Goal: Obtain resource: Download file/media

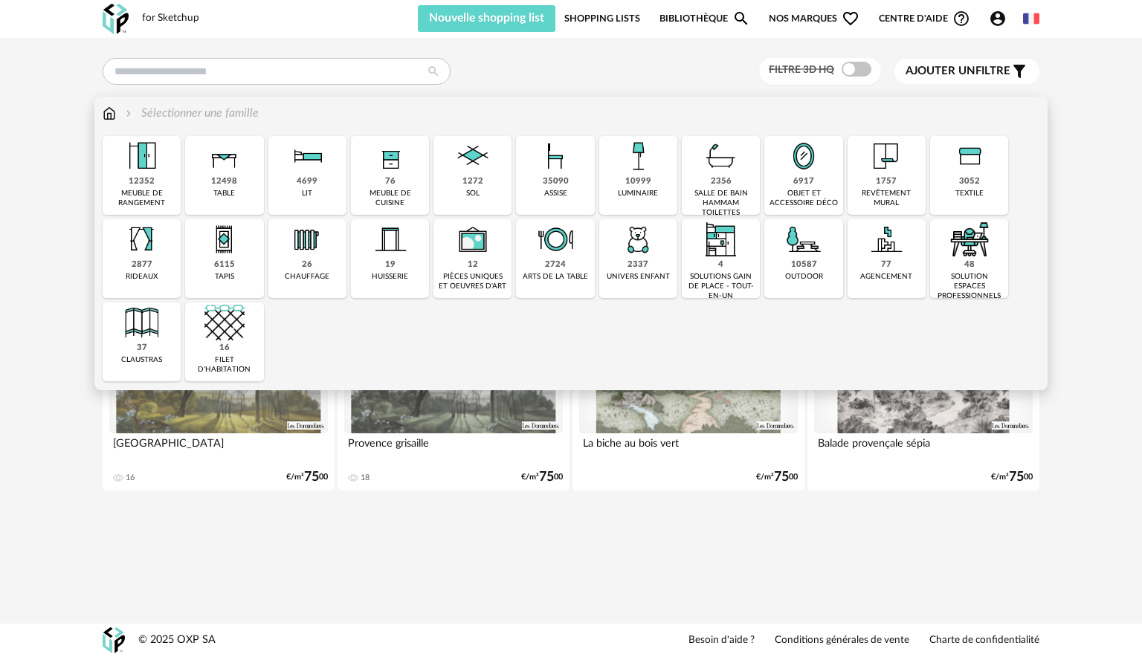
click at [383, 176] on div "76 meuble de cuisine" at bounding box center [390, 175] width 78 height 79
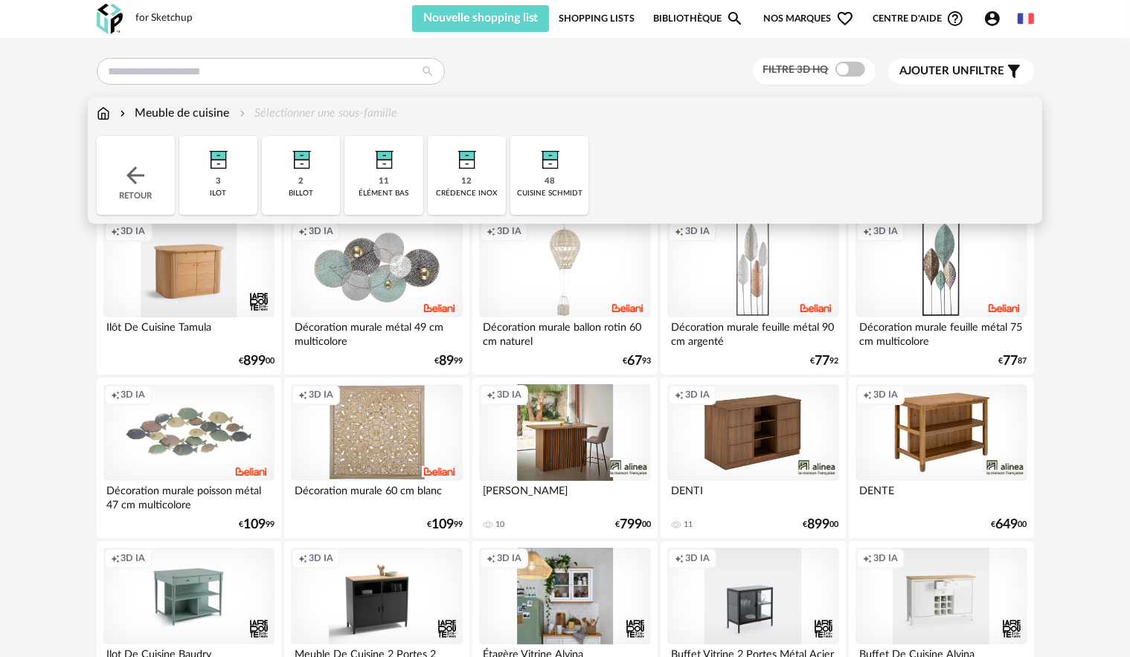
click at [583, 169] on div "48 cuisine schmidt" at bounding box center [549, 175] width 78 height 79
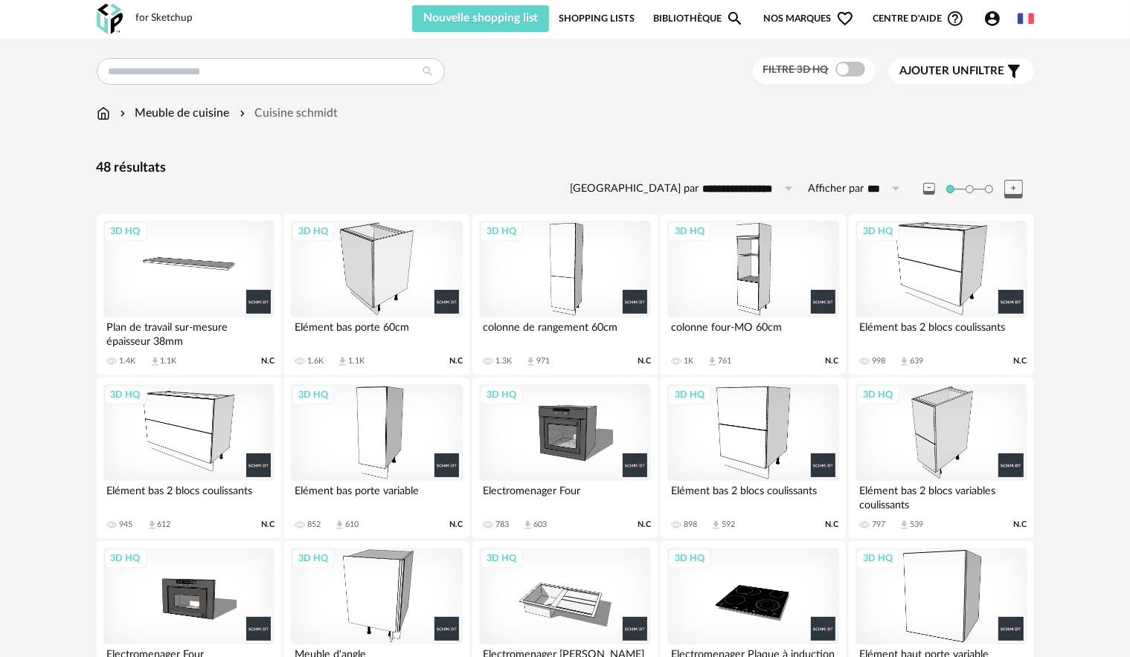
click at [726, 291] on div "3D HQ" at bounding box center [752, 269] width 171 height 97
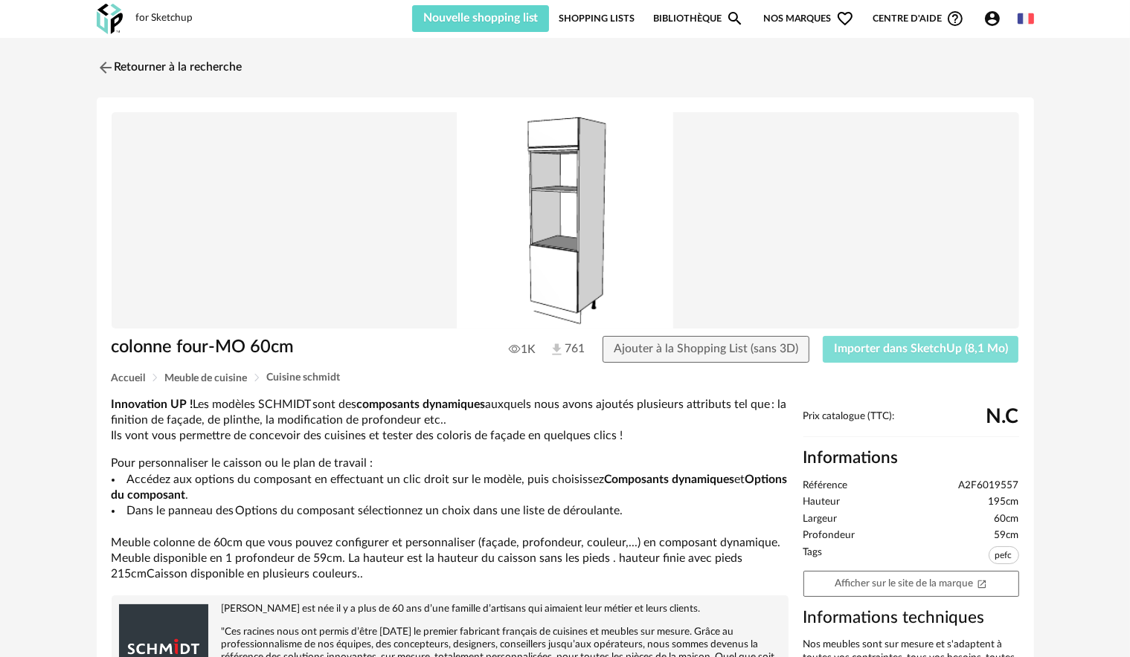
click at [840, 347] on span "Importer dans SketchUp (8,1 Mo)" at bounding box center [921, 349] width 174 height 12
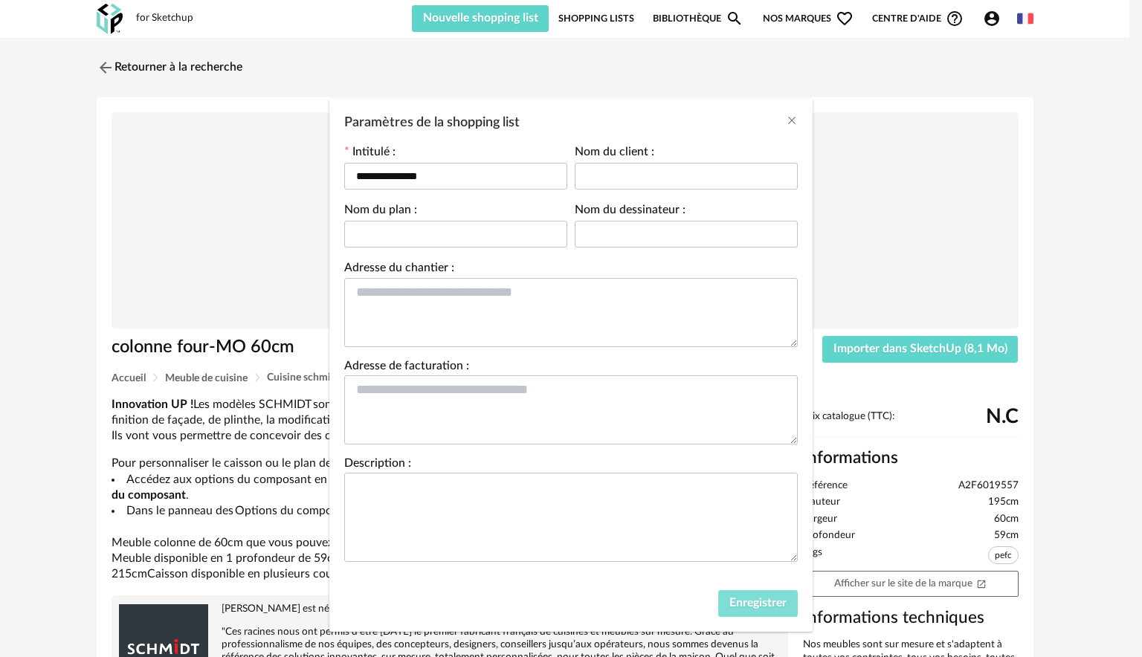
click at [747, 597] on span "Enregistrer" at bounding box center [757, 603] width 57 height 12
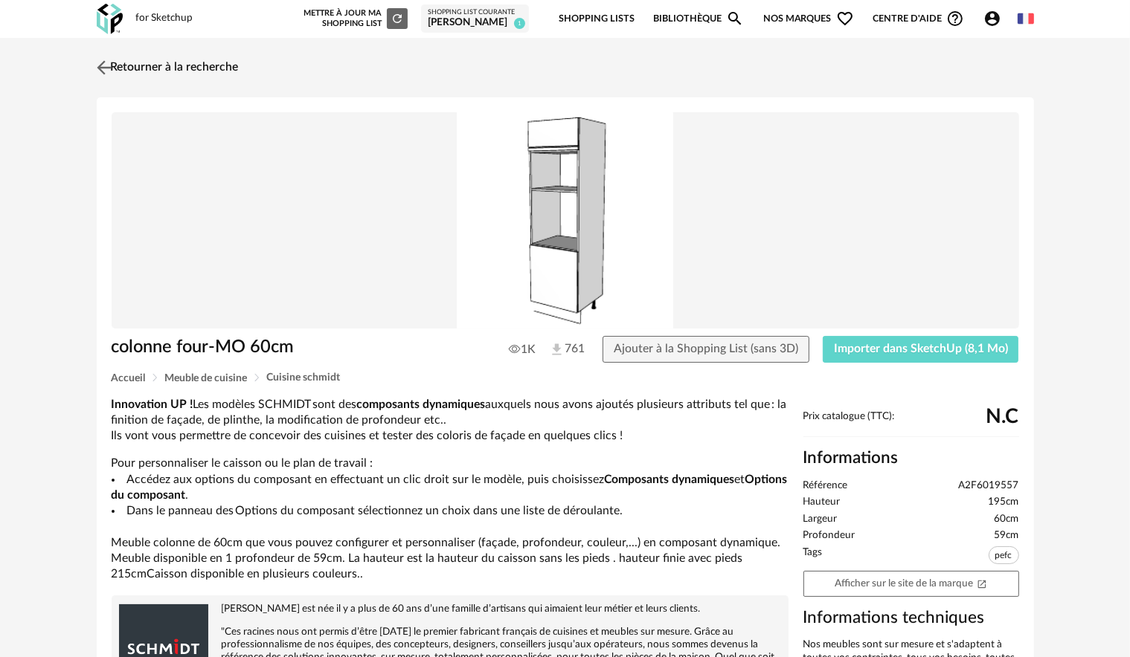
click at [113, 65] on img at bounding box center [104, 68] width 22 height 22
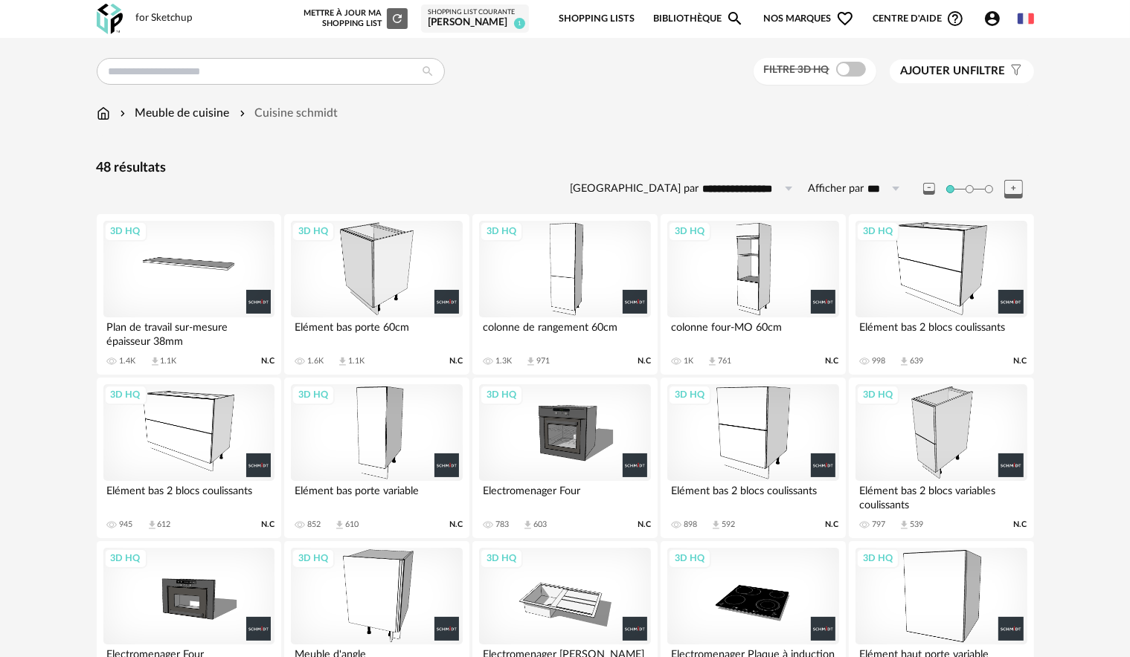
click at [884, 281] on div "3D HQ" at bounding box center [940, 269] width 171 height 97
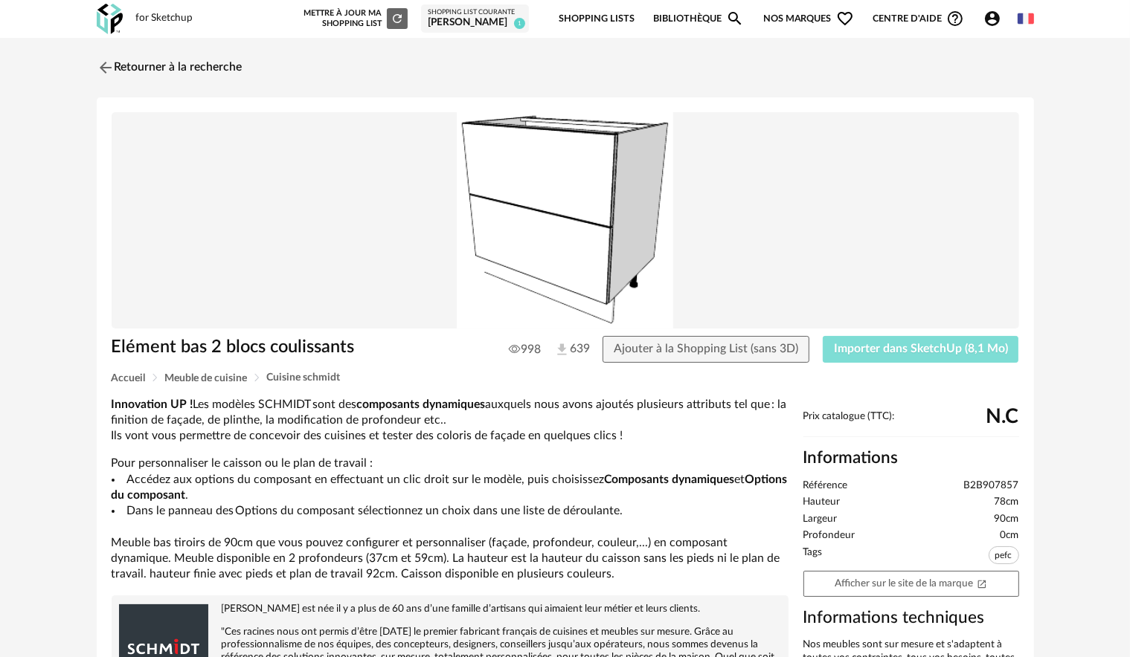
click at [834, 356] on button "Importer dans SketchUp (8,1 Mo)" at bounding box center [920, 349] width 196 height 27
click at [107, 71] on img at bounding box center [104, 68] width 22 height 22
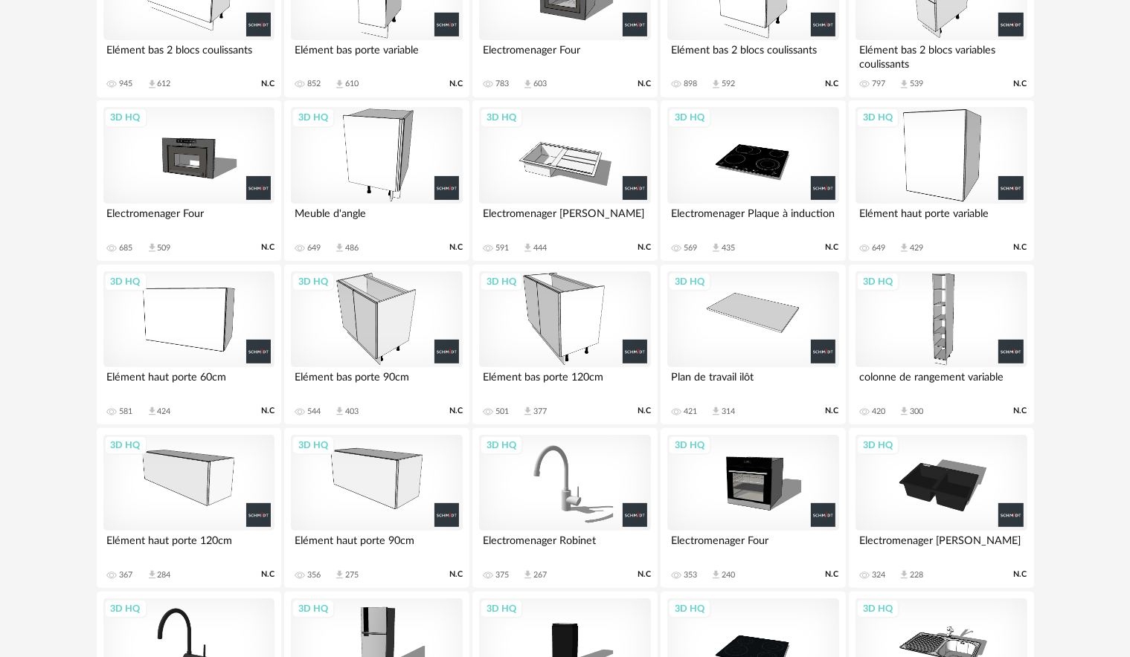
scroll to position [446, 0]
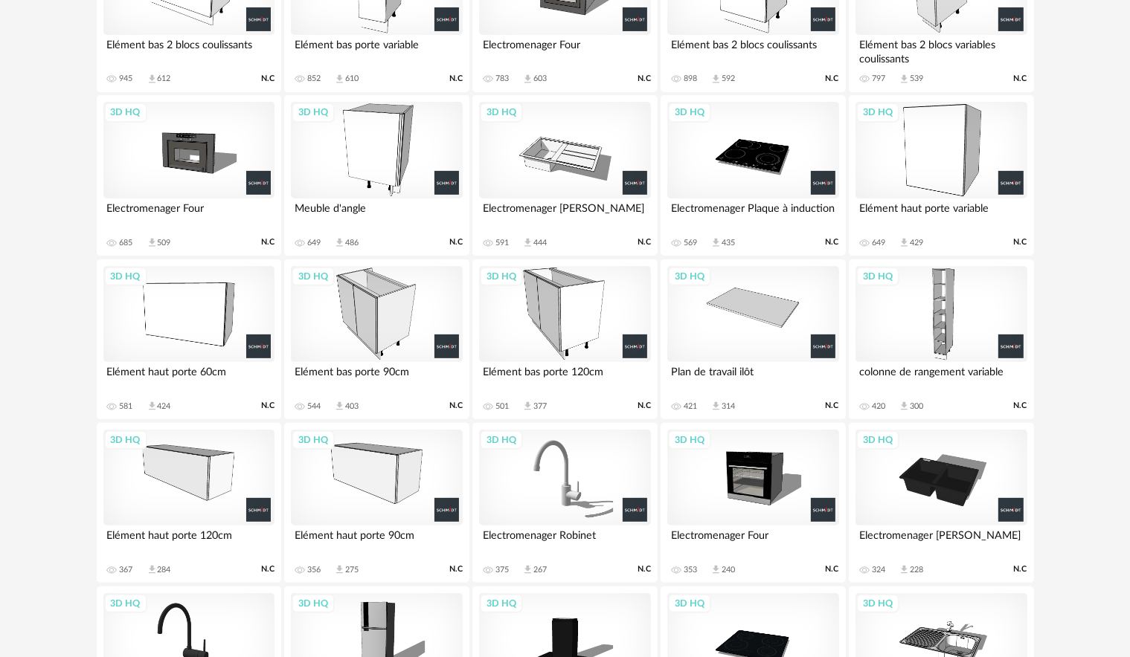
click at [393, 315] on div "3D HQ" at bounding box center [376, 314] width 171 height 97
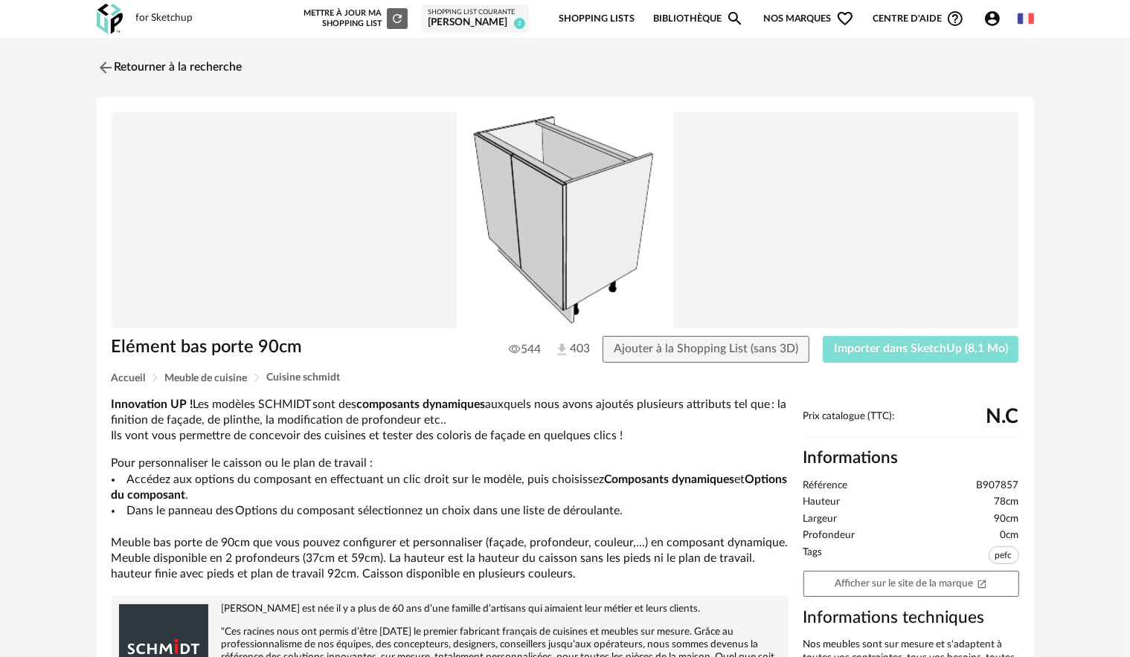
click at [877, 354] on span "Importer dans SketchUp (8,1 Mo)" at bounding box center [921, 349] width 174 height 12
click at [105, 59] on img at bounding box center [104, 68] width 22 height 22
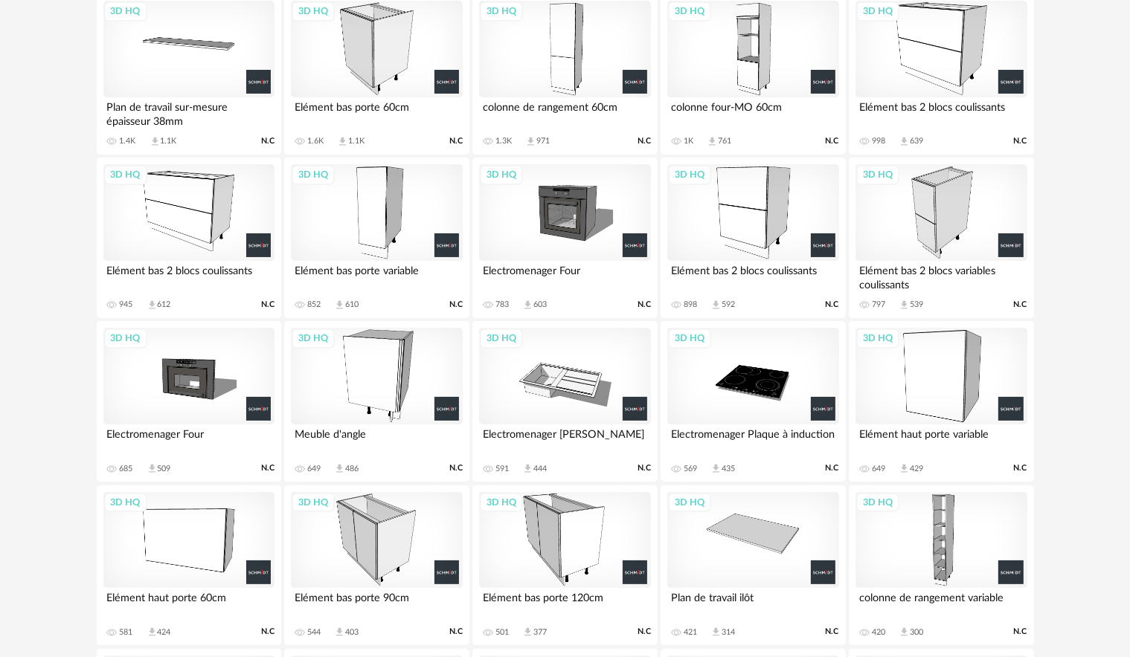
scroll to position [149, 0]
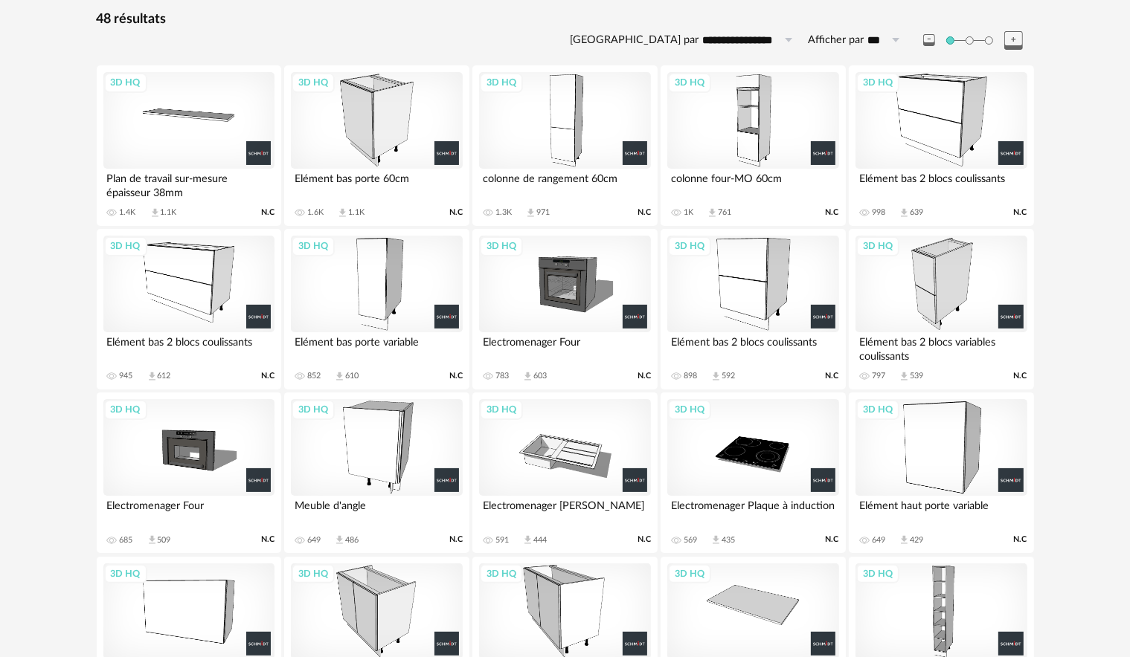
click at [413, 123] on div "3D HQ" at bounding box center [376, 120] width 171 height 97
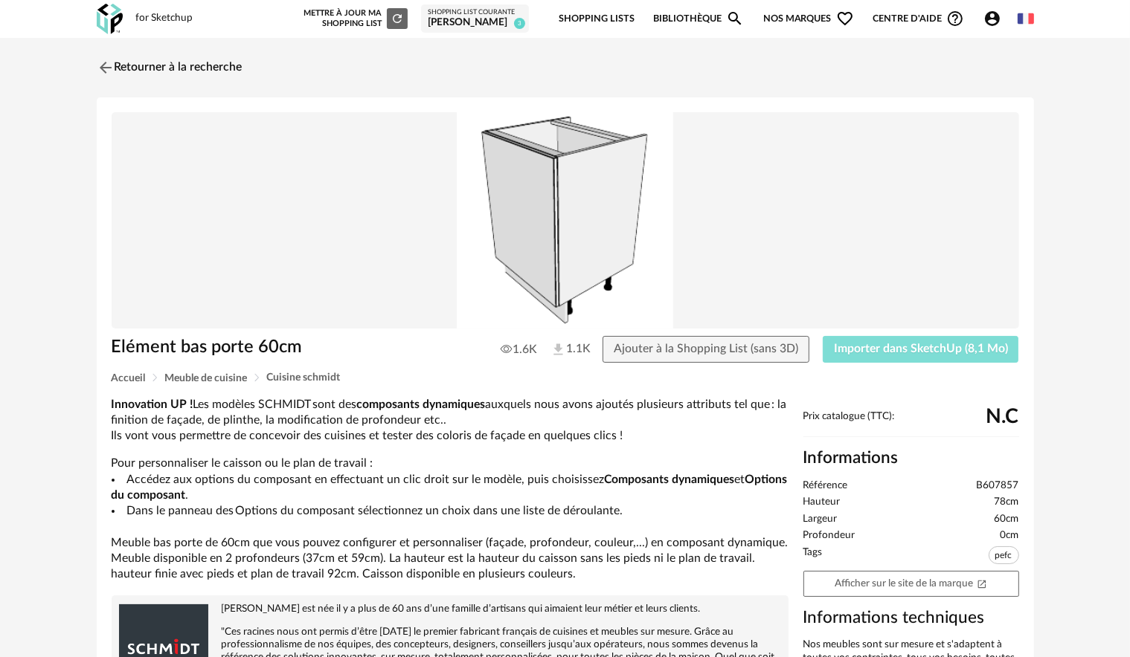
click at [959, 349] on span "Importer dans SketchUp (8,1 Mo)" at bounding box center [921, 349] width 174 height 12
click at [101, 61] on img at bounding box center [104, 68] width 22 height 22
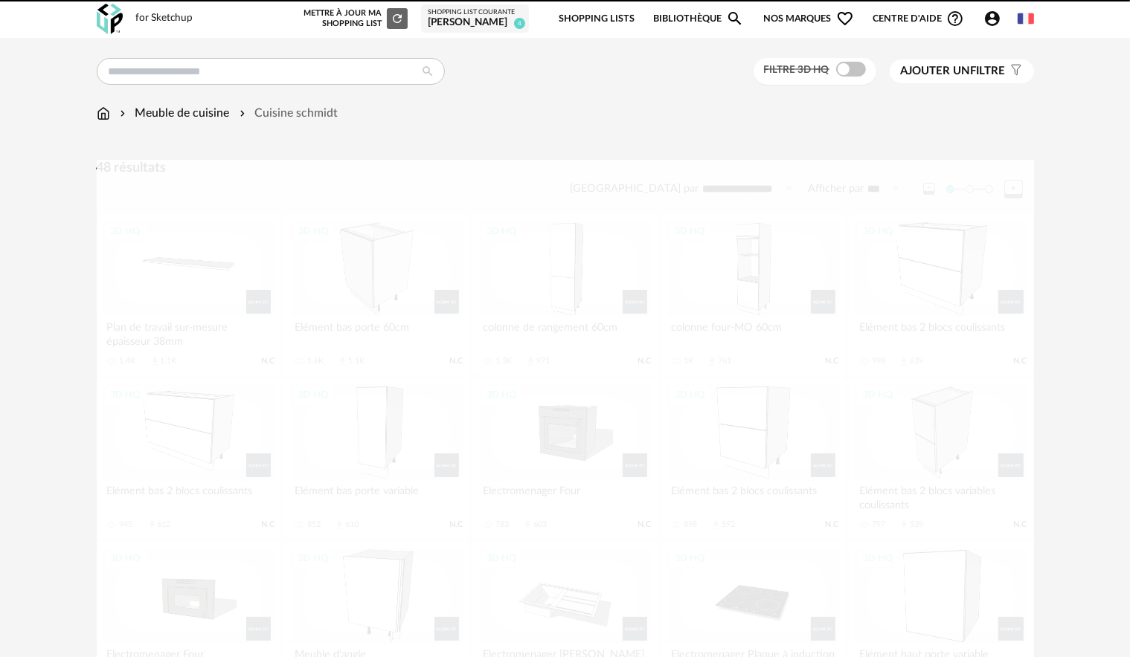
scroll to position [149, 0]
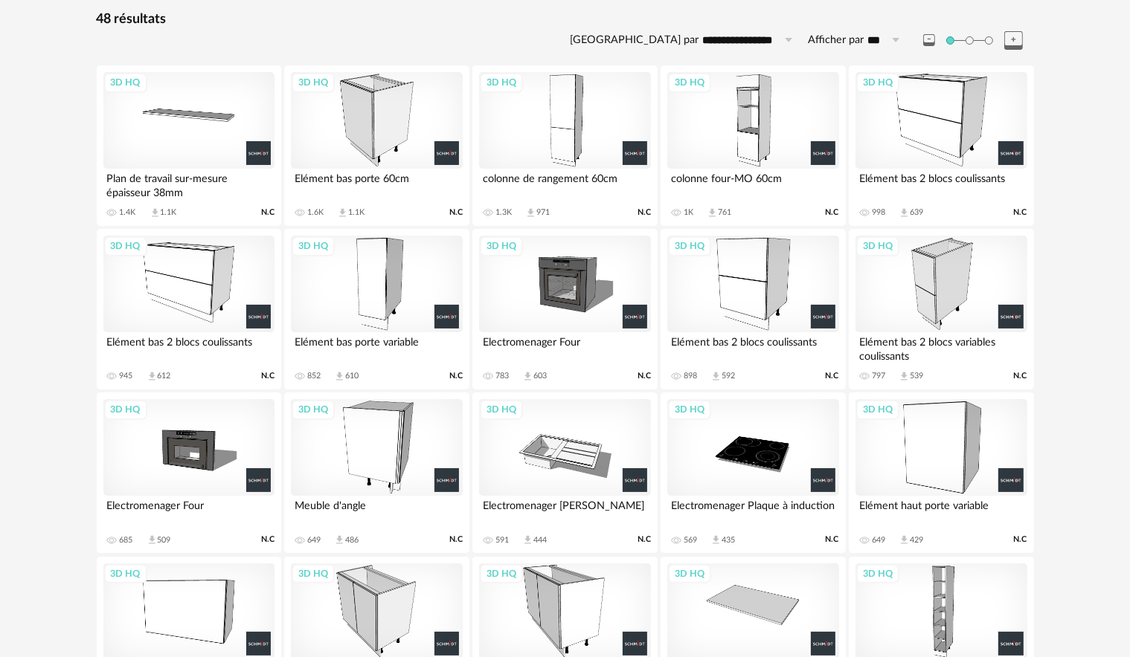
click at [561, 132] on div "3D HQ" at bounding box center [564, 120] width 171 height 97
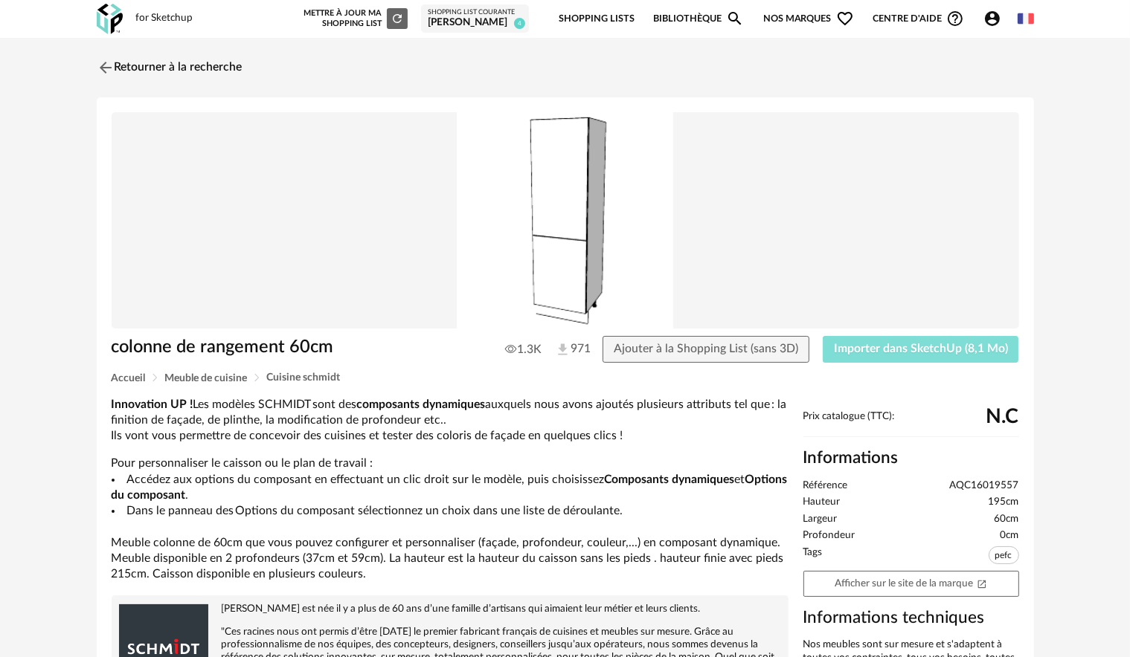
click at [860, 349] on span "Importer dans SketchUp (8,1 Mo)" at bounding box center [921, 349] width 174 height 12
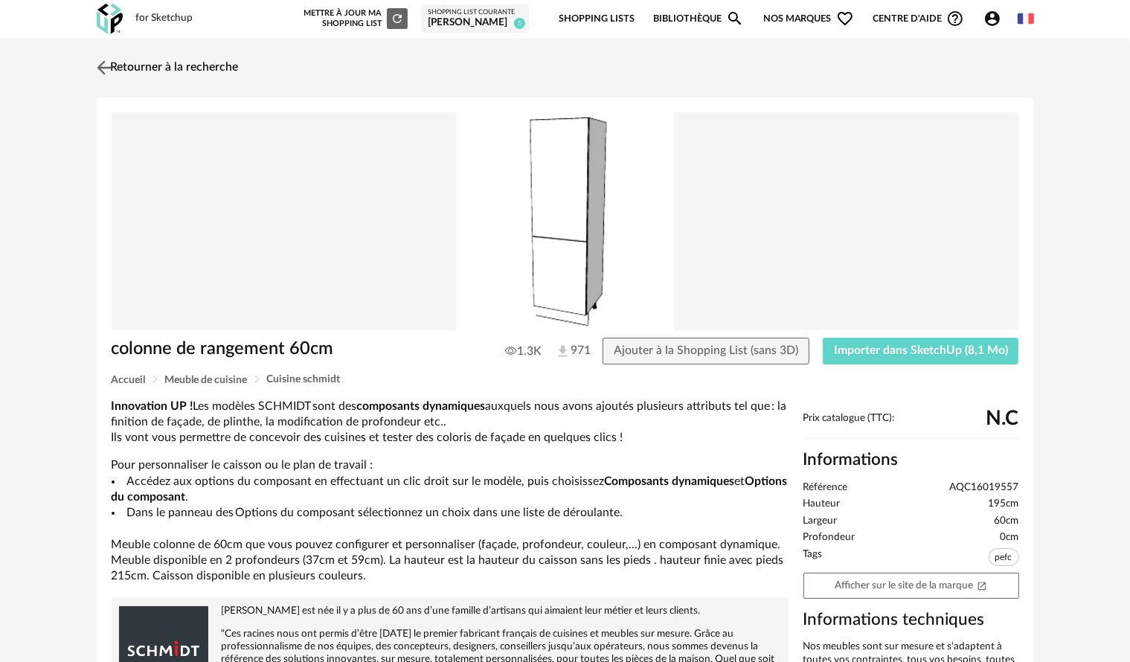
click at [101, 70] on img at bounding box center [104, 68] width 22 height 22
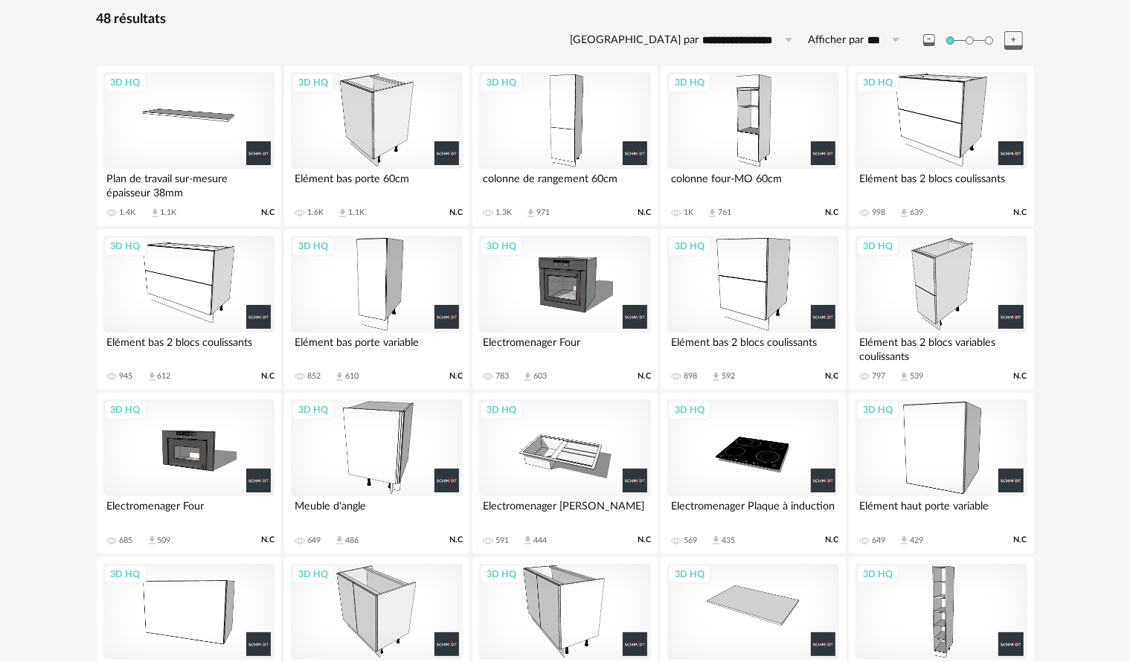
click at [157, 301] on div "3D HQ" at bounding box center [188, 284] width 171 height 97
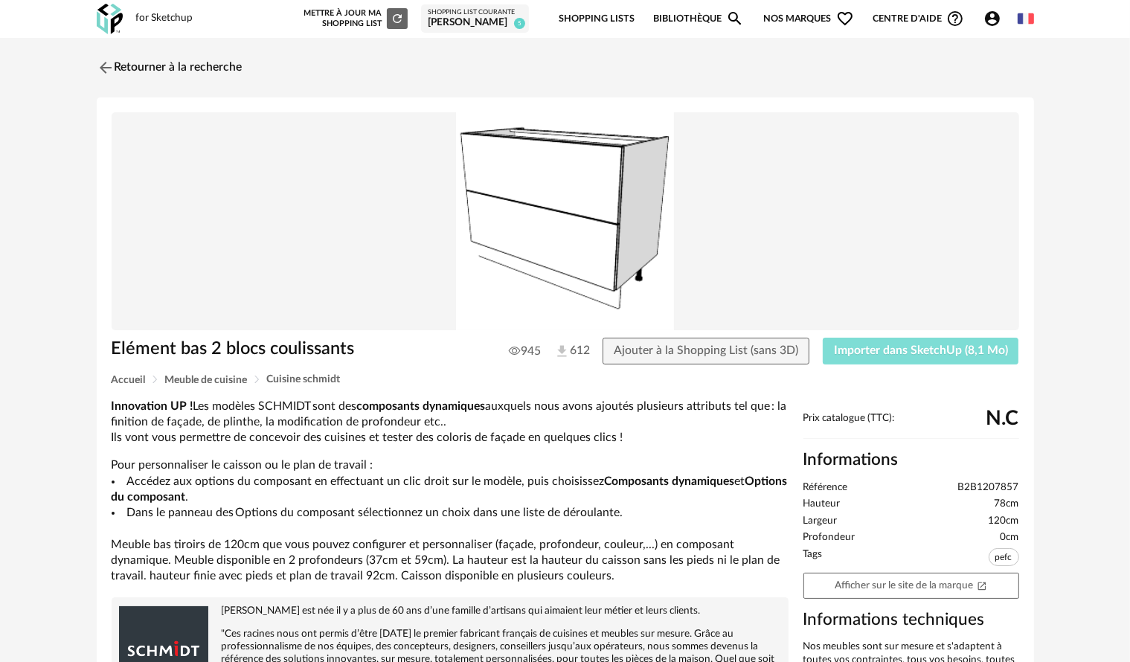
click at [877, 341] on button "Importer dans SketchUp (8,1 Mo)" at bounding box center [920, 351] width 196 height 27
click at [111, 69] on img at bounding box center [104, 68] width 22 height 22
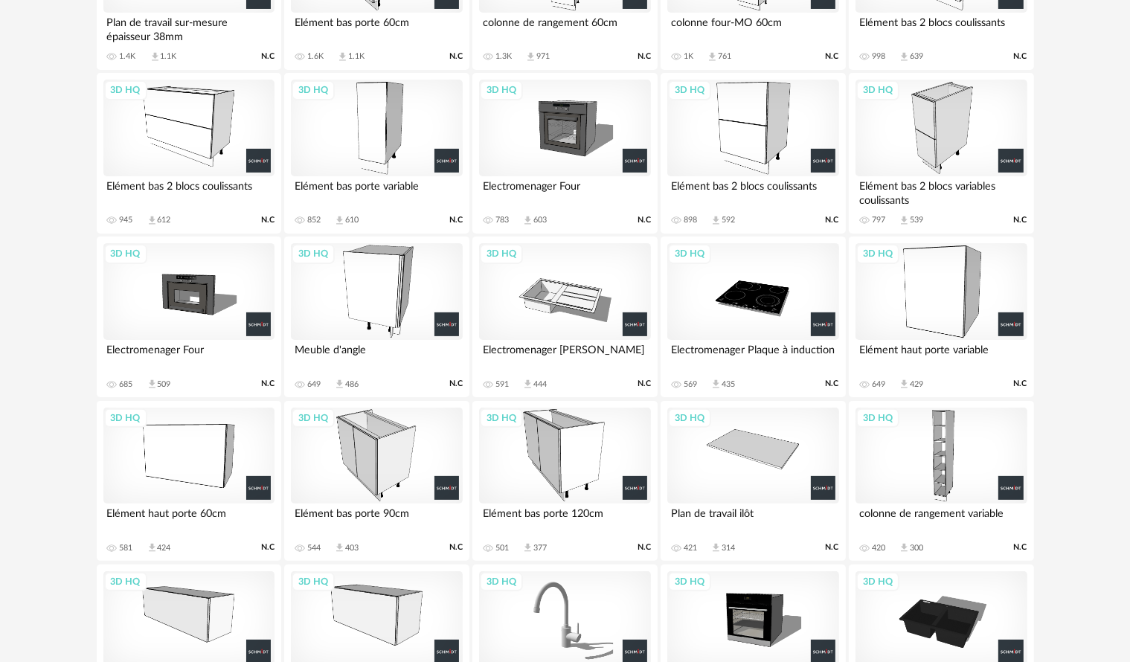
scroll to position [372, 0]
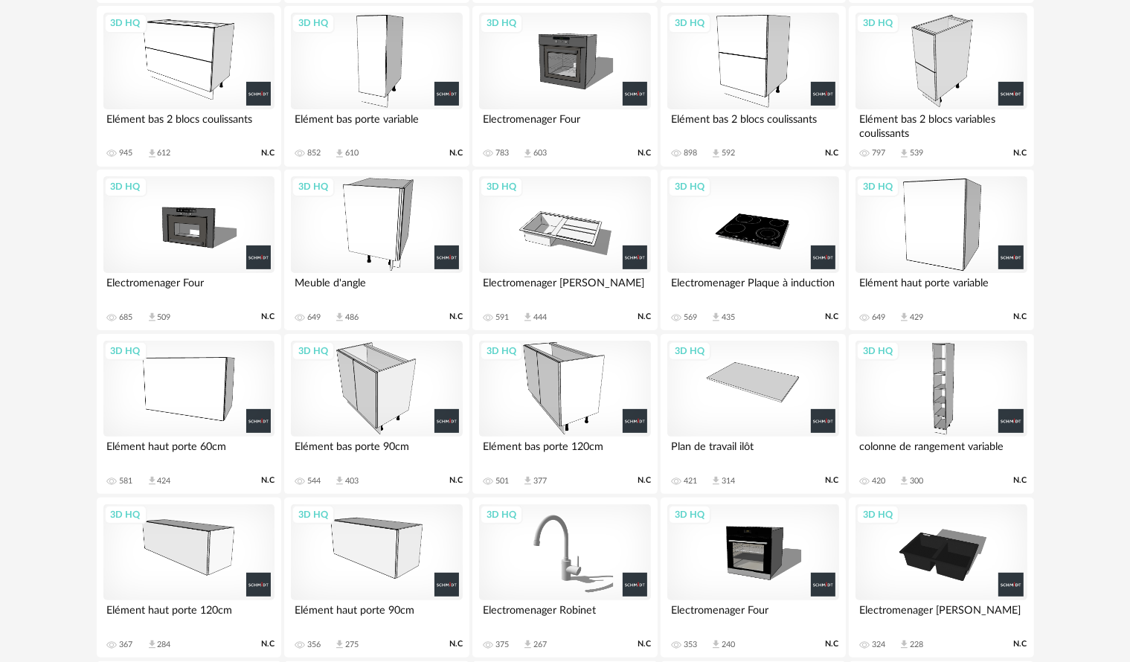
click at [568, 392] on div "3D HQ" at bounding box center [564, 389] width 171 height 97
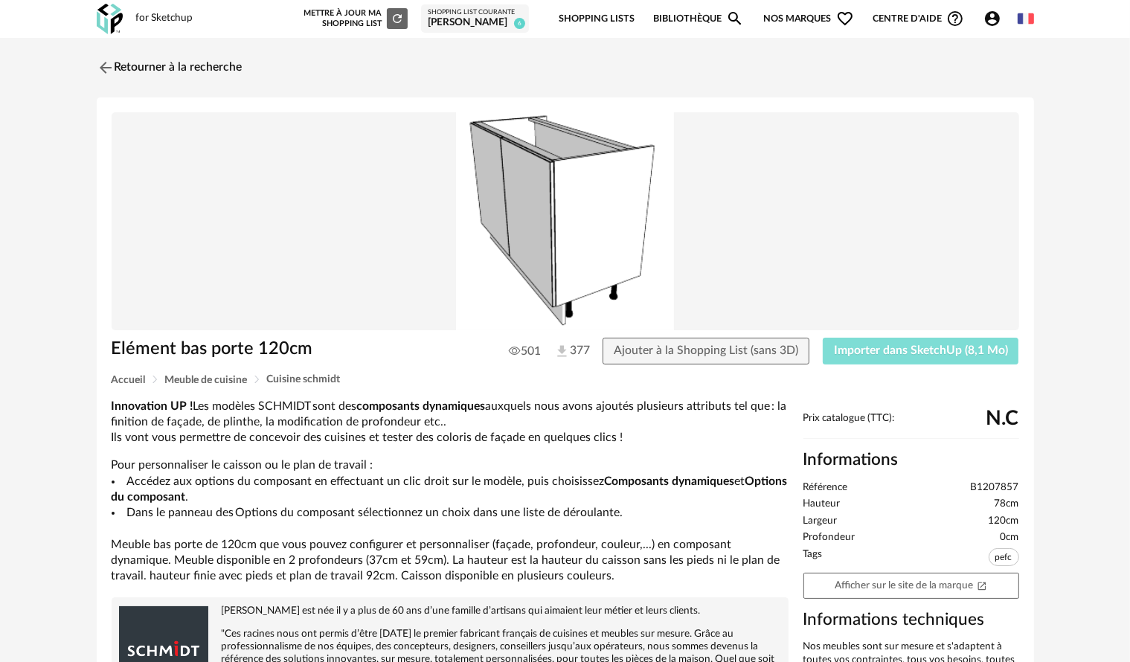
click at [974, 353] on span "Importer dans SketchUp (8,1 Mo)" at bounding box center [921, 350] width 174 height 12
click at [101, 68] on img at bounding box center [104, 68] width 22 height 22
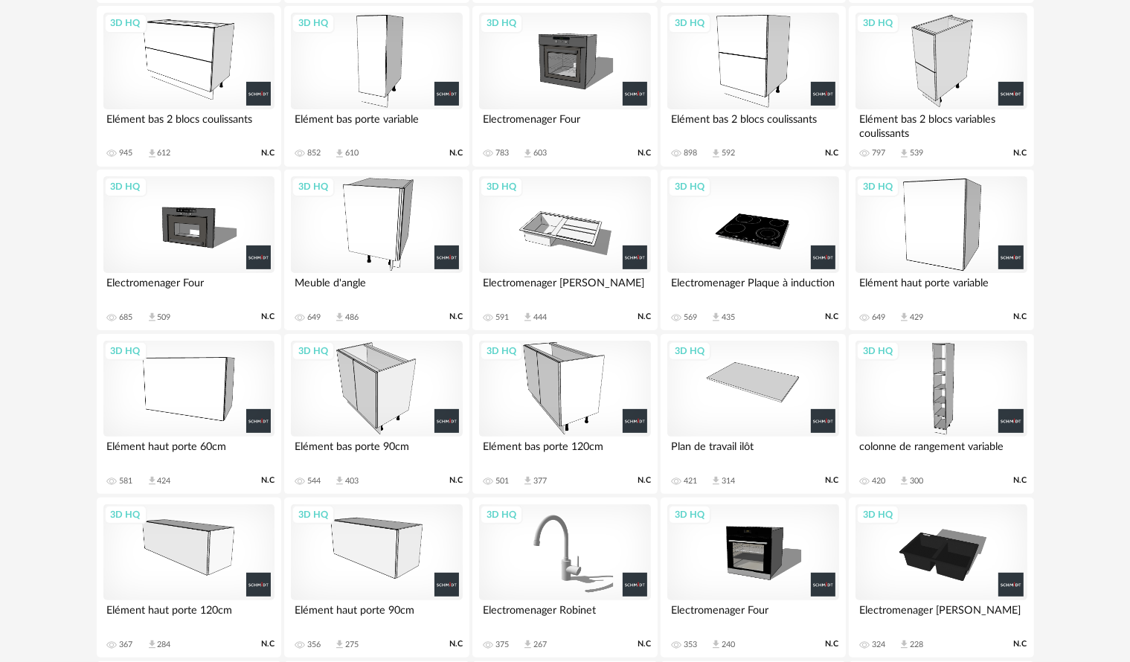
click at [911, 51] on div "3D HQ" at bounding box center [940, 61] width 171 height 97
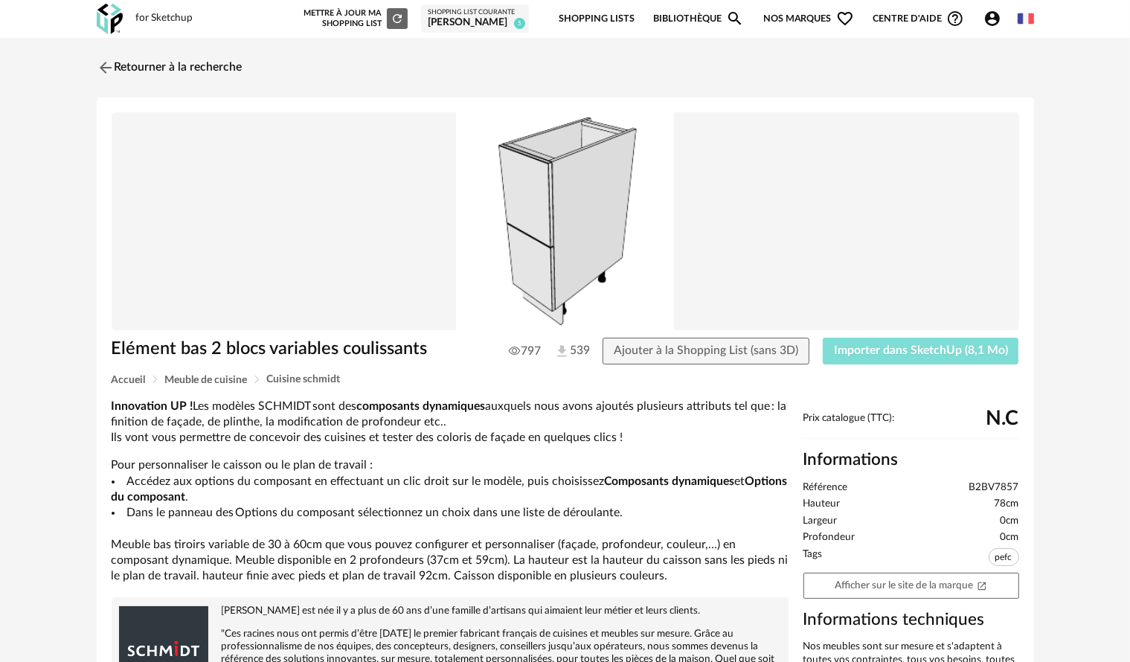
click at [935, 357] on button "Importer dans SketchUp (8,1 Mo)" at bounding box center [920, 351] width 196 height 27
click at [109, 69] on img at bounding box center [104, 68] width 22 height 22
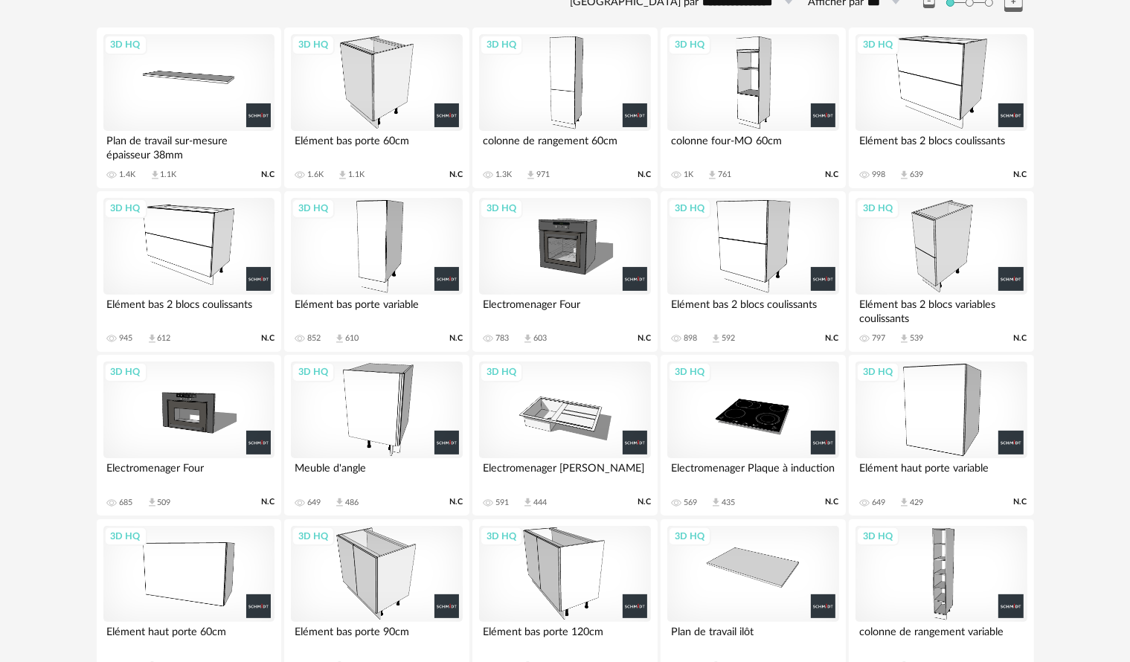
scroll to position [74, 0]
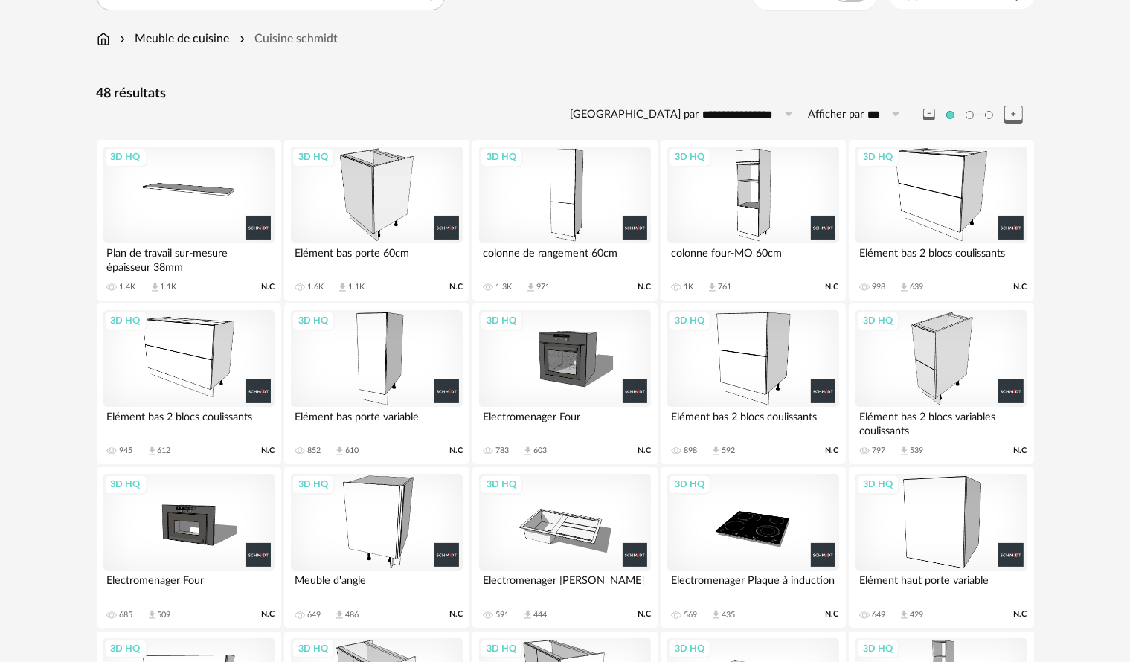
click at [555, 550] on div "3D HQ" at bounding box center [564, 522] width 171 height 97
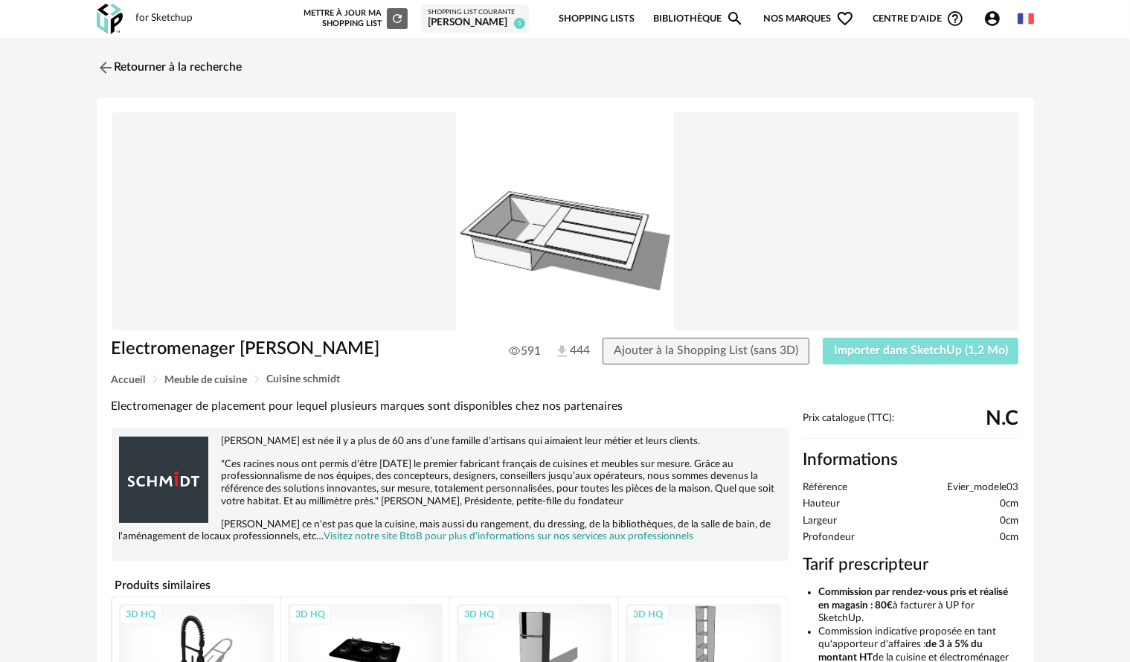
click at [898, 355] on span "Importer dans SketchUp (1,2 Mo)" at bounding box center [921, 350] width 174 height 12
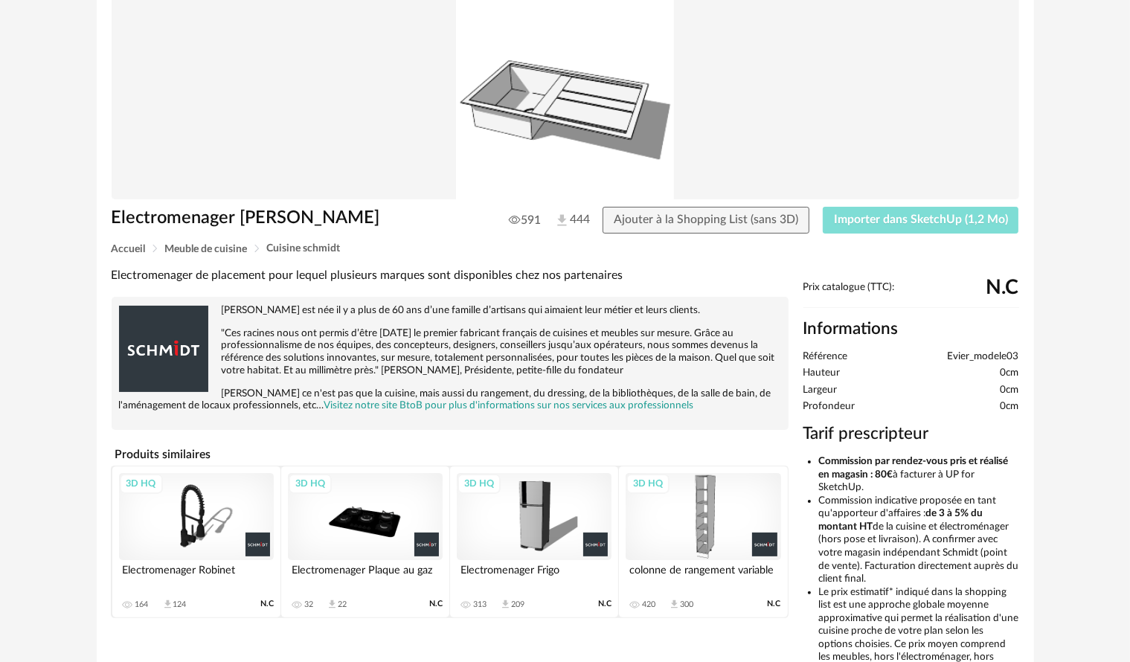
scroll to position [309, 0]
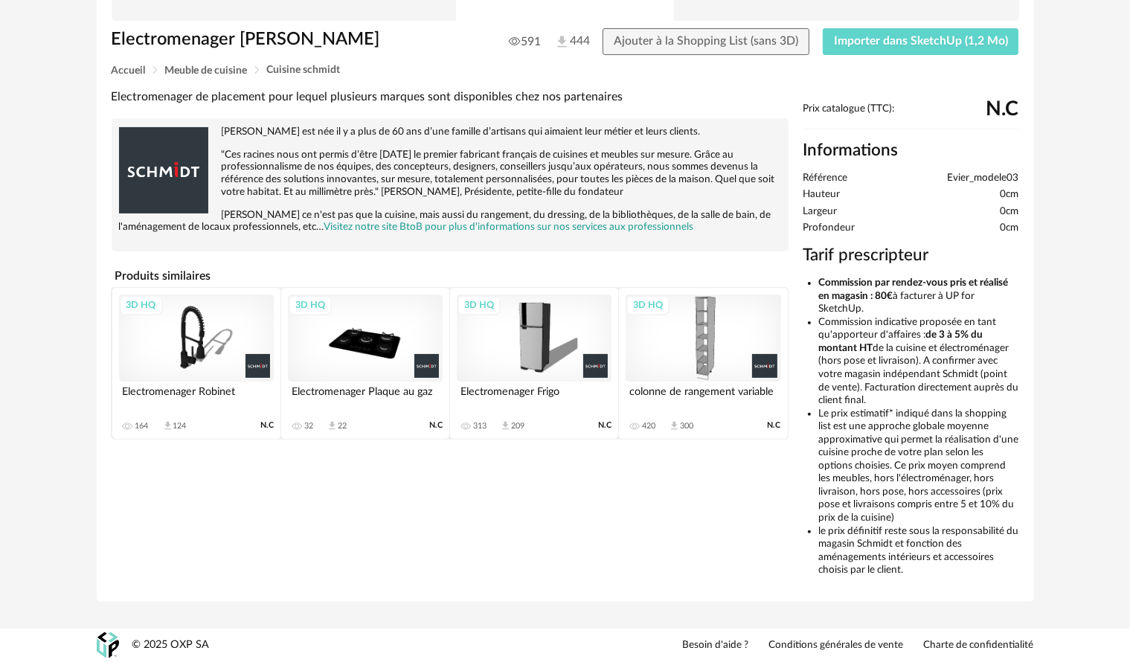
click at [168, 335] on div "3D HQ" at bounding box center [196, 337] width 155 height 87
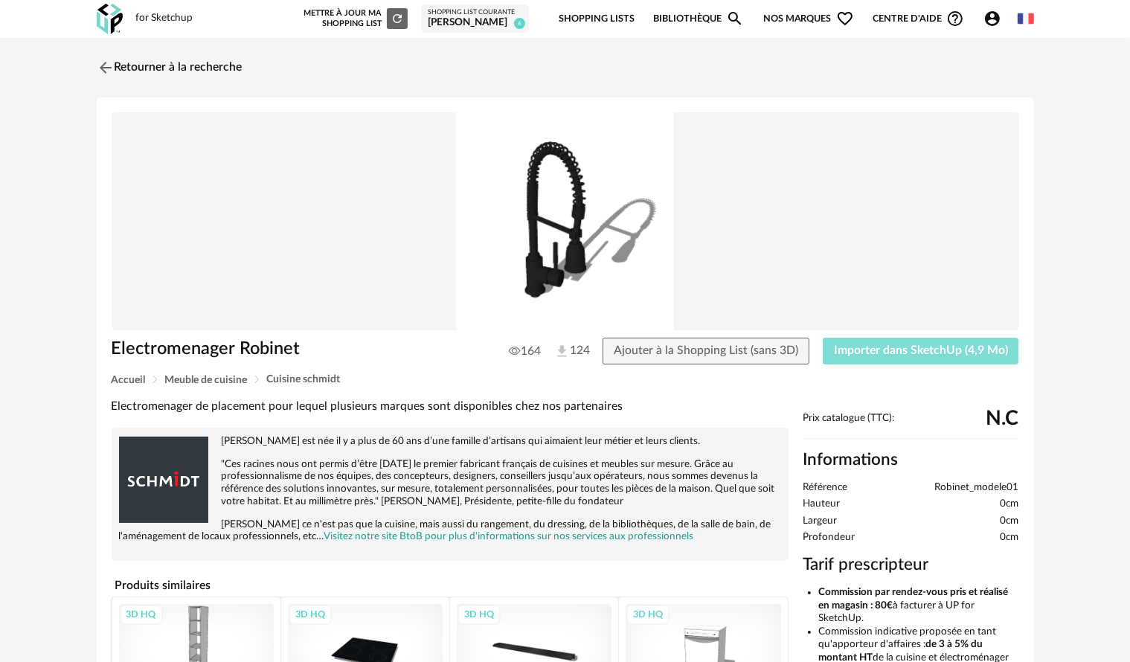
click at [932, 348] on span "Importer dans SketchUp (4,9 Mo)" at bounding box center [921, 350] width 174 height 12
click at [106, 67] on img at bounding box center [104, 68] width 22 height 22
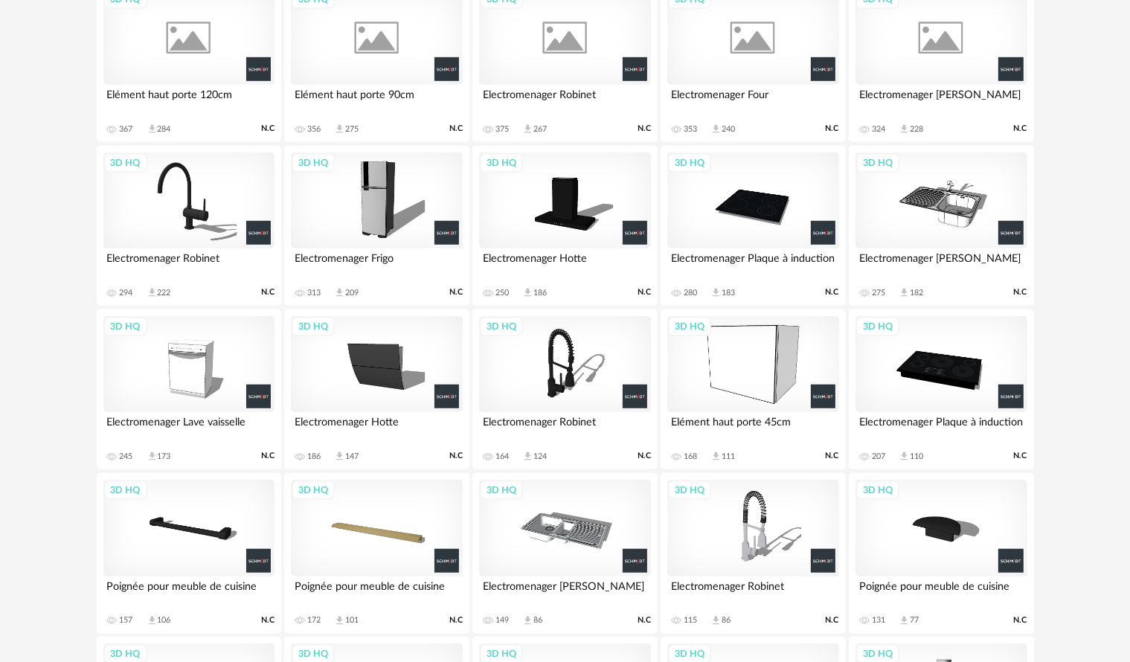
scroll to position [666, 0]
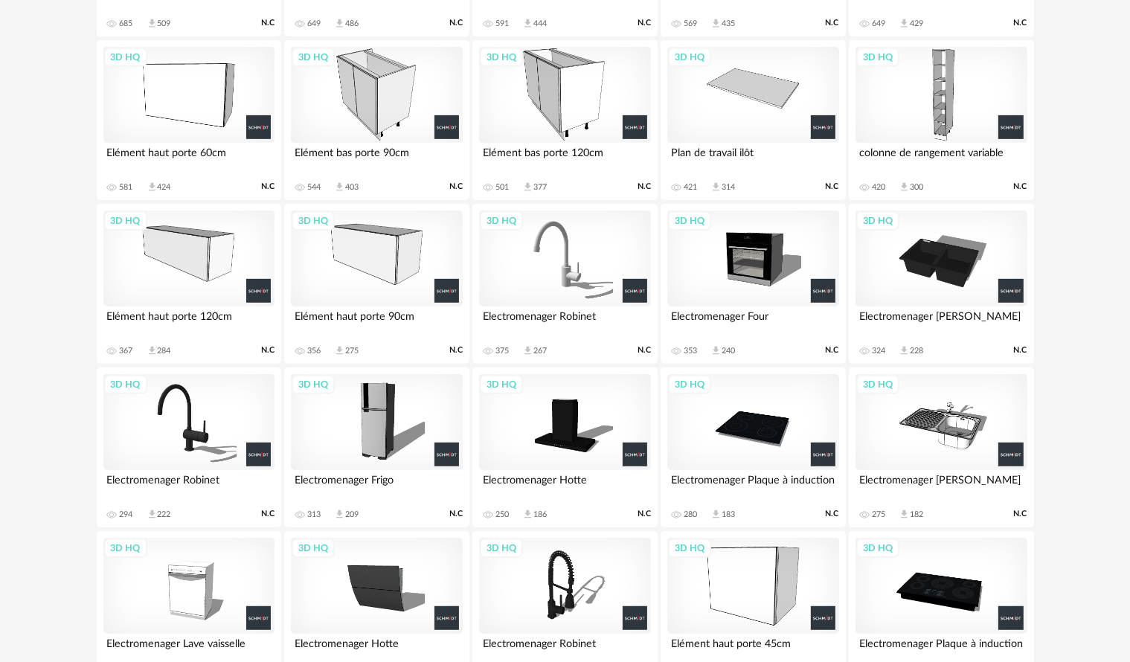
click at [210, 439] on div "3D HQ" at bounding box center [188, 422] width 171 height 97
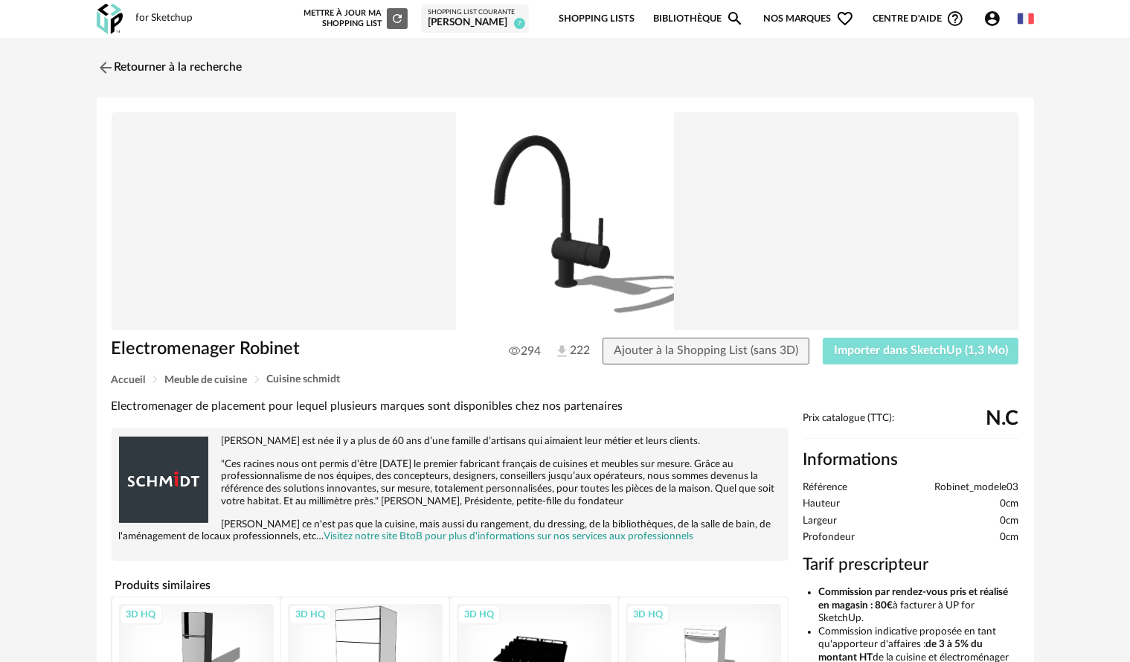
click at [979, 353] on span "Importer dans SketchUp (1,3 Mo)" at bounding box center [921, 350] width 174 height 12
click at [109, 68] on img at bounding box center [104, 68] width 22 height 22
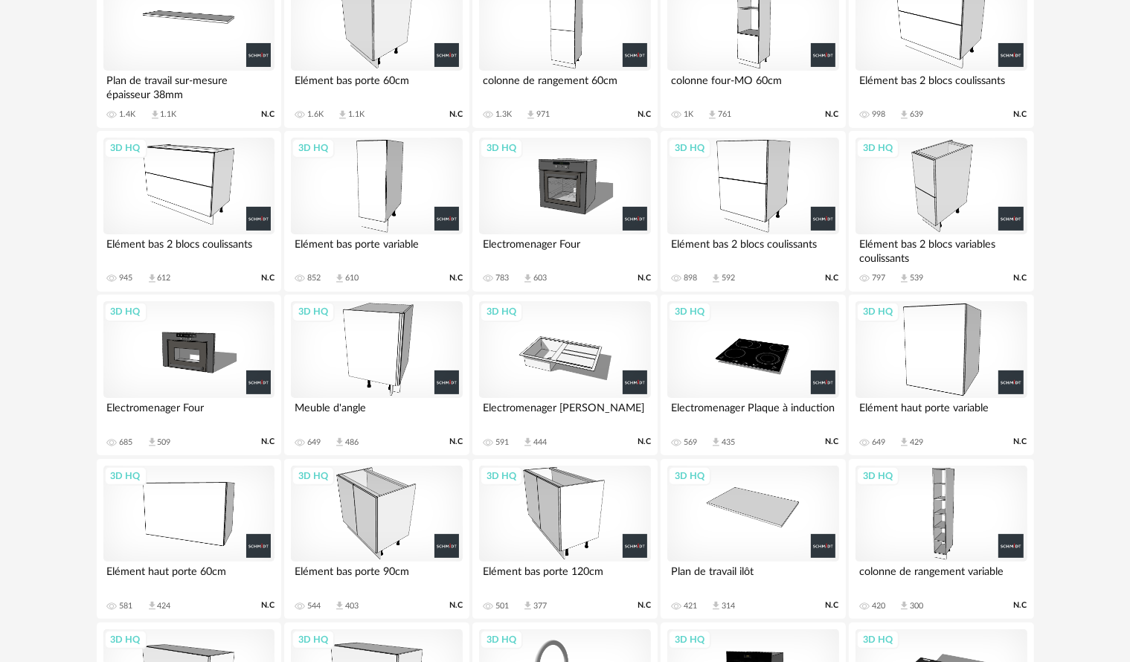
scroll to position [219, 0]
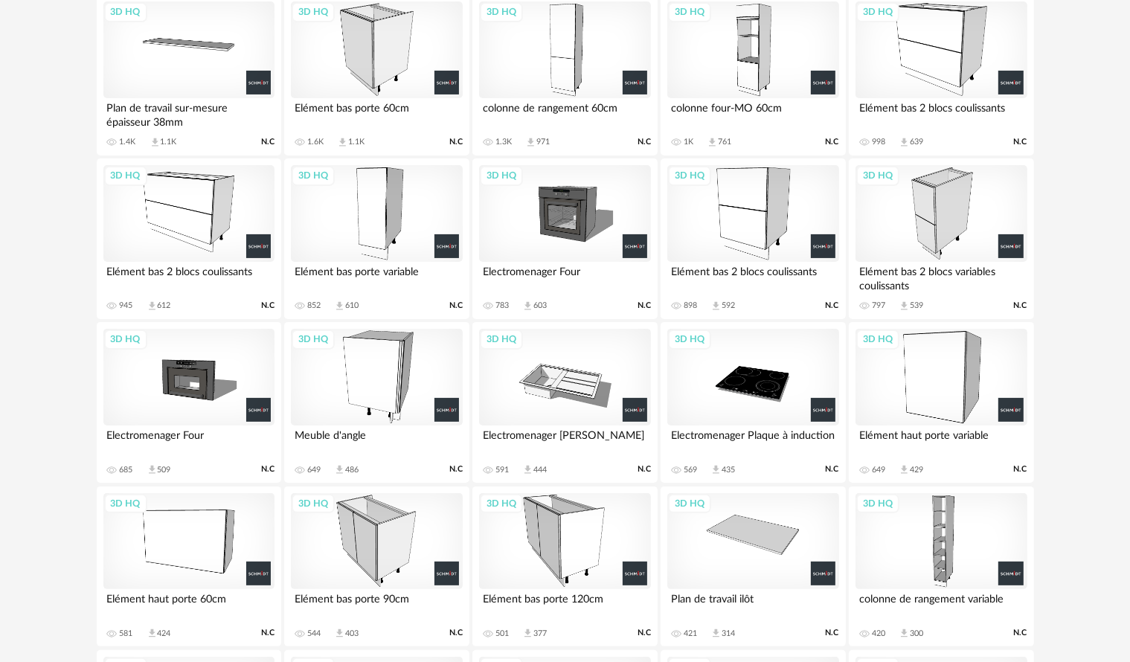
click at [585, 225] on div "3D HQ" at bounding box center [564, 213] width 171 height 97
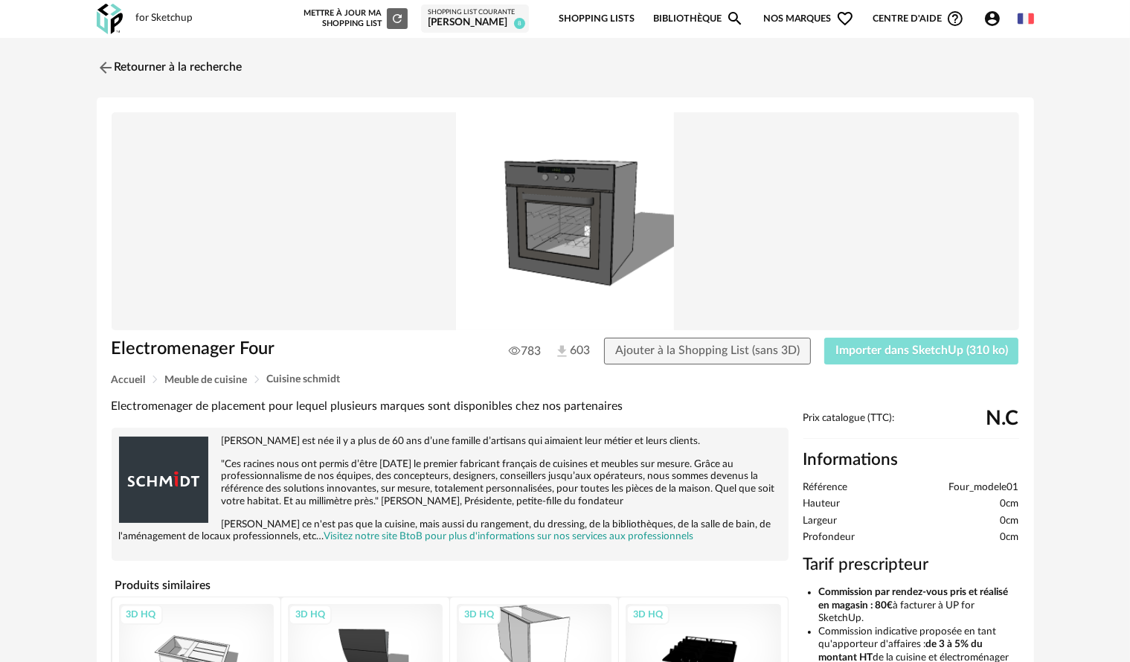
click at [918, 350] on span "Importer dans SketchUp (310 ko)" at bounding box center [921, 350] width 173 height 12
click at [104, 70] on img at bounding box center [104, 68] width 22 height 22
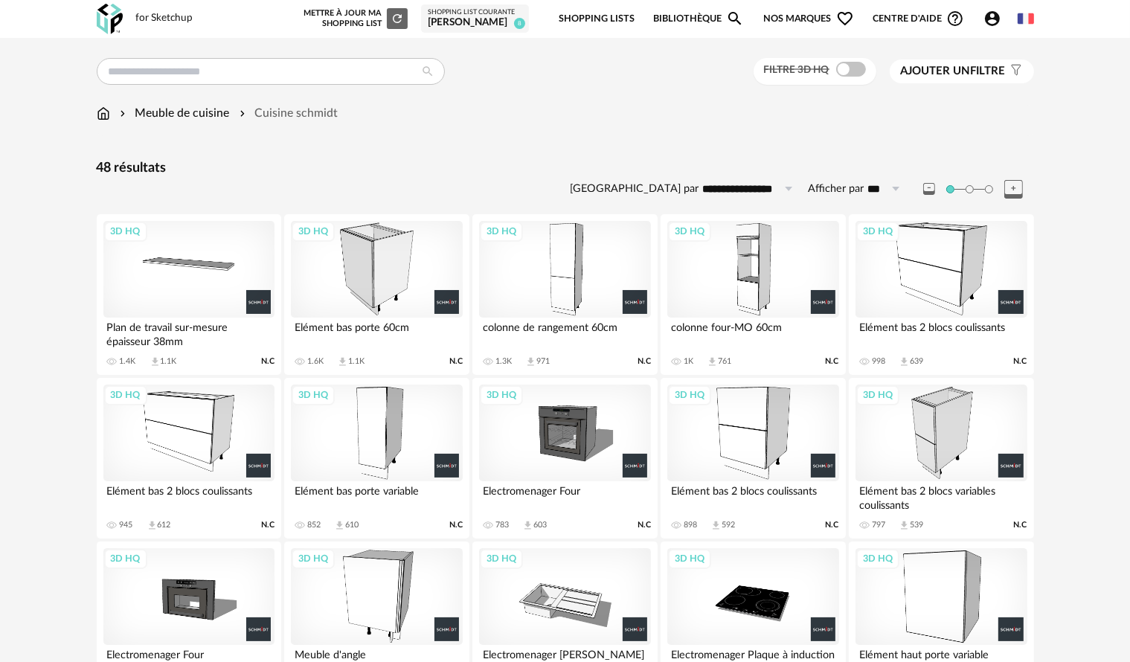
click at [184, 427] on div "3D HQ" at bounding box center [188, 432] width 171 height 97
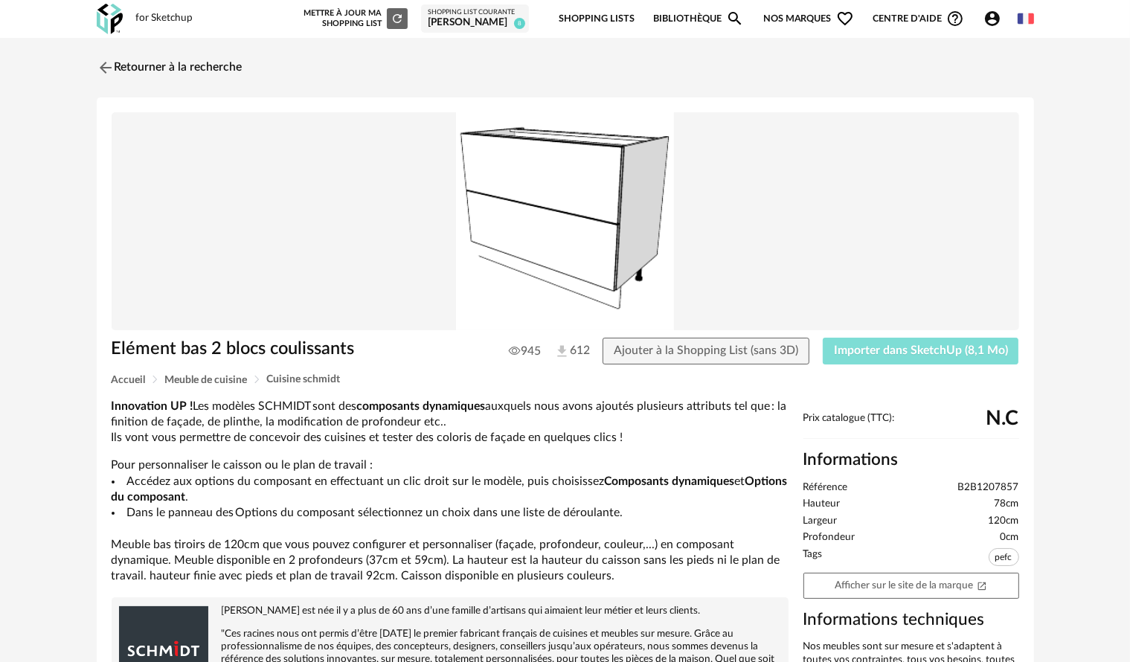
click at [845, 357] on button "Importer dans SketchUp (8,1 Mo)" at bounding box center [920, 351] width 196 height 27
click at [97, 65] on img at bounding box center [104, 68] width 22 height 22
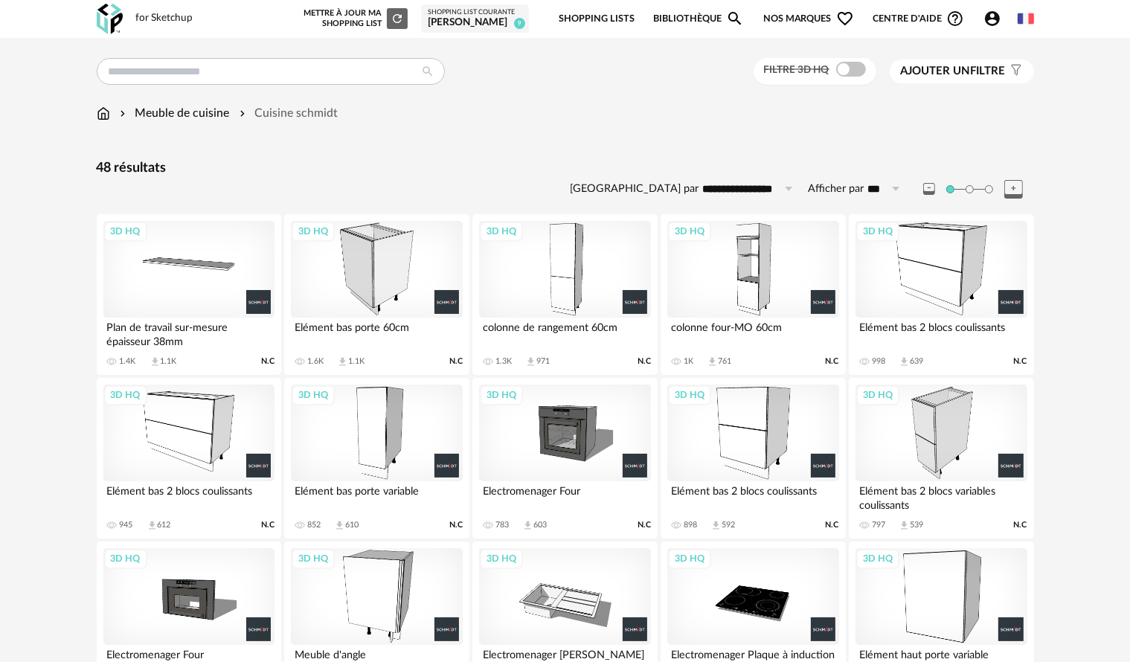
click at [970, 436] on div "3D HQ" at bounding box center [940, 432] width 171 height 97
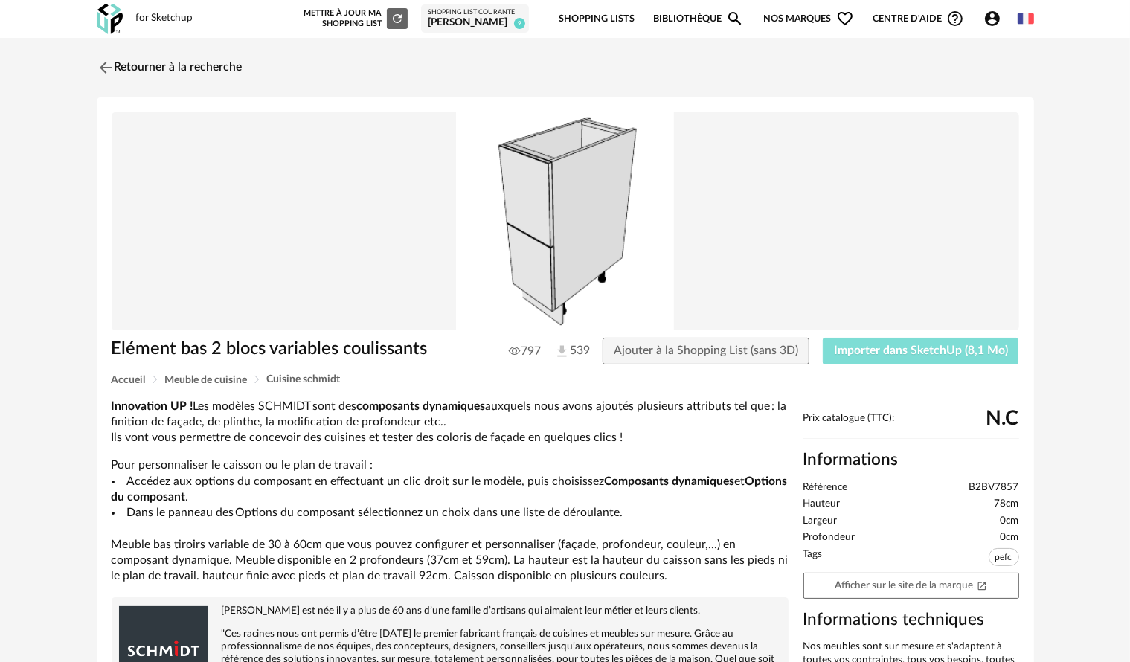
click at [892, 361] on button "Importer dans SketchUp (8,1 Mo)" at bounding box center [920, 351] width 196 height 27
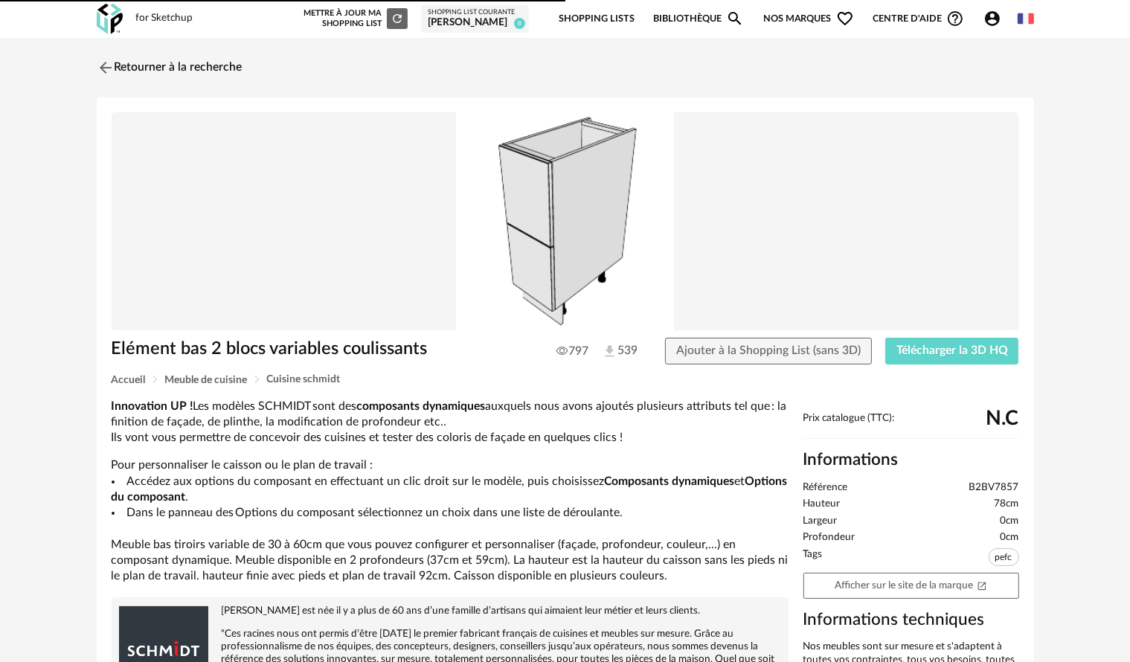
click at [109, 67] on img at bounding box center [106, 68] width 18 height 18
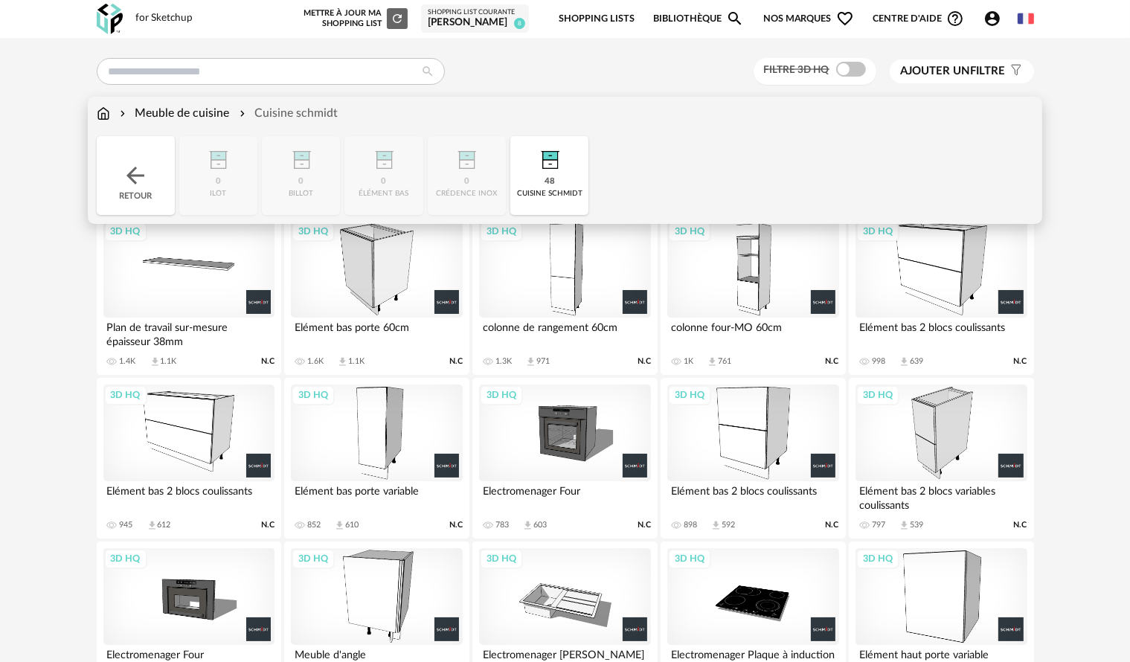
click at [105, 115] on img at bounding box center [103, 113] width 13 height 17
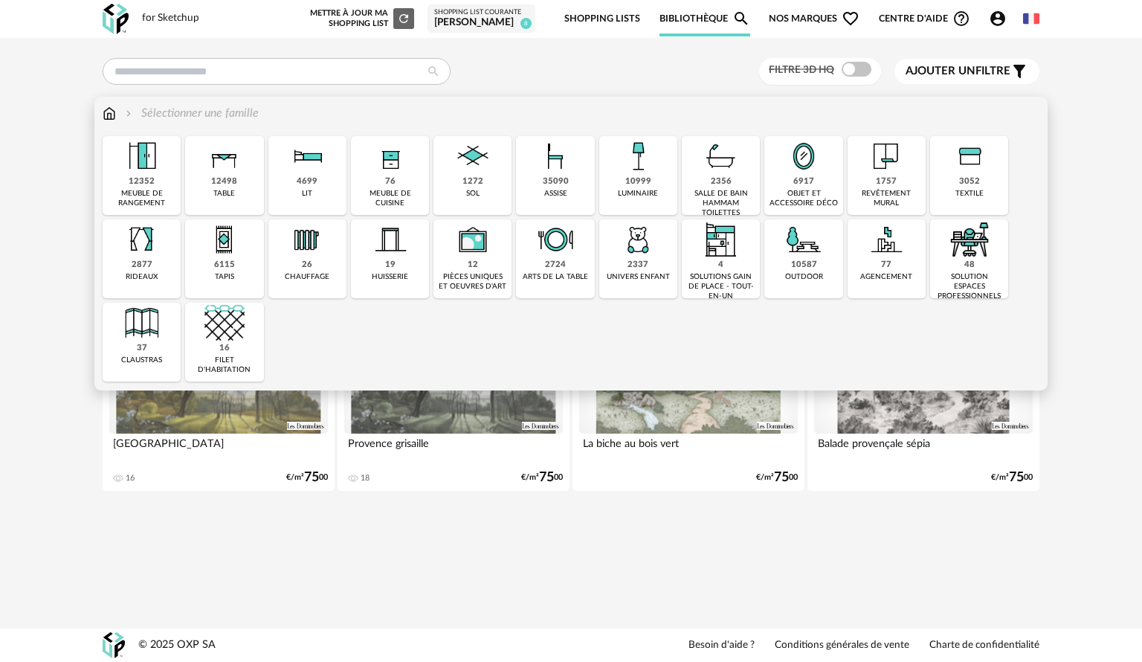
click at [908, 184] on div "1757 revêtement mural" at bounding box center [887, 175] width 78 height 79
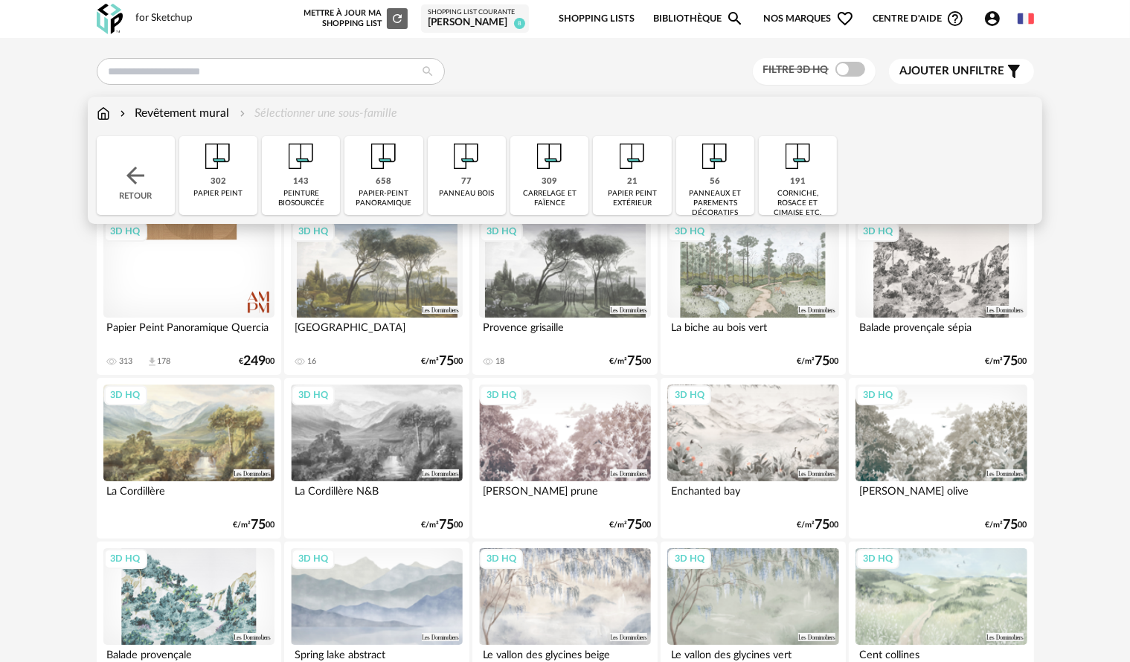
click at [283, 181] on div "143 peinture biosourcée" at bounding box center [301, 175] width 78 height 79
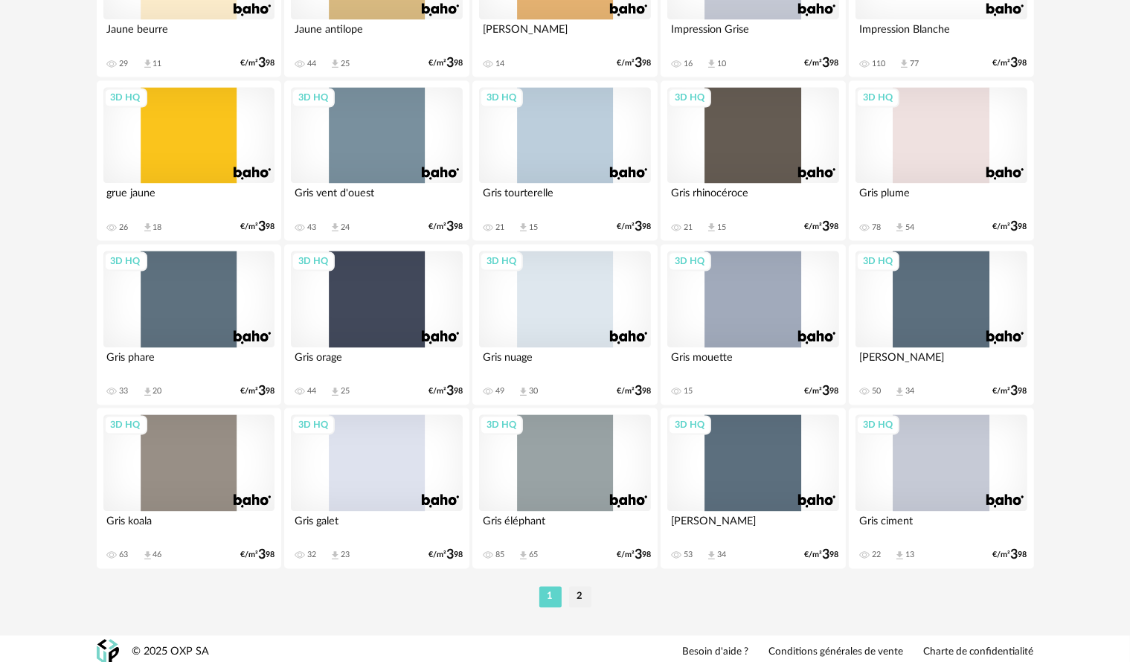
scroll to position [2925, 0]
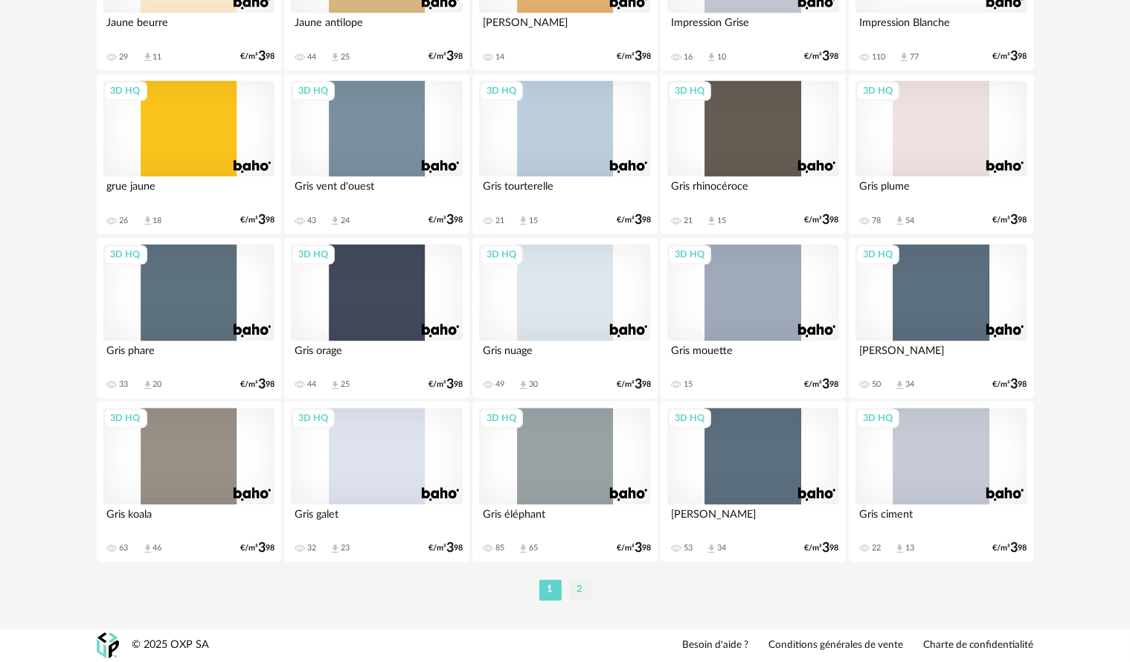
click at [584, 593] on li "2" at bounding box center [580, 589] width 22 height 21
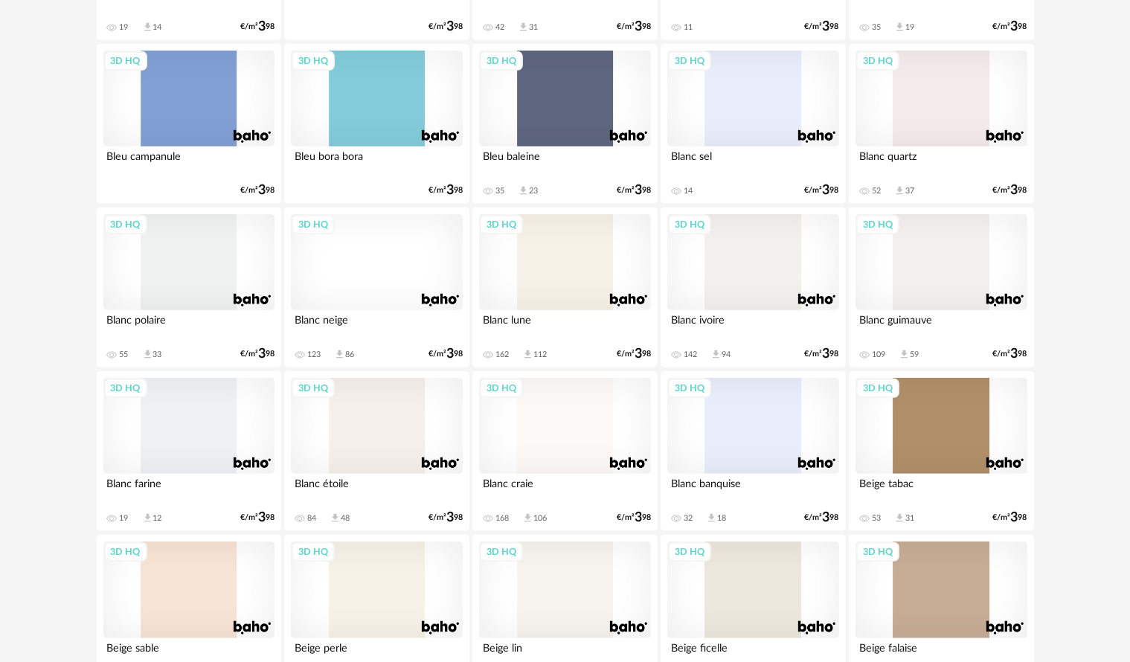
scroll to position [892, 0]
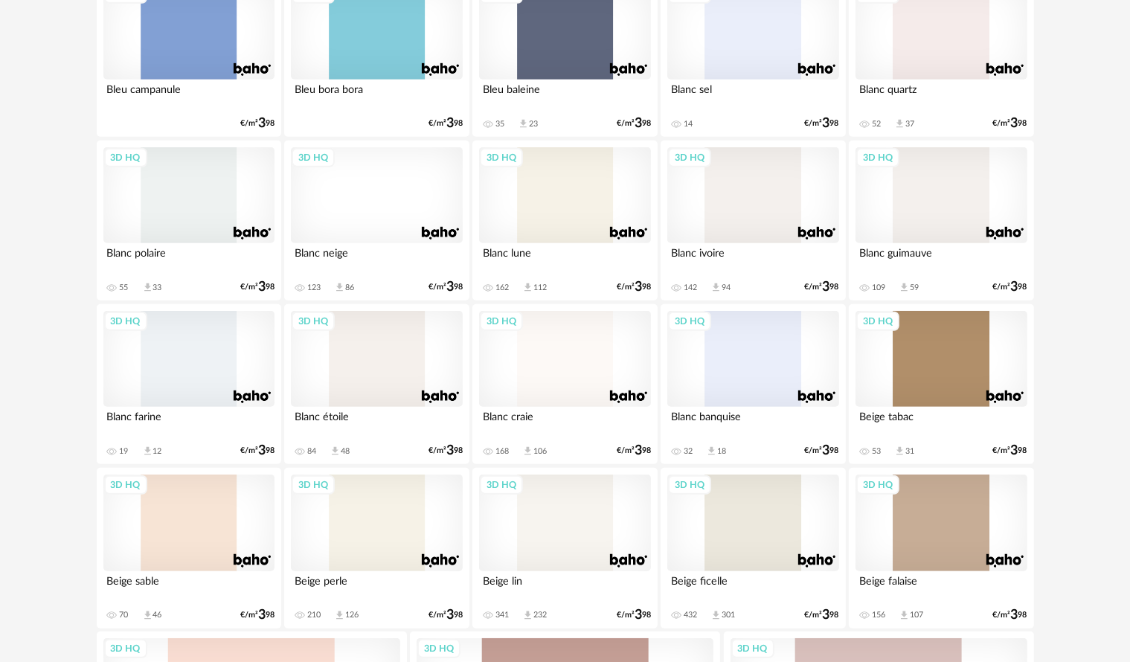
click at [572, 536] on div "3D HQ" at bounding box center [564, 522] width 171 height 97
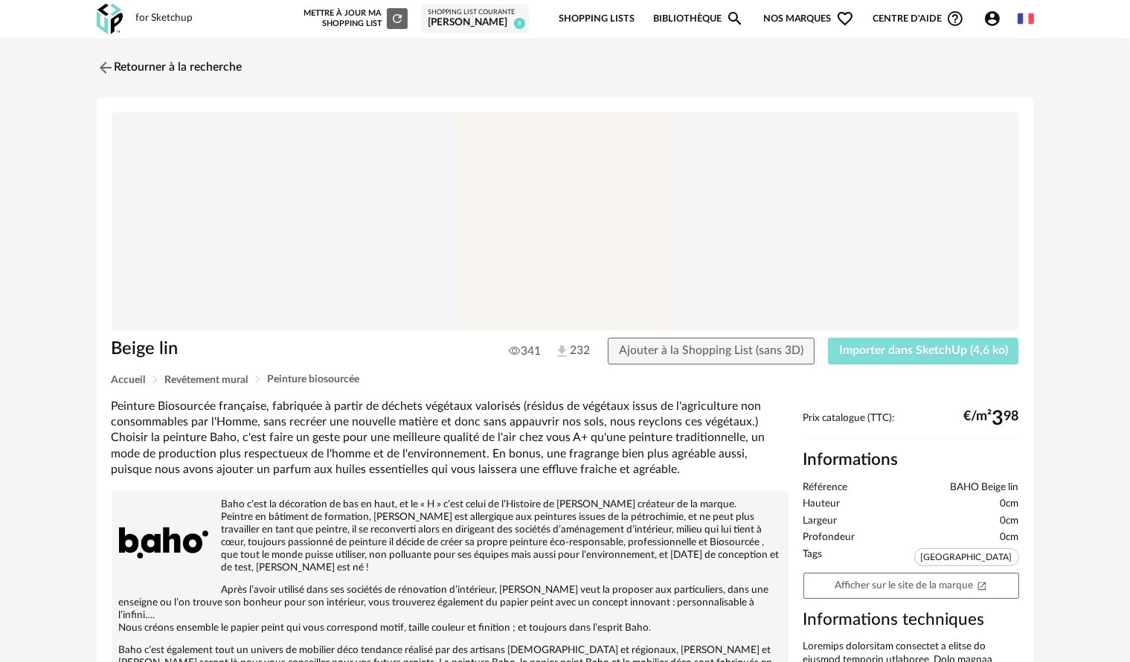
click at [876, 360] on button "Importer dans SketchUp (4,6 ko)" at bounding box center [923, 351] width 191 height 27
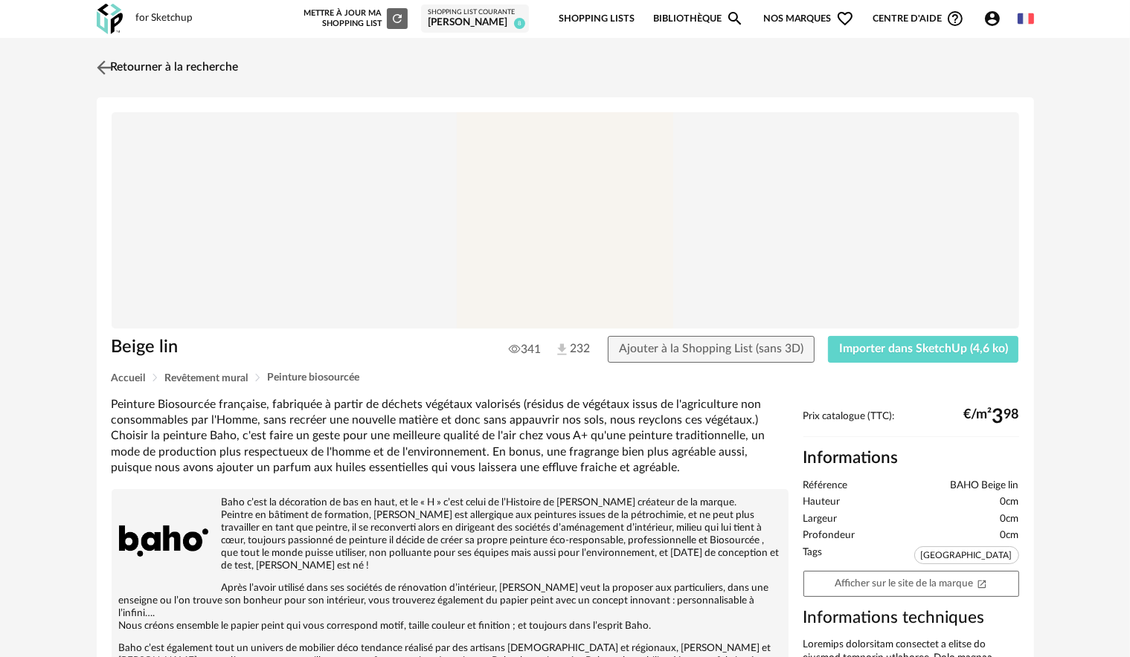
click at [112, 66] on img at bounding box center [104, 68] width 22 height 22
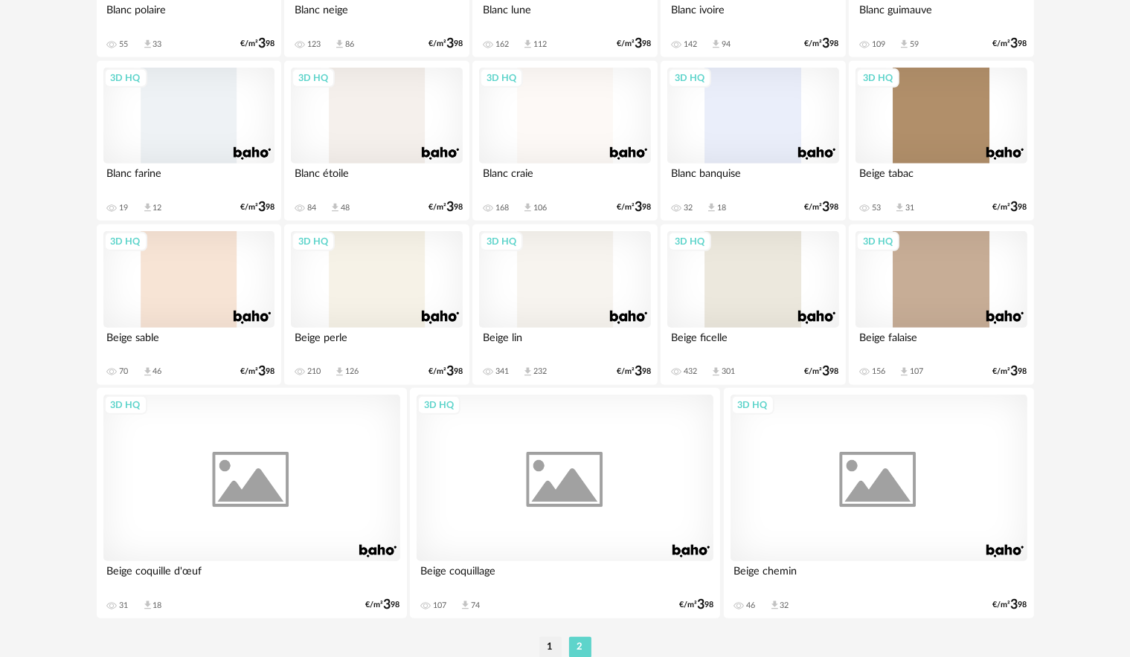
scroll to position [1156, 0]
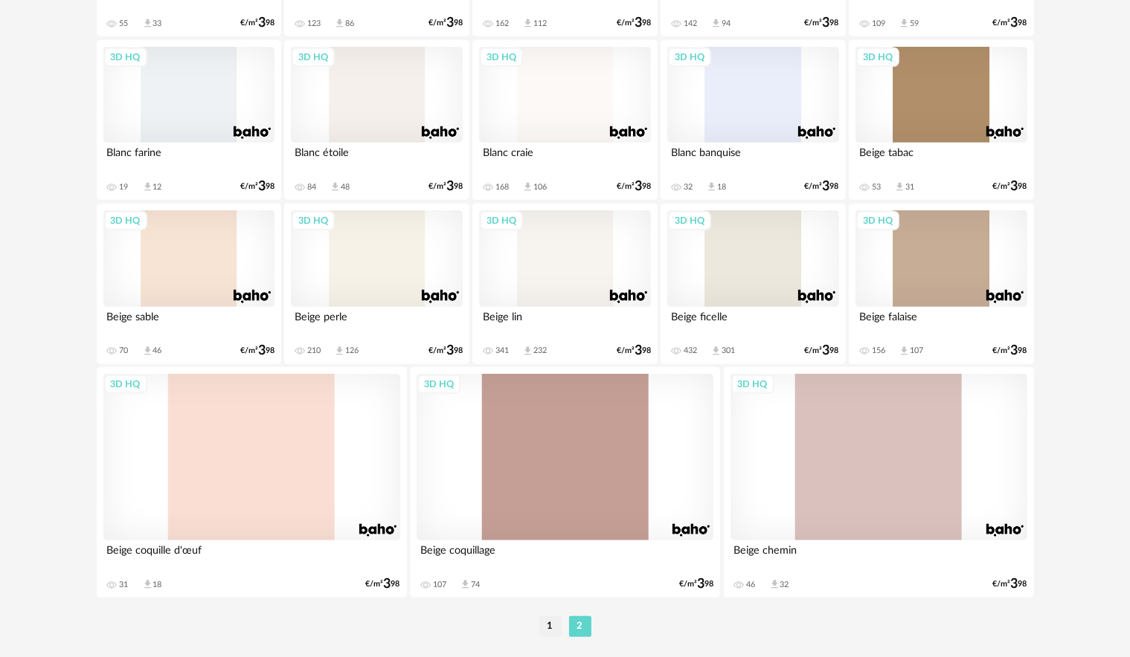
click at [769, 254] on div "3D HQ" at bounding box center [752, 258] width 171 height 97
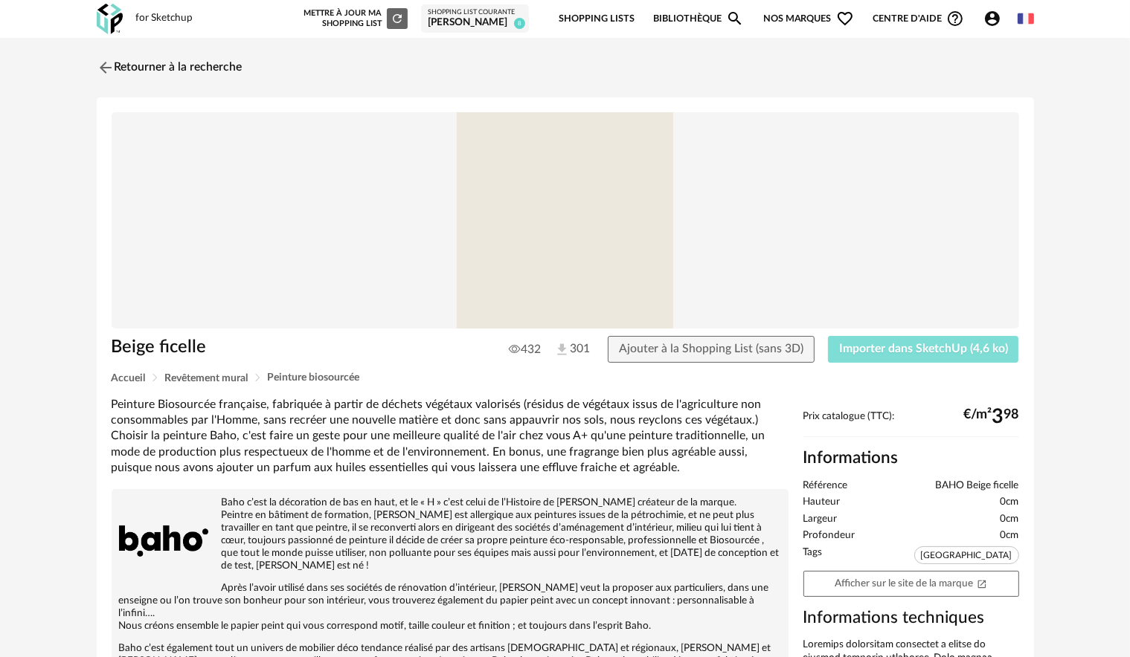
click at [868, 349] on span "Importer dans SketchUp (4,6 ko)" at bounding box center [923, 349] width 169 height 12
click at [102, 70] on img at bounding box center [104, 68] width 22 height 22
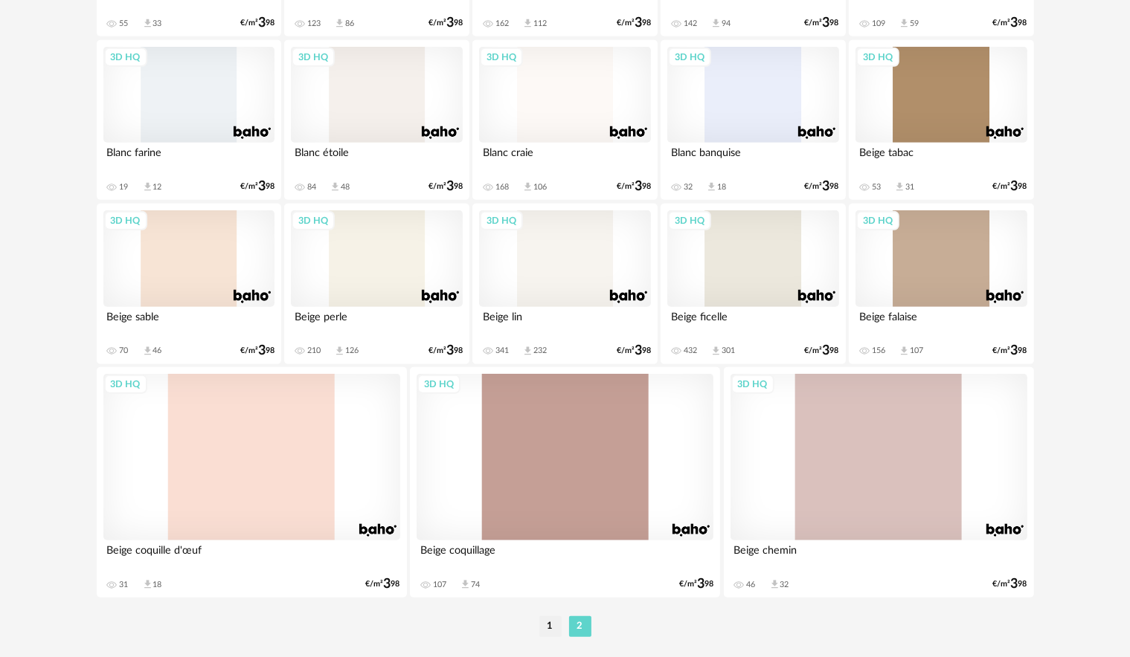
scroll to position [1082, 0]
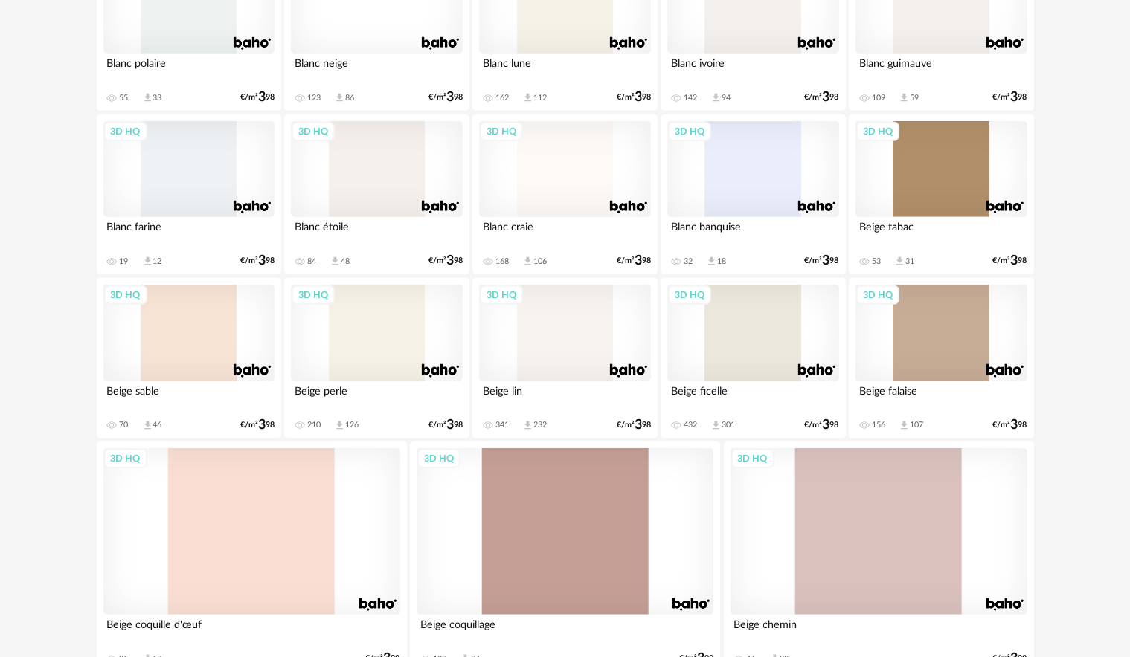
click at [403, 335] on div "3D HQ" at bounding box center [376, 333] width 171 height 97
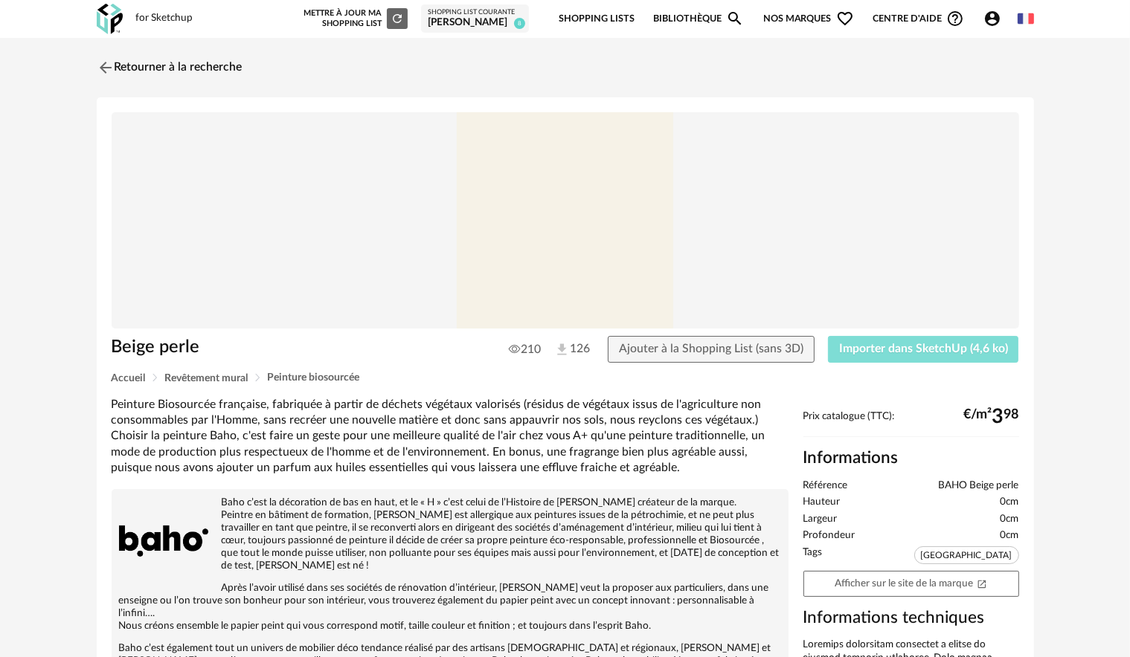
click at [936, 352] on span "Importer dans SketchUp (4,6 ko)" at bounding box center [923, 349] width 169 height 12
click at [107, 65] on img at bounding box center [104, 68] width 22 height 22
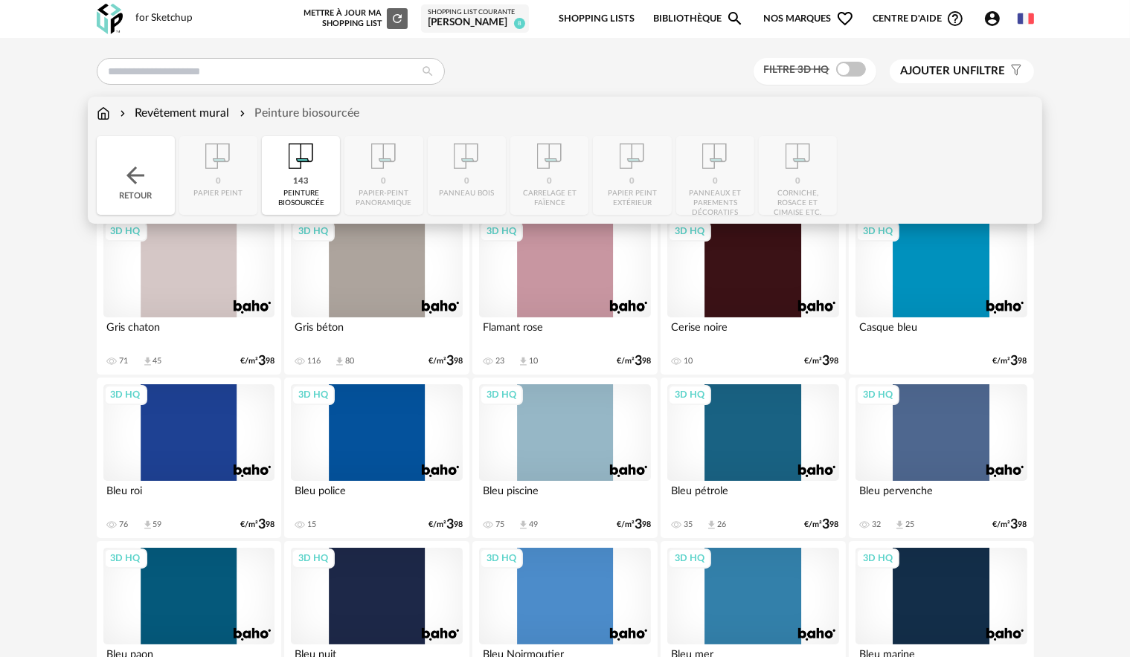
click at [97, 112] on img at bounding box center [103, 113] width 13 height 17
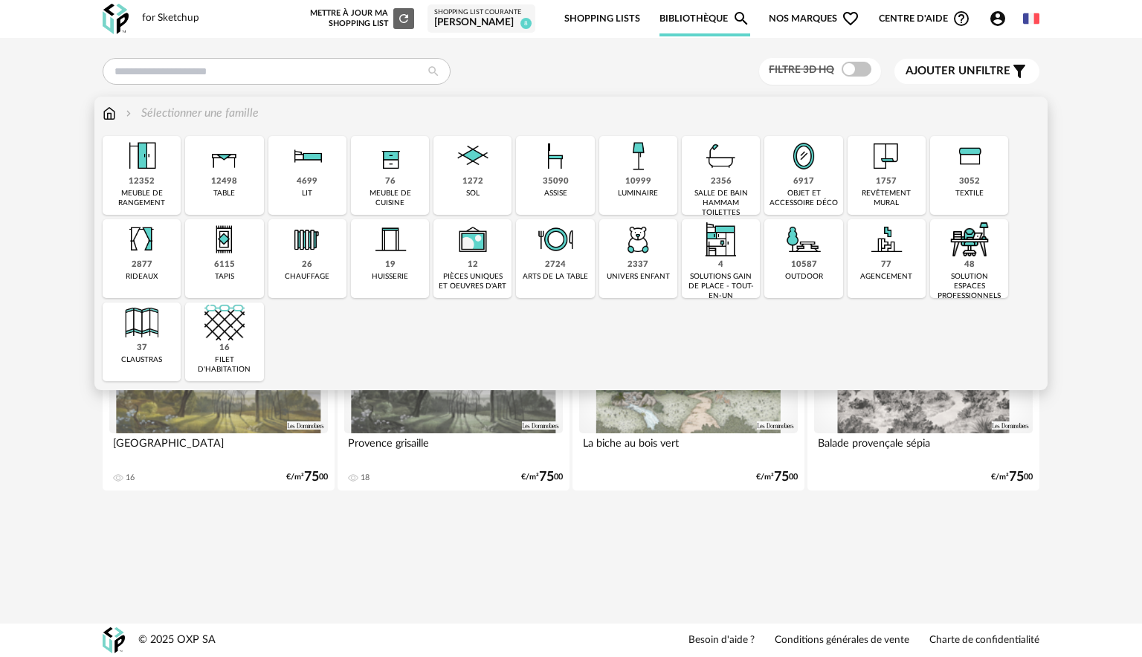
click at [394, 201] on div "meuble de cuisine" at bounding box center [389, 198] width 69 height 19
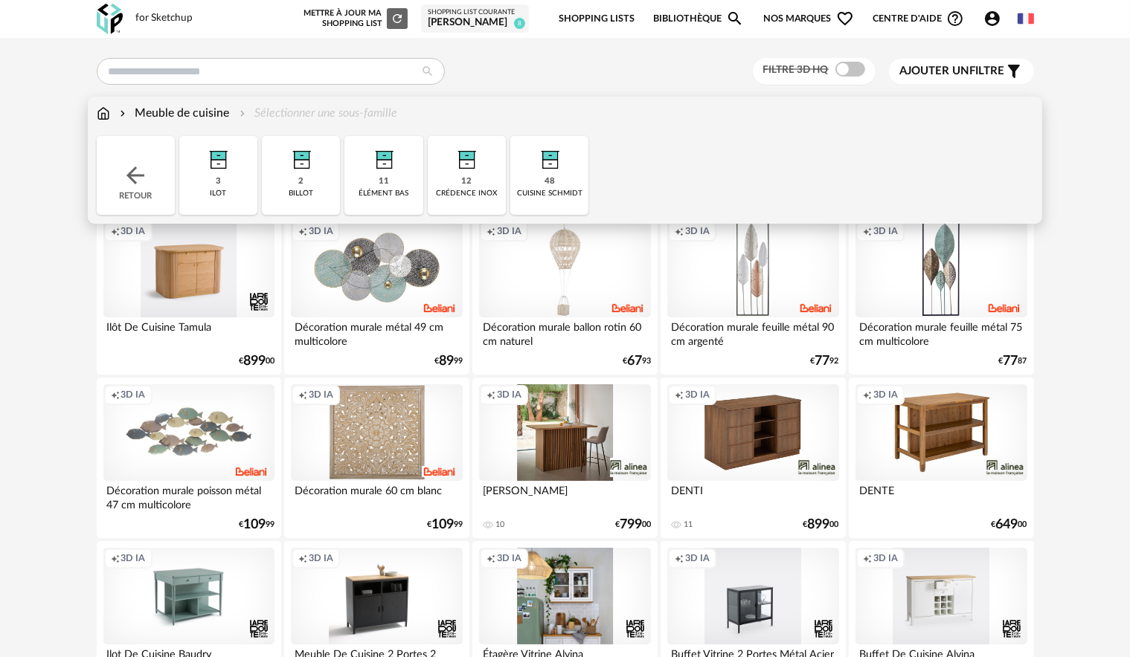
click at [527, 187] on div "48 cuisine schmidt" at bounding box center [549, 175] width 78 height 79
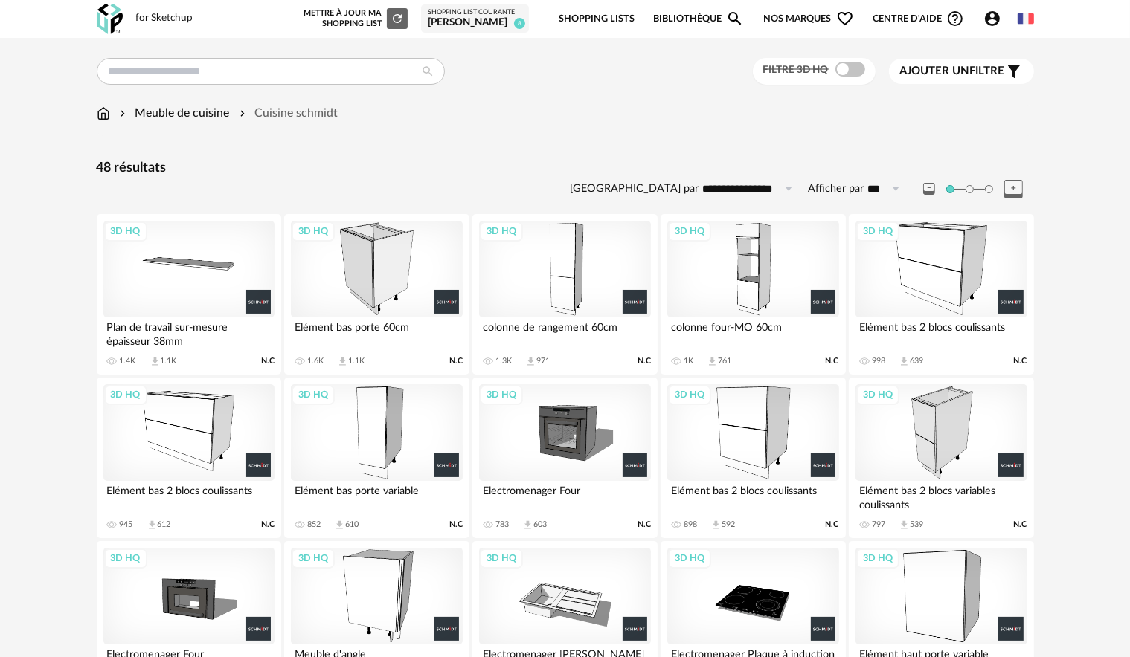
click at [227, 264] on div "3D HQ" at bounding box center [188, 269] width 171 height 97
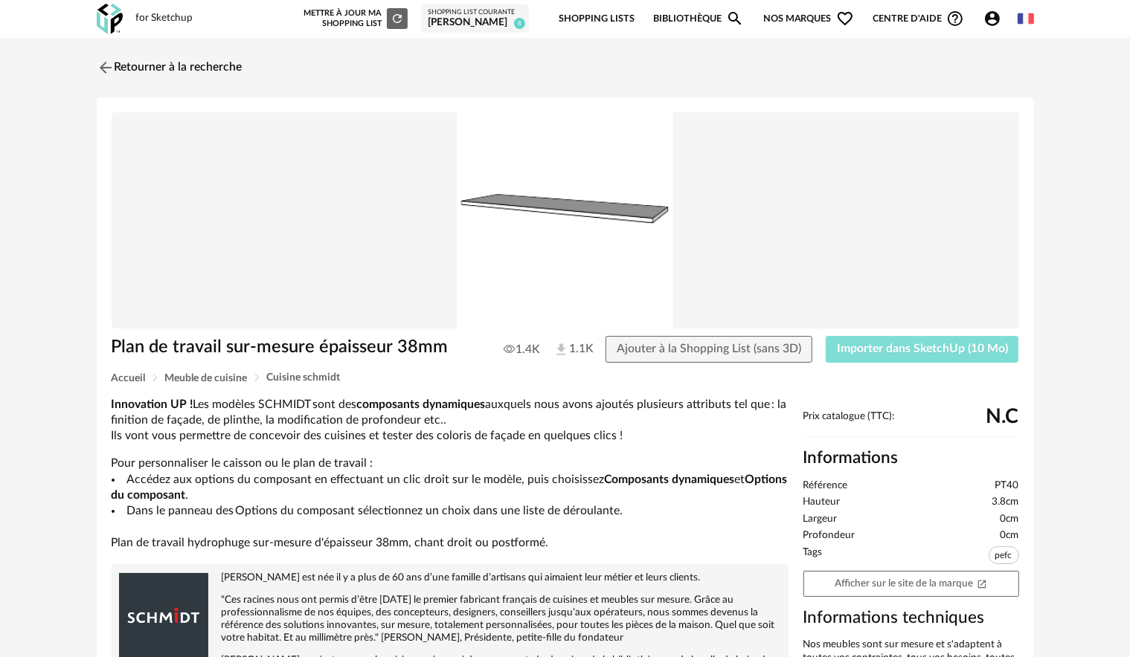
click at [889, 352] on span "Importer dans SketchUp (10 Mo)" at bounding box center [922, 349] width 171 height 12
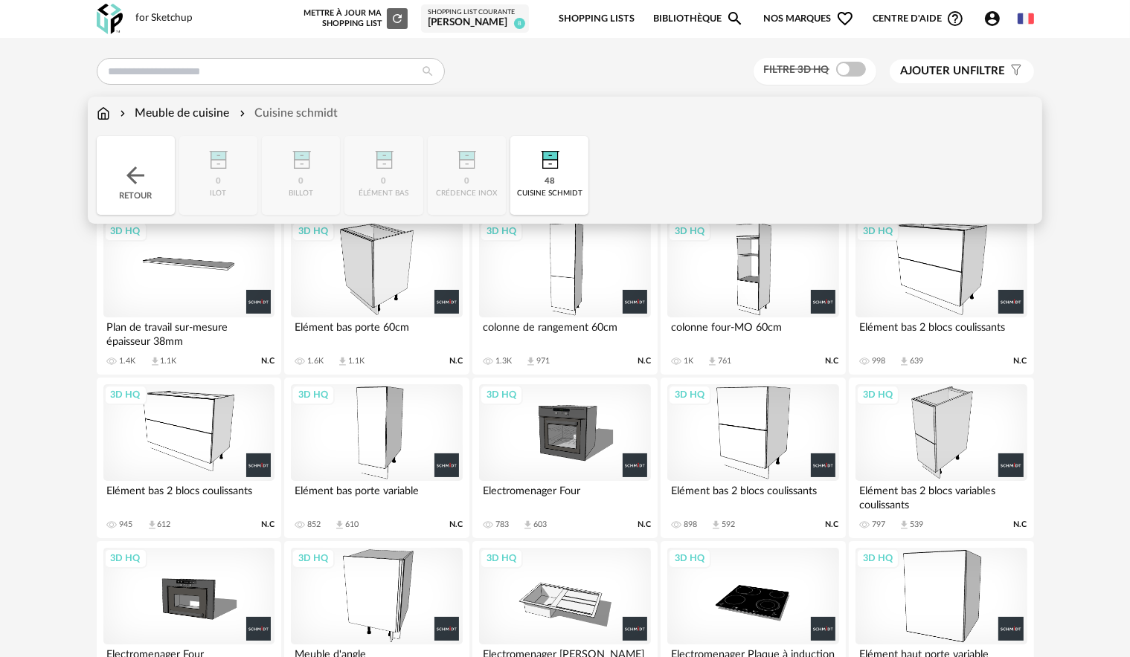
click at [110, 115] on div "Meuble de cuisine Cuisine schmidt" at bounding box center [218, 113] width 242 height 17
click at [103, 115] on img at bounding box center [103, 113] width 13 height 17
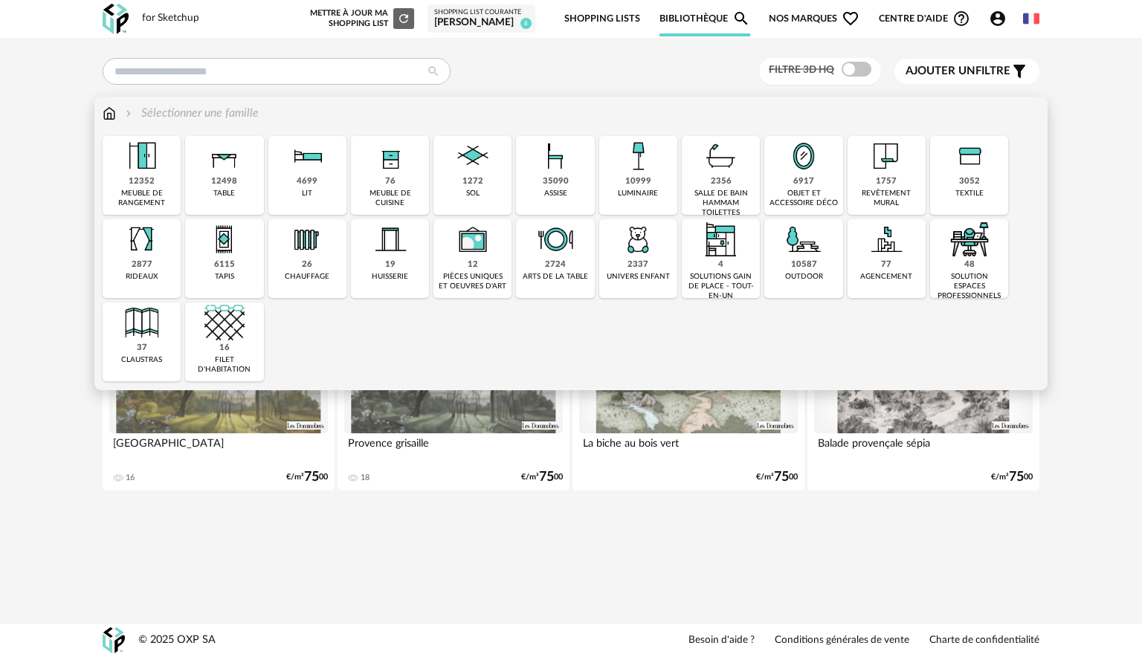
click at [867, 170] on img at bounding box center [886, 156] width 40 height 40
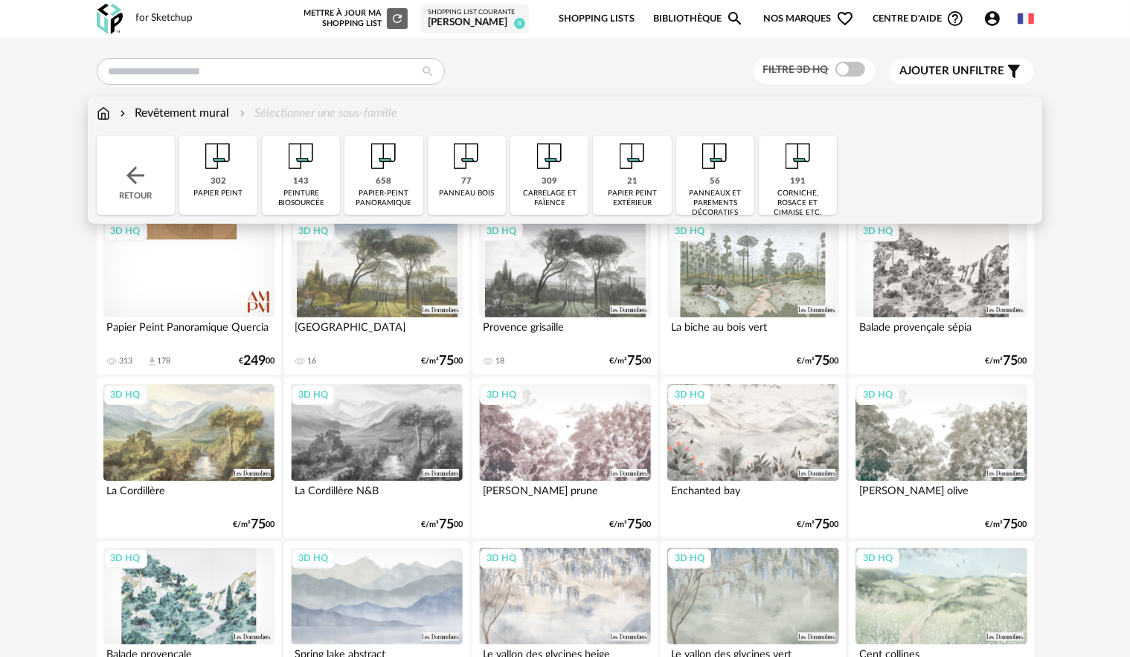
click at [321, 170] on div "143 peinture biosourcée" at bounding box center [301, 175] width 78 height 79
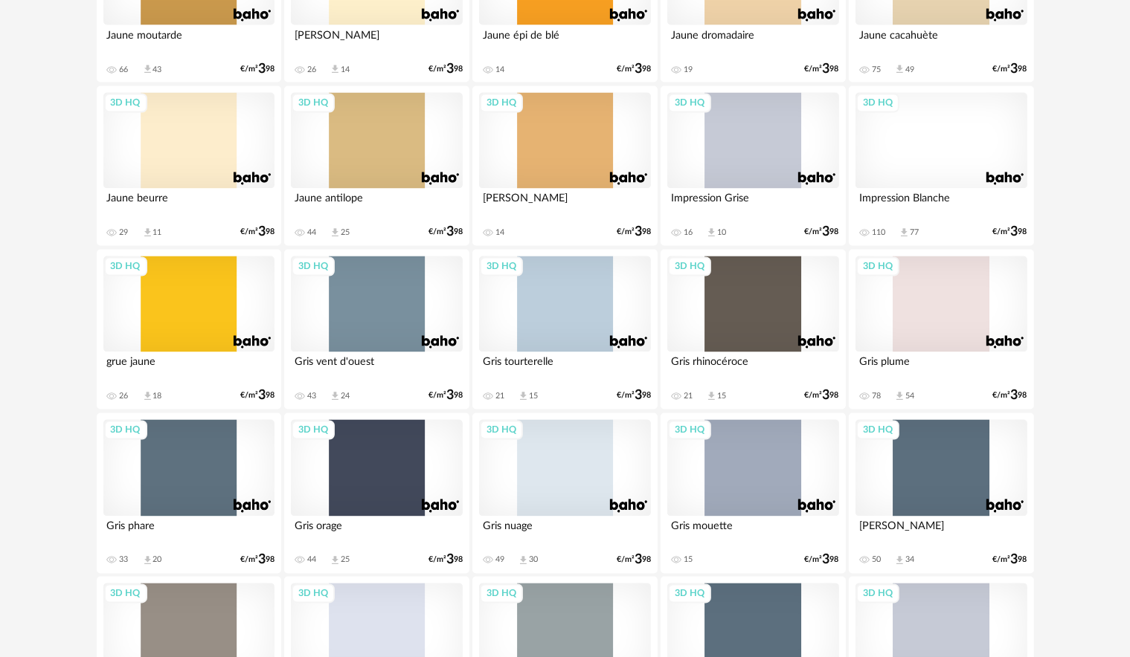
scroll to position [2930, 0]
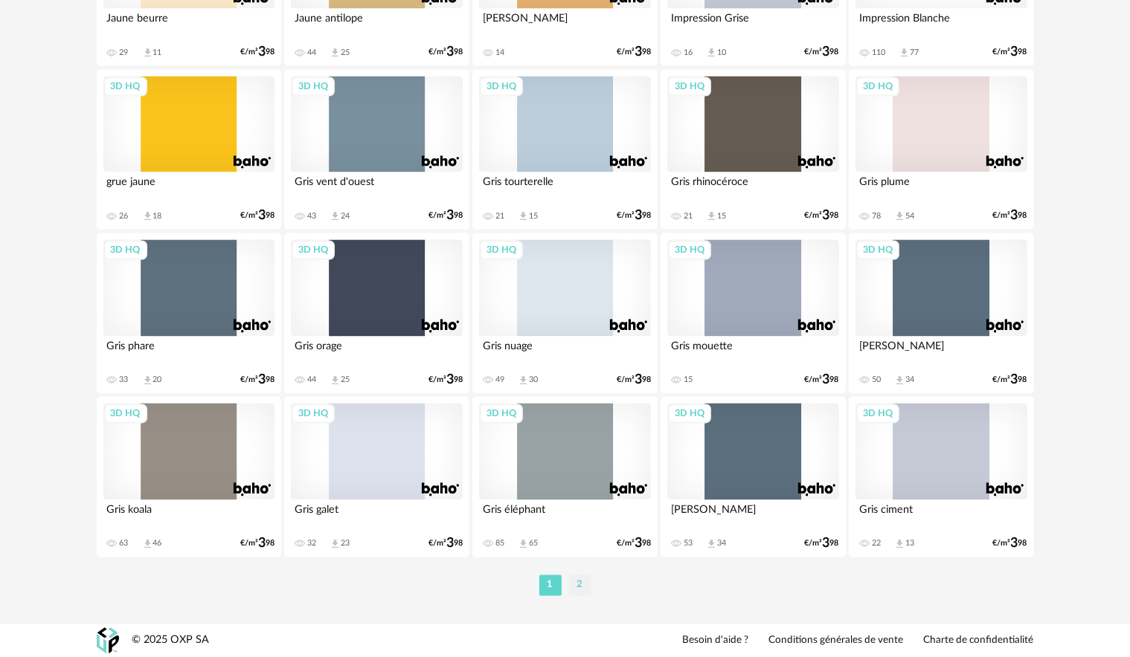
click at [573, 588] on li "2" at bounding box center [580, 585] width 22 height 21
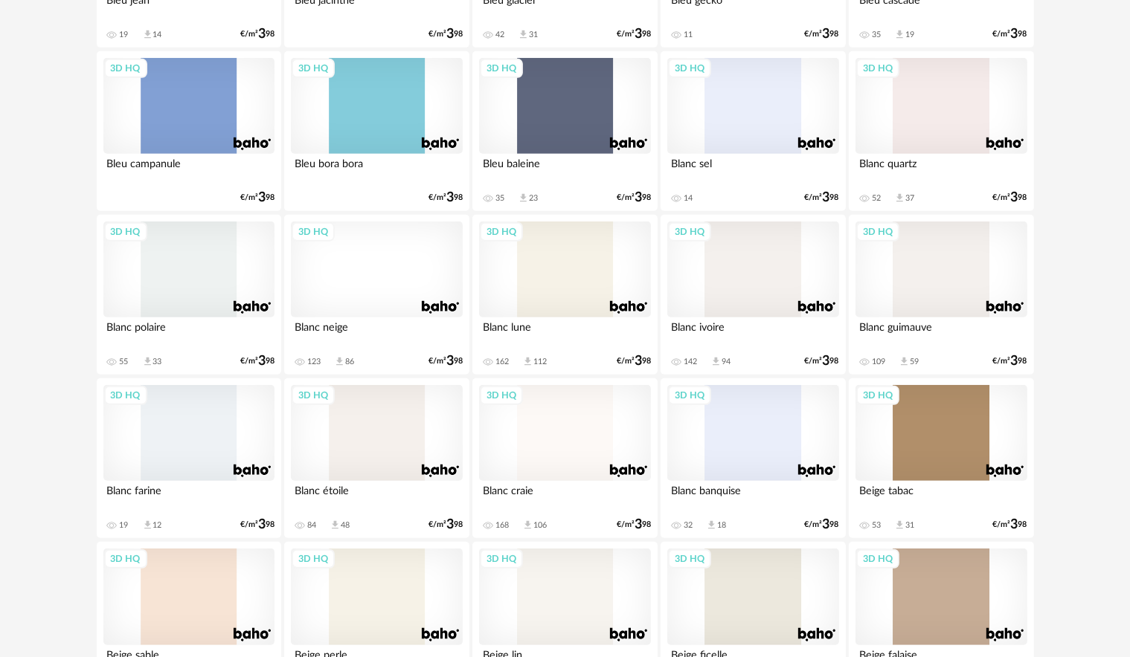
scroll to position [892, 0]
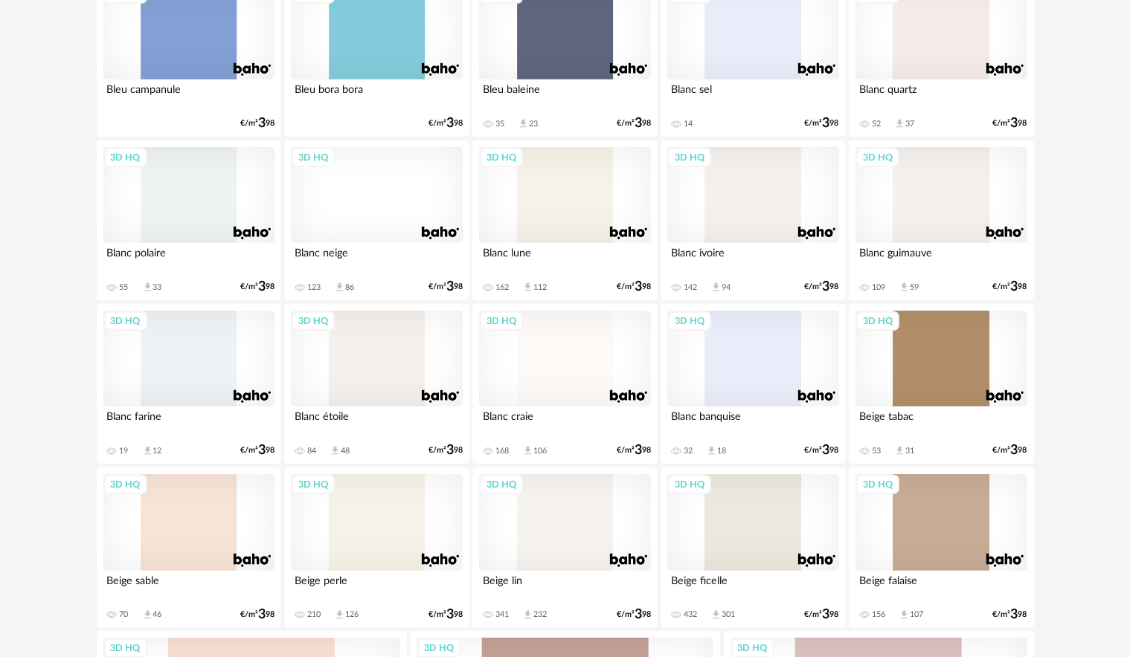
click at [167, 211] on div "3D HQ" at bounding box center [188, 195] width 171 height 97
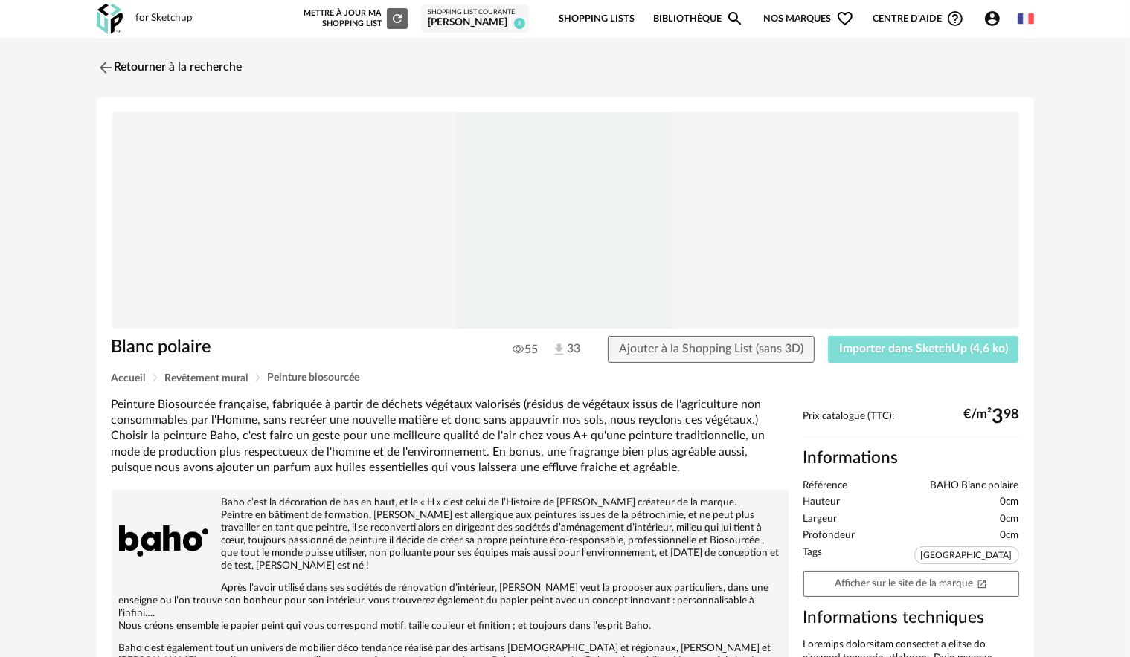
click at [946, 353] on span "Importer dans SketchUp (4,6 ko)" at bounding box center [923, 349] width 169 height 12
click at [109, 67] on img at bounding box center [104, 68] width 22 height 22
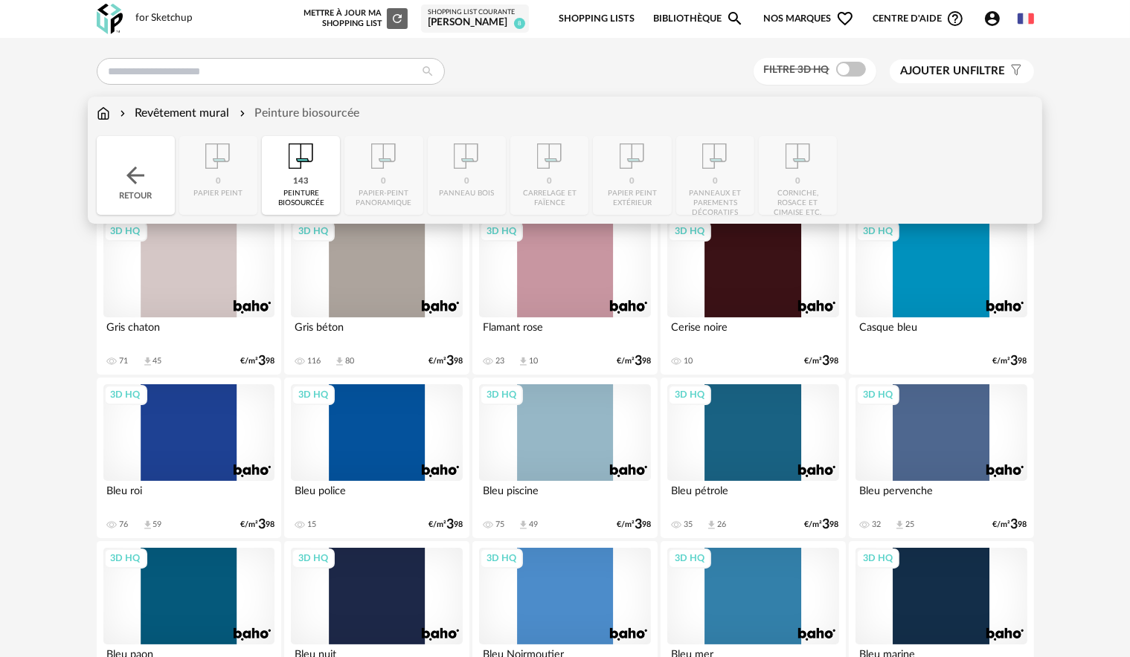
click at [294, 114] on div "Peinture biosourcée" at bounding box center [297, 113] width 123 height 17
click at [213, 113] on div "Revêtement mural" at bounding box center [173, 113] width 113 height 17
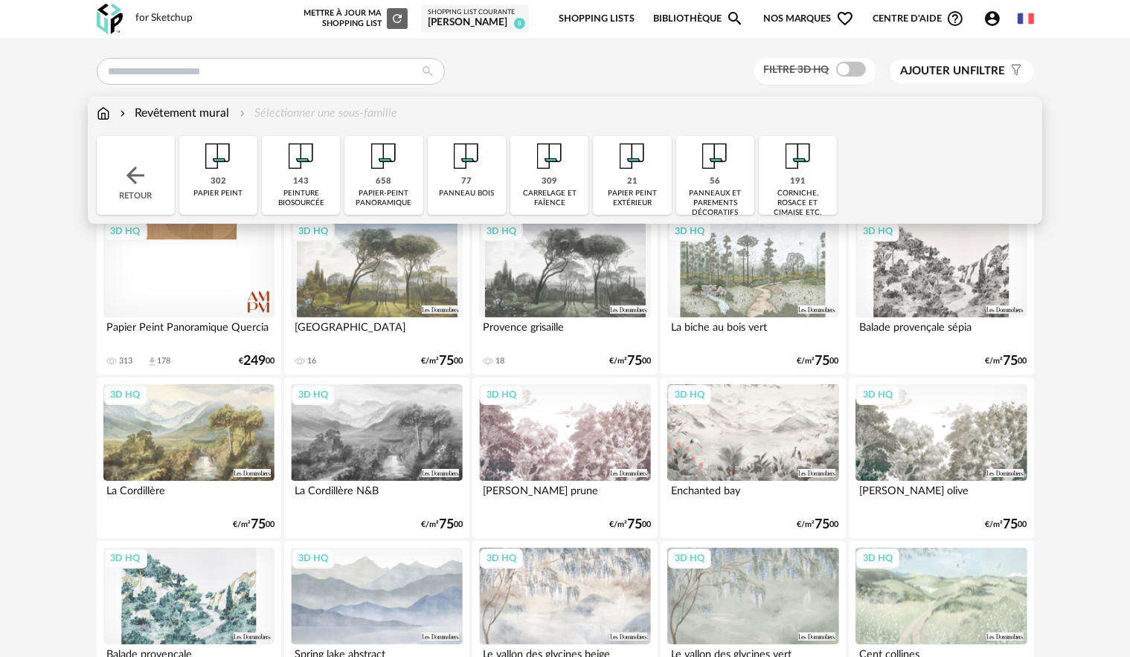
click at [542, 175] on img at bounding box center [549, 156] width 40 height 40
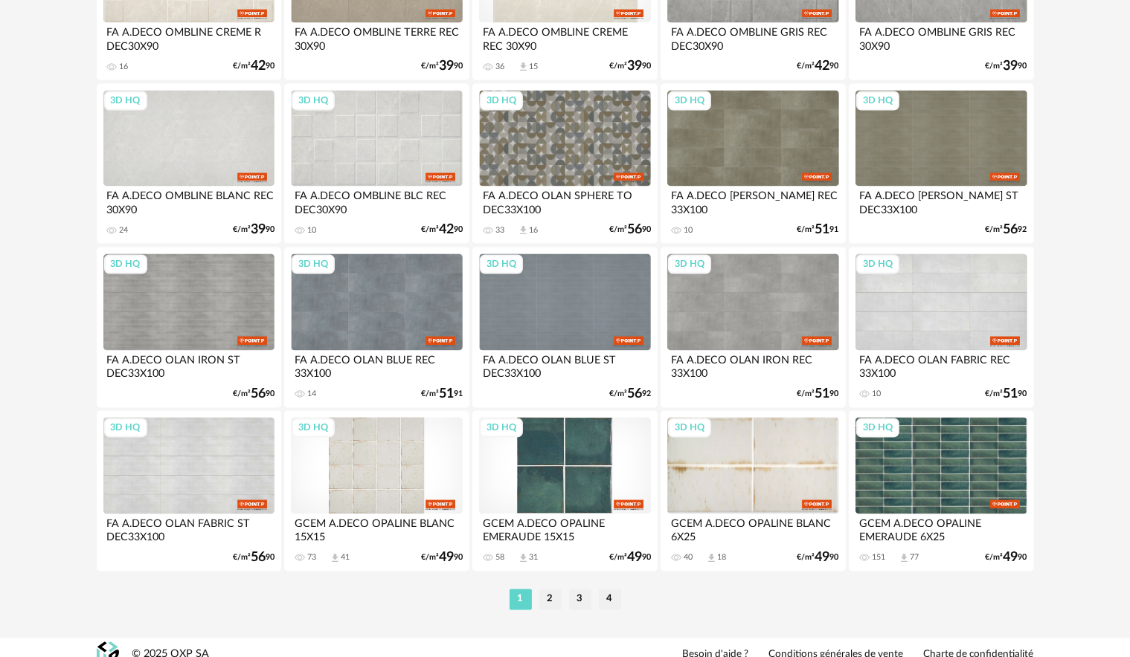
scroll to position [2930, 0]
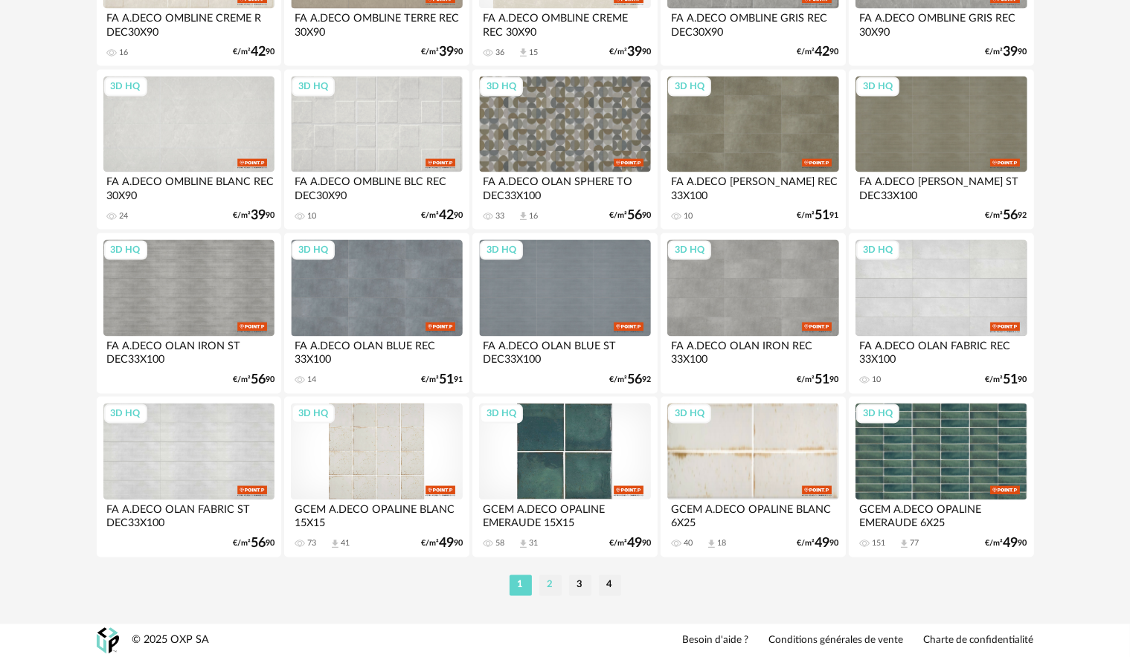
click at [547, 584] on li "2" at bounding box center [550, 585] width 22 height 21
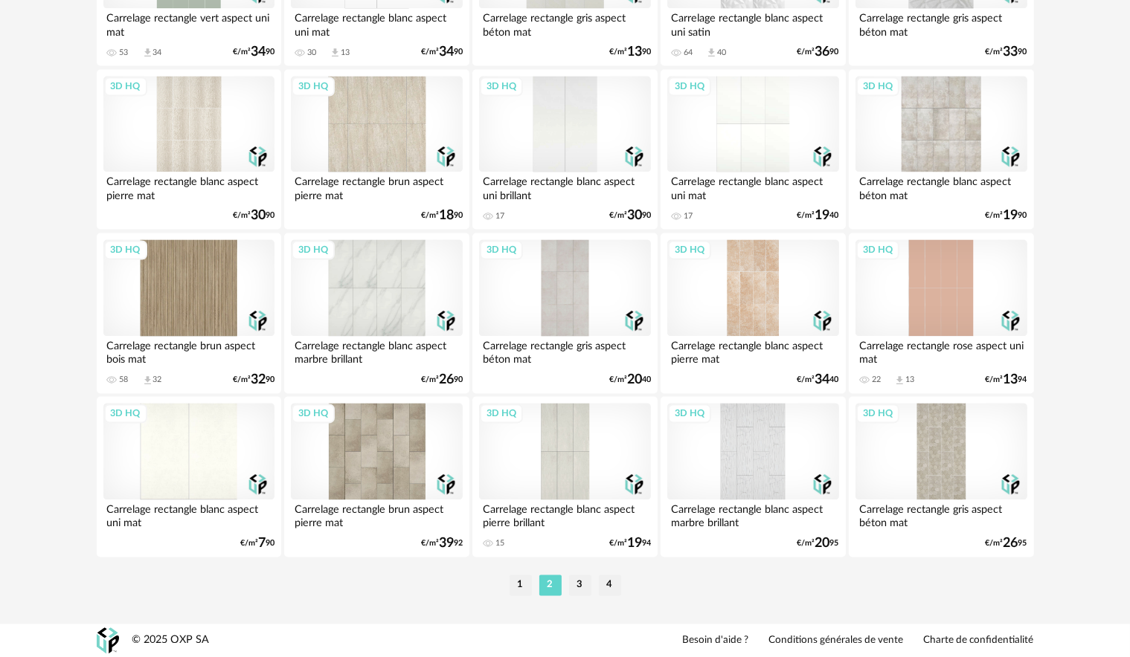
scroll to position [2930, 0]
click at [581, 586] on li "3" at bounding box center [580, 585] width 22 height 21
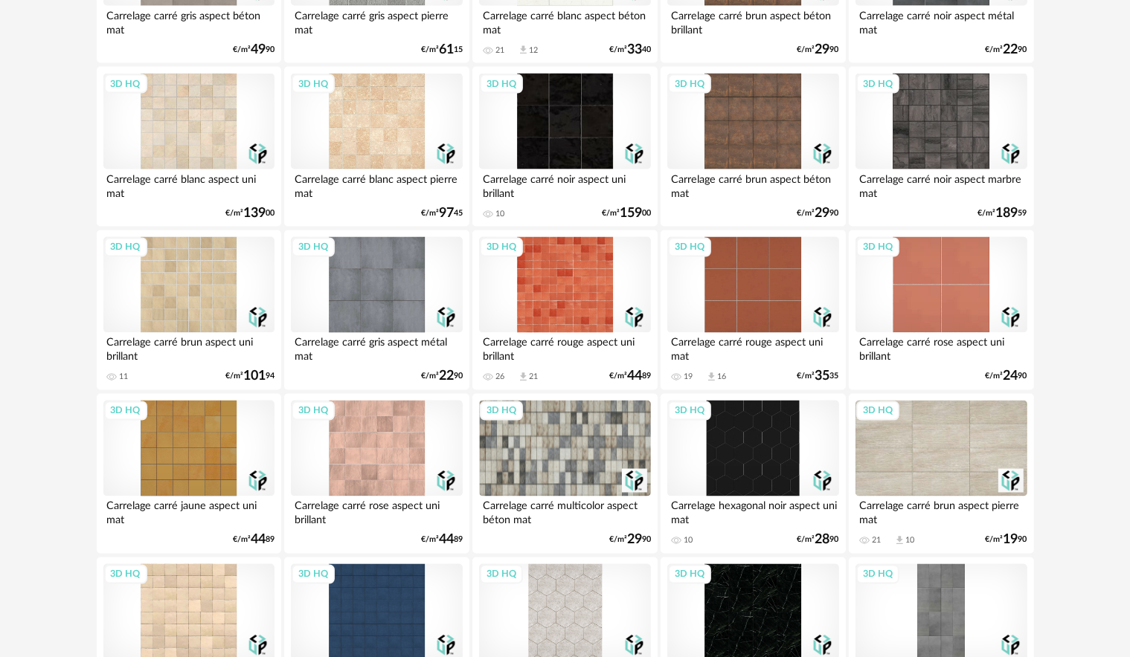
scroll to position [2930, 0]
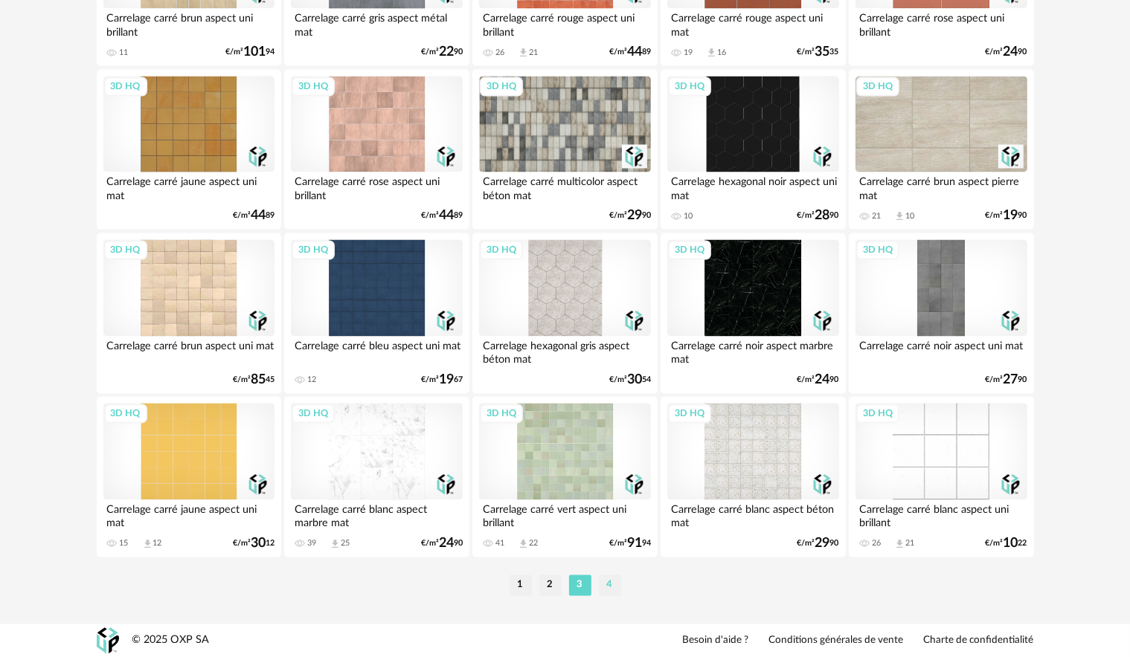
click at [608, 588] on li "4" at bounding box center [610, 585] width 22 height 21
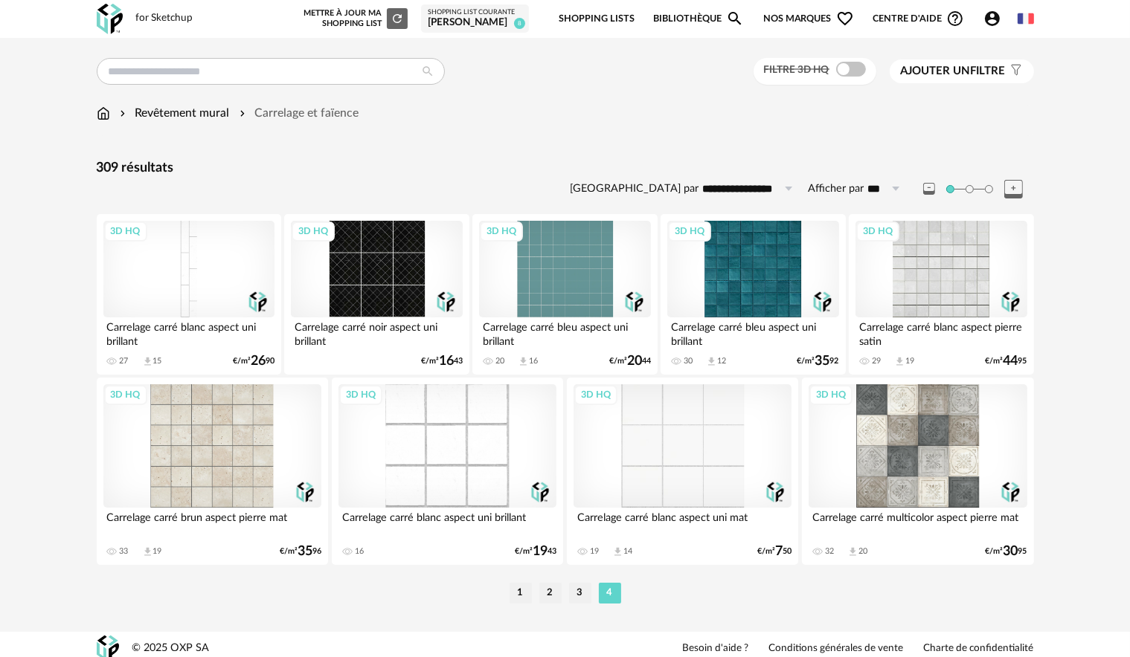
scroll to position [8, 0]
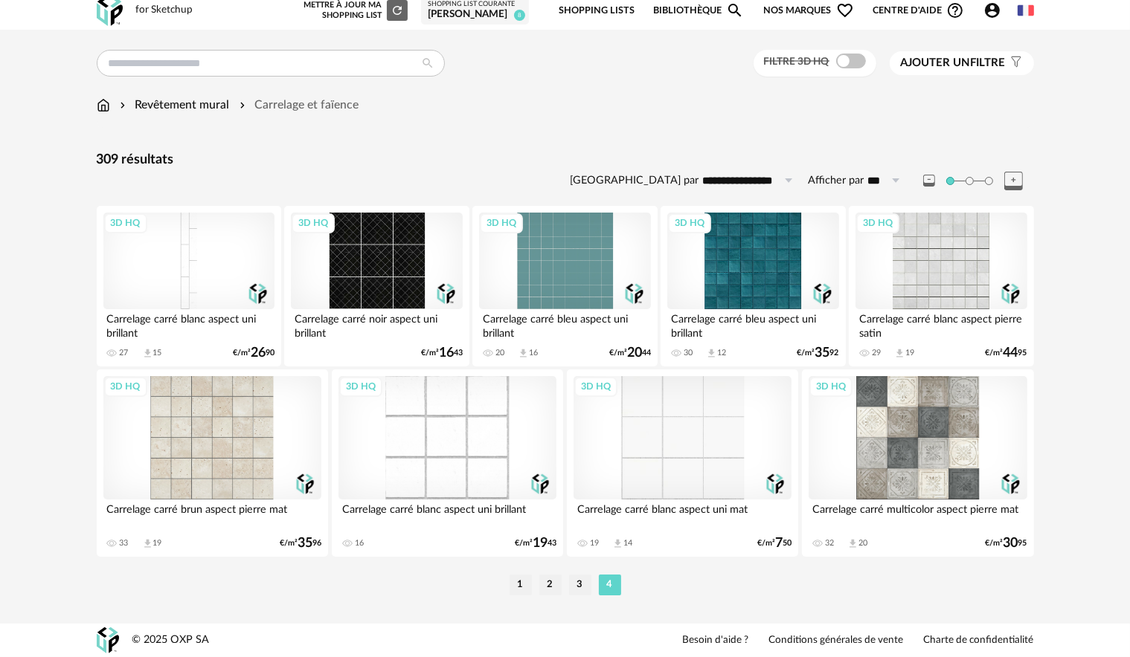
click at [600, 121] on div "Revêtement mural Carrelage et faïence" at bounding box center [565, 112] width 937 height 31
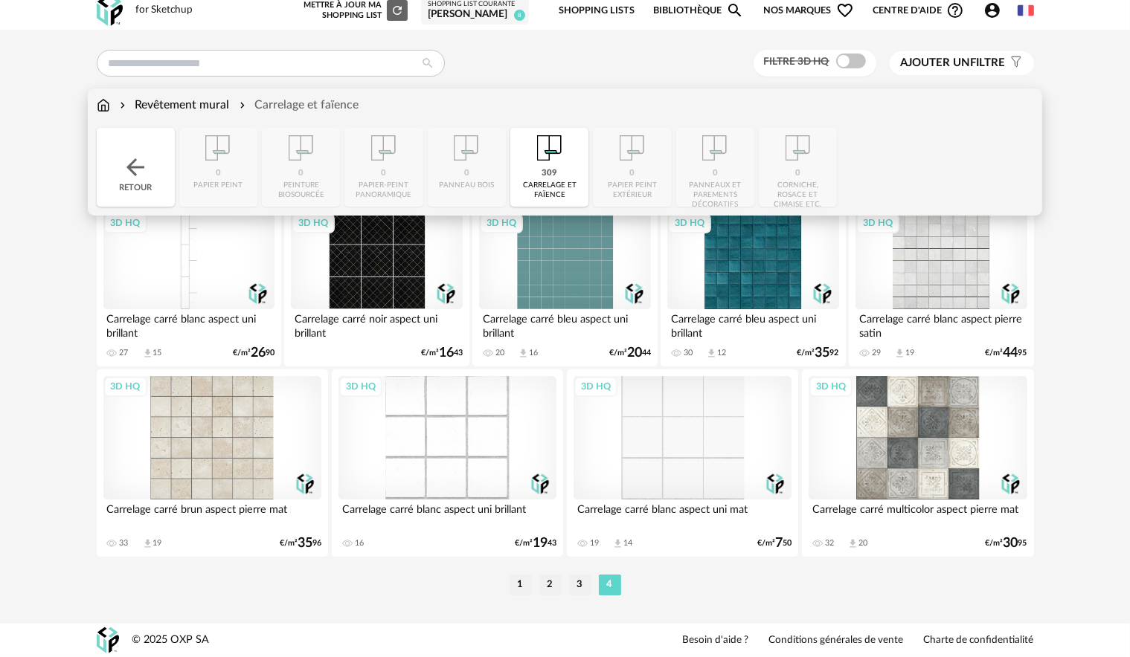
click at [103, 106] on img at bounding box center [103, 105] width 13 height 17
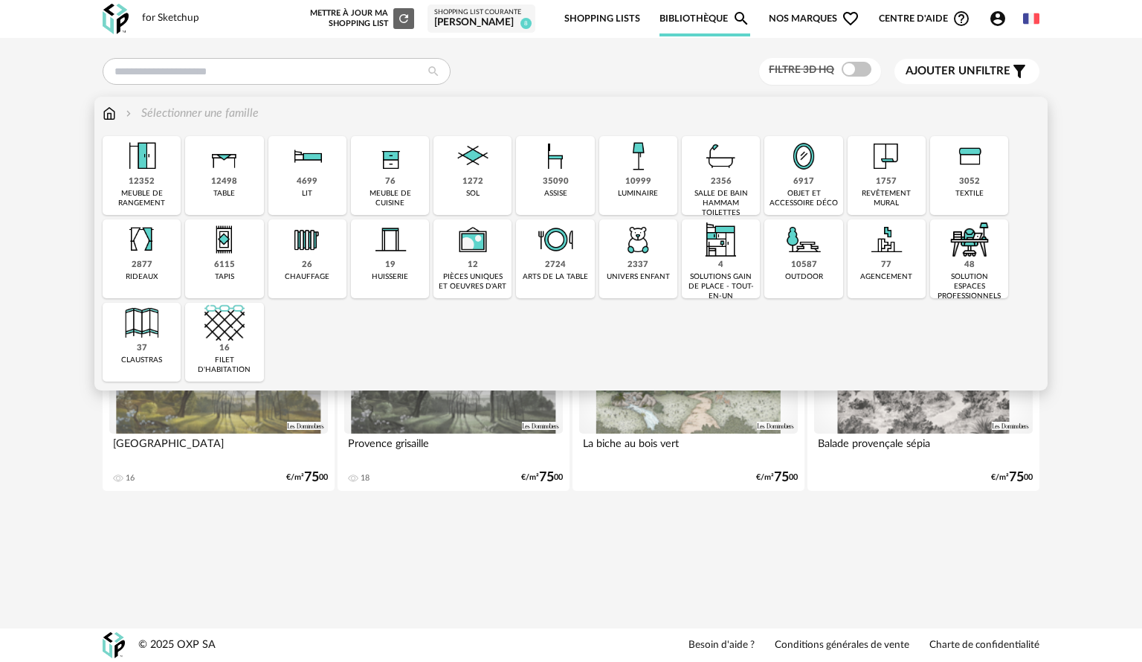
click at [204, 166] on div "12498 table" at bounding box center [224, 175] width 78 height 79
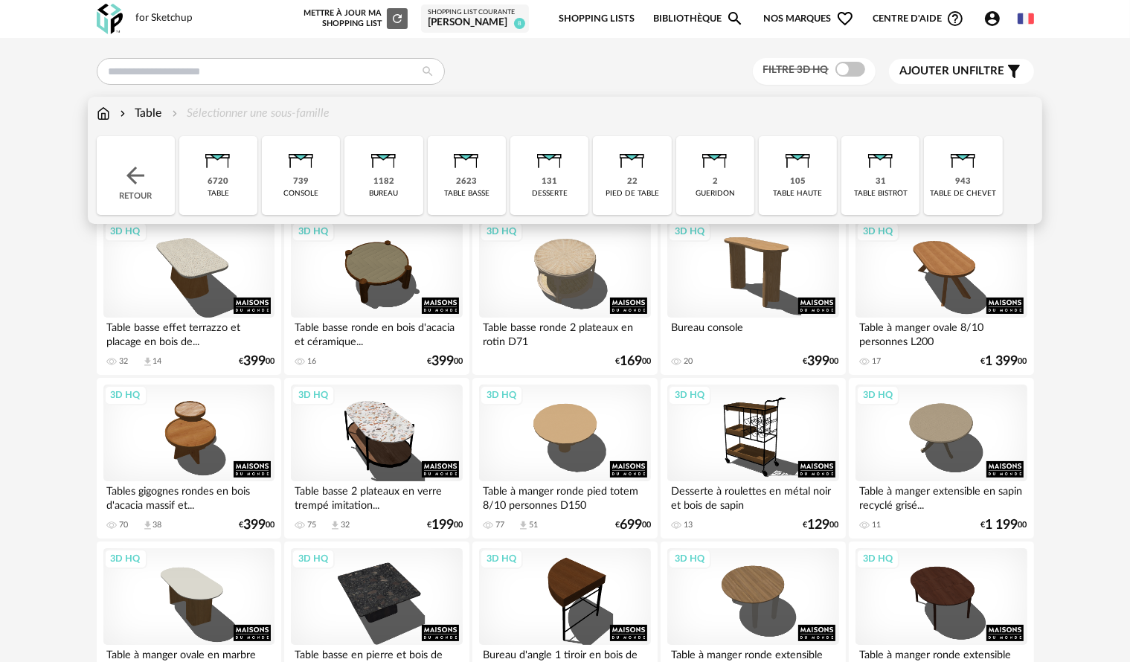
click at [205, 165] on img at bounding box center [218, 156] width 40 height 40
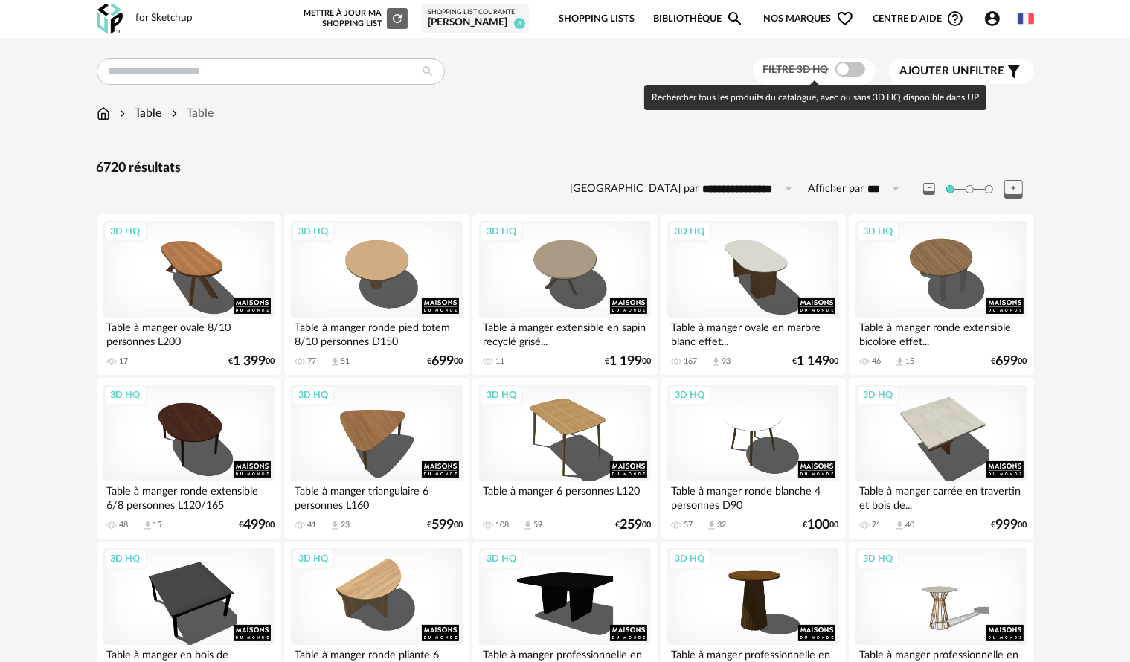
click at [855, 71] on span at bounding box center [850, 69] width 30 height 15
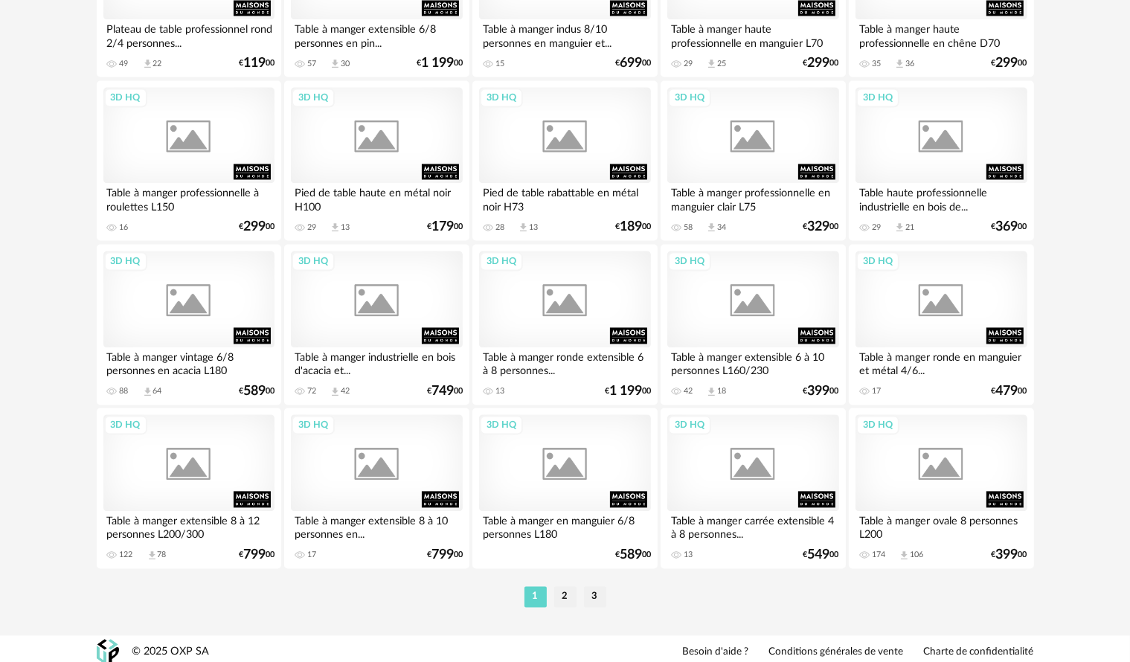
scroll to position [2925, 0]
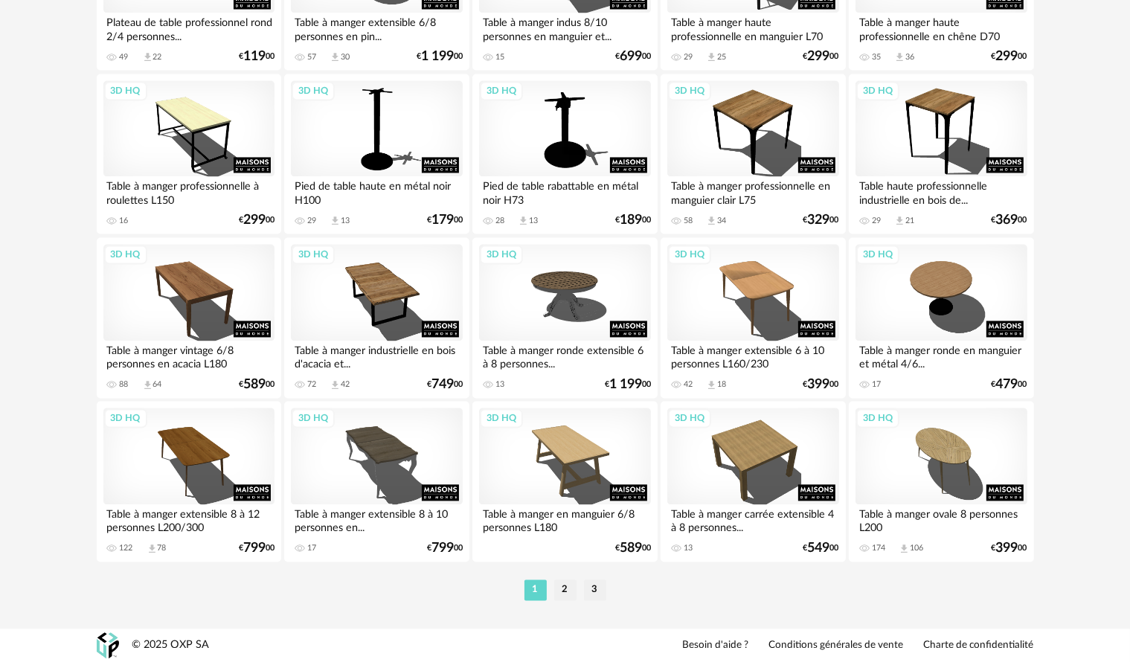
click at [564, 595] on li "2" at bounding box center [565, 589] width 22 height 21
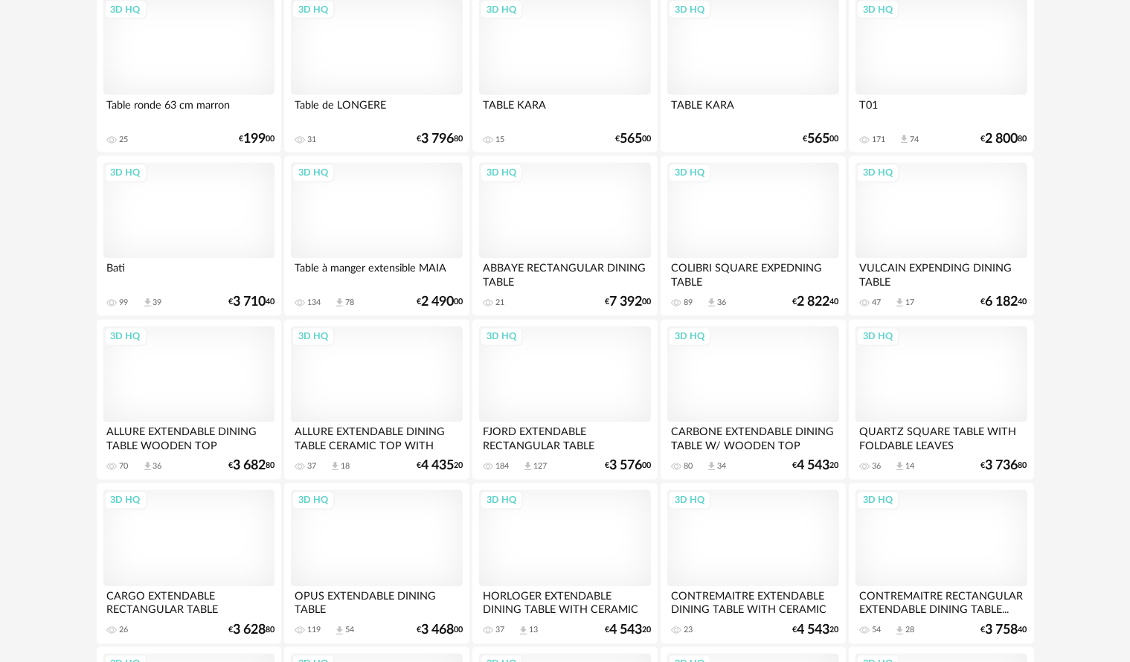
scroll to position [2925, 0]
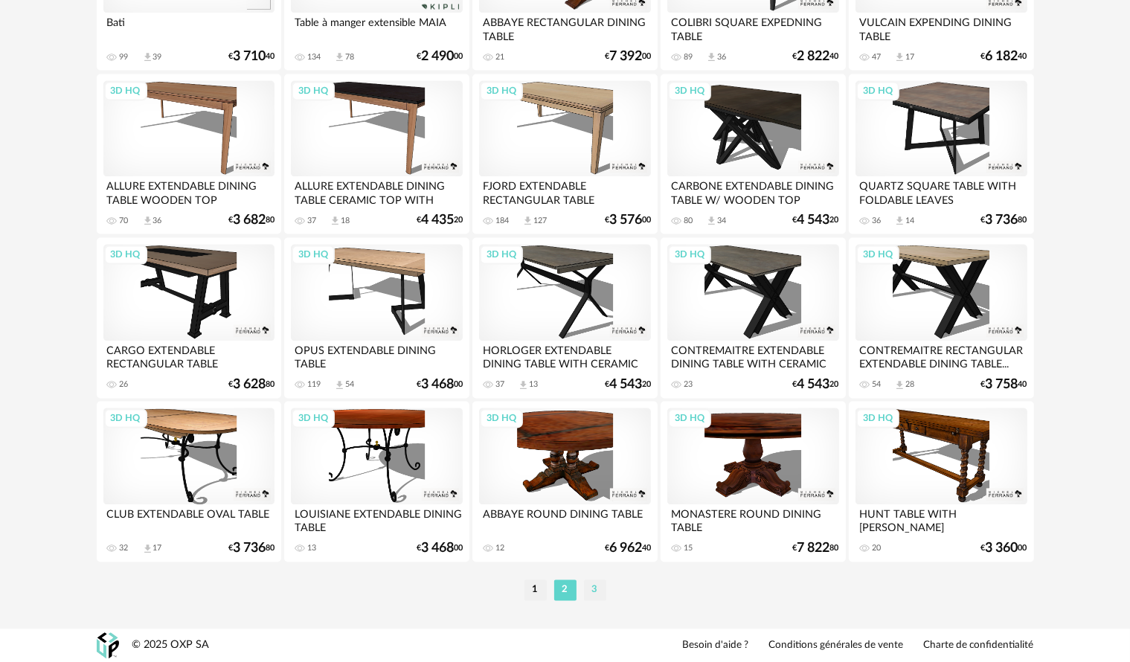
click at [599, 593] on li "3" at bounding box center [595, 589] width 22 height 21
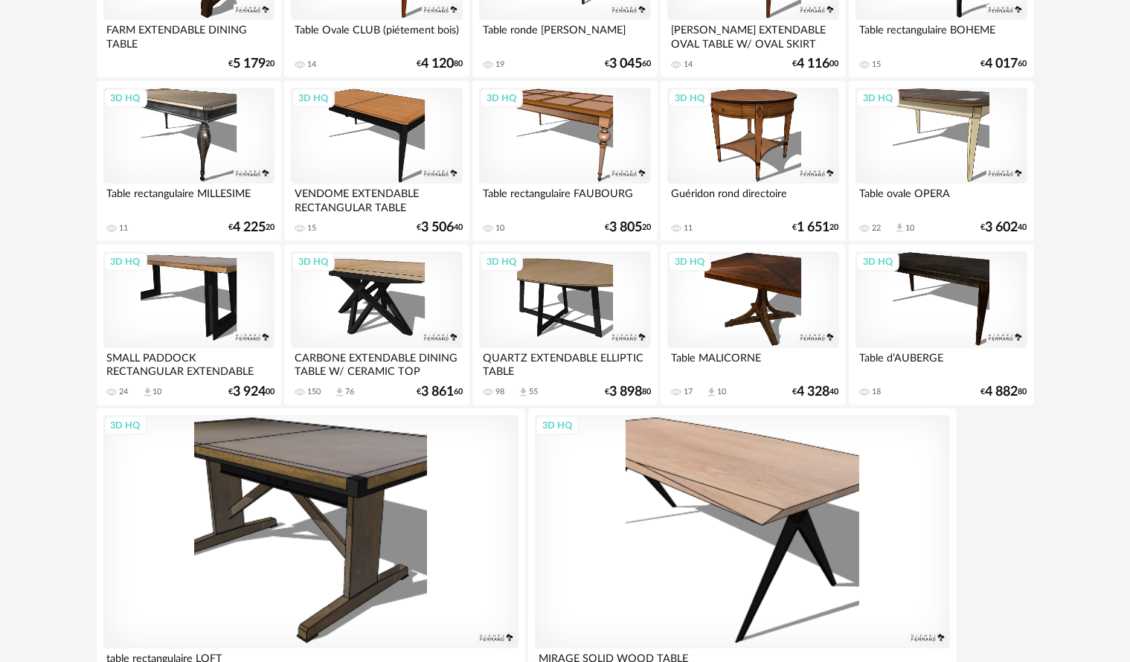
scroll to position [1260, 0]
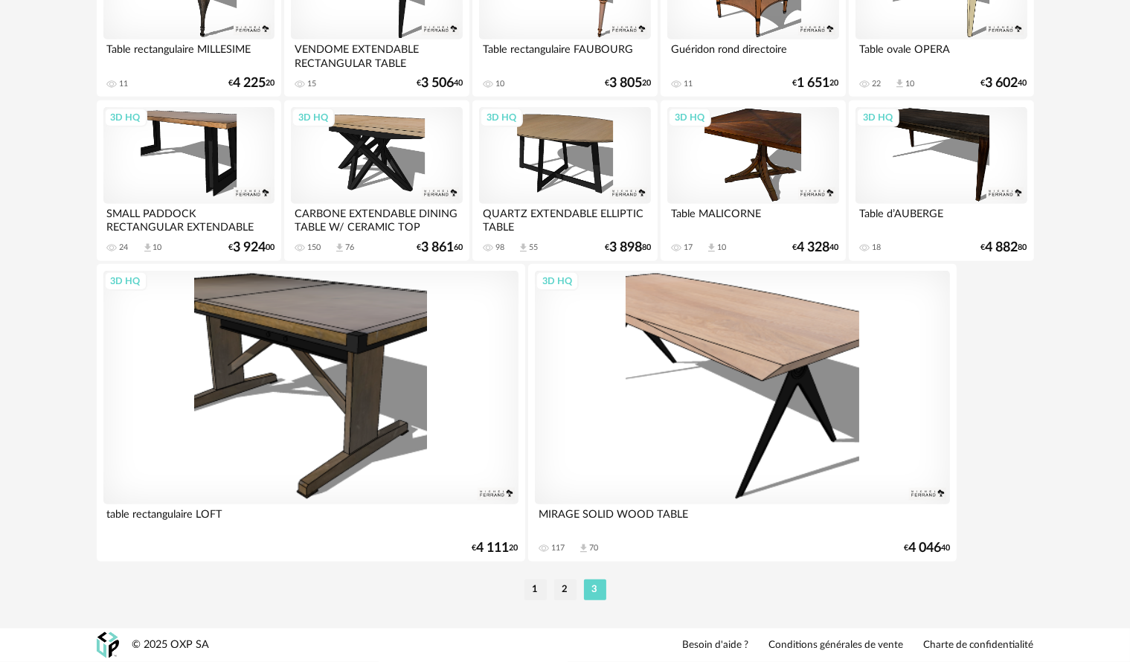
click at [364, 149] on div "3D HQ" at bounding box center [376, 155] width 171 height 97
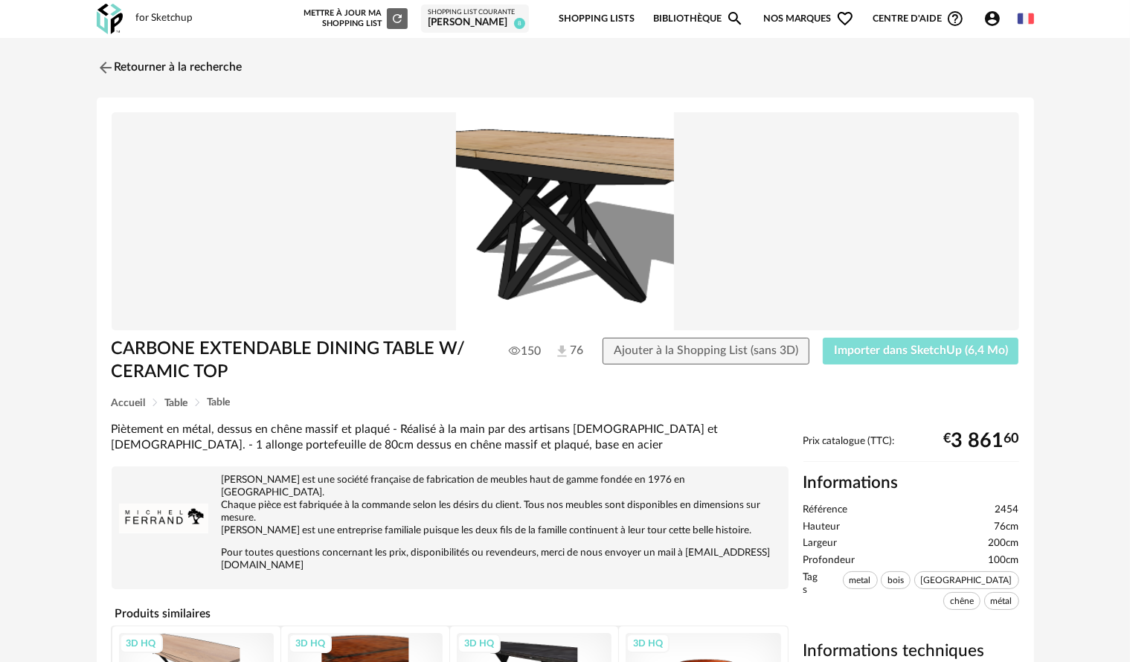
click at [866, 357] on button "Importer dans SketchUp (6,4 Mo)" at bounding box center [920, 351] width 196 height 27
click at [103, 65] on img at bounding box center [104, 68] width 22 height 22
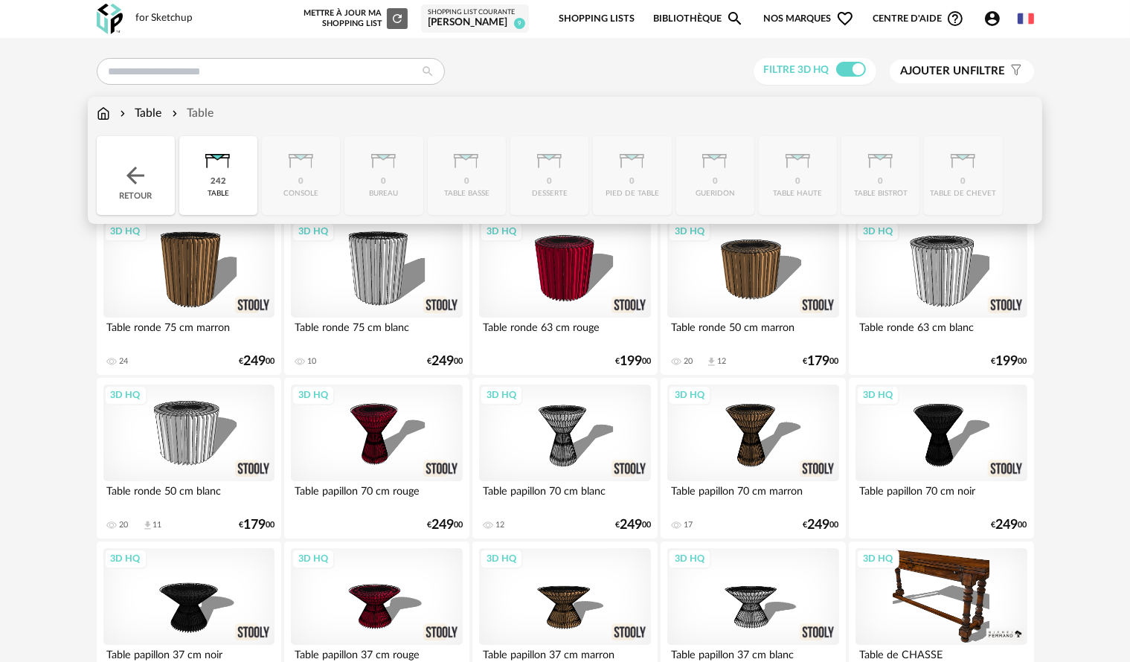
click at [100, 117] on img at bounding box center [103, 113] width 13 height 17
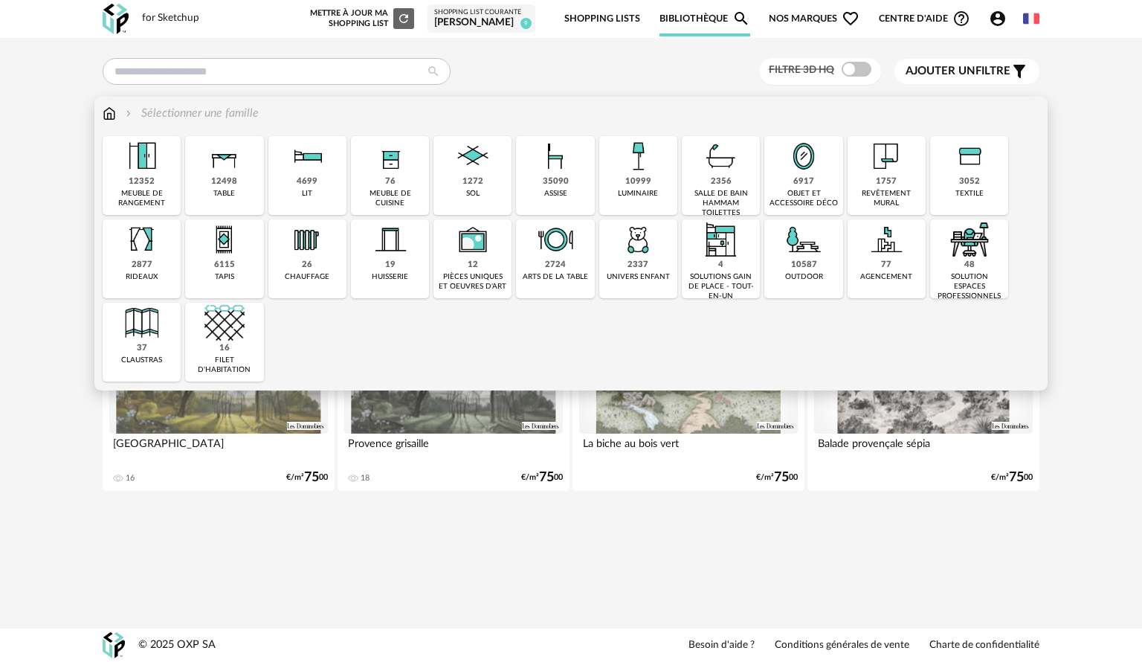
click at [541, 192] on div "35090 assise" at bounding box center [555, 175] width 78 height 79
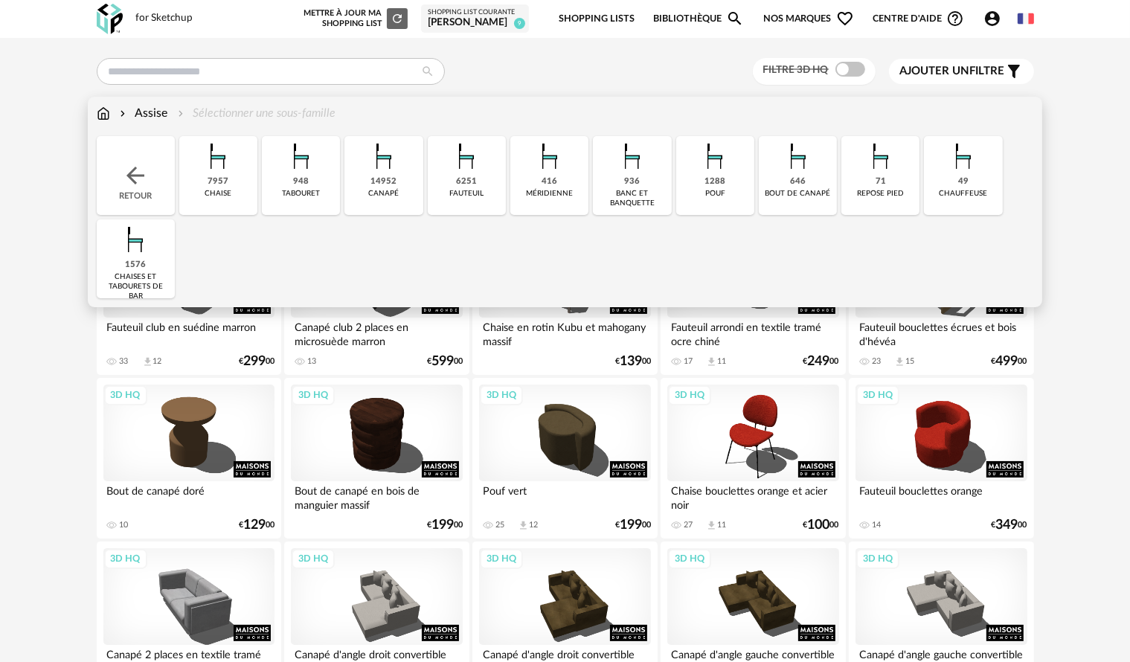
click at [405, 177] on div "14952 [GEOGRAPHIC_DATA]" at bounding box center [383, 175] width 78 height 79
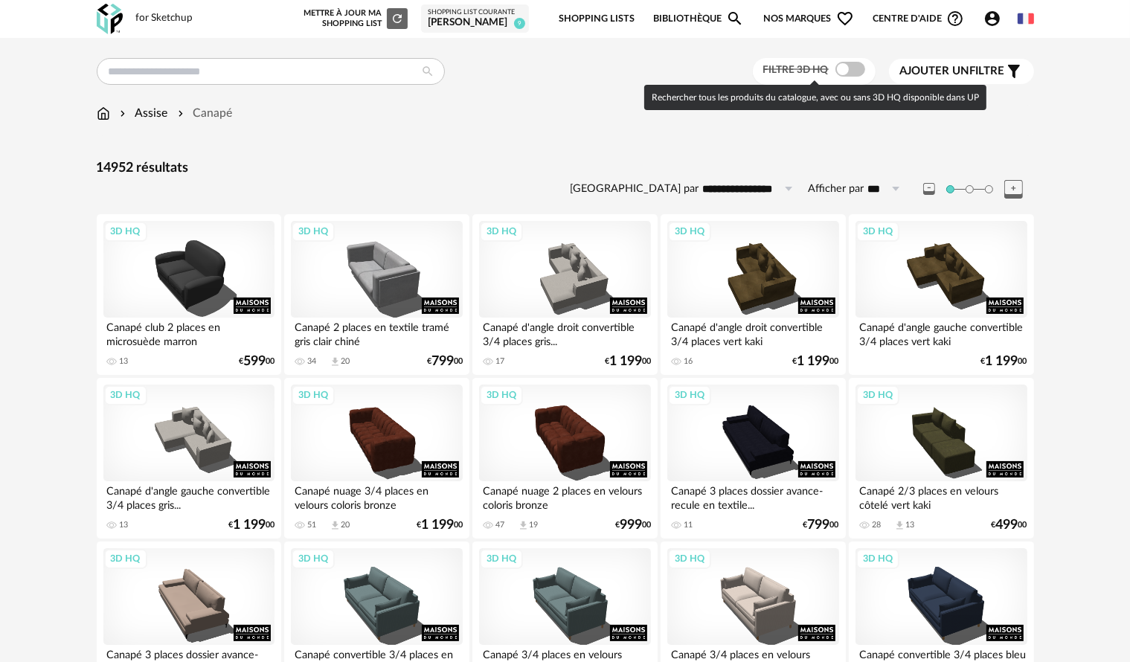
click at [846, 68] on span at bounding box center [850, 69] width 30 height 15
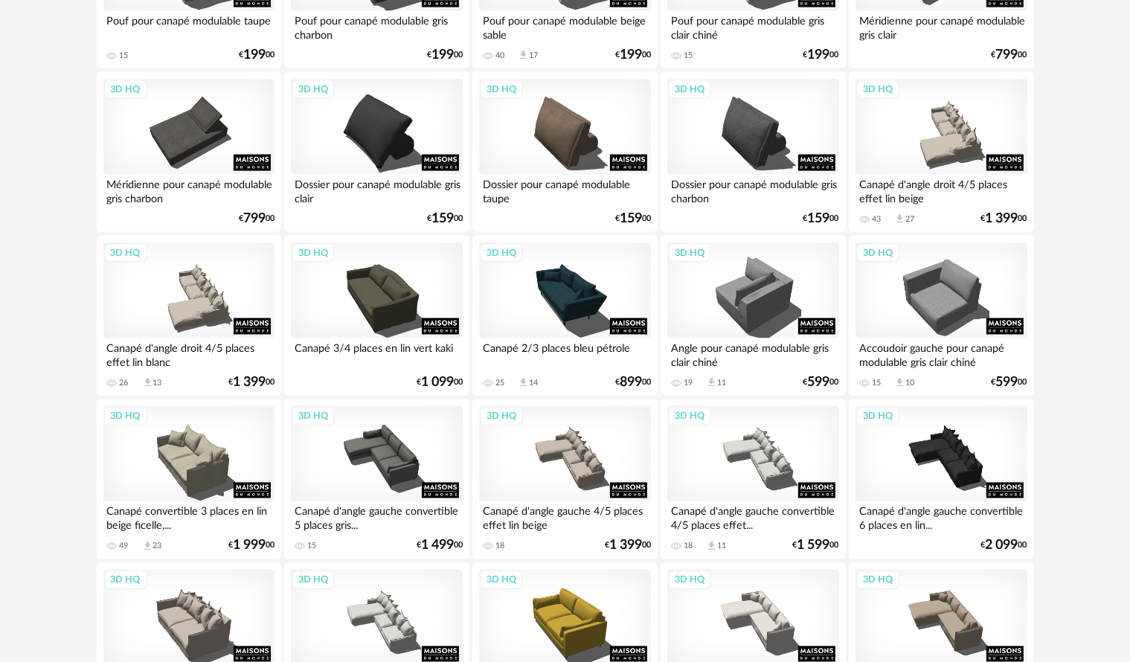
scroll to position [2454, 0]
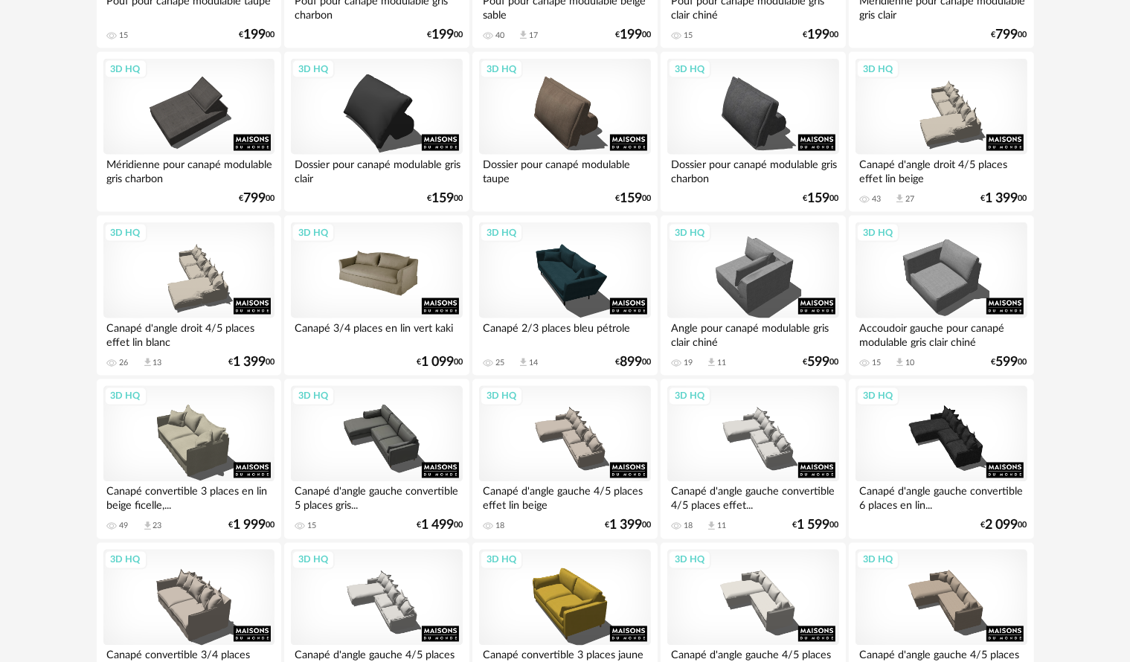
click at [366, 291] on div "3D HQ" at bounding box center [376, 270] width 171 height 97
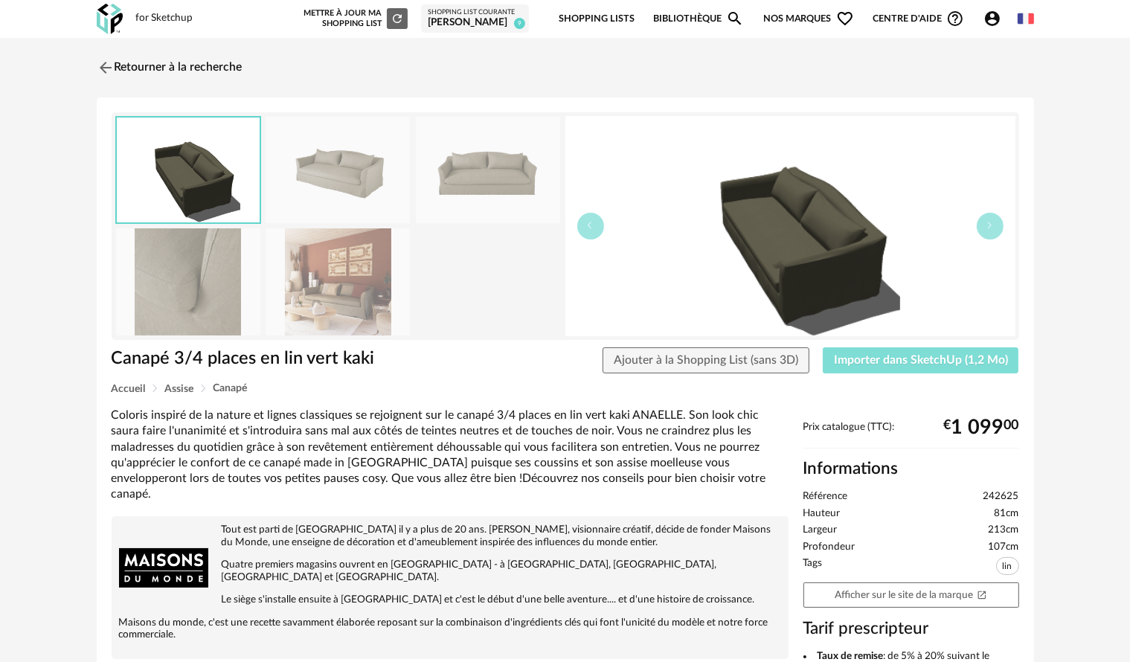
click at [851, 353] on button "Importer dans SketchUp (1,2 Mo)" at bounding box center [920, 360] width 196 height 27
click at [106, 65] on img at bounding box center [104, 68] width 22 height 22
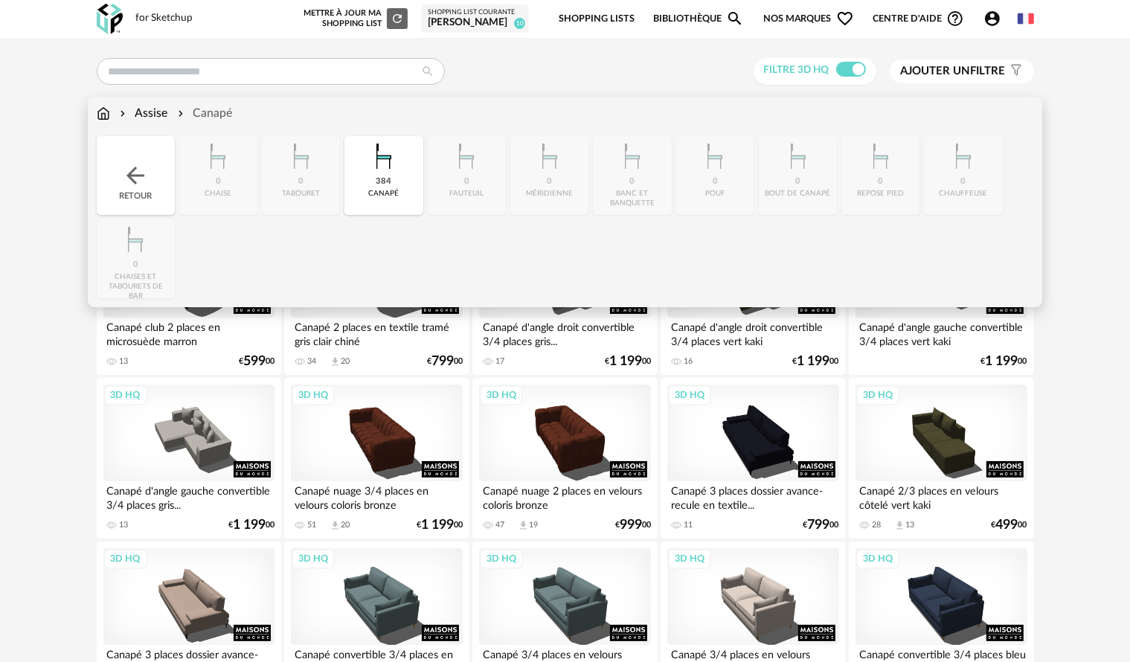
click at [214, 115] on div "Canapé" at bounding box center [204, 113] width 58 height 17
click at [400, 192] on div "384 canapé" at bounding box center [383, 175] width 78 height 79
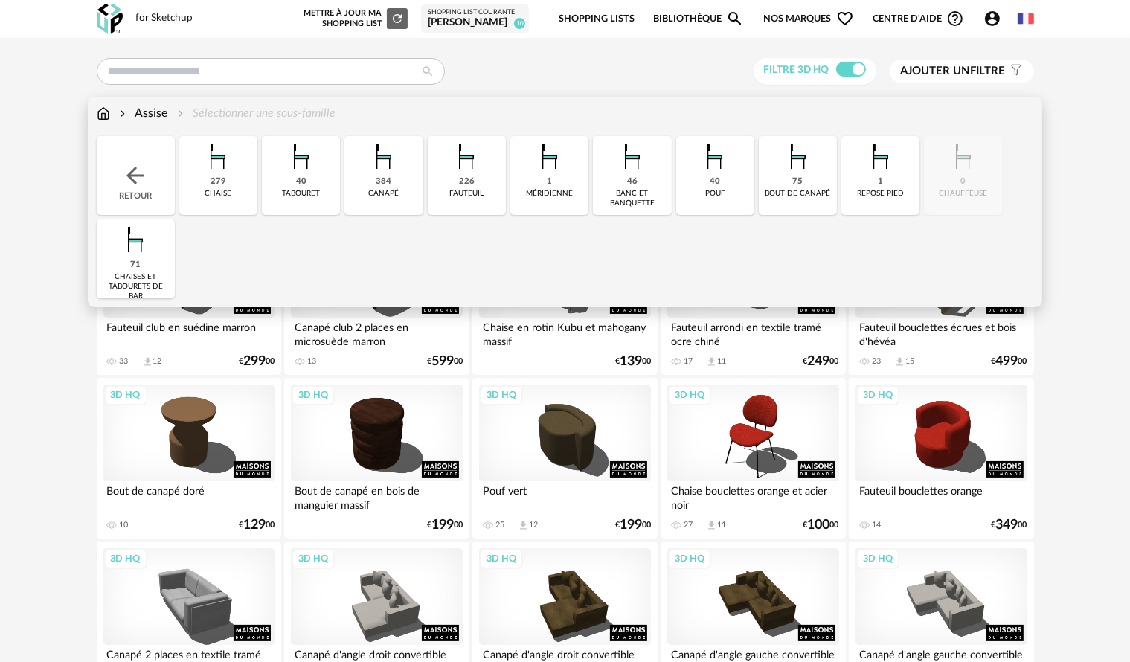
click at [460, 187] on div "226" at bounding box center [467, 181] width 16 height 11
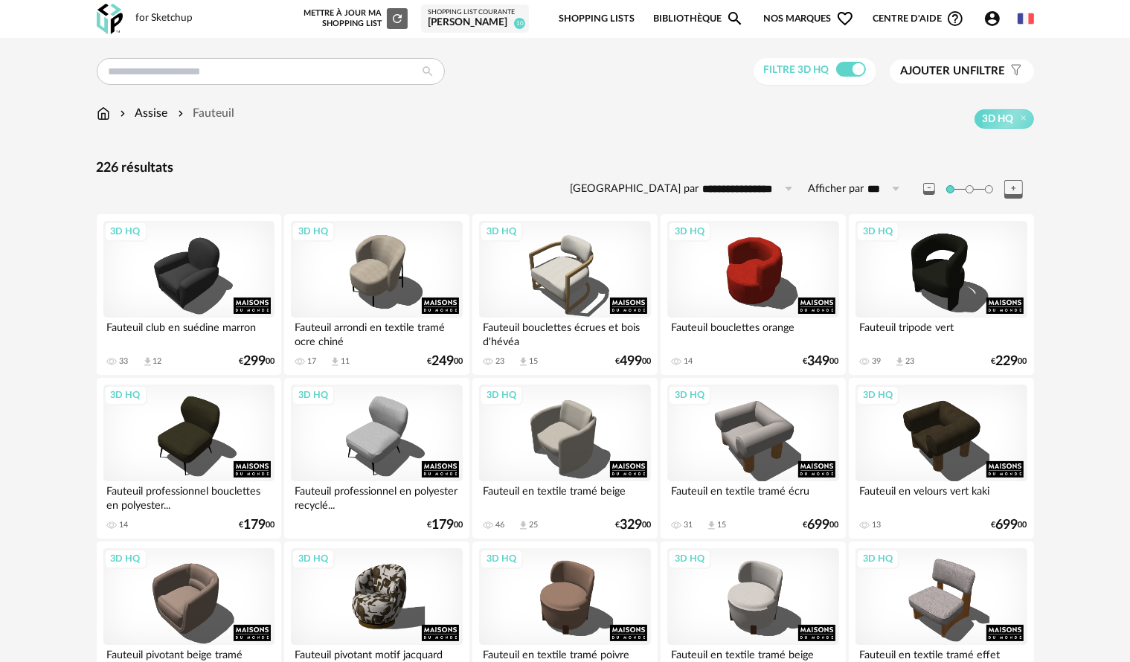
click at [769, 430] on div "3D HQ" at bounding box center [752, 432] width 171 height 97
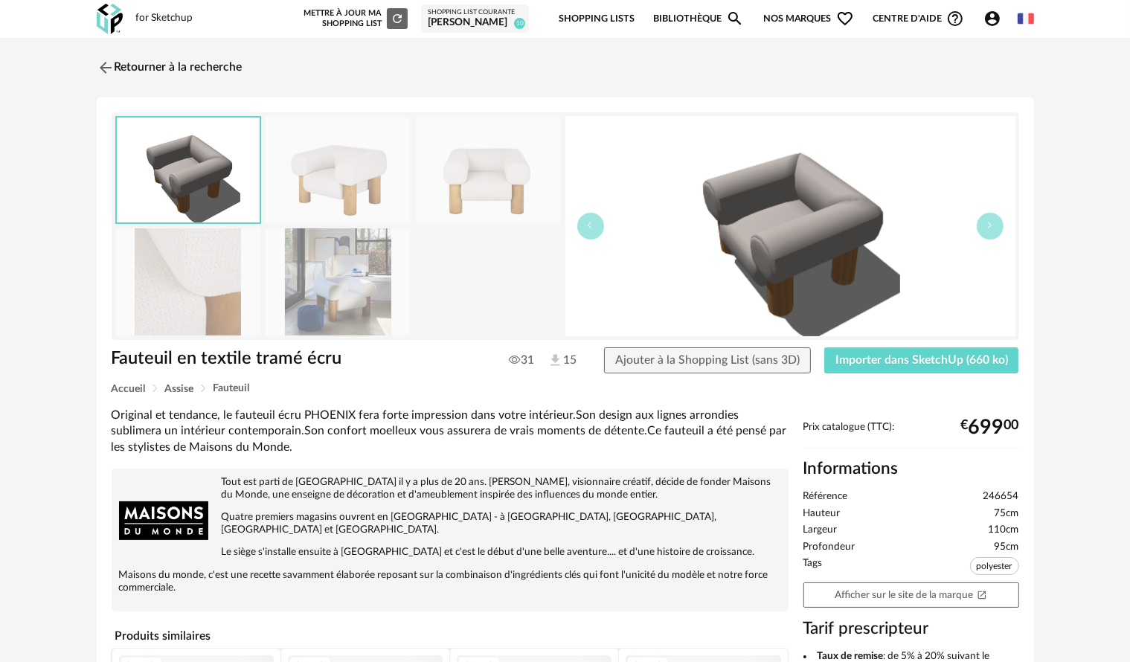
click at [336, 309] on img at bounding box center [337, 281] width 144 height 106
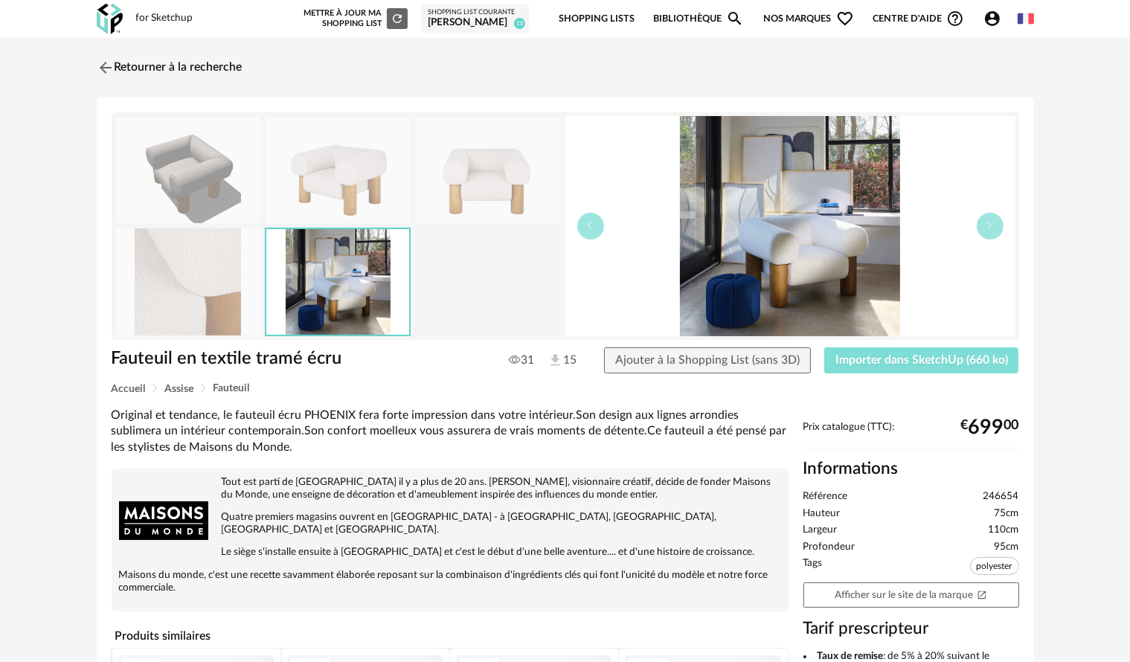
click at [850, 362] on span "Importer dans SketchUp (660 ko)" at bounding box center [921, 360] width 173 height 12
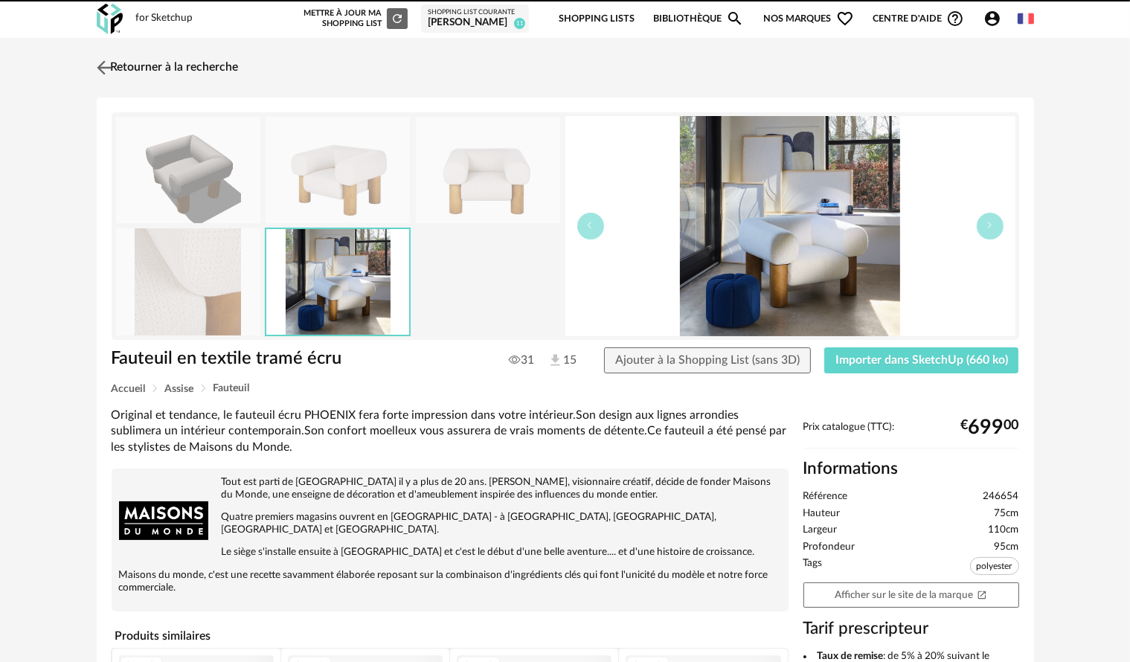
click at [107, 68] on img at bounding box center [104, 68] width 22 height 22
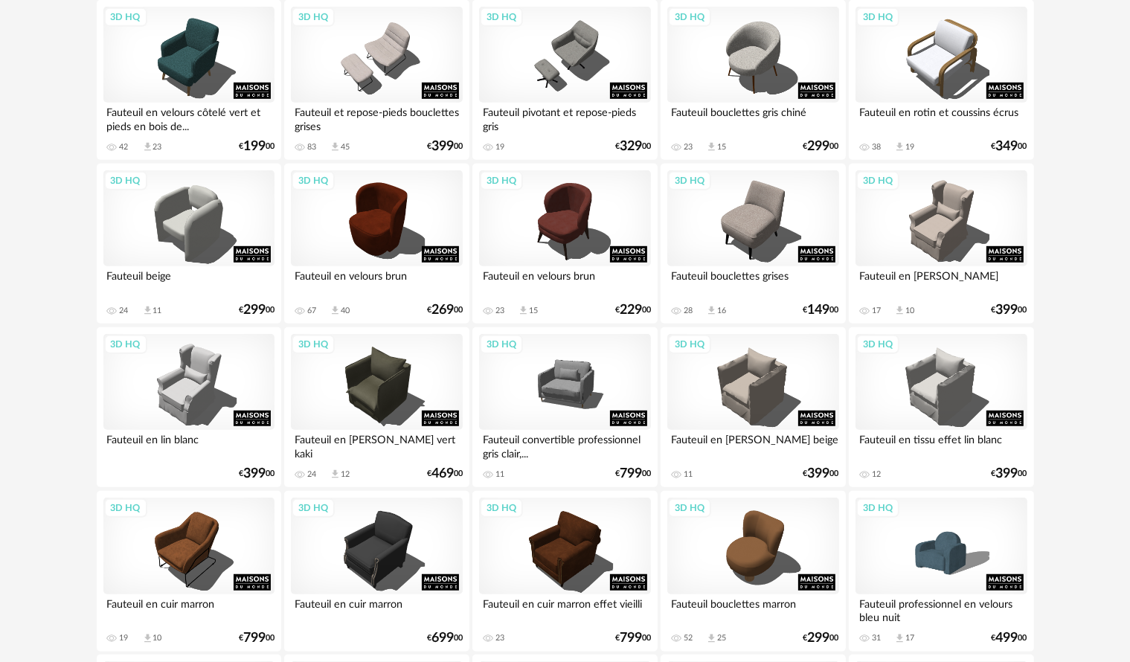
scroll to position [892, 0]
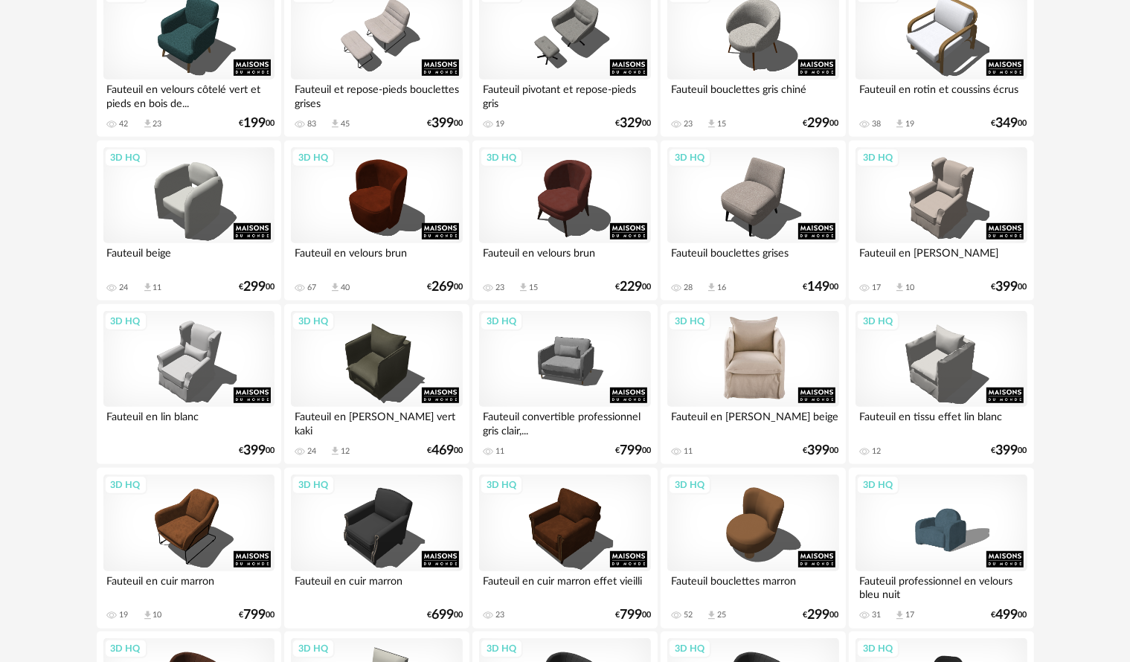
click at [779, 355] on div "3D HQ" at bounding box center [752, 359] width 171 height 97
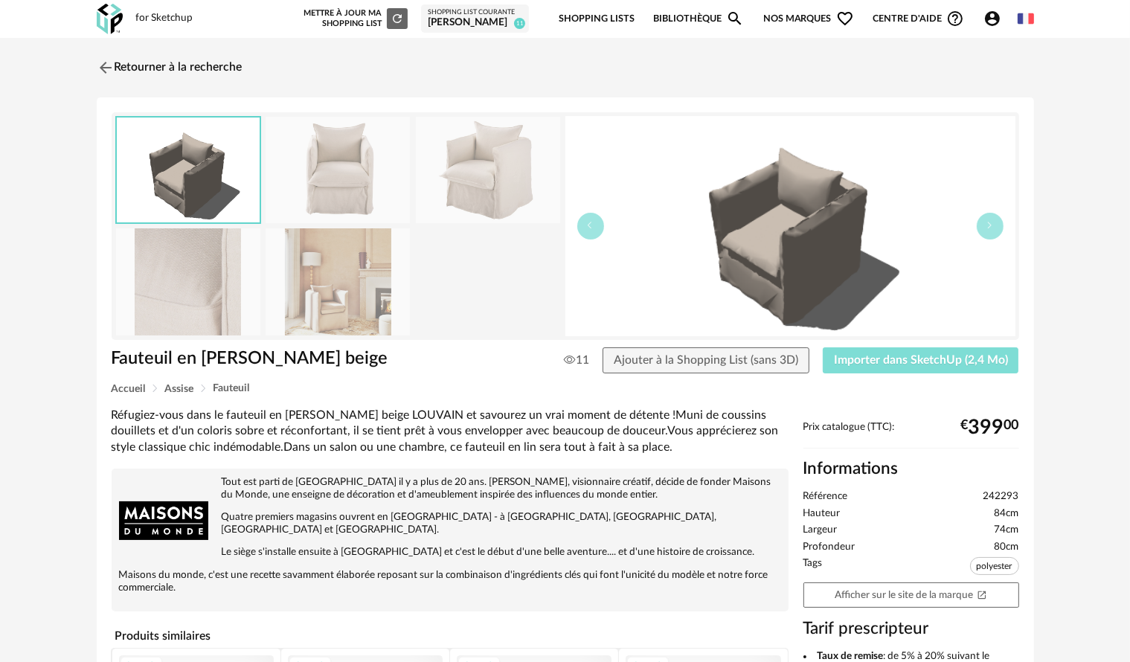
click at [973, 347] on button "Importer dans SketchUp (2,4 Mo)" at bounding box center [920, 360] width 196 height 27
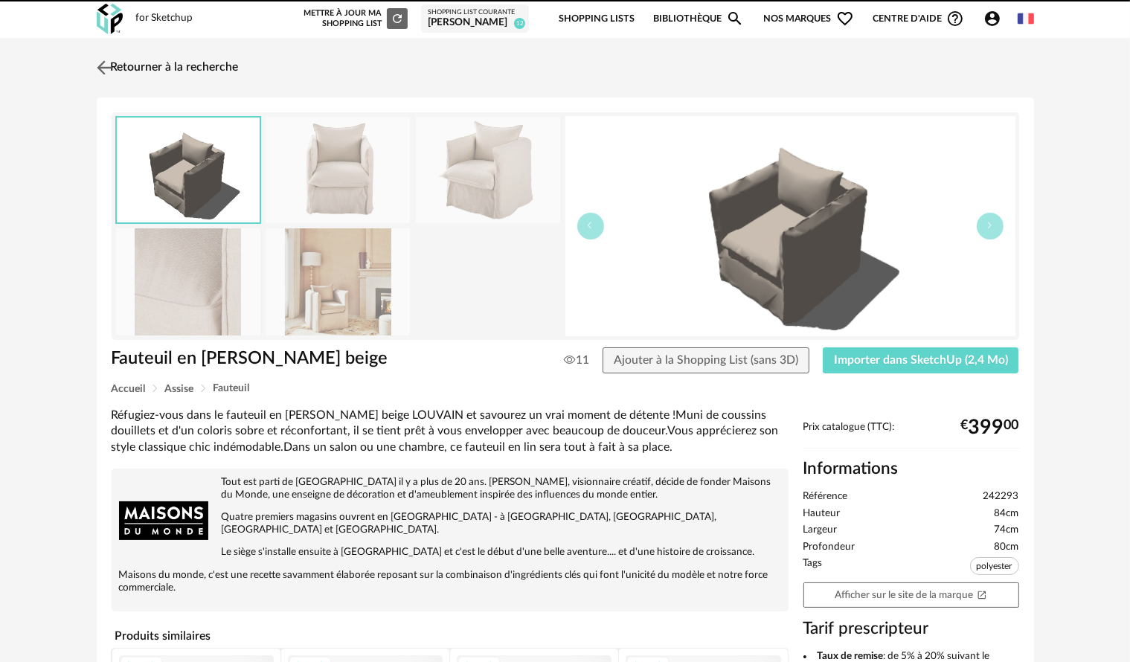
click at [104, 68] on img at bounding box center [104, 68] width 22 height 22
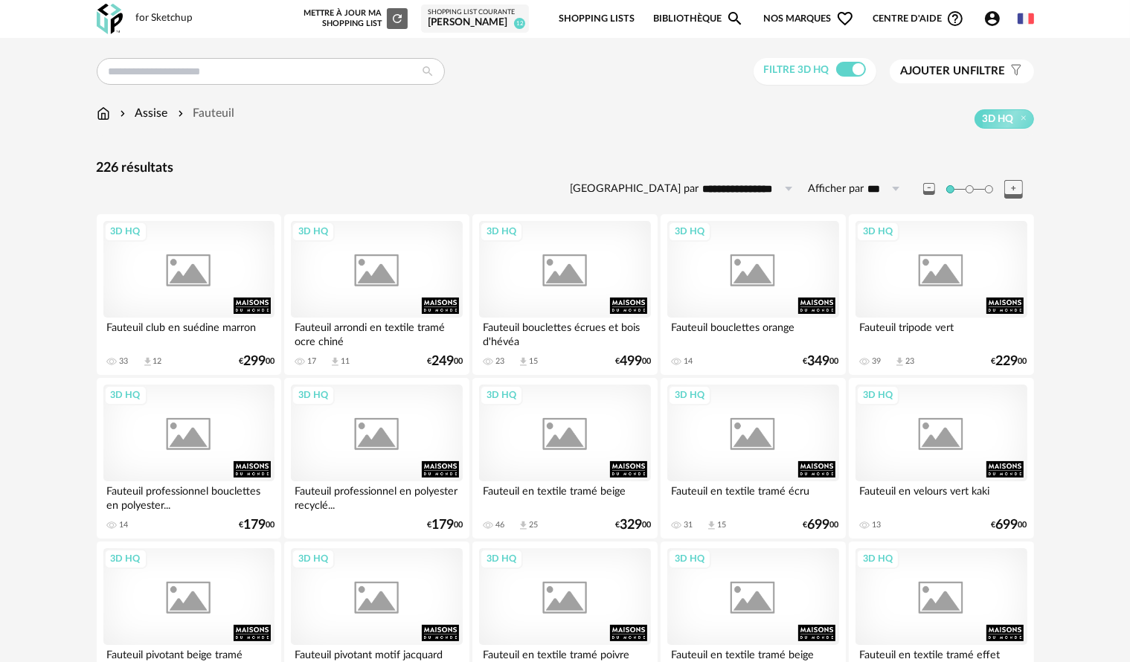
scroll to position [892, 0]
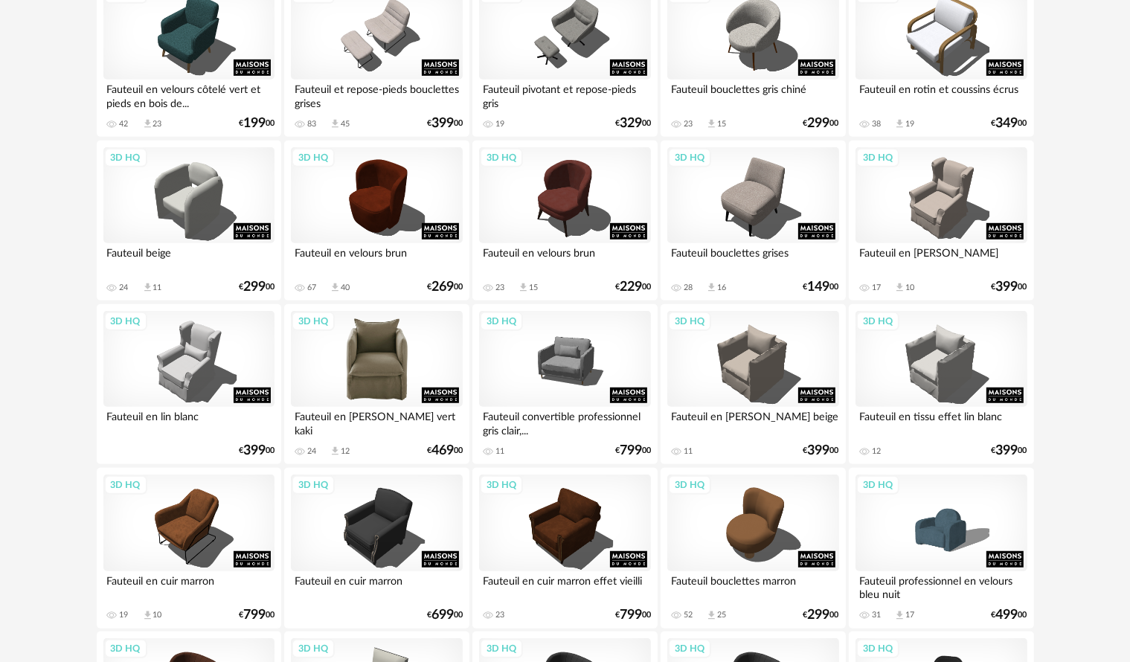
click at [397, 369] on div "3D HQ" at bounding box center [376, 359] width 171 height 97
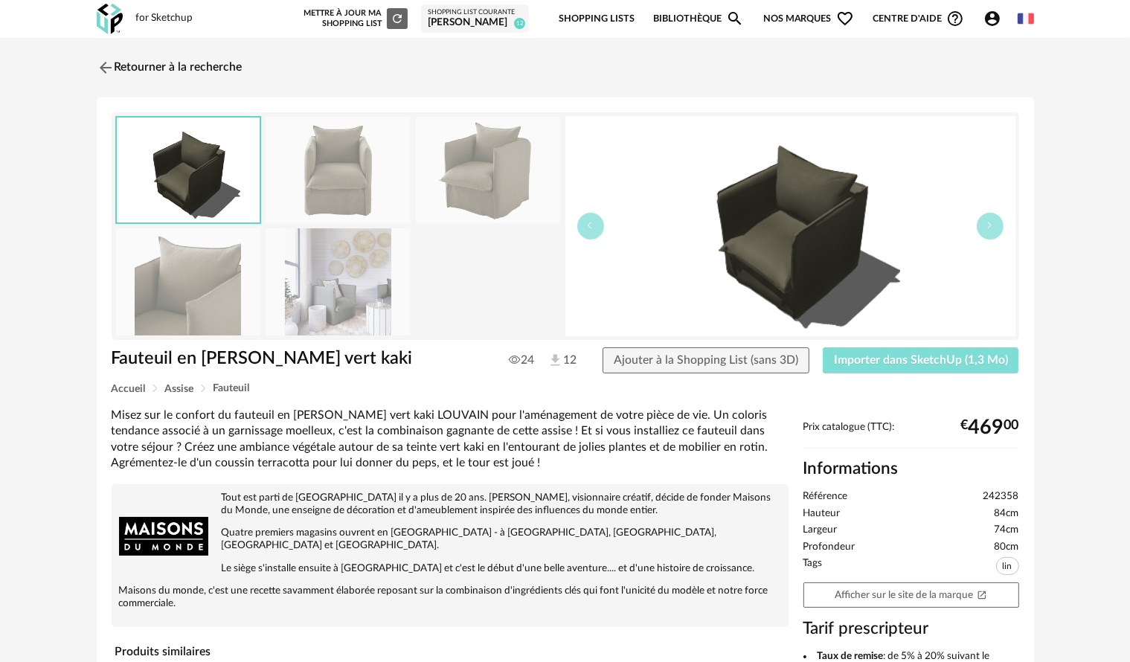
click at [944, 361] on span "Importer dans SketchUp (1,3 Mo)" at bounding box center [921, 360] width 174 height 12
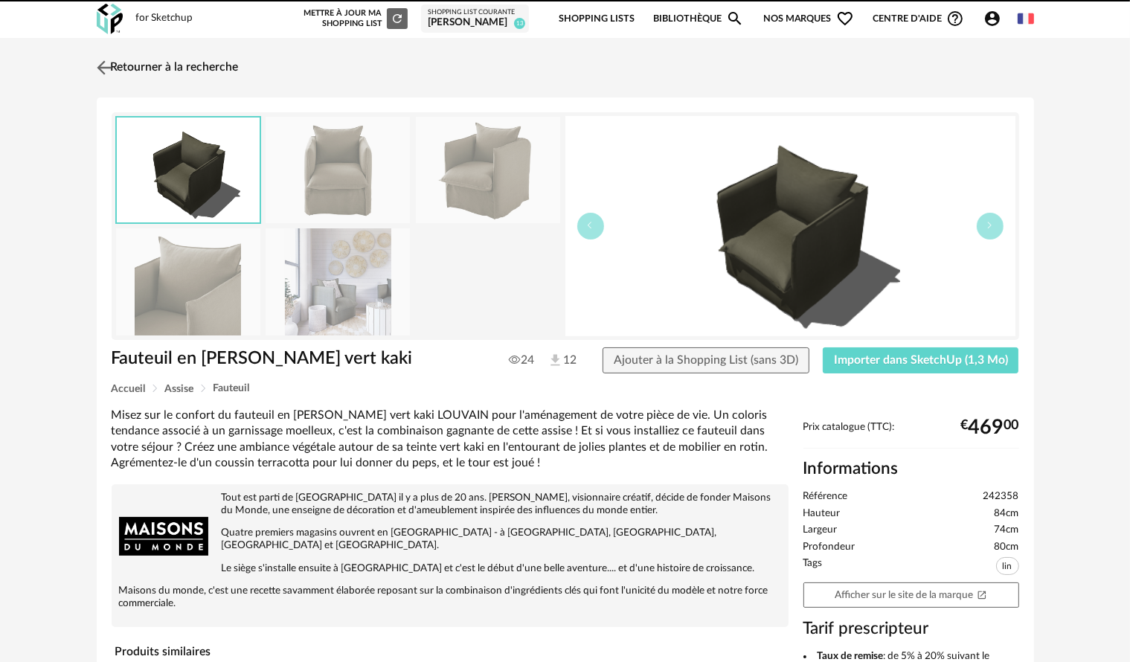
click at [101, 66] on img at bounding box center [104, 68] width 22 height 22
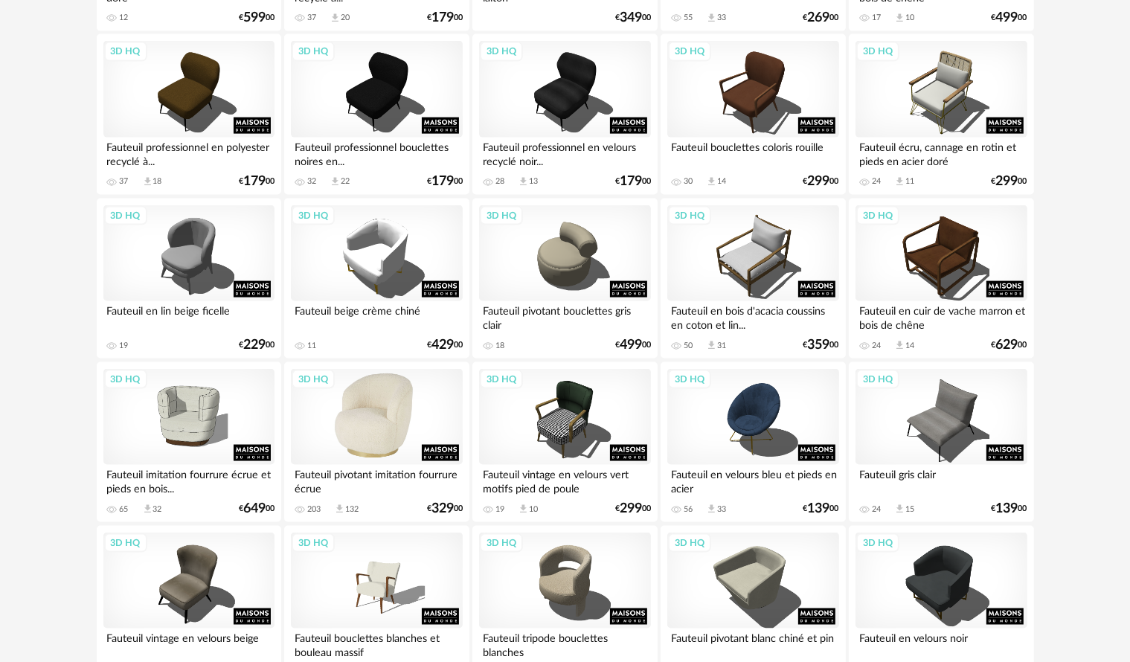
scroll to position [2156, 0]
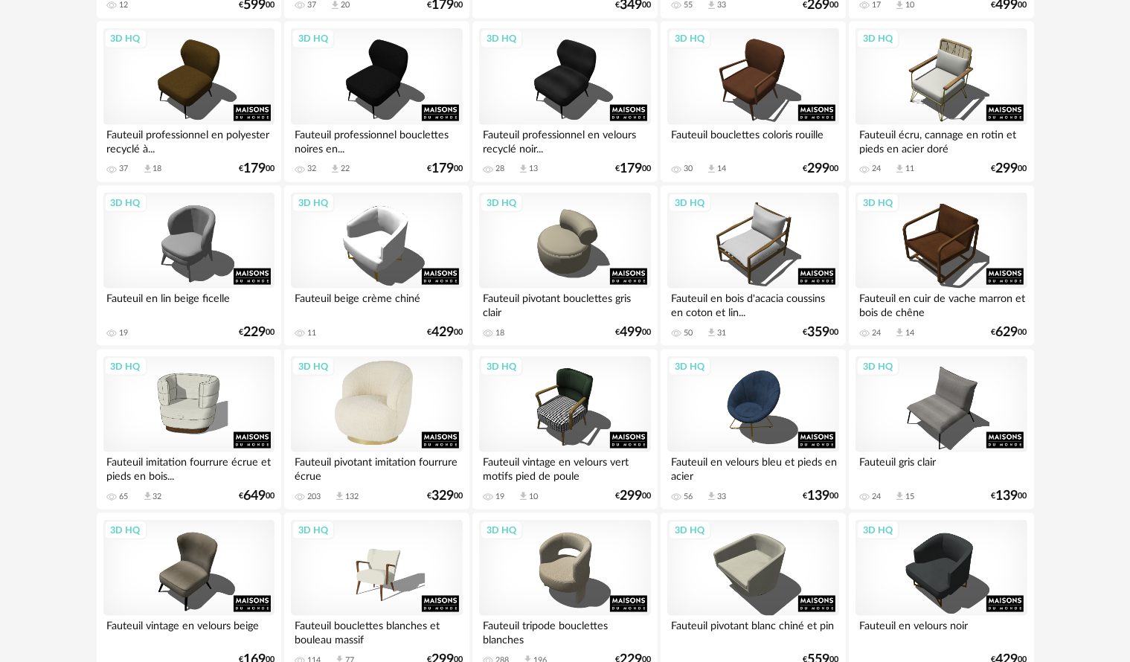
click at [356, 424] on div "3D HQ" at bounding box center [376, 404] width 171 height 97
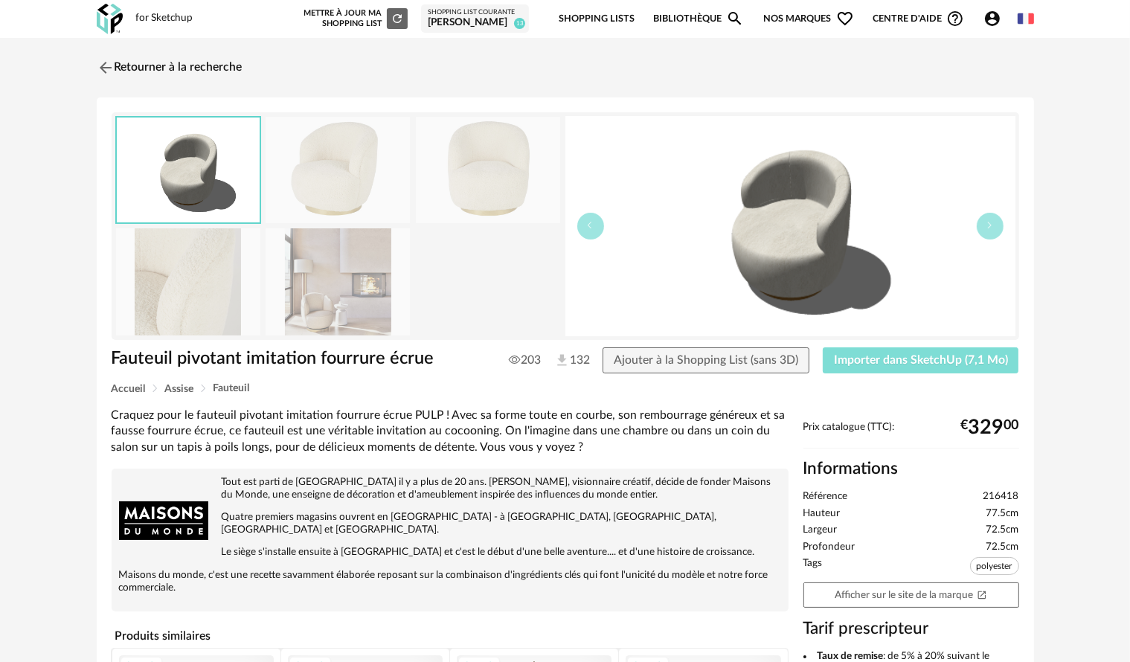
click at [950, 358] on span "Importer dans SketchUp (7,1 Mo)" at bounding box center [921, 360] width 174 height 12
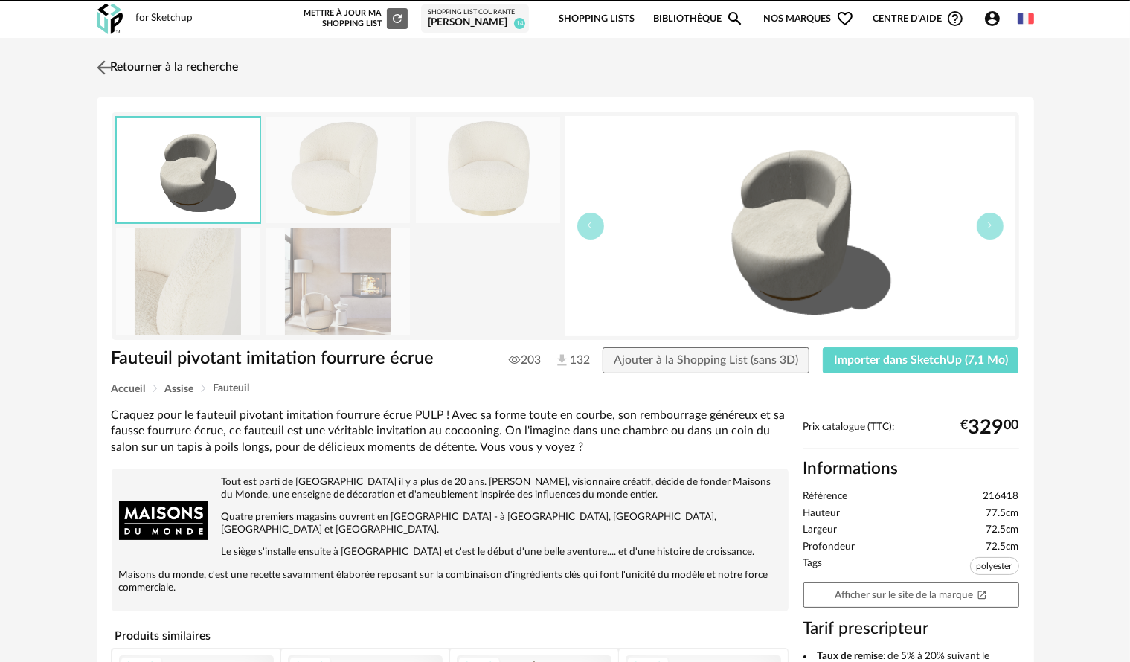
click at [103, 76] on img at bounding box center [104, 68] width 22 height 22
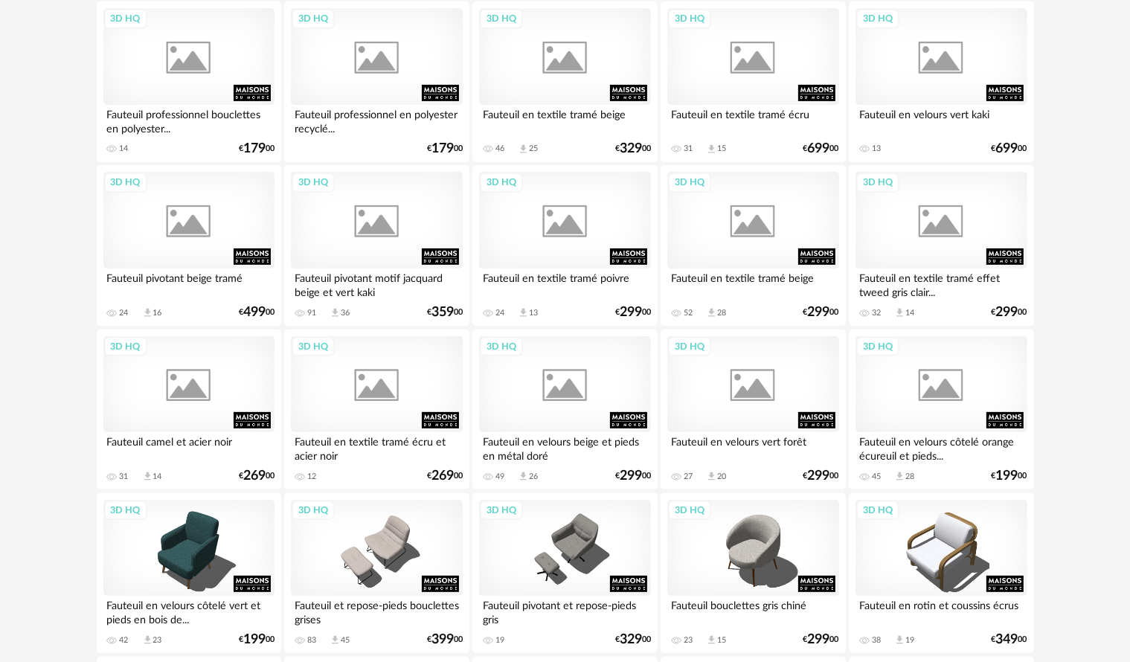
scroll to position [372, 0]
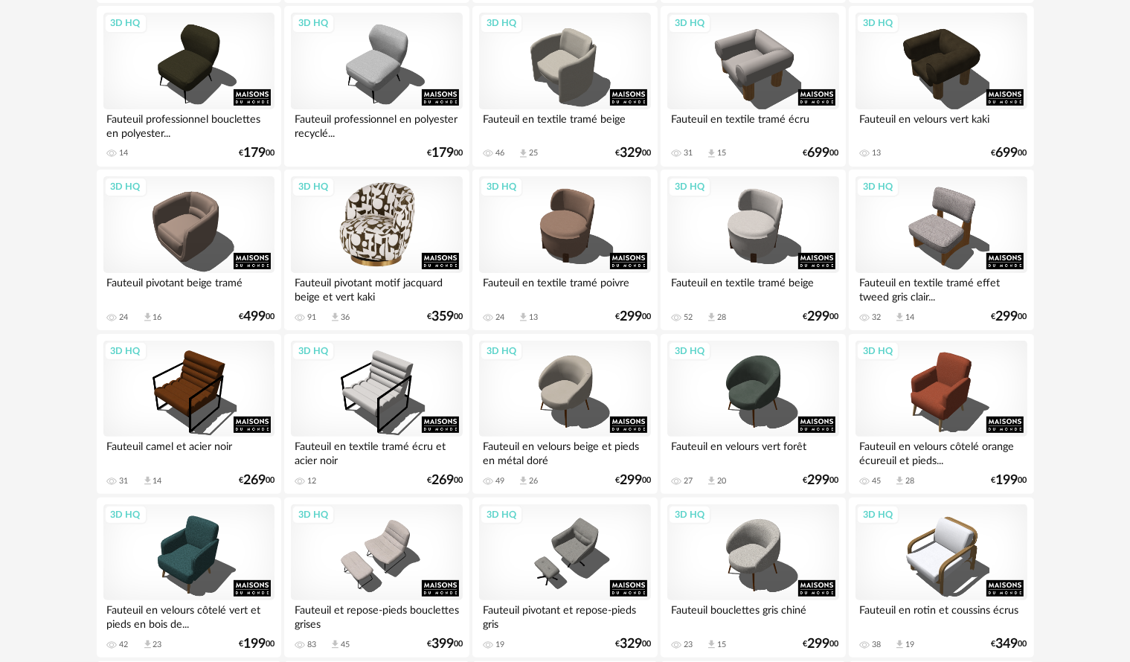
click at [398, 200] on div "3D HQ" at bounding box center [376, 224] width 171 height 97
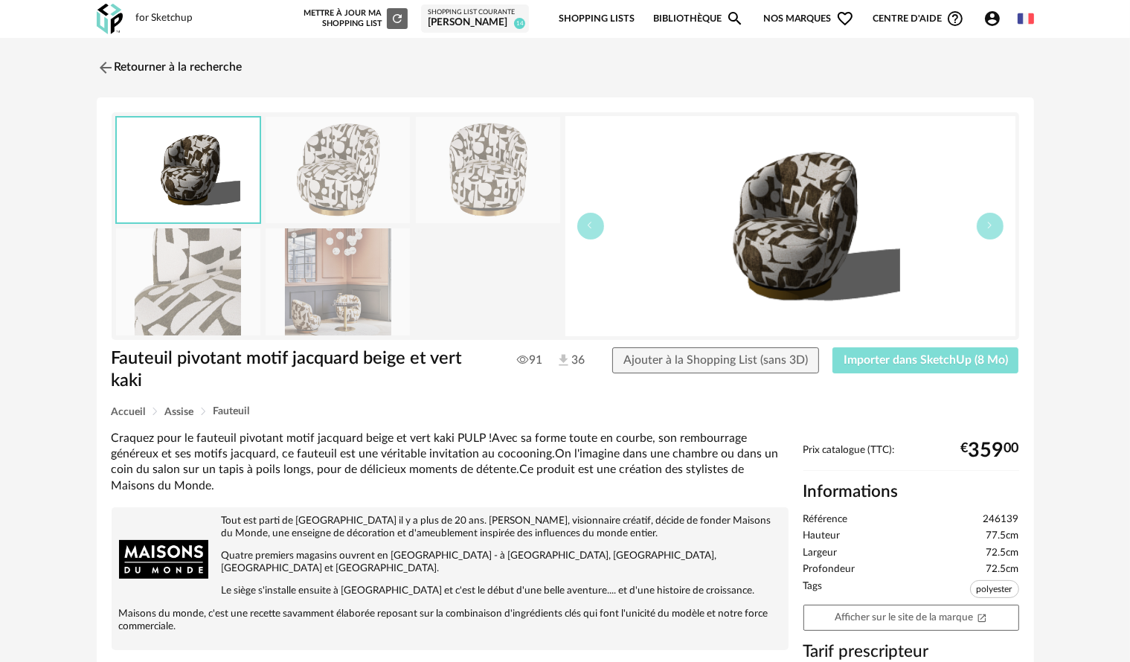
click at [915, 364] on span "Importer dans SketchUp (8 Mo)" at bounding box center [925, 360] width 164 height 12
click at [95, 70] on div "Retourner à la recherche Fauteuil pivotant motif jacquard beige et vert kaki Fa…" at bounding box center [565, 545] width 964 height 989
click at [105, 63] on img at bounding box center [104, 68] width 22 height 22
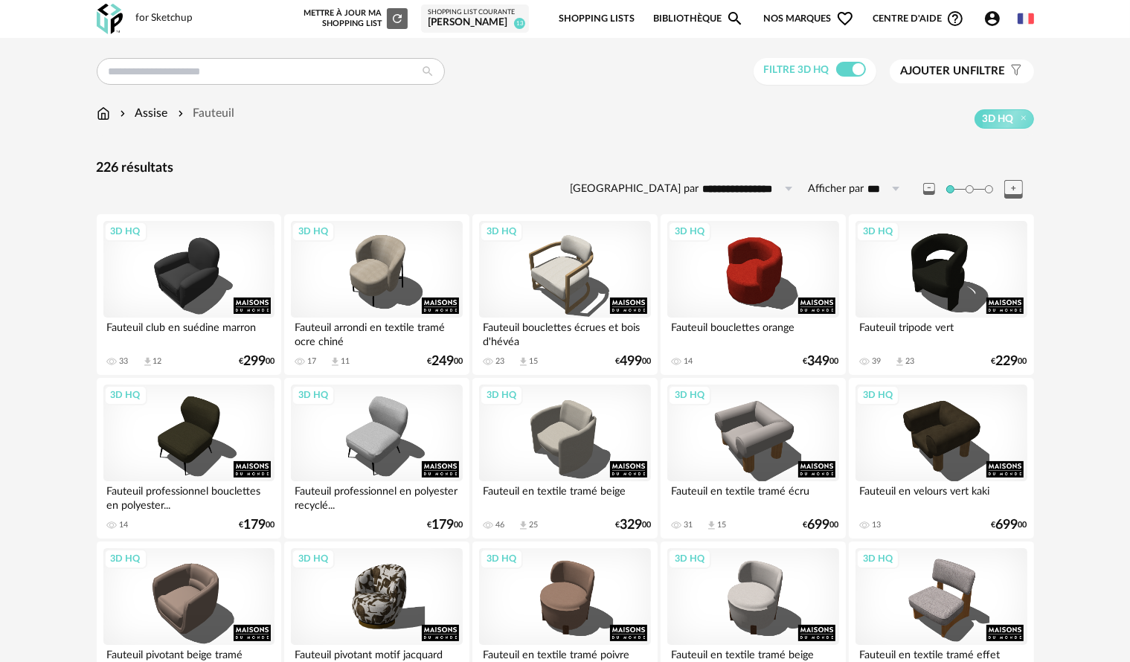
click at [100, 115] on img at bounding box center [103, 113] width 13 height 17
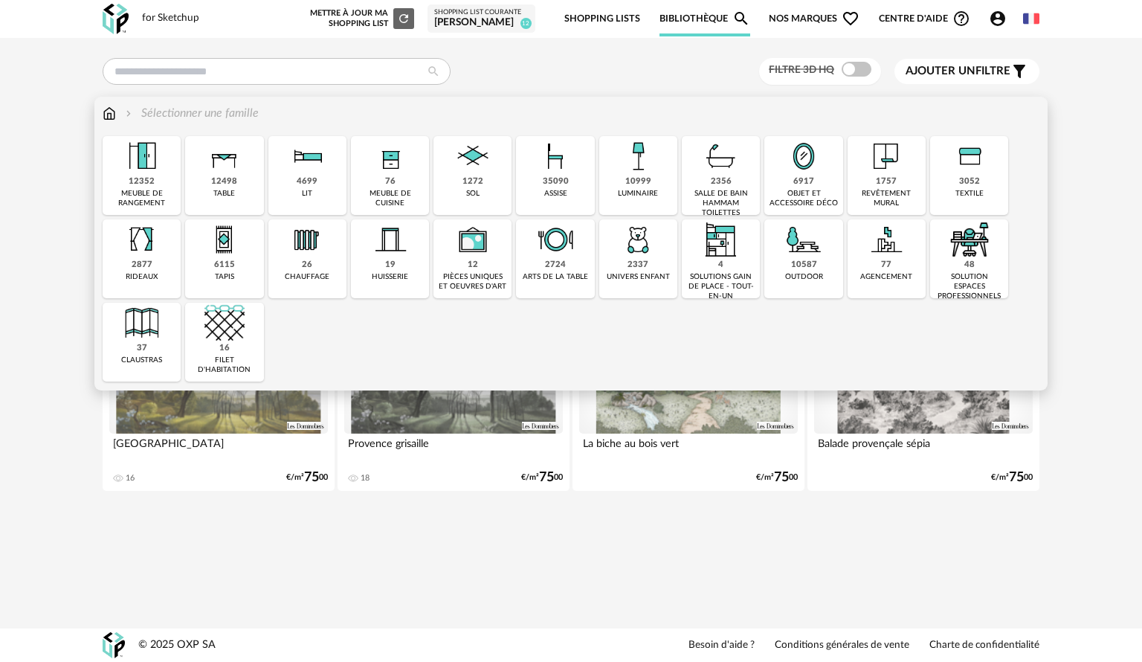
click at [144, 278] on div "rideaux" at bounding box center [142, 277] width 32 height 10
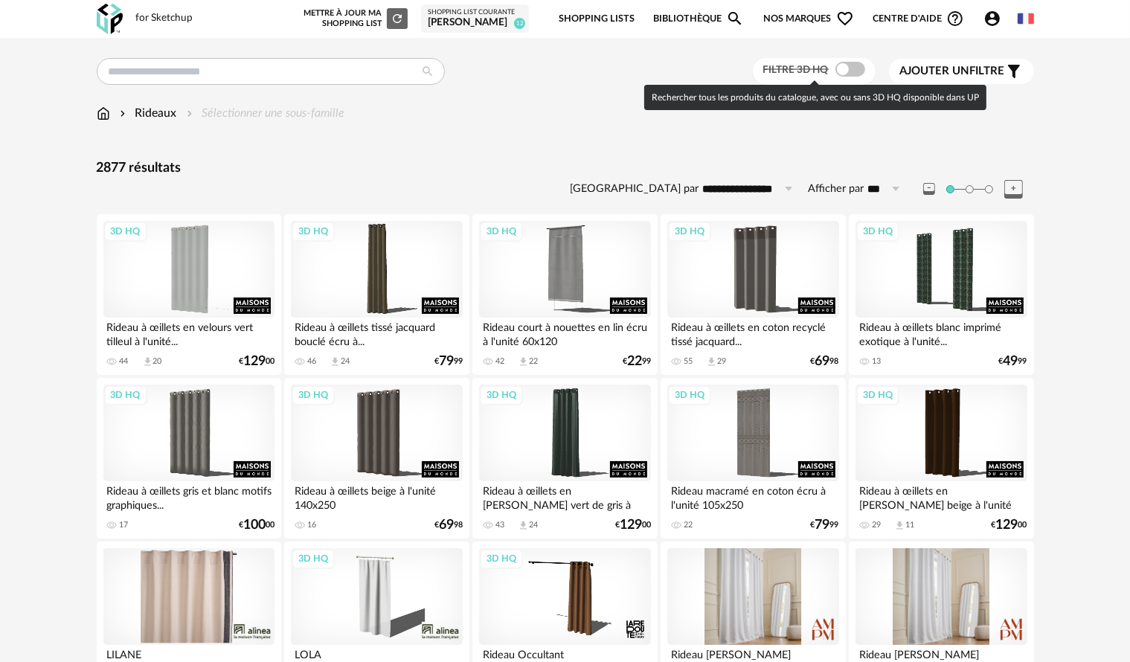
click at [849, 67] on span at bounding box center [850, 69] width 30 height 15
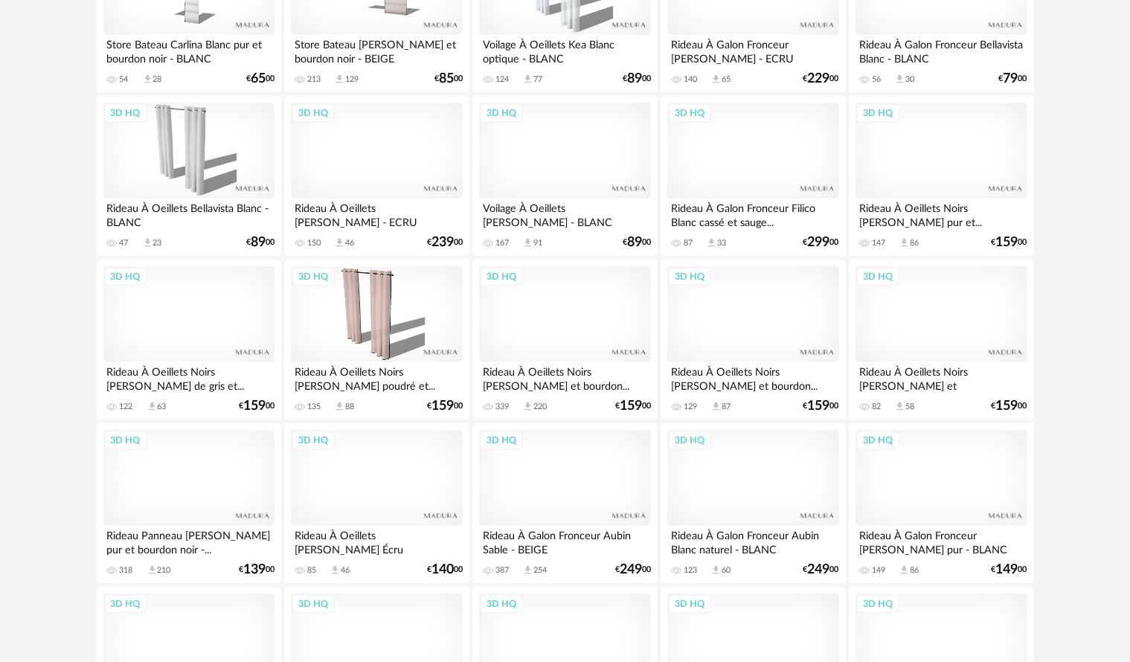
scroll to position [818, 0]
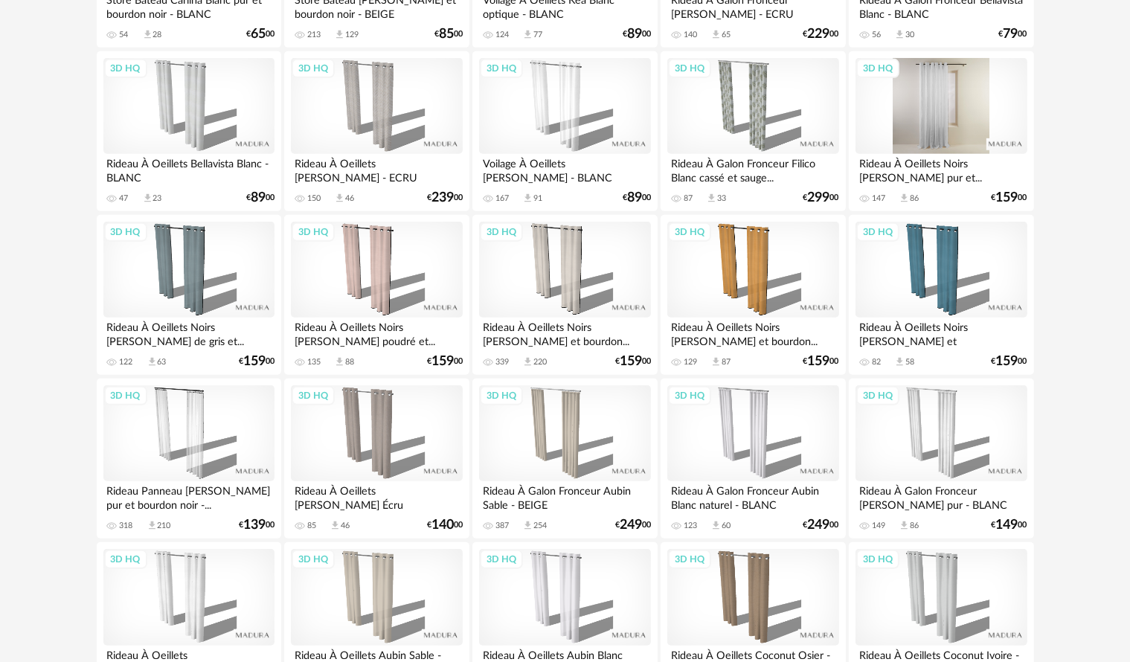
click at [907, 110] on div "3D HQ" at bounding box center [940, 106] width 171 height 97
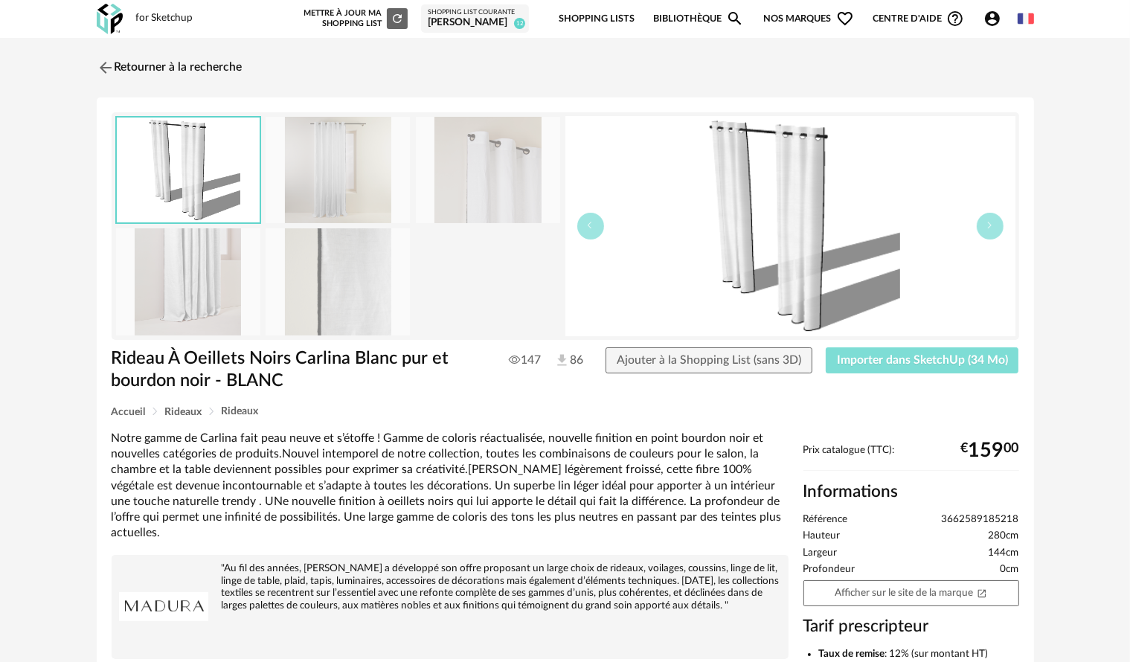
click at [883, 367] on button "Importer dans SketchUp (34 Mo)" at bounding box center [921, 360] width 193 height 27
click at [106, 65] on img at bounding box center [104, 68] width 22 height 22
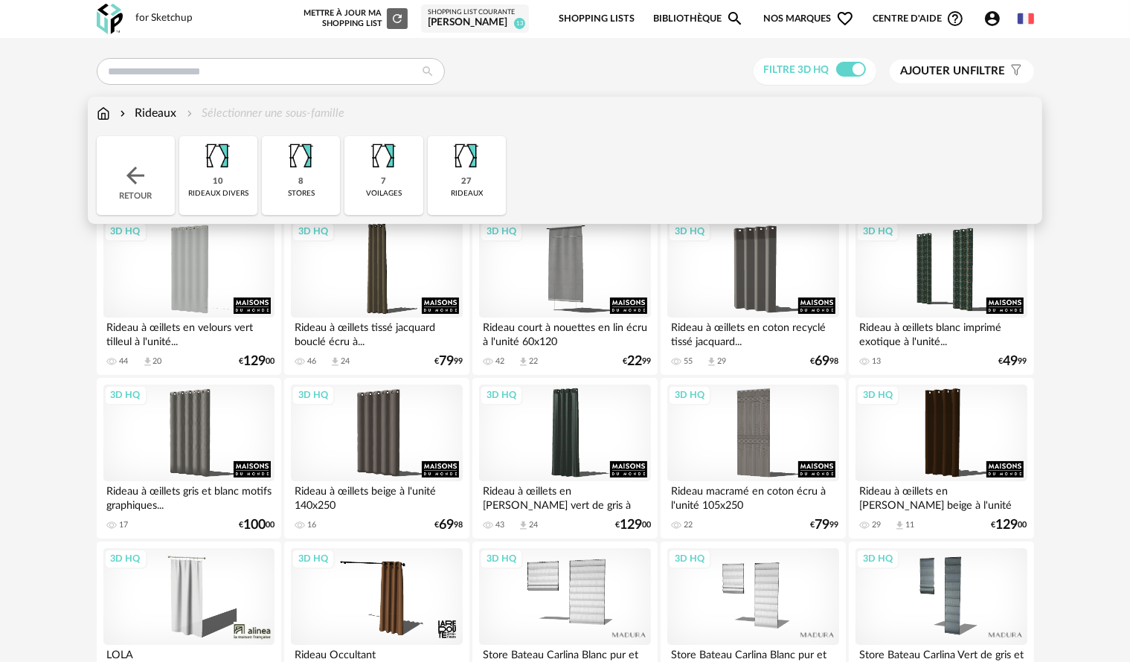
click at [105, 114] on img at bounding box center [103, 113] width 13 height 17
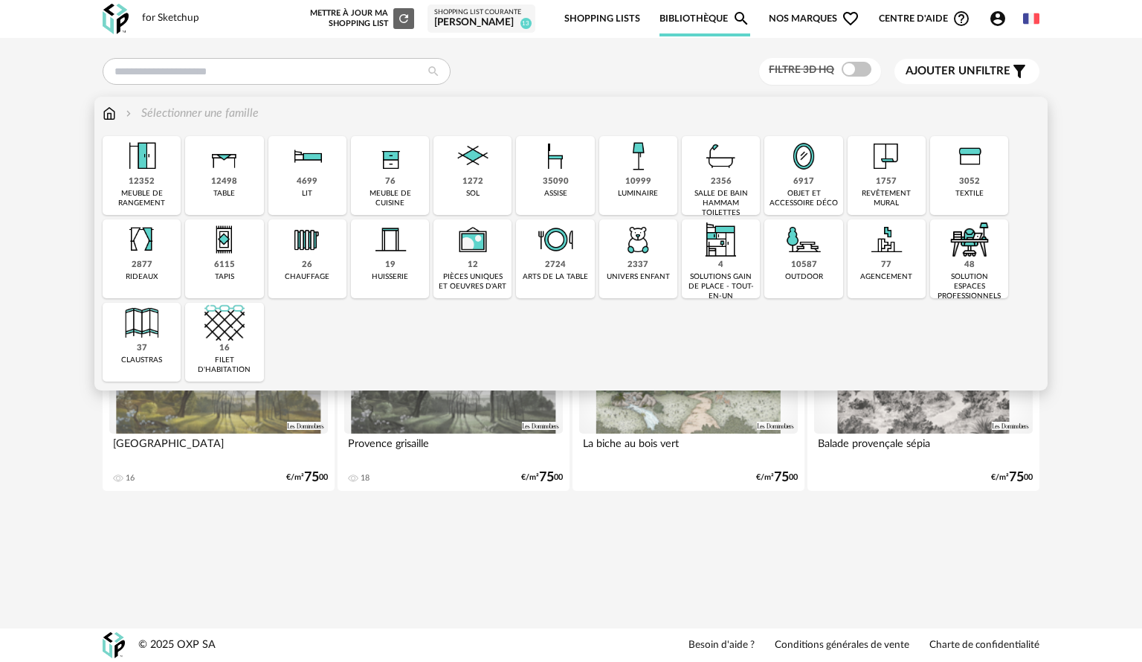
click at [902, 159] on img at bounding box center [886, 156] width 40 height 40
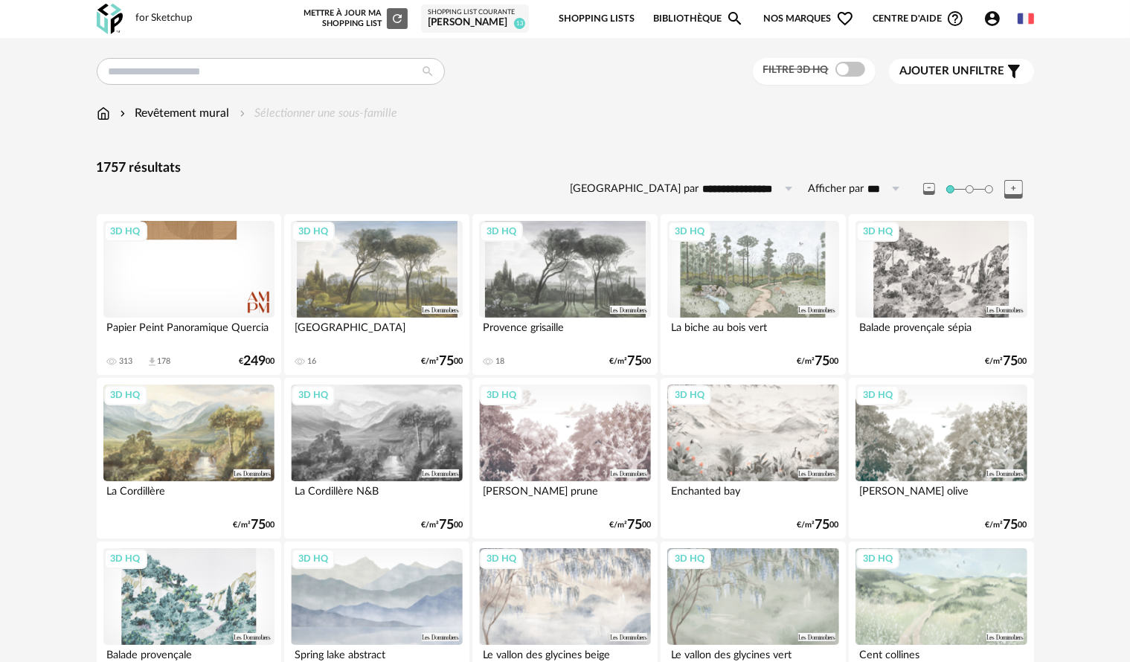
click at [969, 67] on span "Ajouter un" at bounding box center [935, 70] width 70 height 11
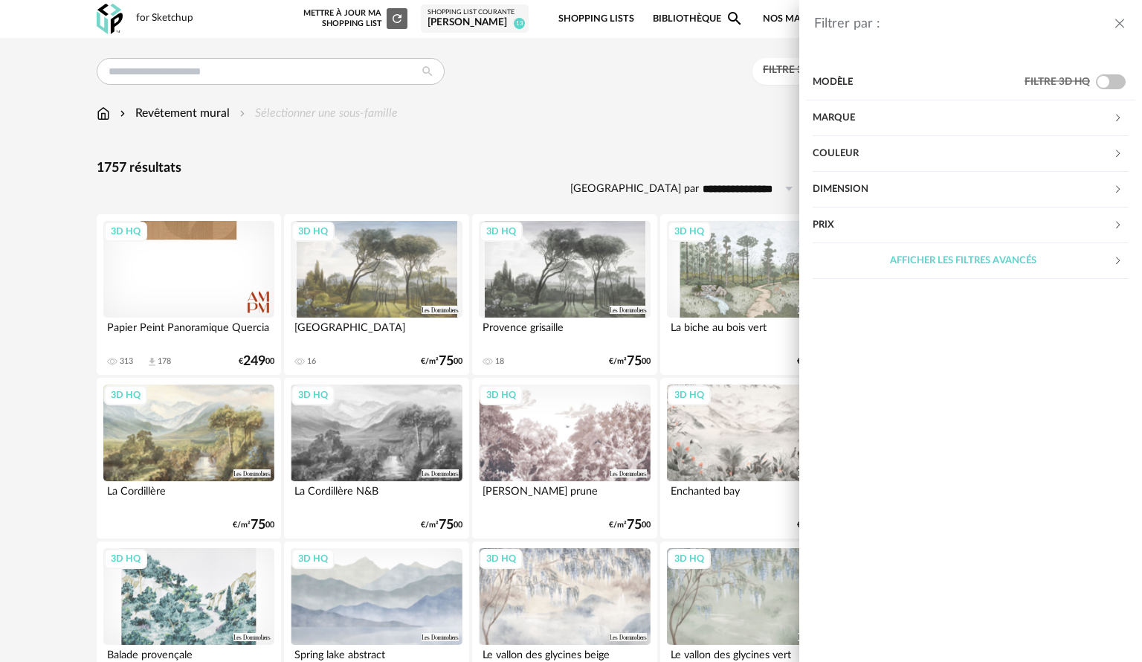
click at [932, 164] on div "Couleur" at bounding box center [963, 154] width 300 height 36
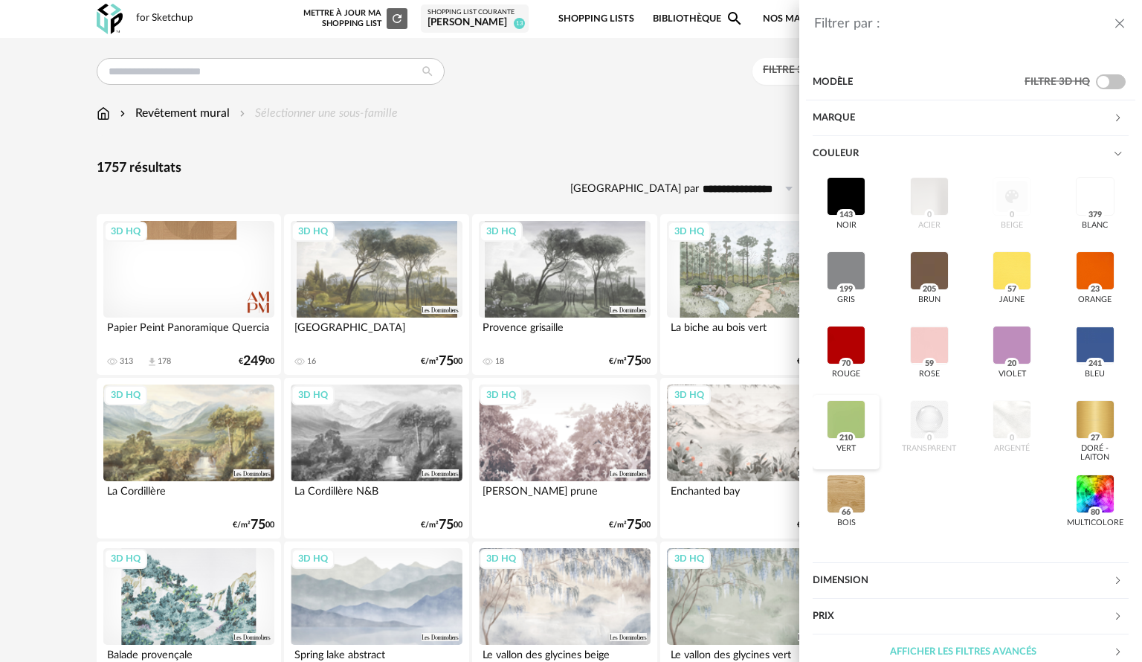
click at [844, 422] on div at bounding box center [846, 419] width 39 height 39
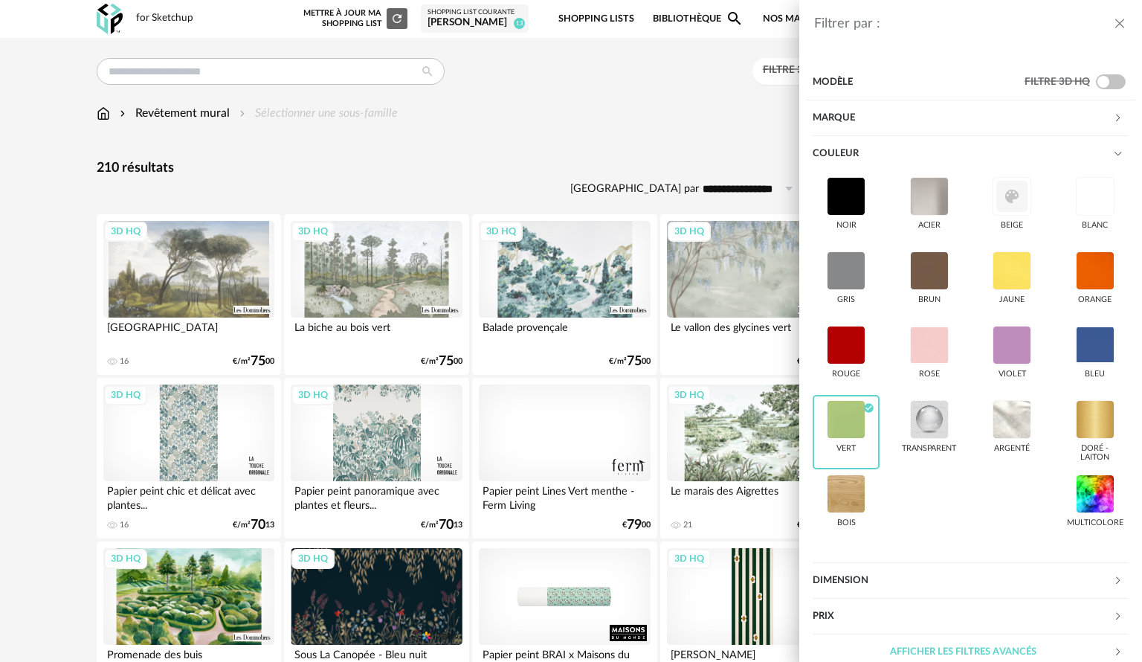
click at [550, 167] on div "Filtrer par : Modèle Filtre 3D HQ Marque &tradition 0 101 Copenhagen 0 366 Conc…" at bounding box center [571, 331] width 1142 height 662
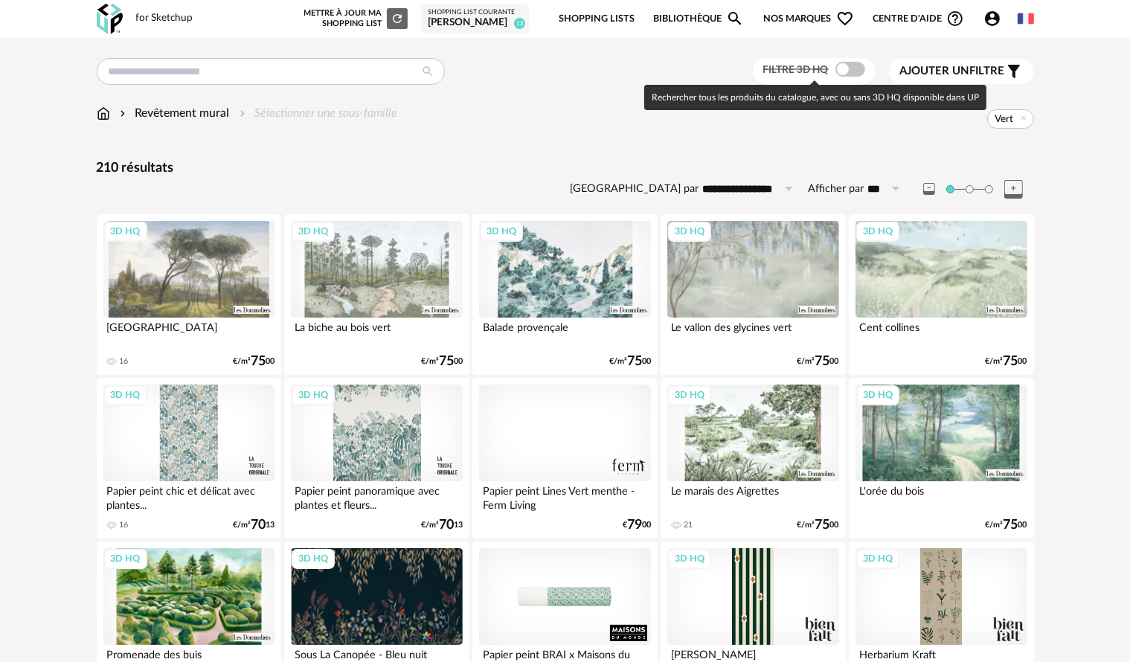
click at [854, 70] on span at bounding box center [850, 69] width 30 height 15
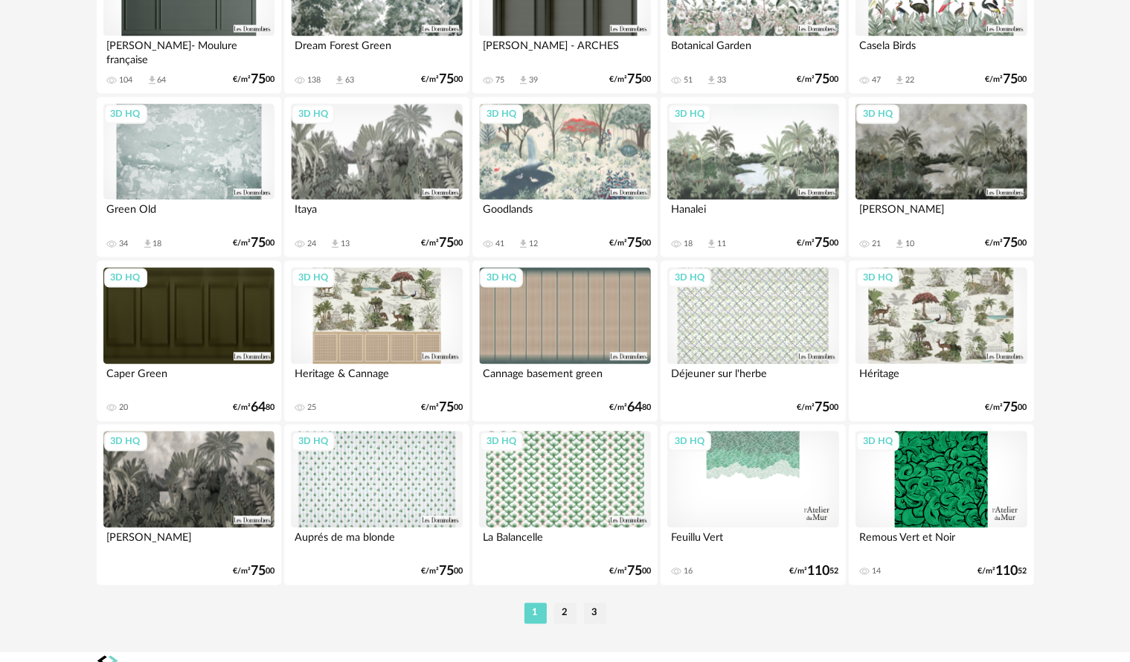
scroll to position [2925, 0]
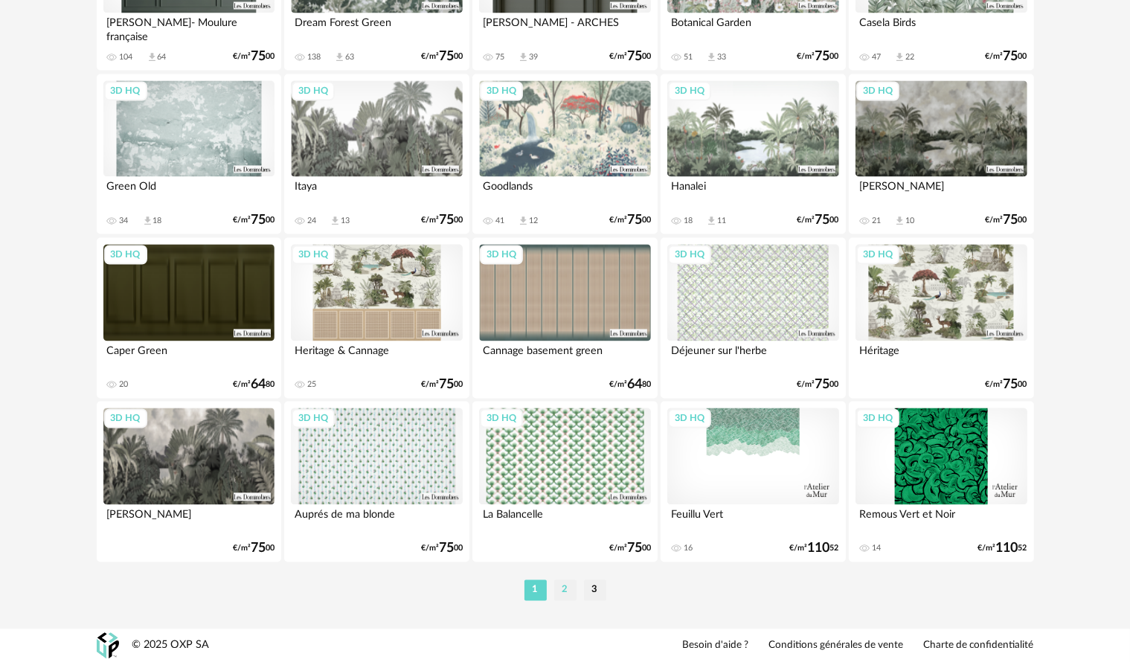
click at [566, 594] on li "2" at bounding box center [565, 589] width 22 height 21
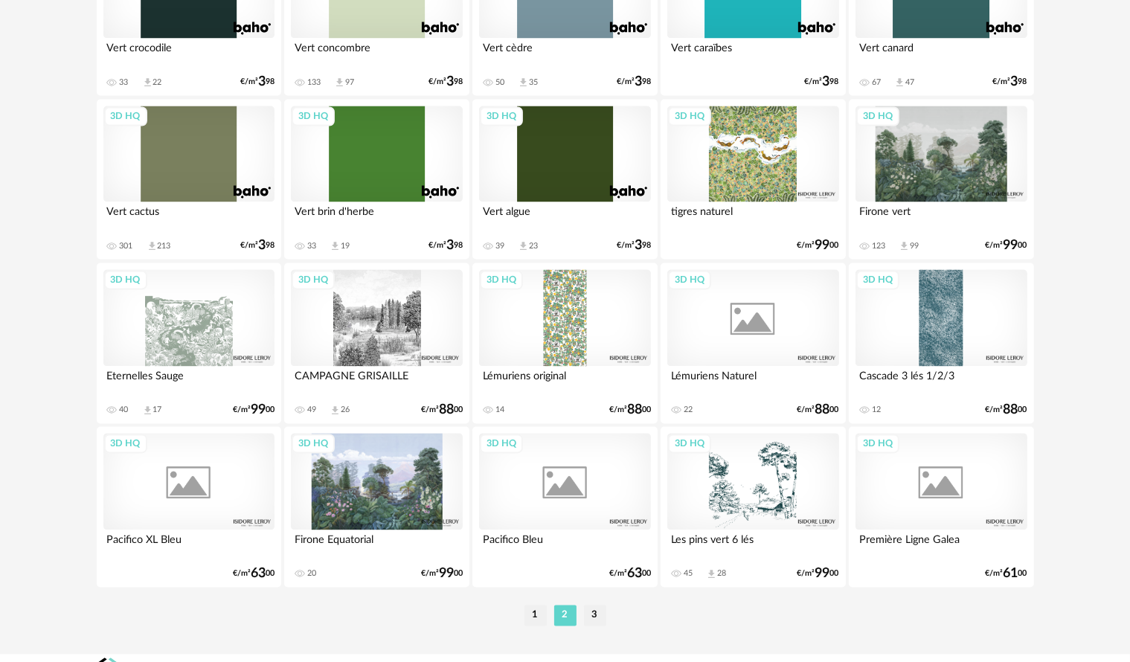
scroll to position [2900, 0]
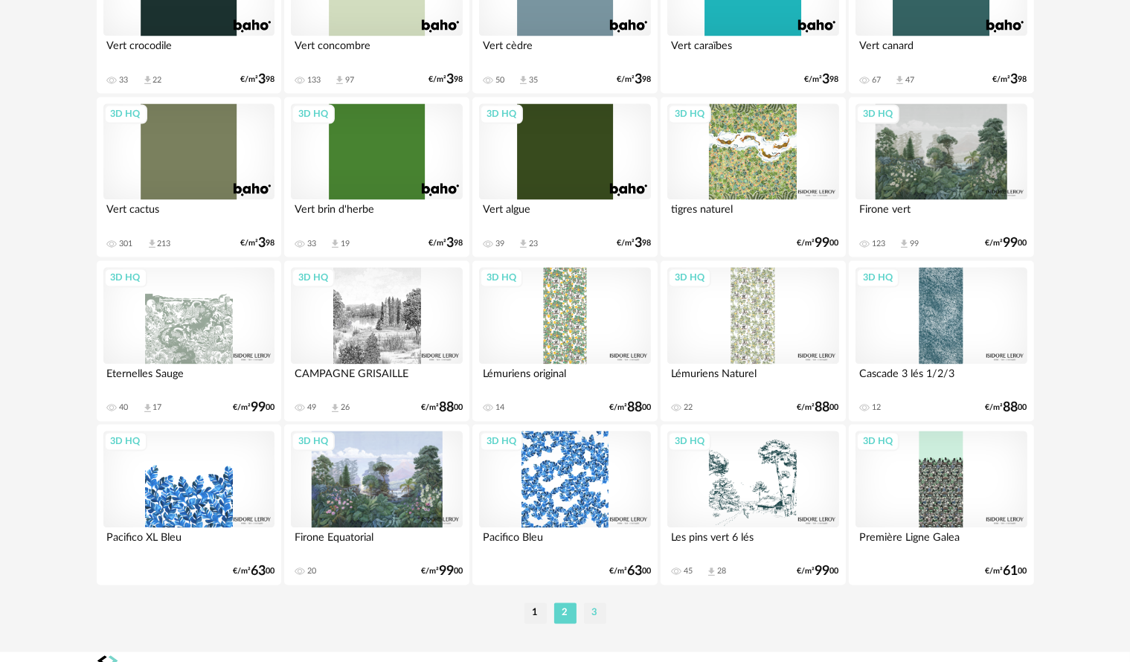
click at [587, 616] on li "3" at bounding box center [595, 612] width 22 height 21
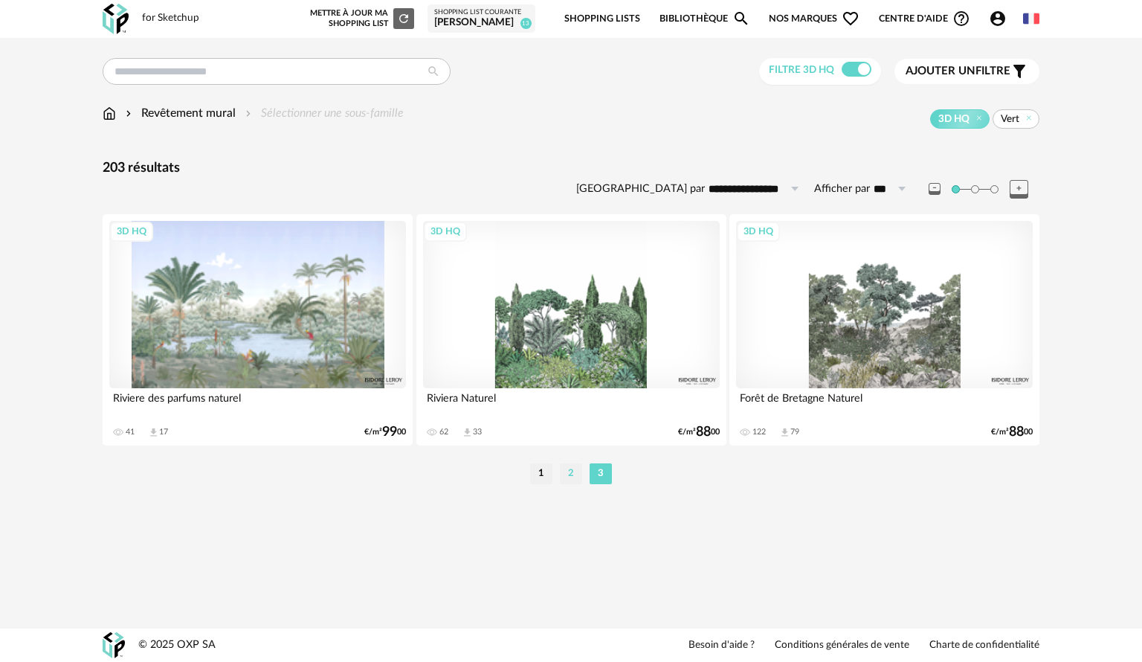
click at [569, 470] on li "2" at bounding box center [571, 473] width 22 height 21
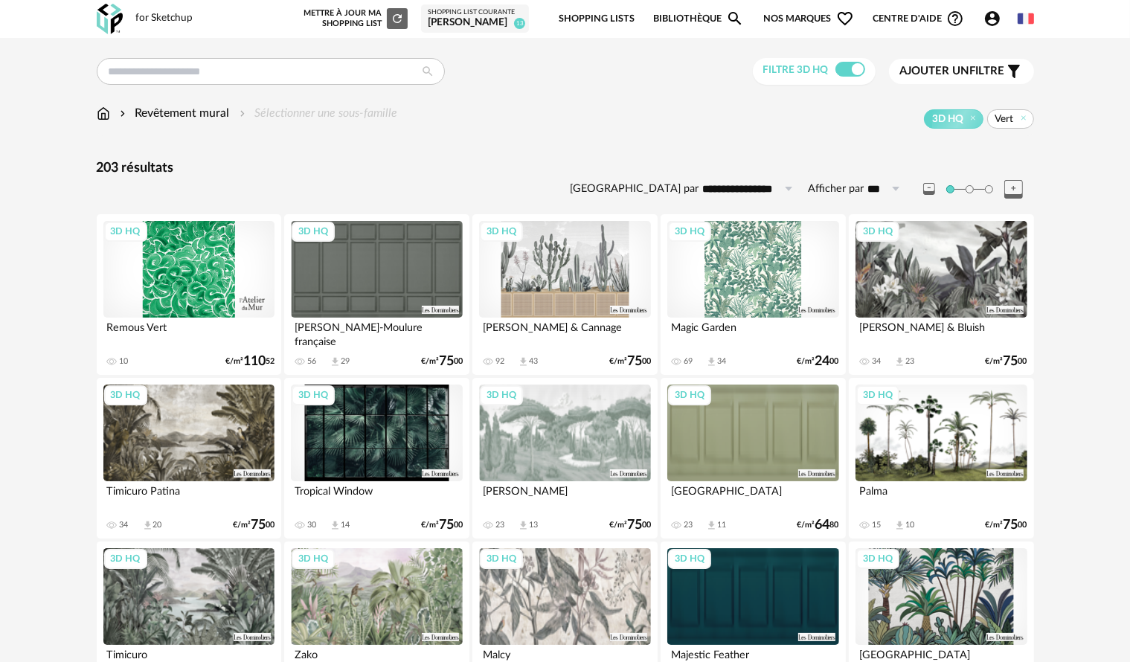
click at [602, 439] on div "3D HQ" at bounding box center [564, 432] width 171 height 97
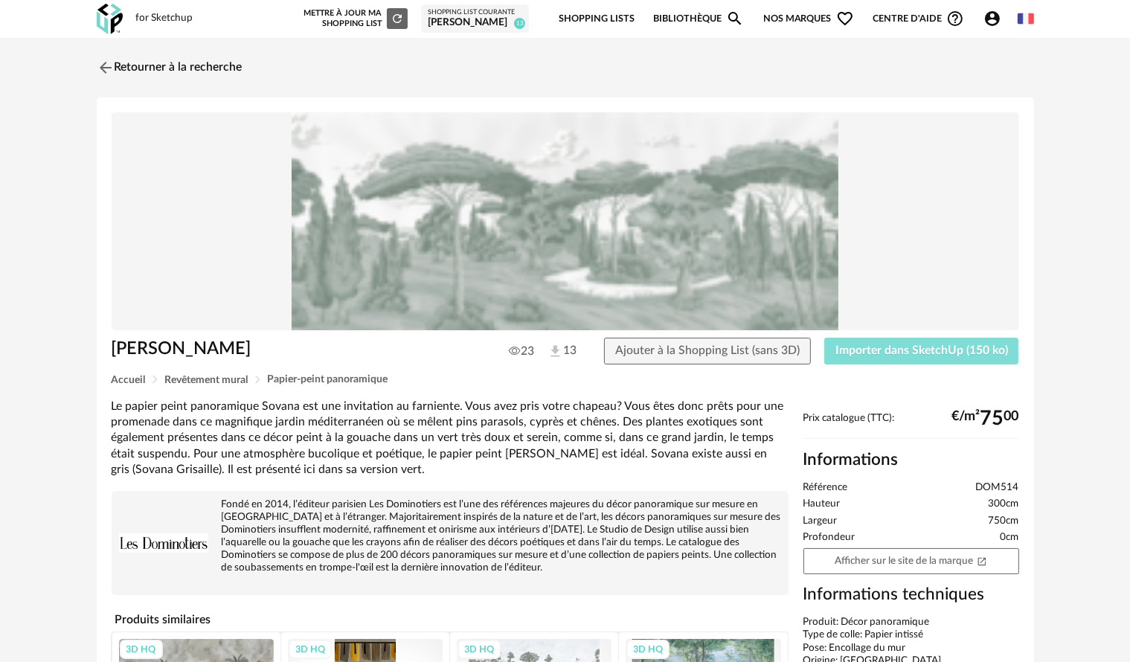
click at [889, 347] on span "Importer dans SketchUp (150 ko)" at bounding box center [921, 350] width 173 height 12
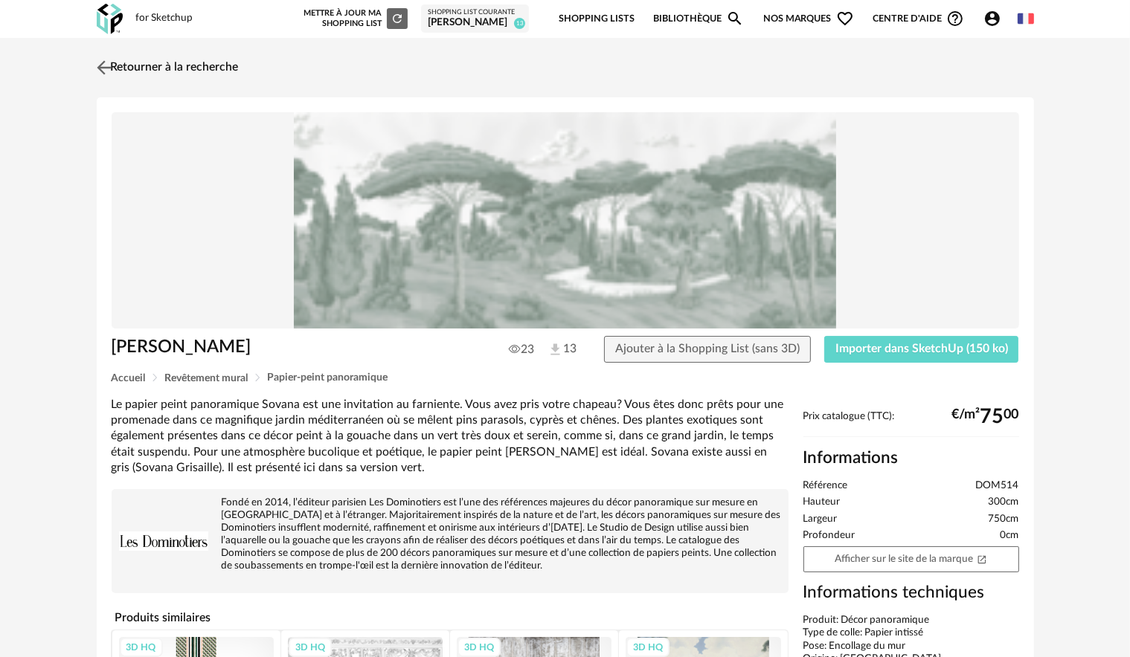
click at [101, 71] on img at bounding box center [104, 68] width 22 height 22
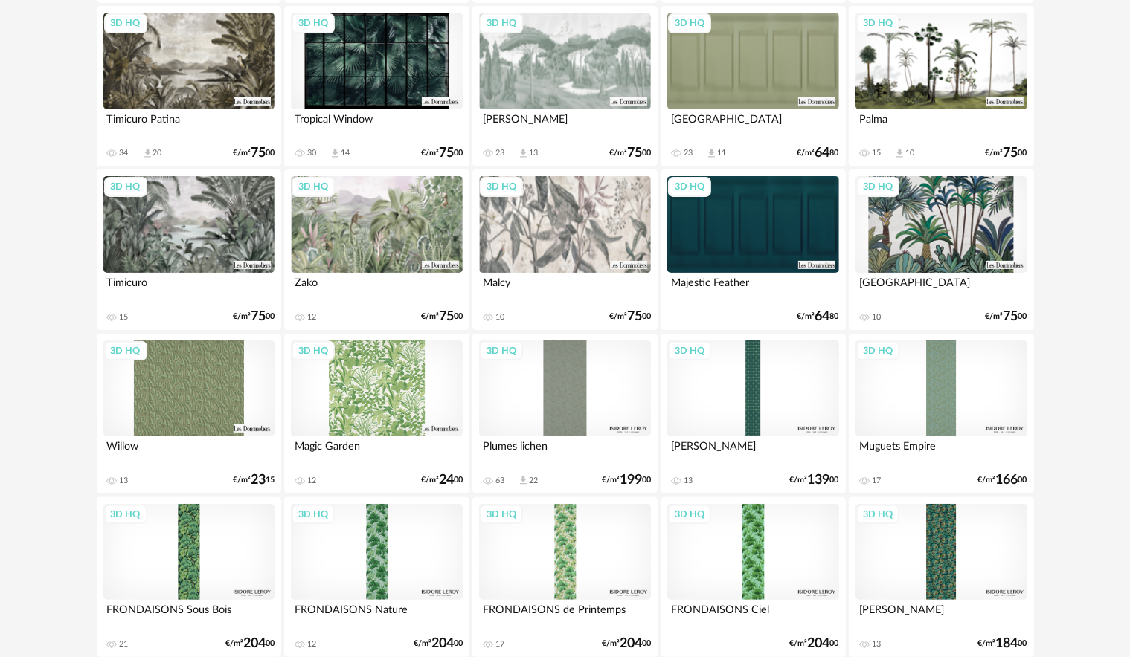
scroll to position [373, 0]
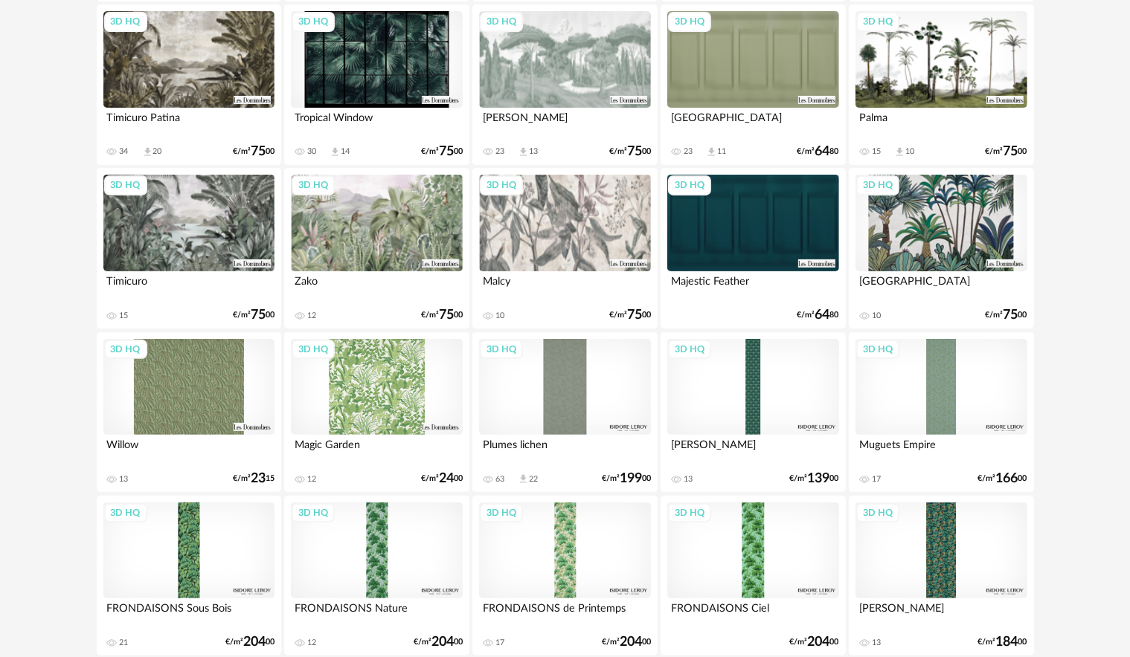
click at [532, 190] on div "3D HQ" at bounding box center [564, 223] width 171 height 97
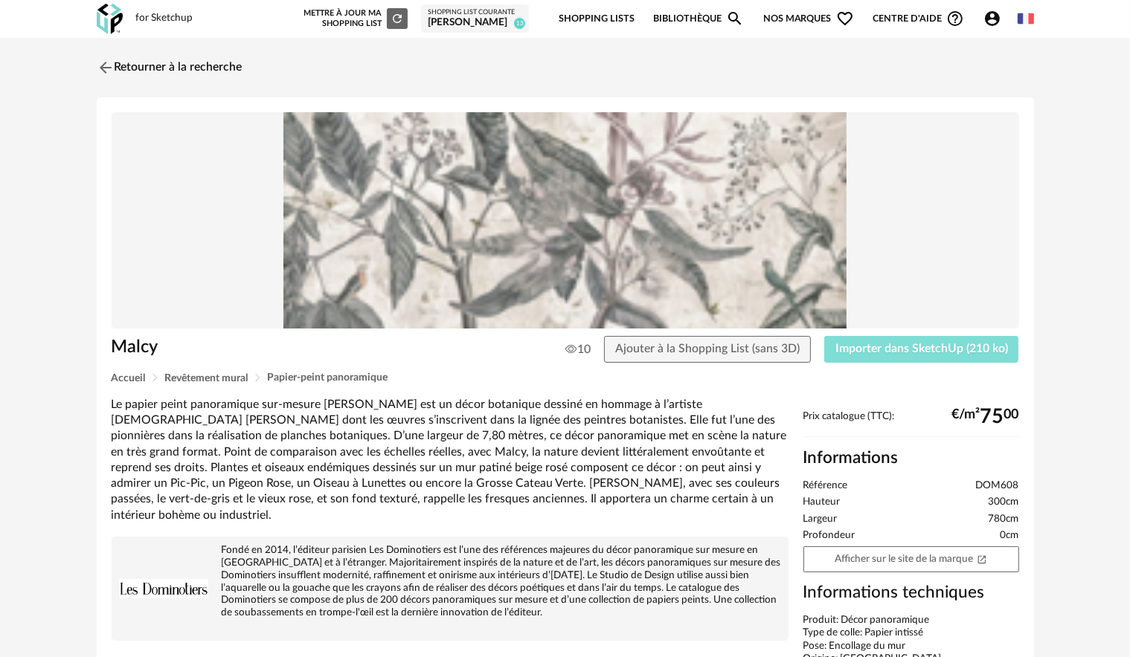
click at [878, 350] on span "Importer dans SketchUp (210 ko)" at bounding box center [921, 349] width 173 height 12
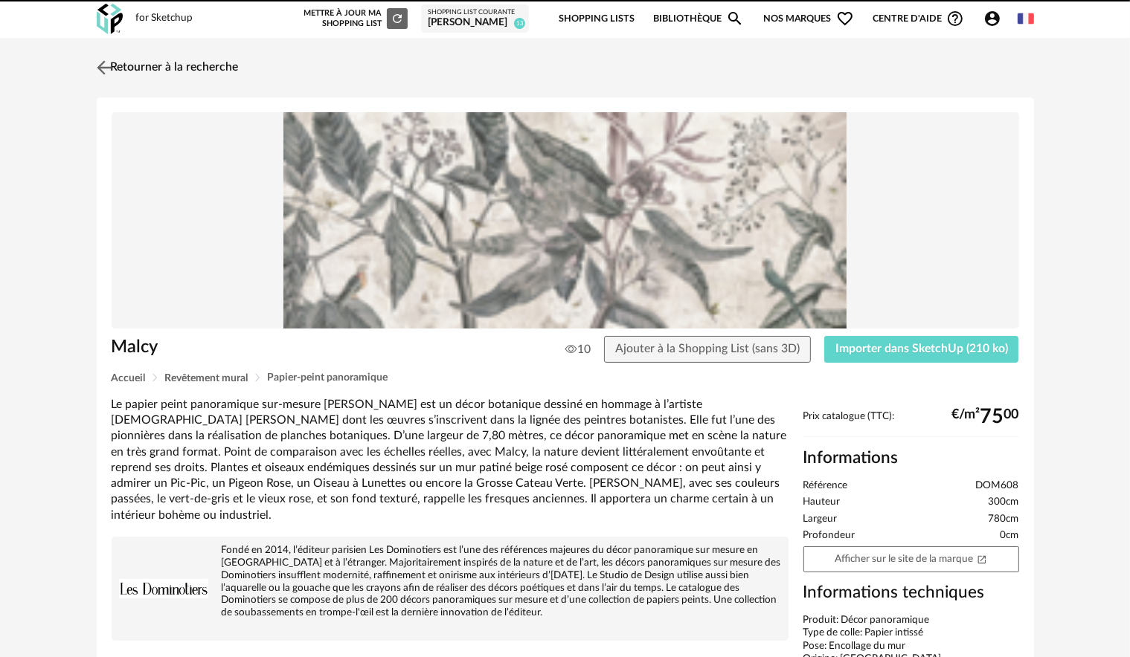
click at [103, 68] on img at bounding box center [104, 68] width 22 height 22
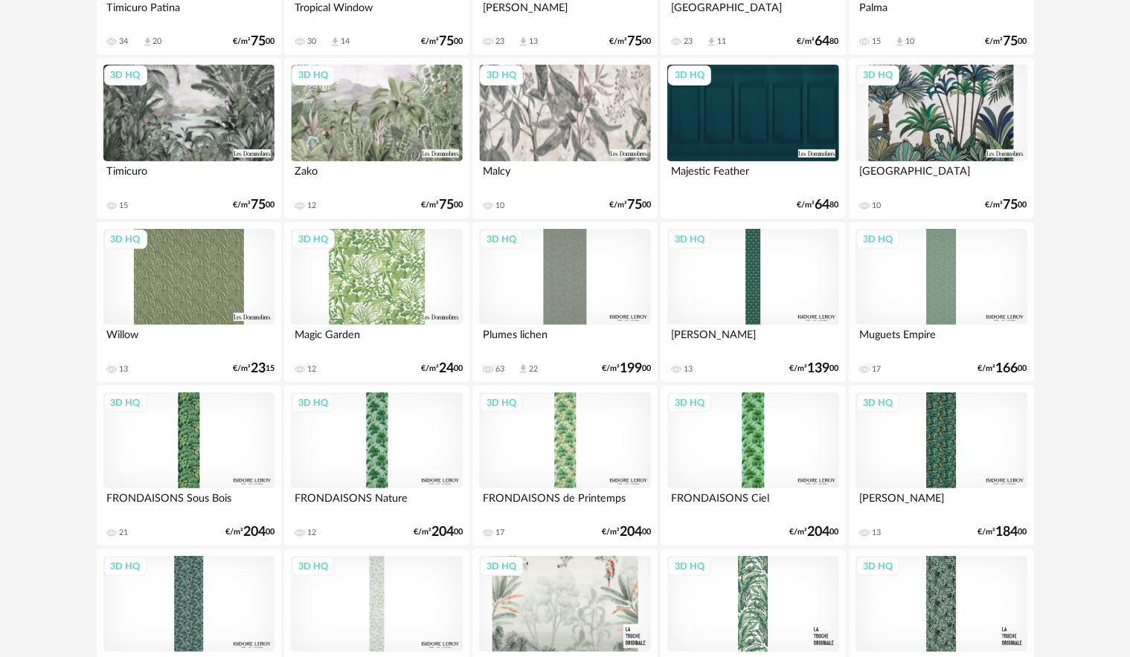
scroll to position [91, 0]
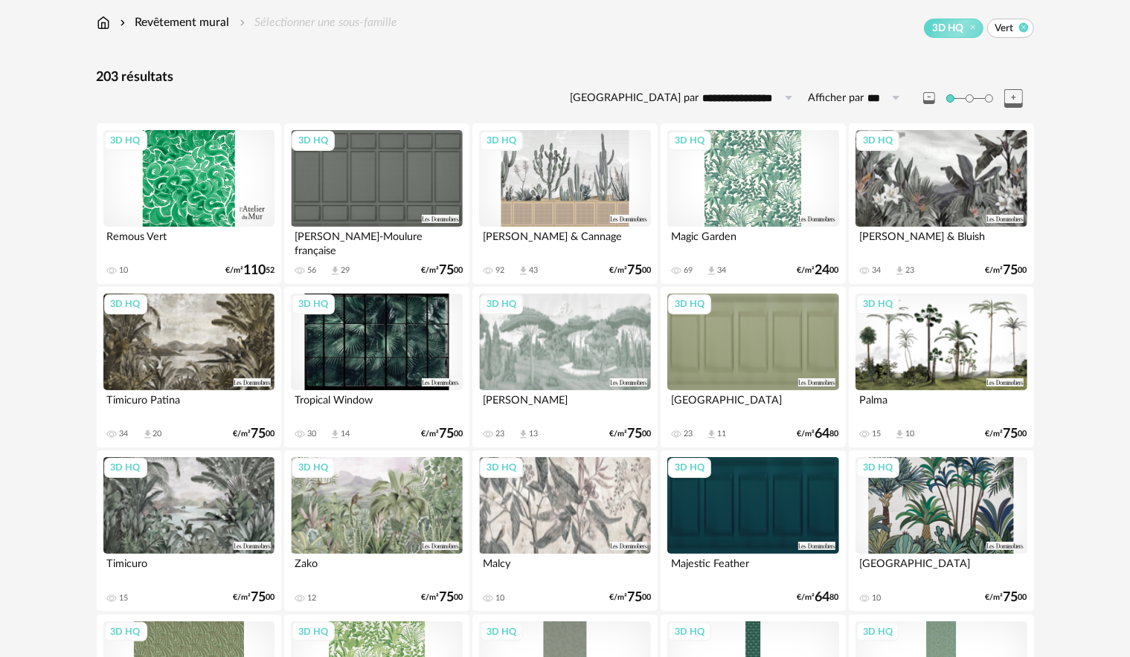
click at [1023, 26] on icon at bounding box center [1023, 27] width 10 height 10
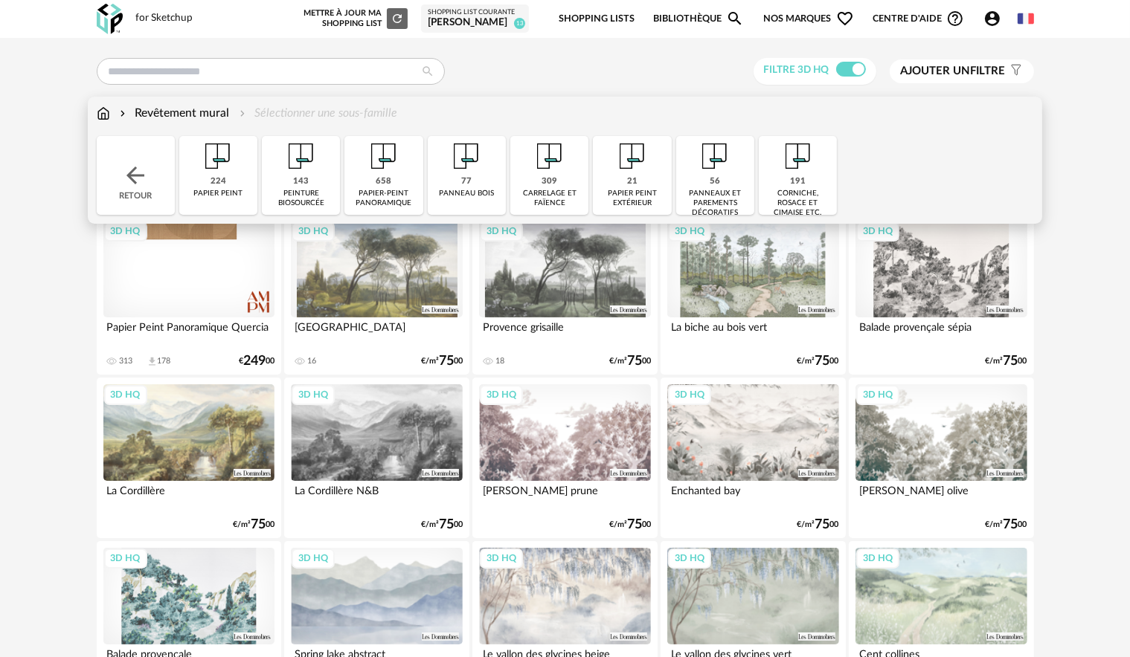
click at [400, 194] on div "papier-peint panoramique" at bounding box center [383, 198] width 69 height 19
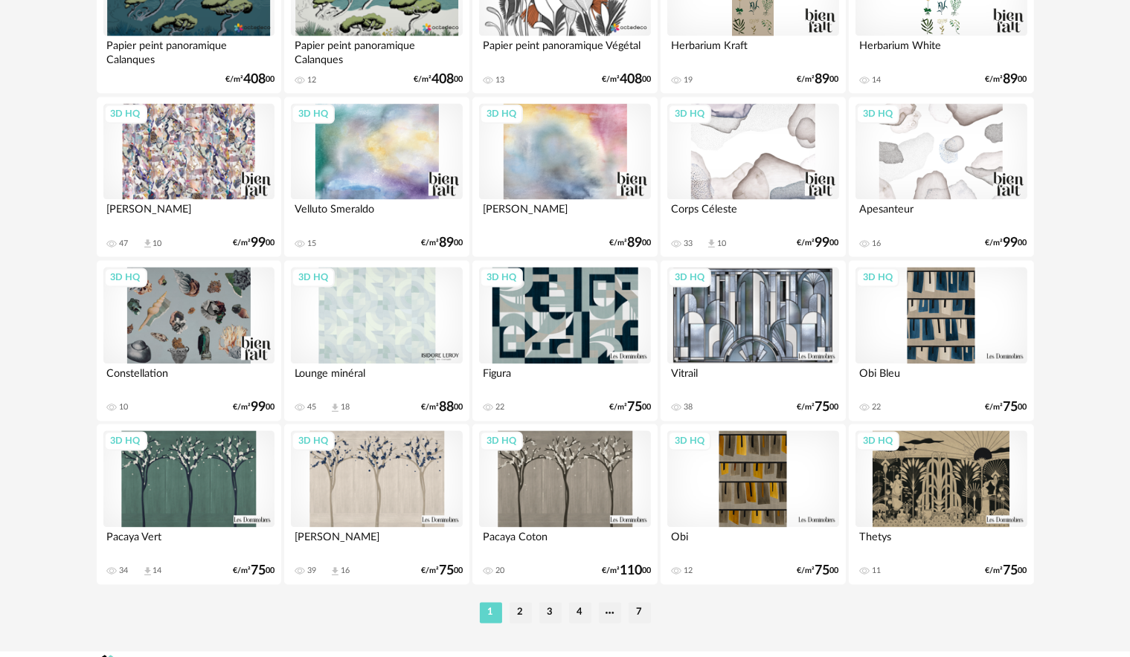
scroll to position [2930, 0]
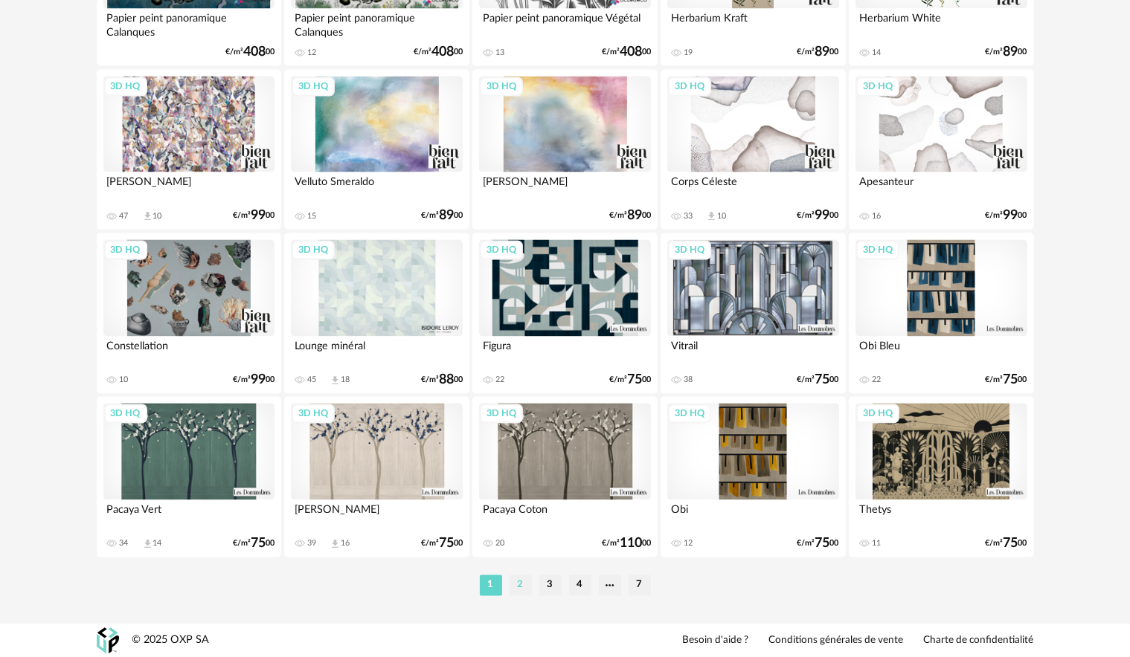
click at [522, 580] on li "2" at bounding box center [520, 585] width 22 height 21
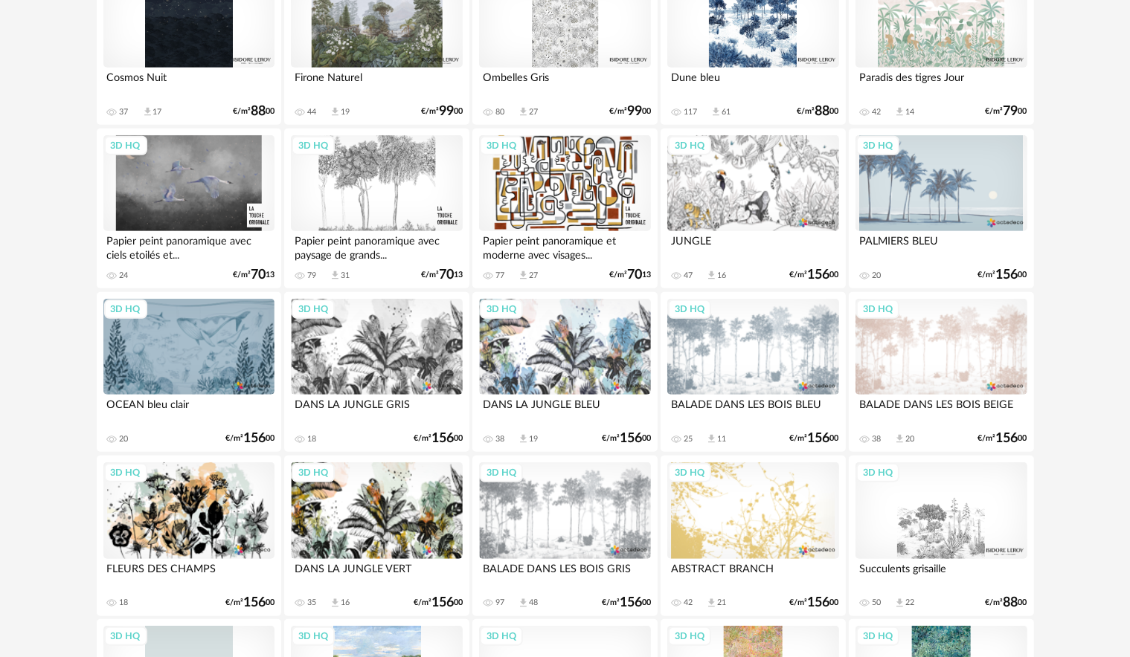
scroll to position [892, 0]
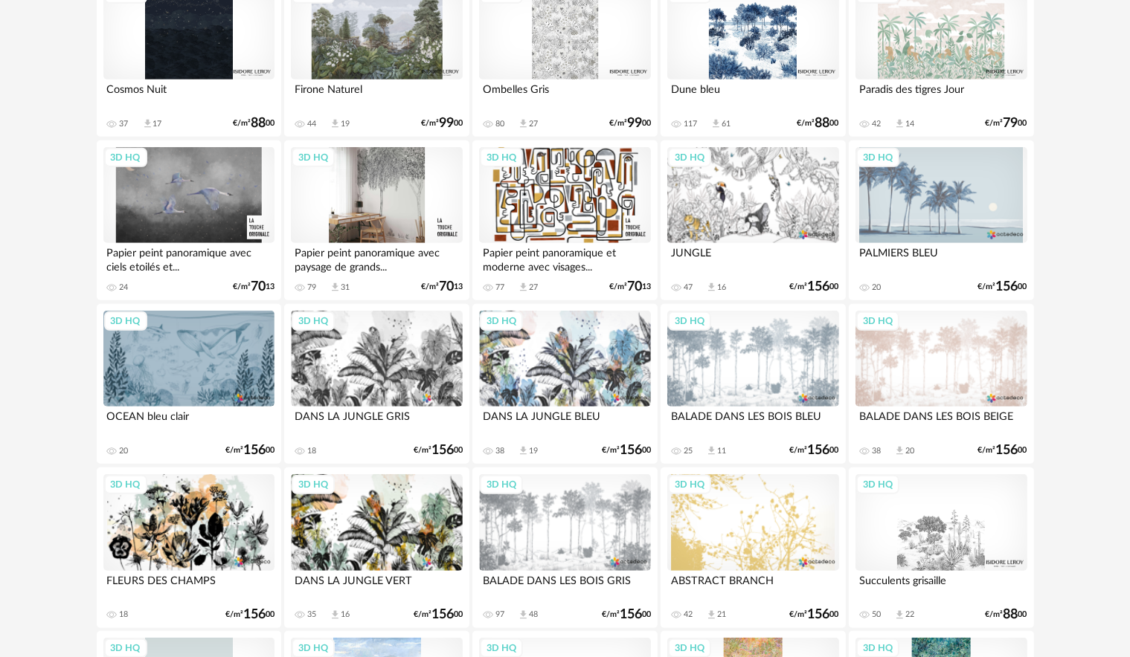
click at [385, 217] on div "3D HQ" at bounding box center [376, 195] width 171 height 97
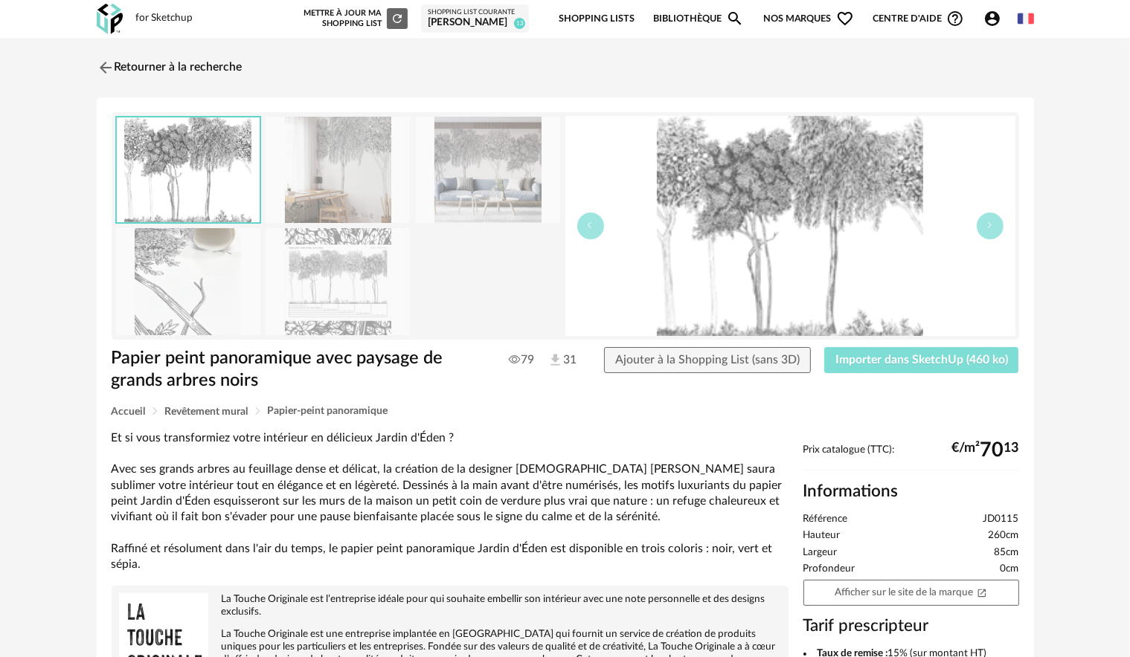
click at [889, 355] on span "Importer dans SketchUp (460 ko)" at bounding box center [921, 360] width 173 height 12
click at [107, 69] on img at bounding box center [104, 68] width 22 height 22
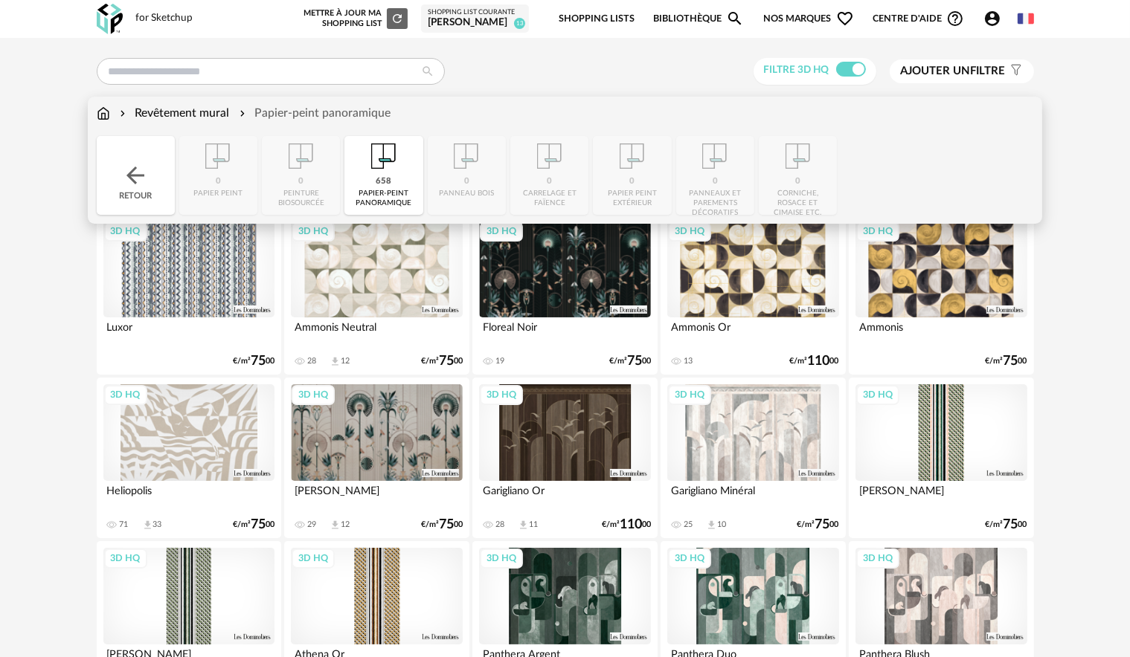
click at [384, 196] on div "papier-peint panoramique" at bounding box center [383, 198] width 69 height 19
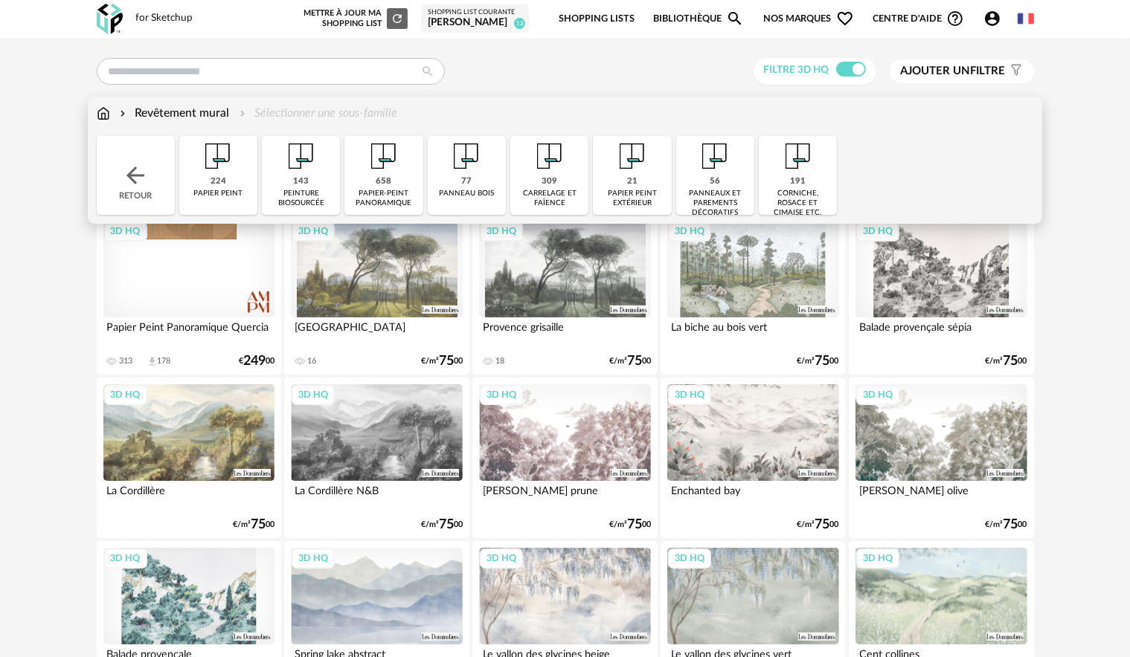
click at [312, 190] on div "peinture biosourcée" at bounding box center [300, 198] width 69 height 19
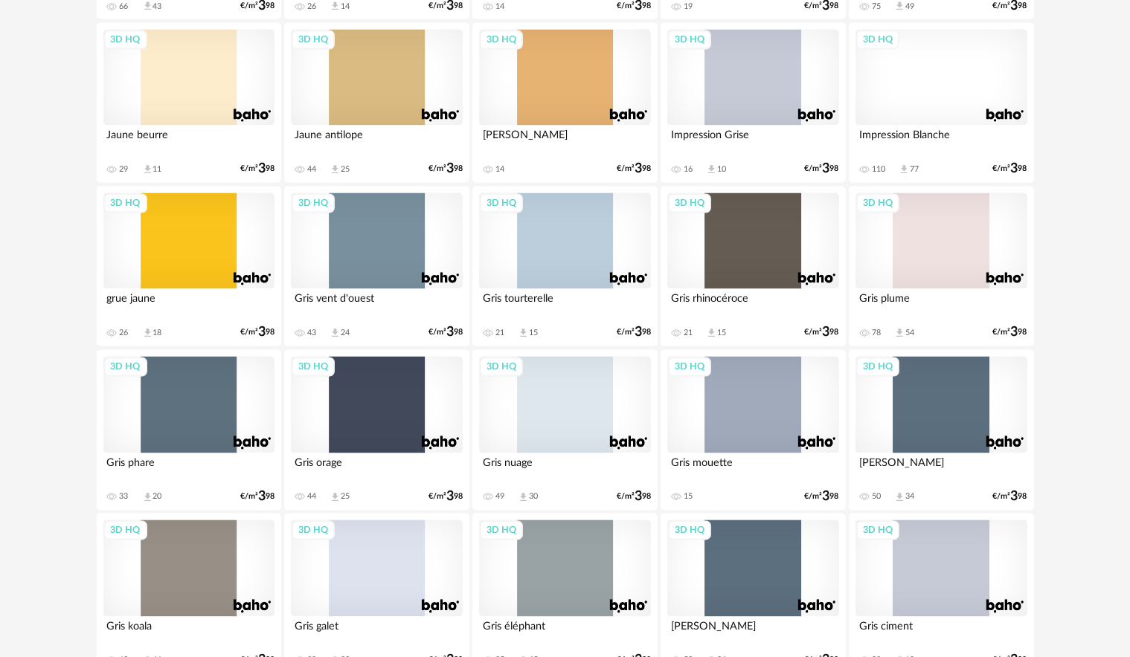
scroll to position [2930, 0]
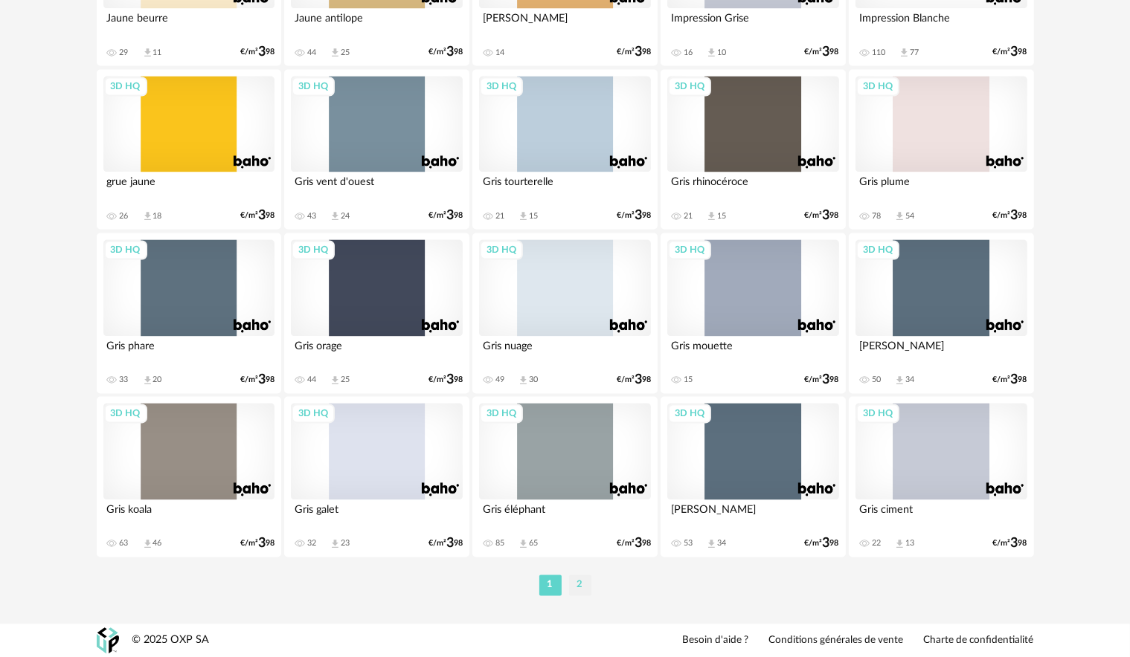
click at [586, 584] on li "2" at bounding box center [580, 585] width 22 height 21
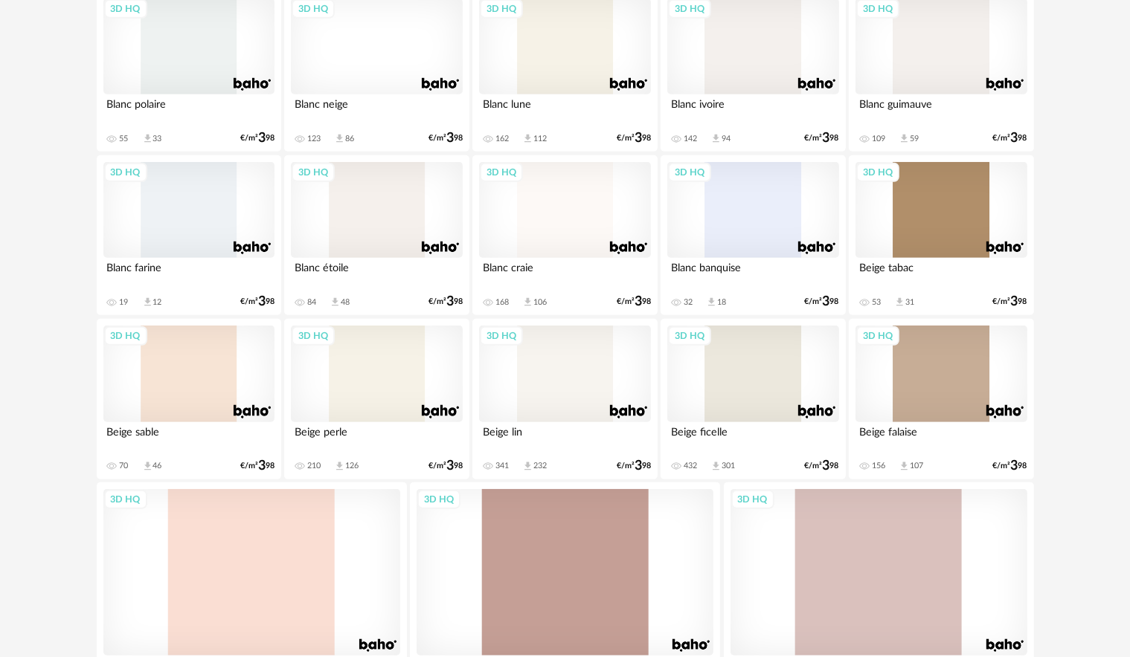
scroll to position [1199, 0]
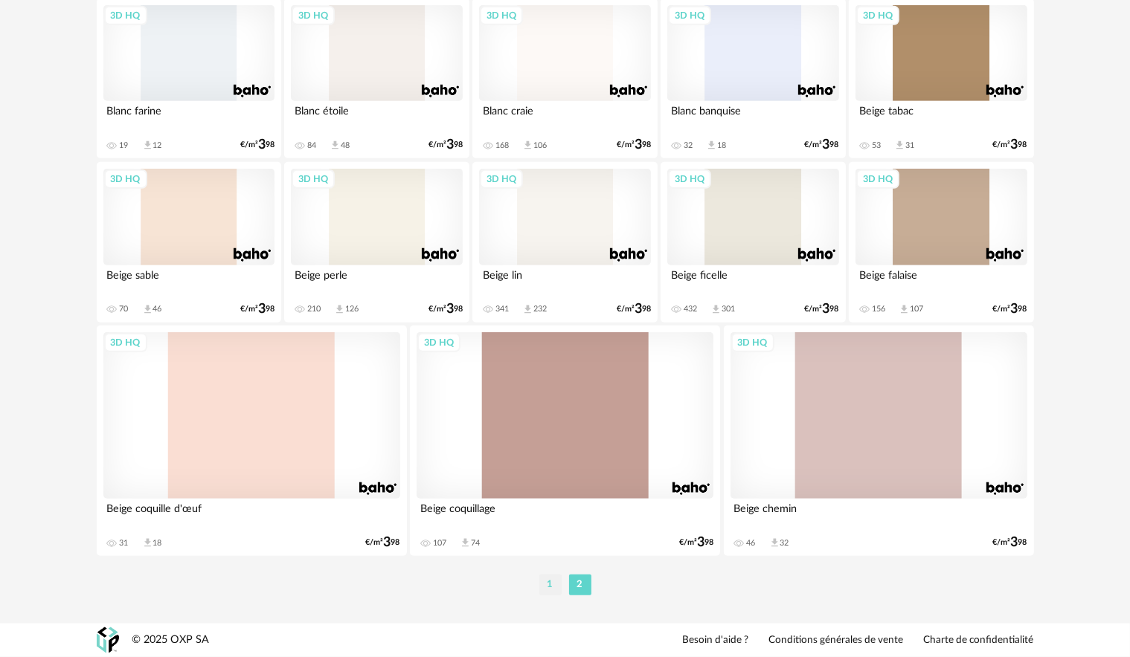
click at [543, 590] on li "1" at bounding box center [550, 585] width 22 height 21
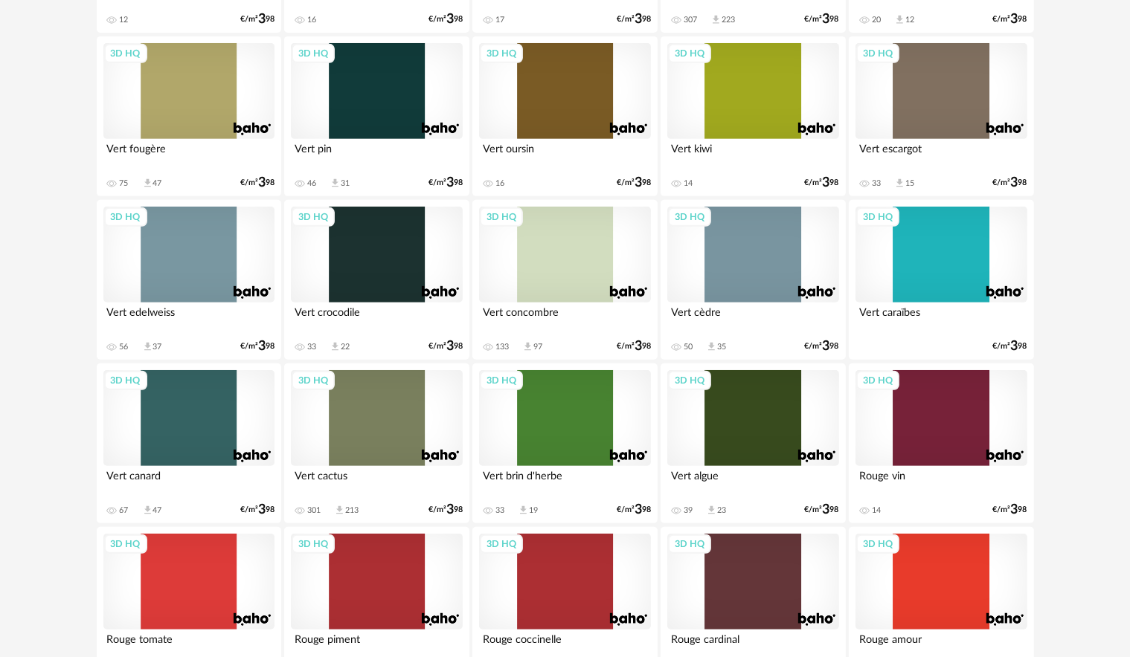
scroll to position [744, 0]
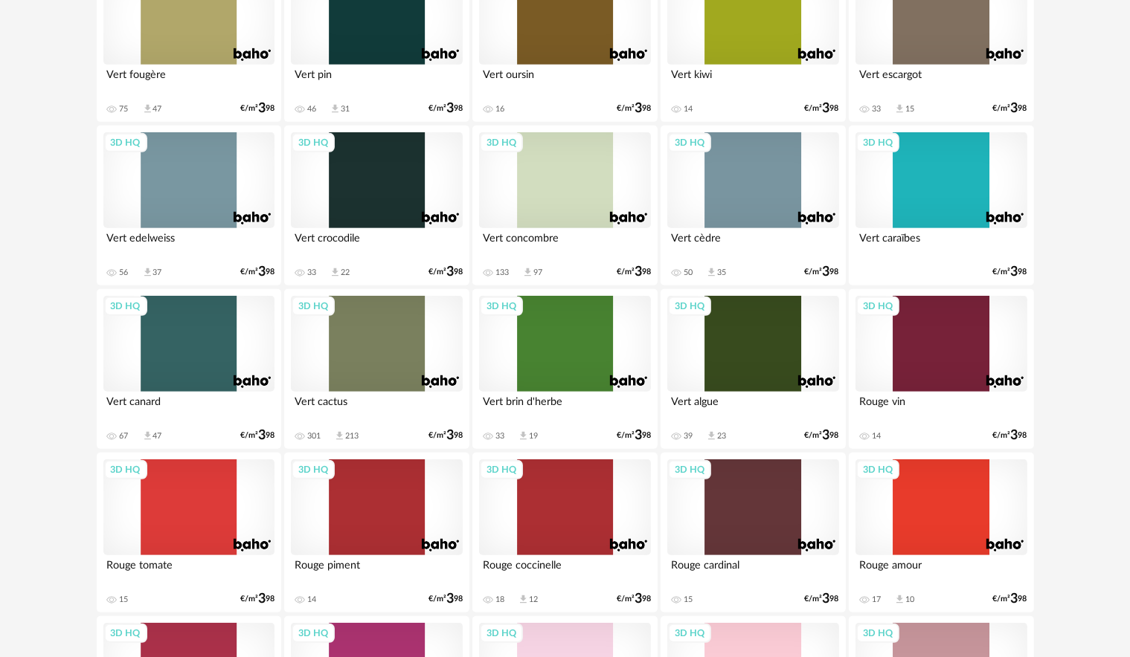
click at [358, 370] on div "3D HQ" at bounding box center [376, 344] width 171 height 97
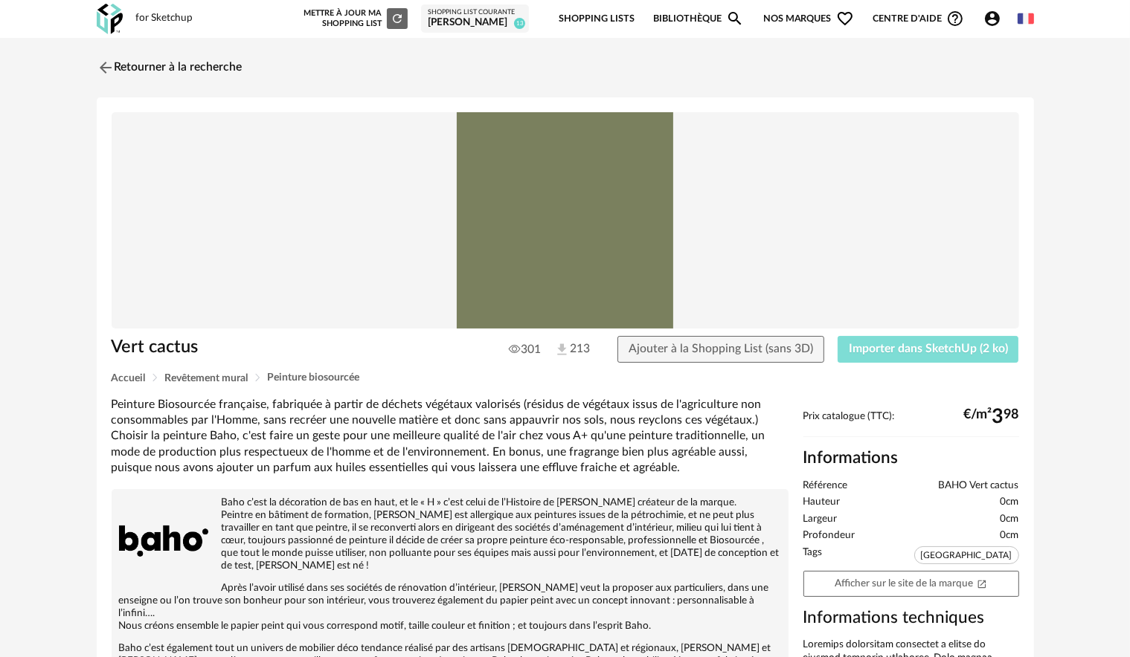
click at [962, 345] on span "Importer dans SketchUp (2 ko)" at bounding box center [927, 349] width 159 height 12
click at [112, 64] on img at bounding box center [104, 68] width 22 height 22
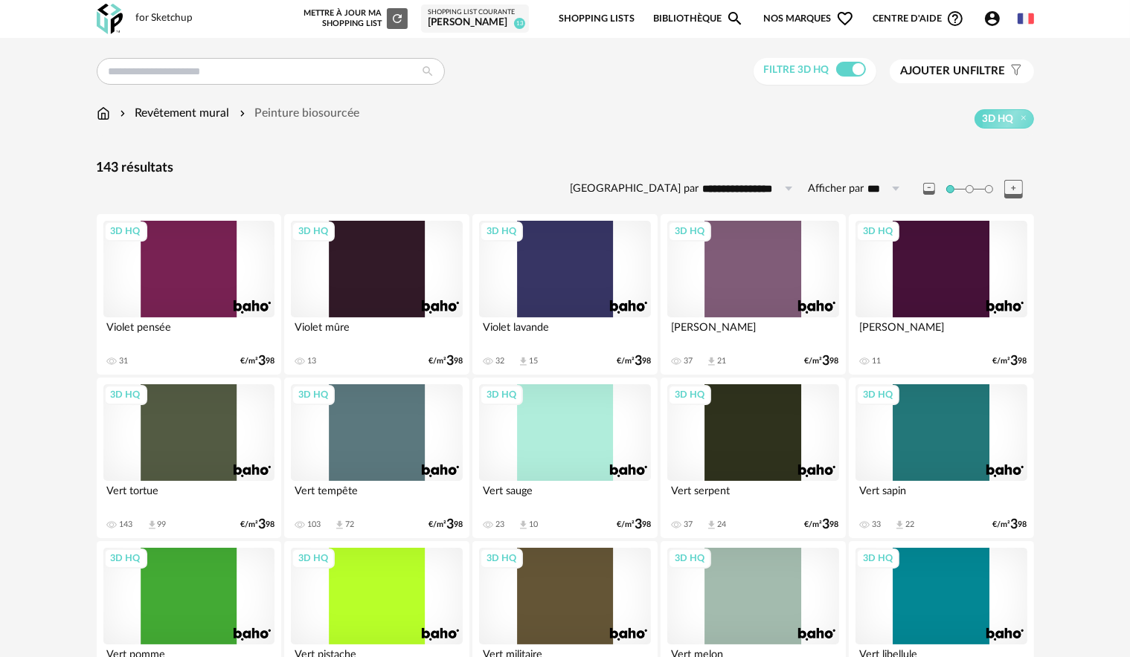
click at [100, 109] on img at bounding box center [103, 113] width 13 height 17
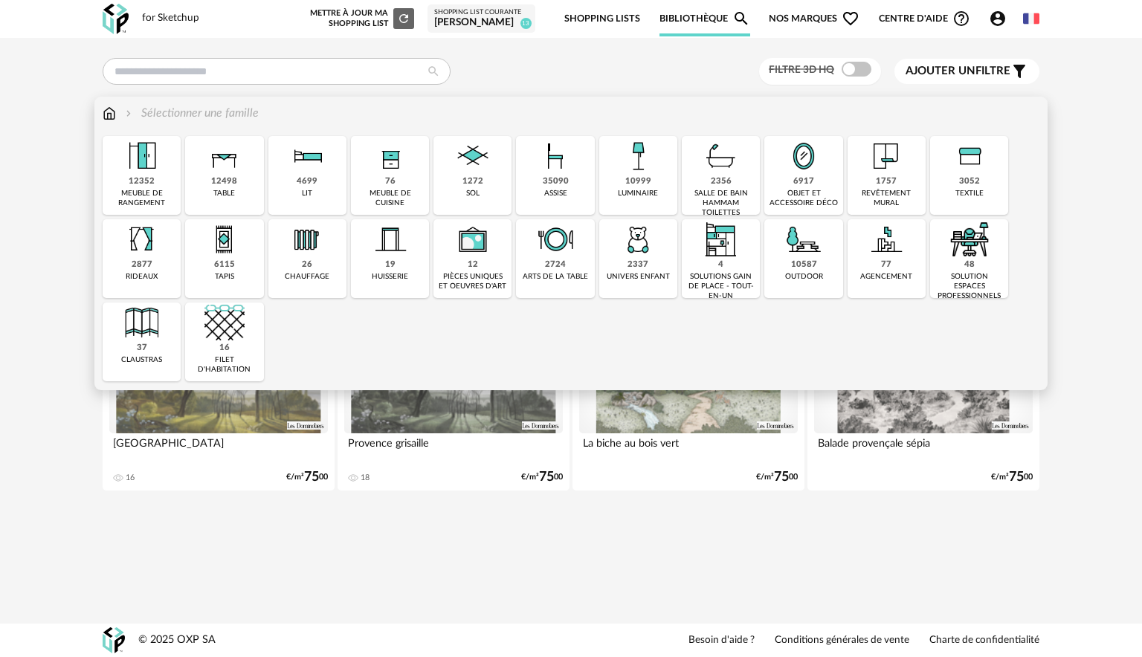
click at [126, 172] on img at bounding box center [142, 156] width 40 height 40
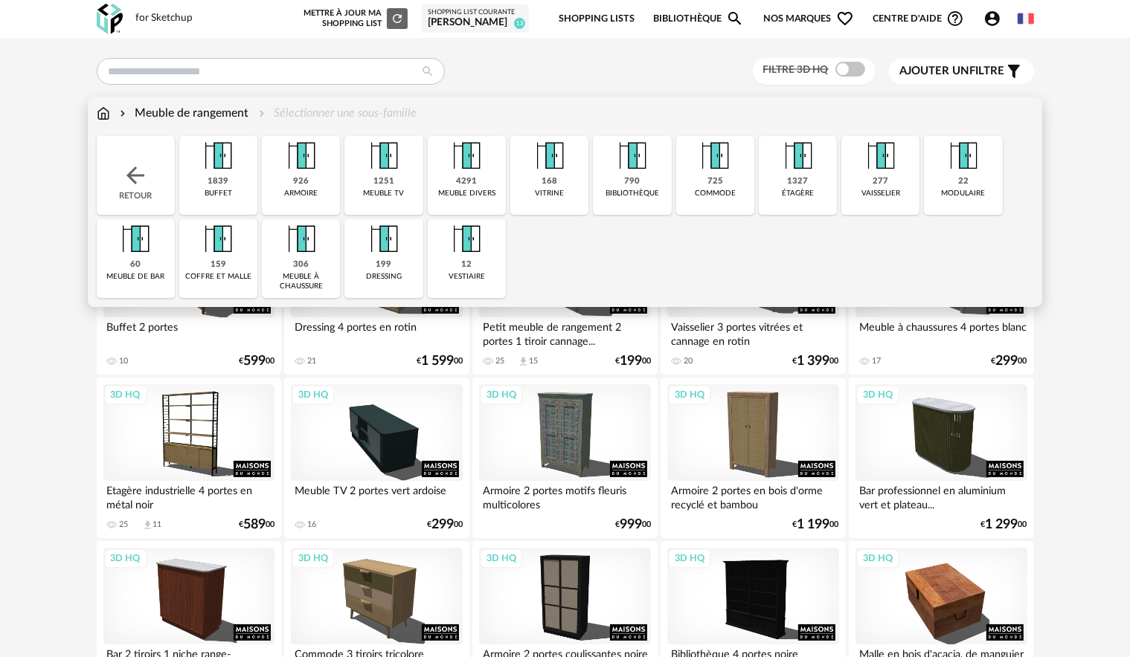
click at [807, 177] on div "1327" at bounding box center [797, 181] width 21 height 11
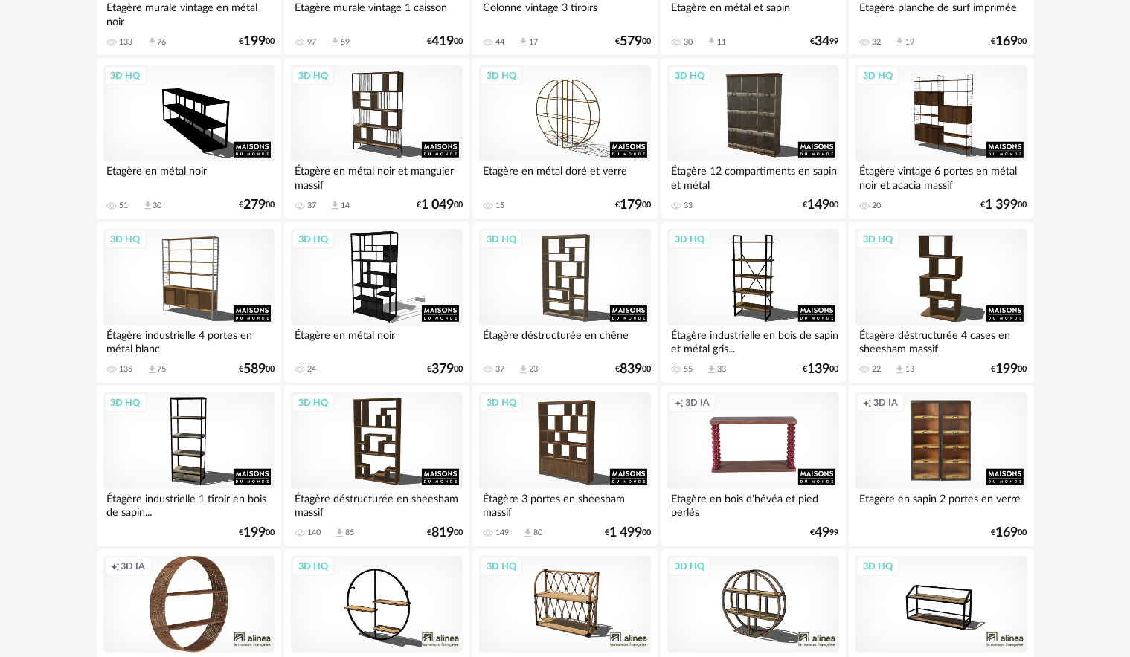
scroll to position [1190, 0]
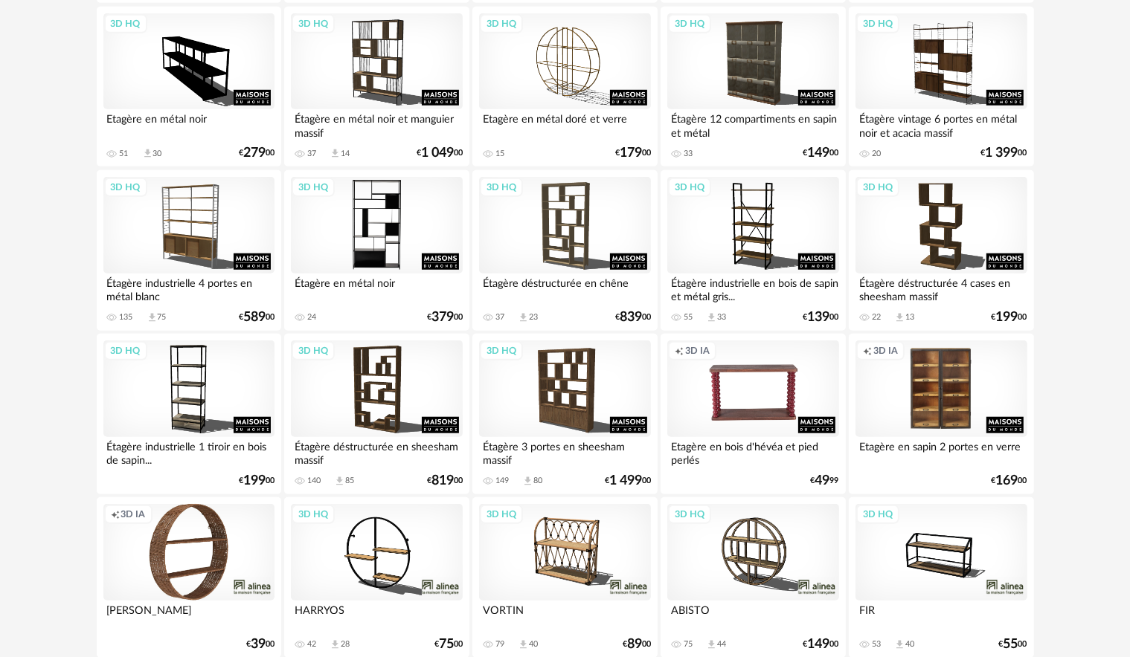
click at [390, 259] on div "3D HQ" at bounding box center [376, 225] width 171 height 97
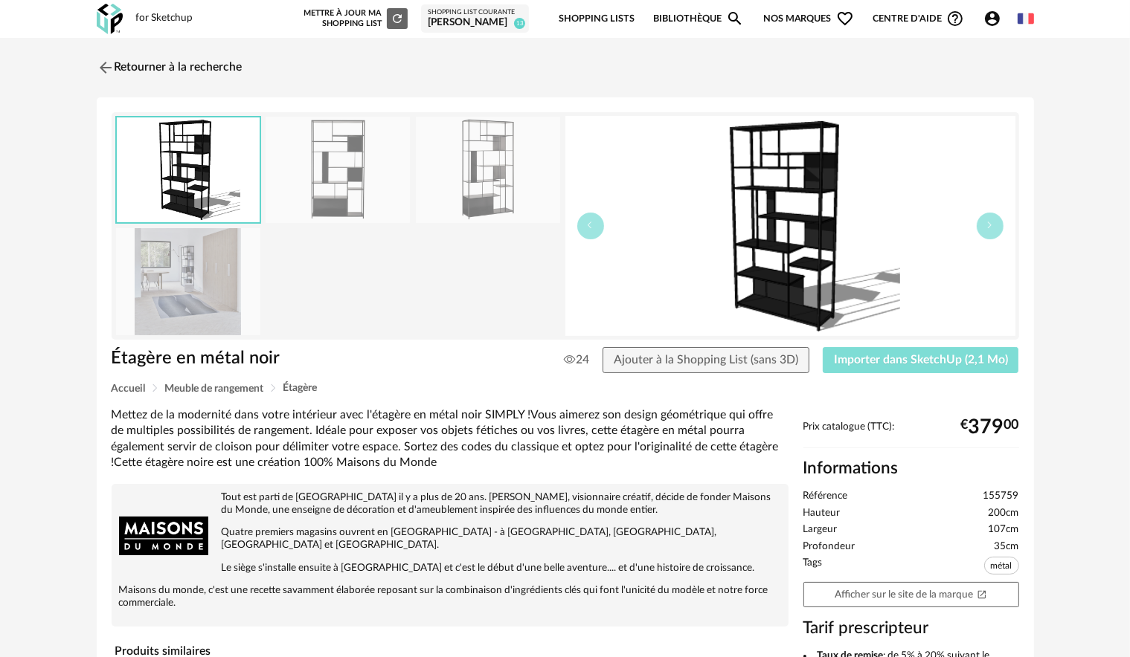
click at [937, 361] on span "Importer dans SketchUp (2,1 Mo)" at bounding box center [921, 360] width 174 height 12
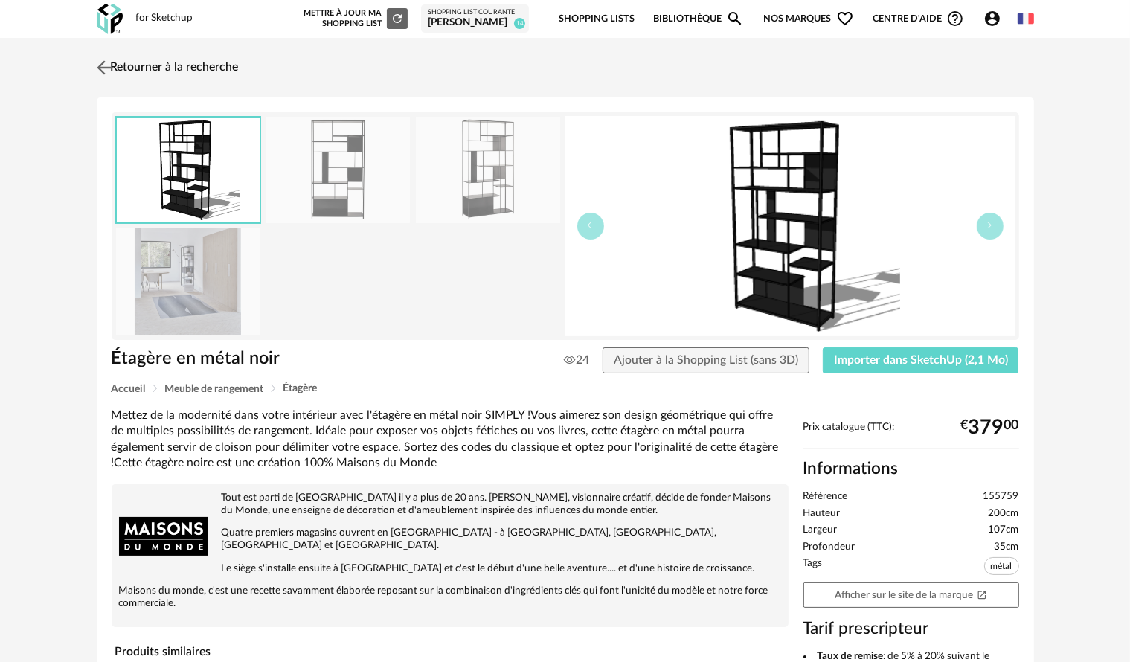
click at [117, 65] on link "Retourner à la recherche" at bounding box center [166, 67] width 146 height 33
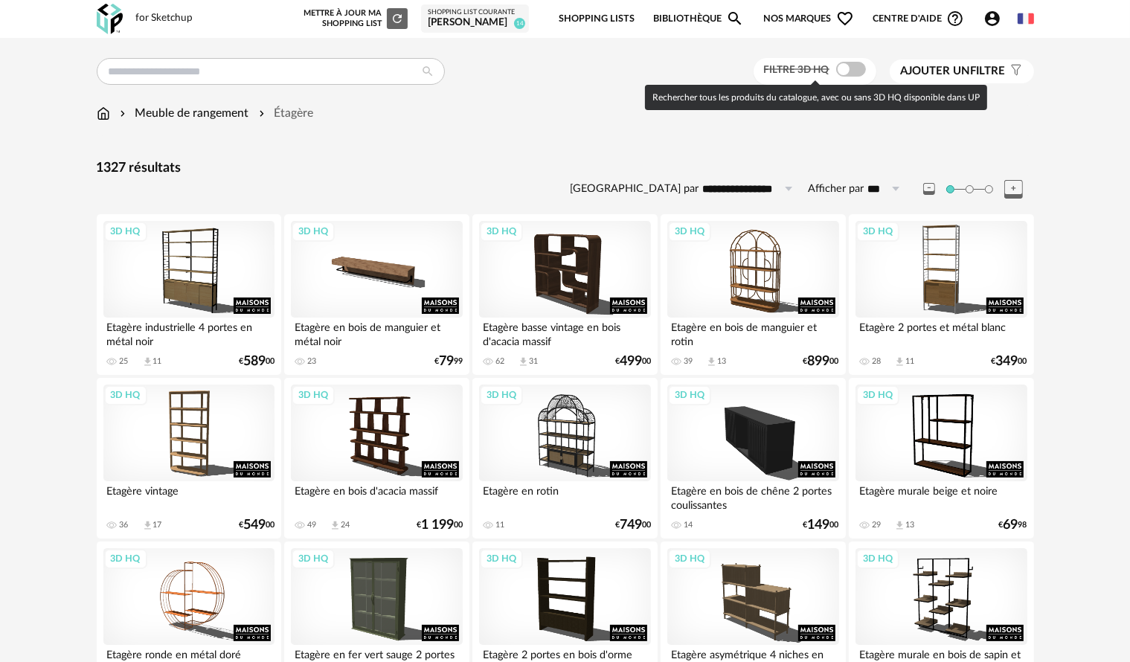
click at [847, 70] on span at bounding box center [851, 69] width 30 height 15
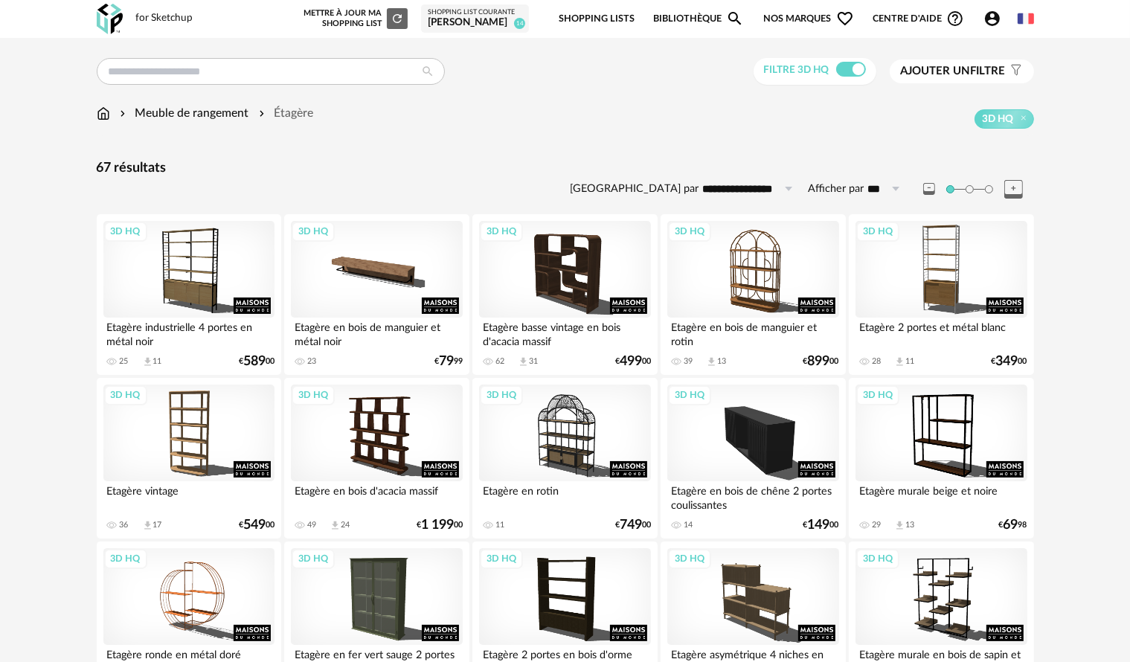
click at [970, 71] on span "Ajouter un filtre" at bounding box center [952, 71] width 105 height 15
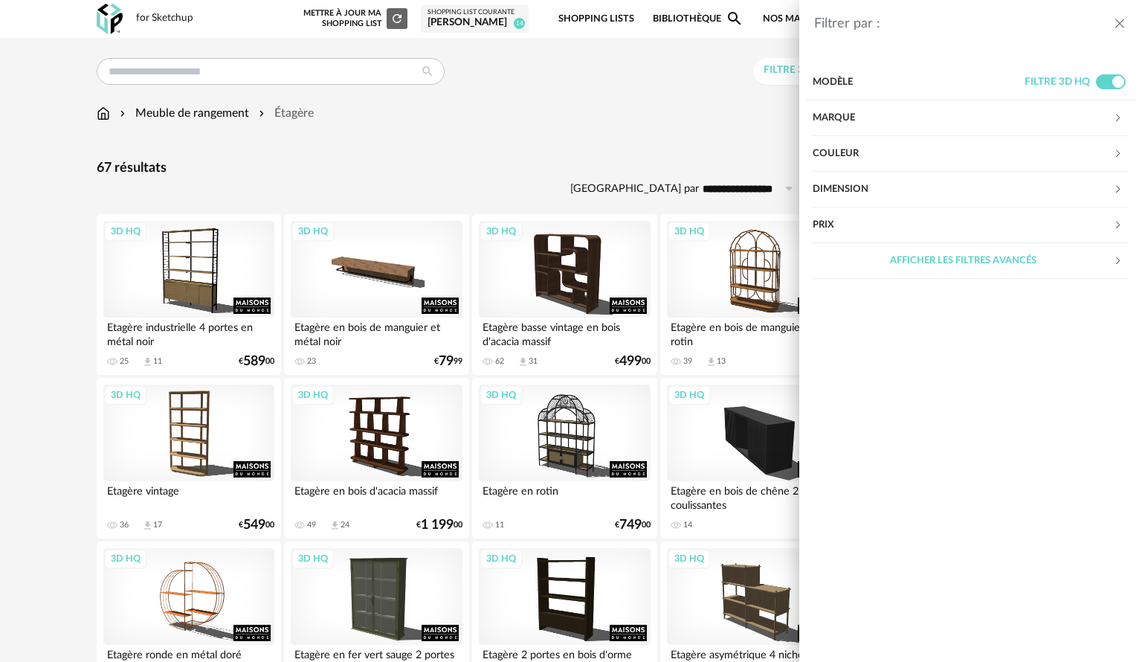
click at [843, 141] on div "Couleur" at bounding box center [963, 154] width 300 height 36
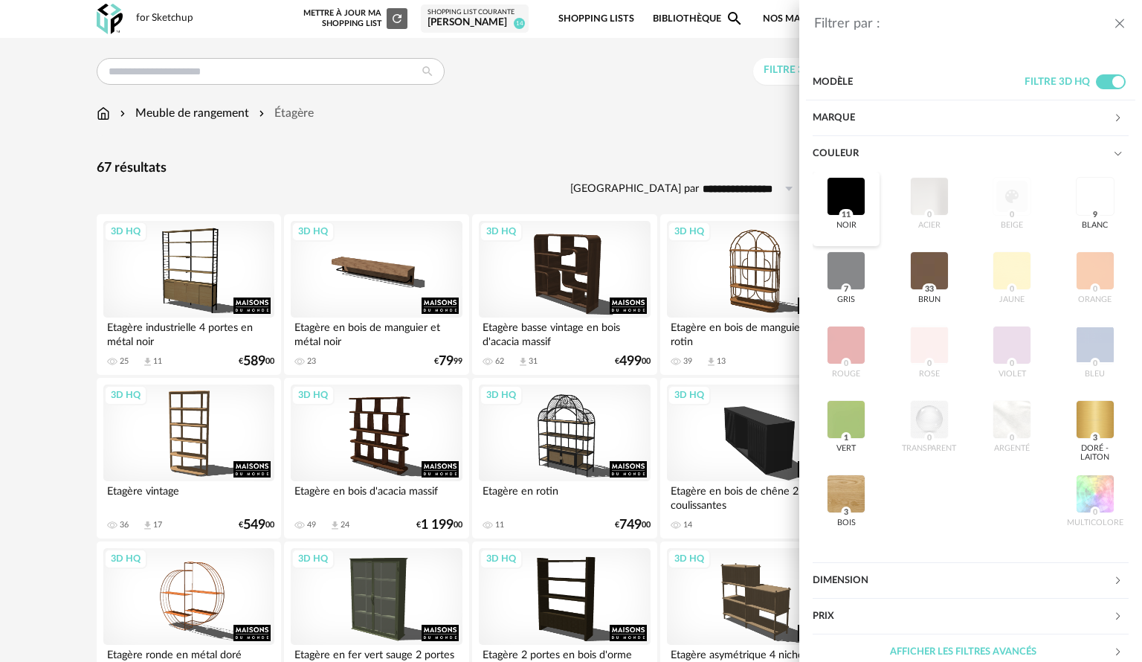
click at [848, 182] on div at bounding box center [846, 196] width 39 height 39
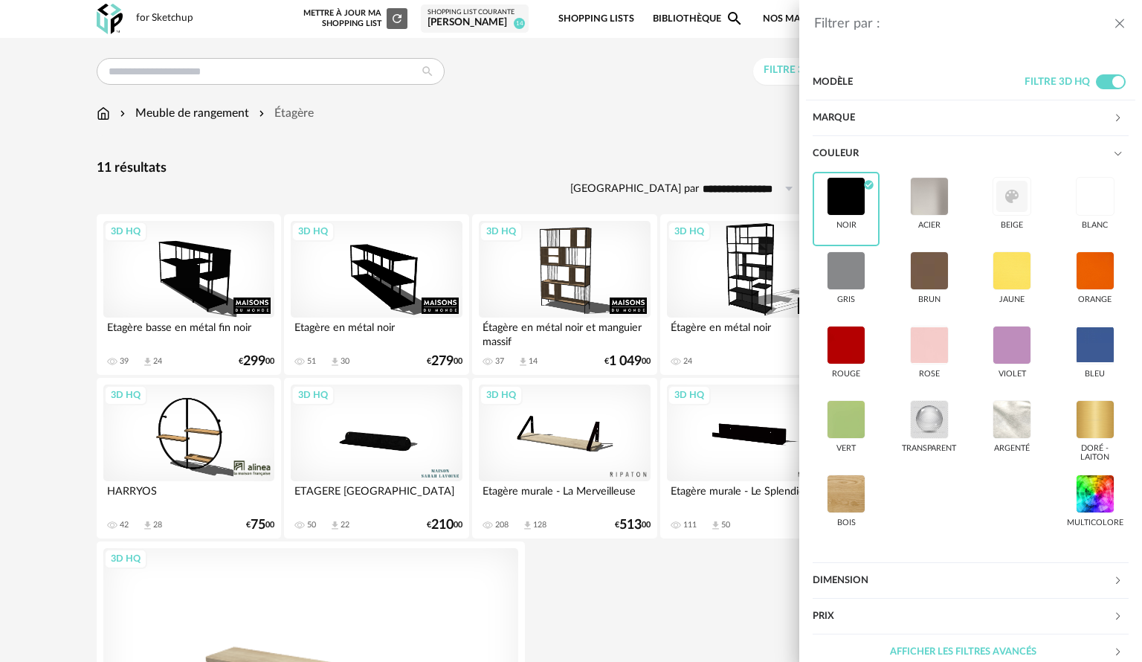
click at [558, 125] on div "Filtrer par : Modèle Filtre 3D HQ Marque &tradition 0 101 Copenhagen 0 366 Conc…" at bounding box center [571, 331] width 1142 height 662
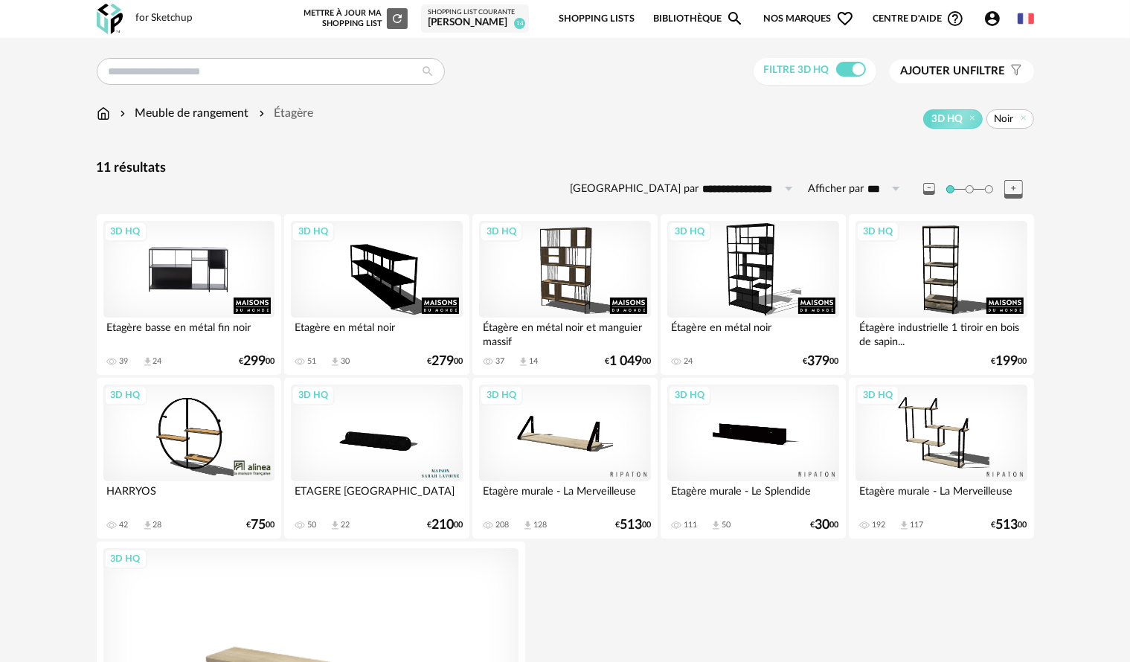
click at [197, 280] on div "3D HQ" at bounding box center [188, 269] width 171 height 97
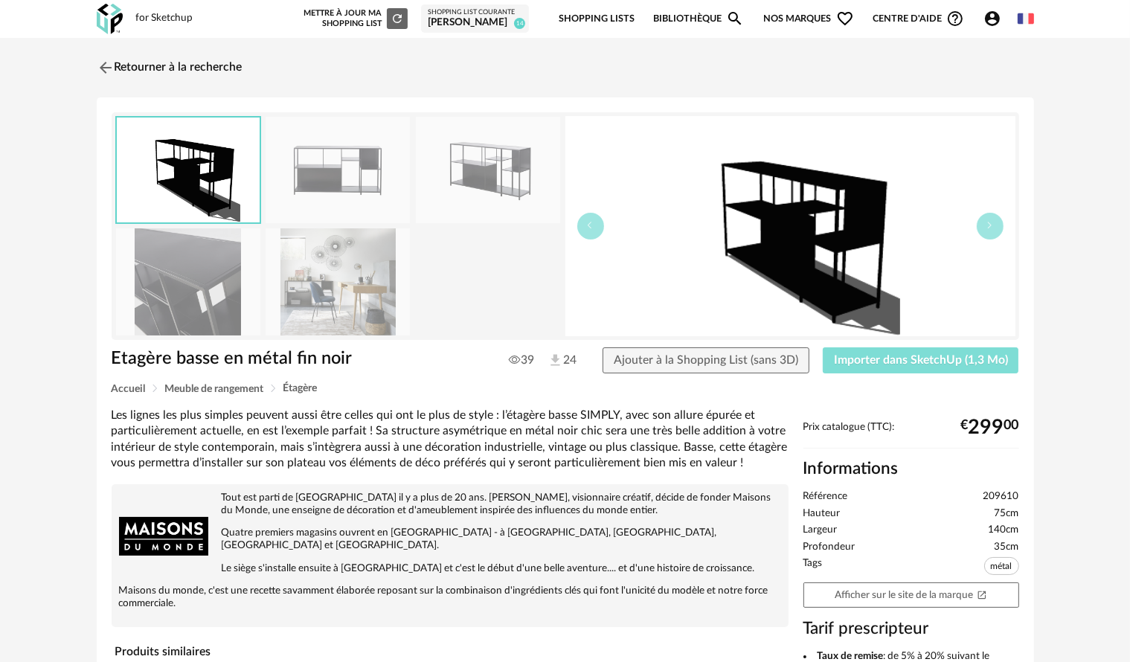
click at [865, 360] on span "Importer dans SketchUp (1,3 Mo)" at bounding box center [921, 360] width 174 height 12
click at [107, 68] on img at bounding box center [104, 68] width 22 height 22
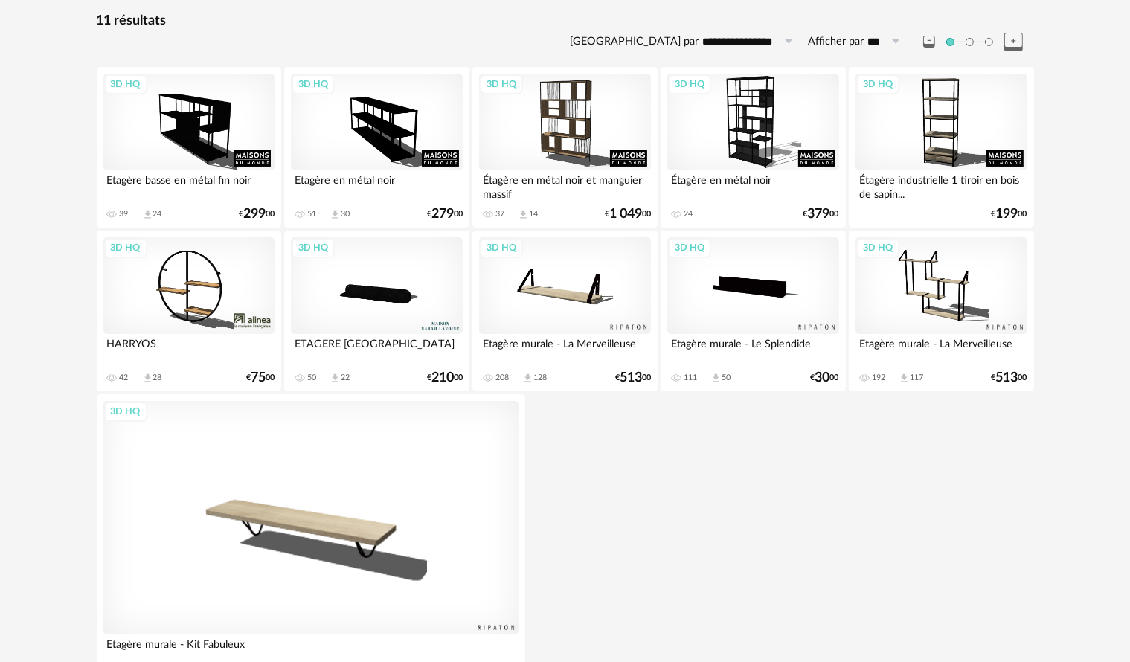
scroll to position [149, 0]
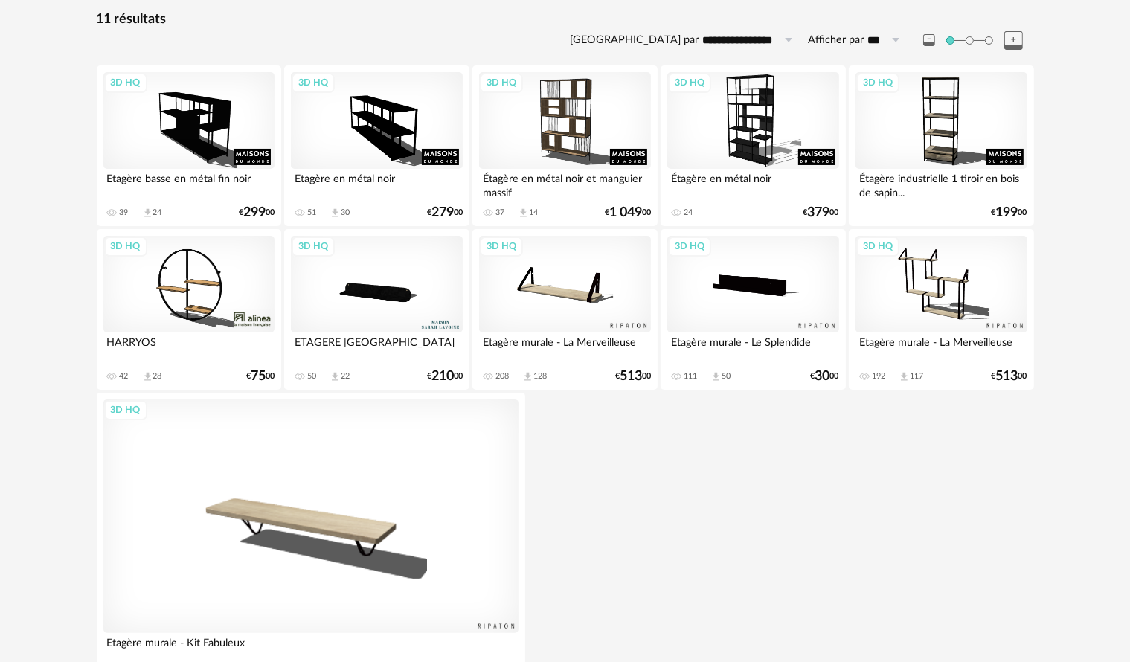
click at [679, 531] on div "3D HQ Etagère basse en métal fin noir 39 Download icon 24 € 299 00 3D HQ Etagèr…" at bounding box center [567, 379] width 941 height 628
click at [681, 531] on div "3D HQ Etagère basse en métal fin noir 39 Download icon 24 € 299 00 3D HQ Etagèr…" at bounding box center [567, 379] width 941 height 628
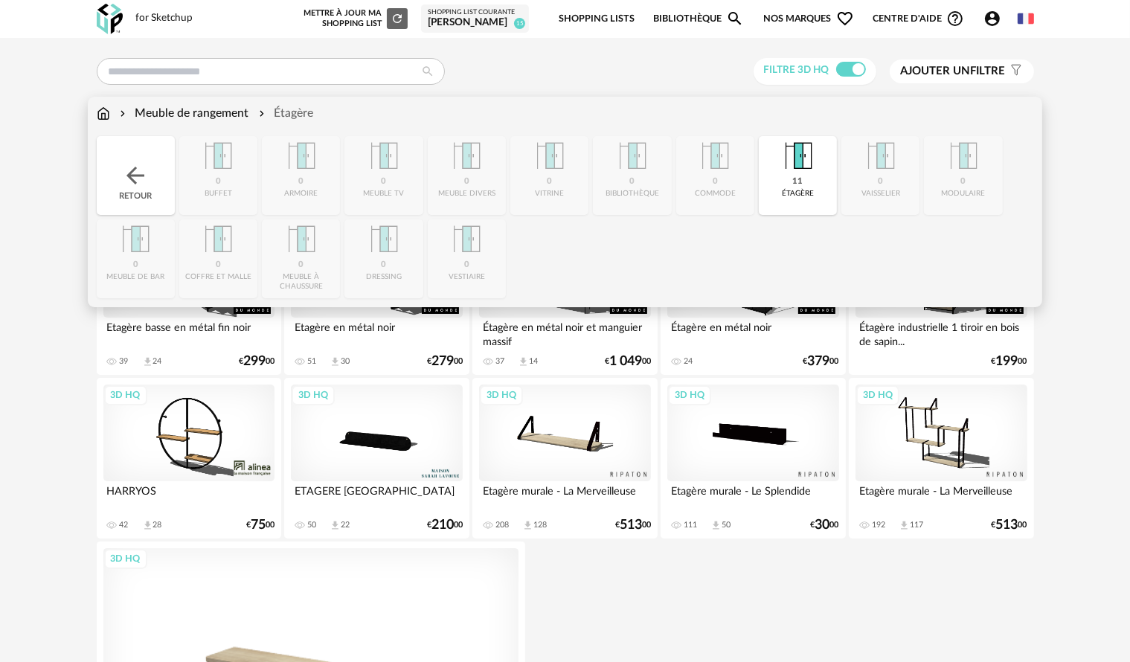
click at [103, 119] on img at bounding box center [103, 113] width 13 height 17
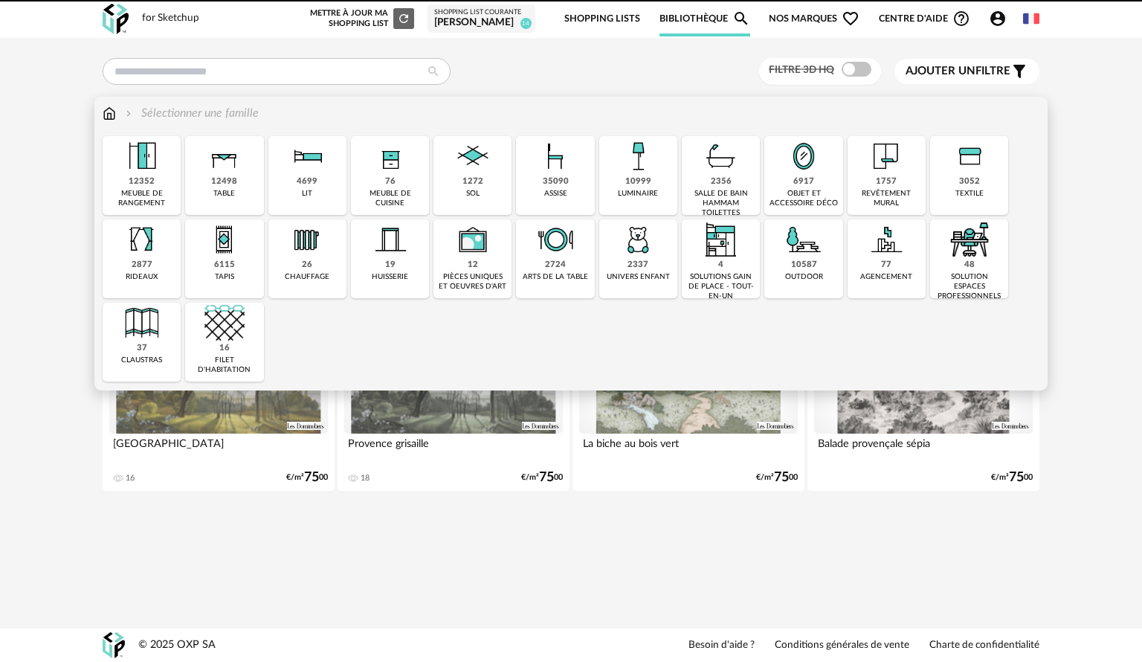
click at [548, 188] on div "35090 assise" at bounding box center [555, 175] width 78 height 79
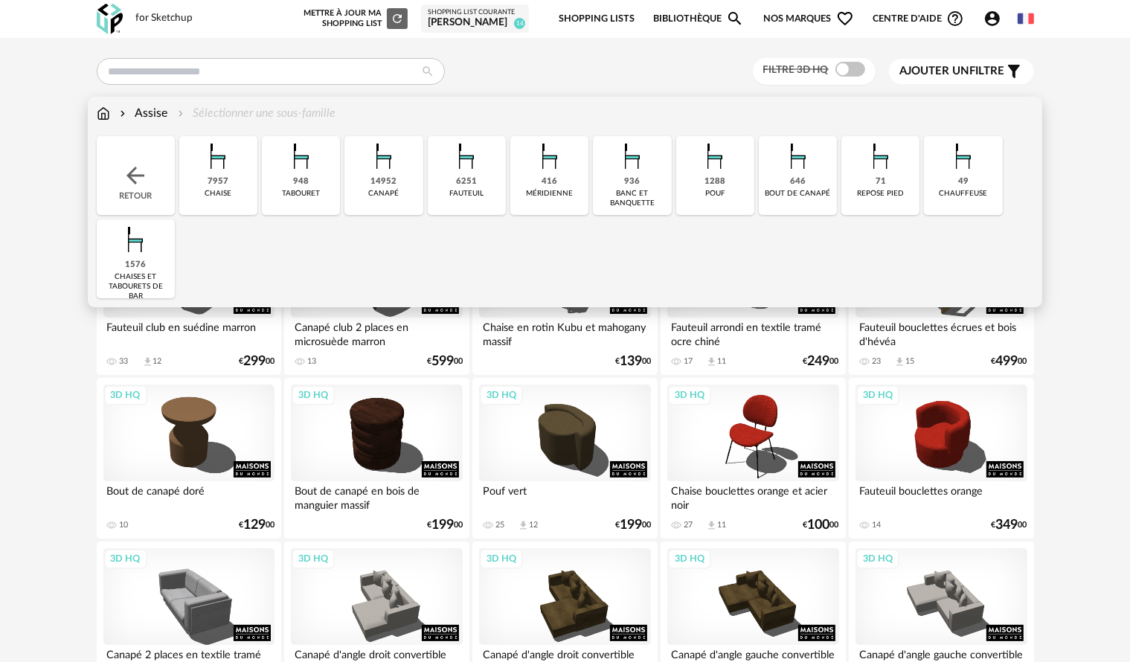
click at [201, 169] on img at bounding box center [218, 156] width 40 height 40
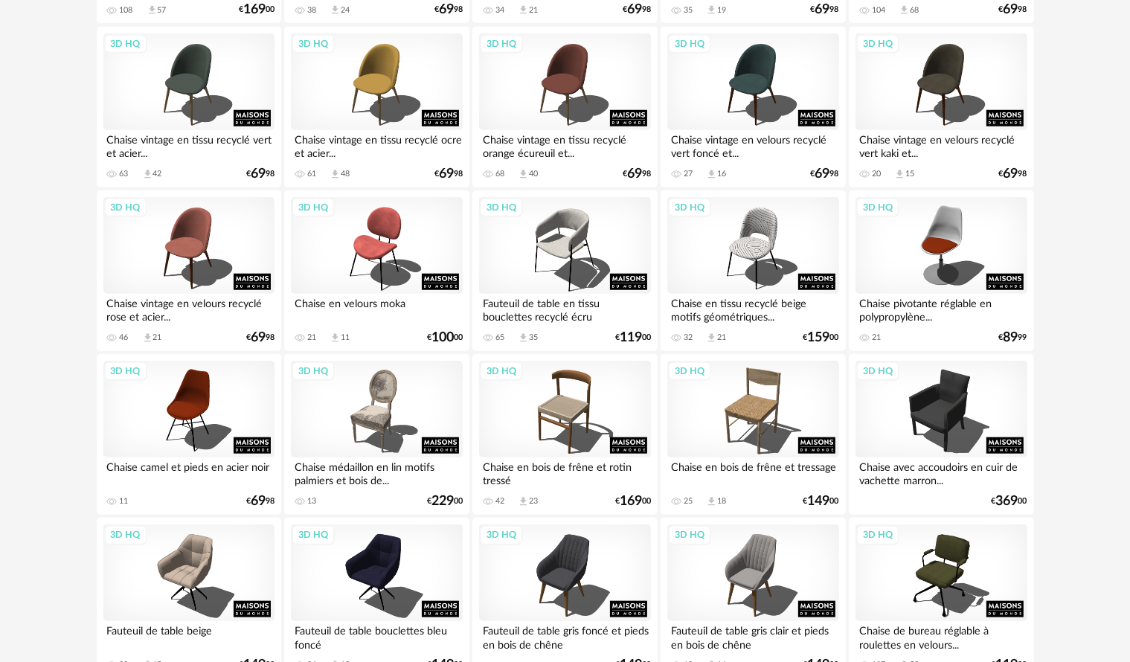
scroll to position [1338, 0]
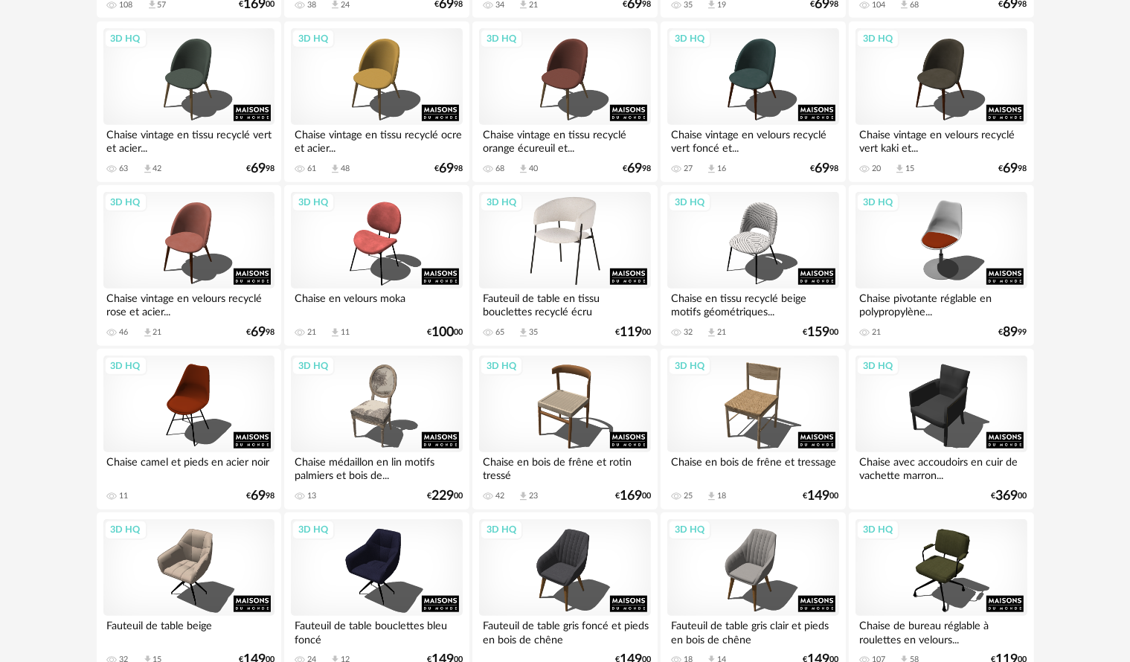
click at [579, 235] on div "3D HQ" at bounding box center [564, 240] width 171 height 97
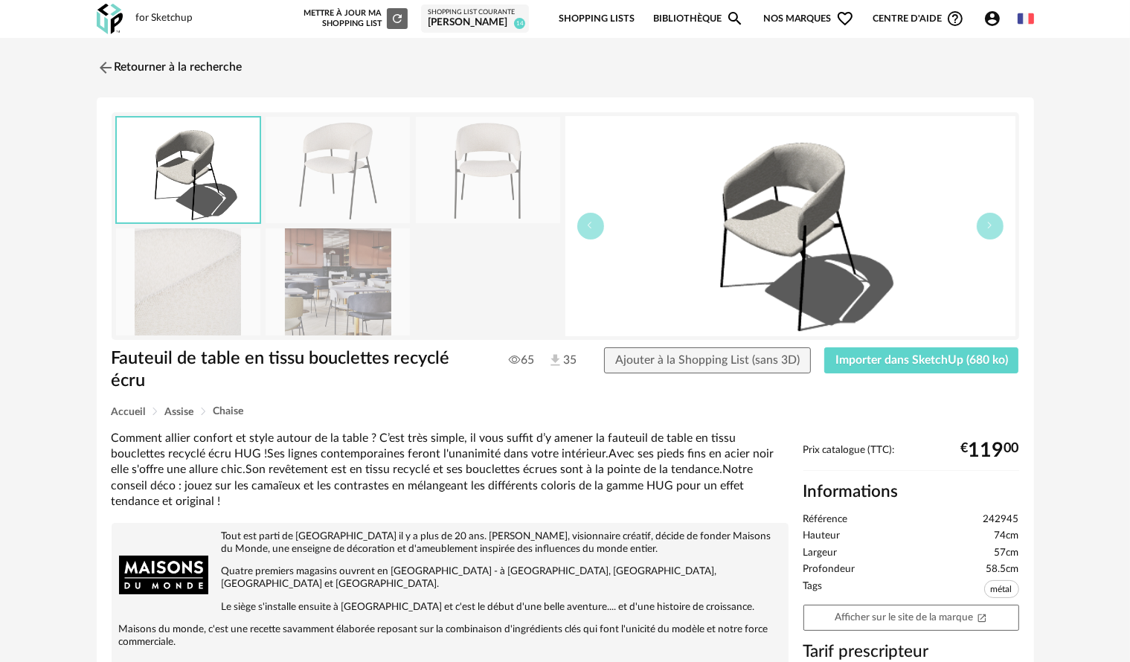
click at [323, 303] on img at bounding box center [337, 281] width 144 height 106
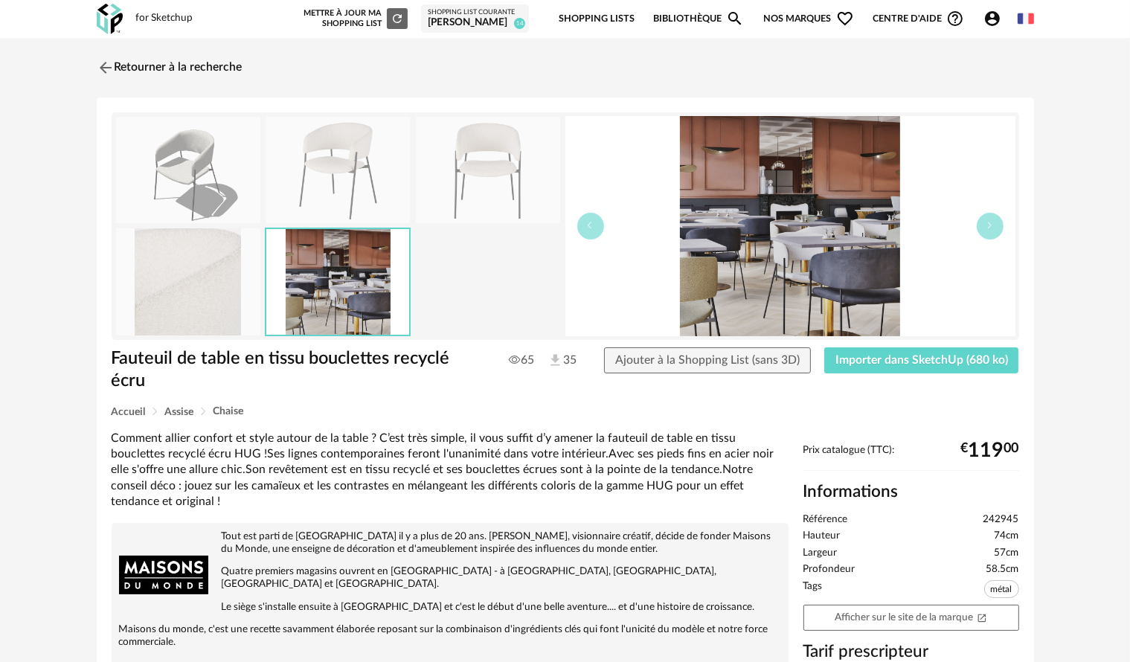
click at [368, 191] on img at bounding box center [337, 170] width 144 height 106
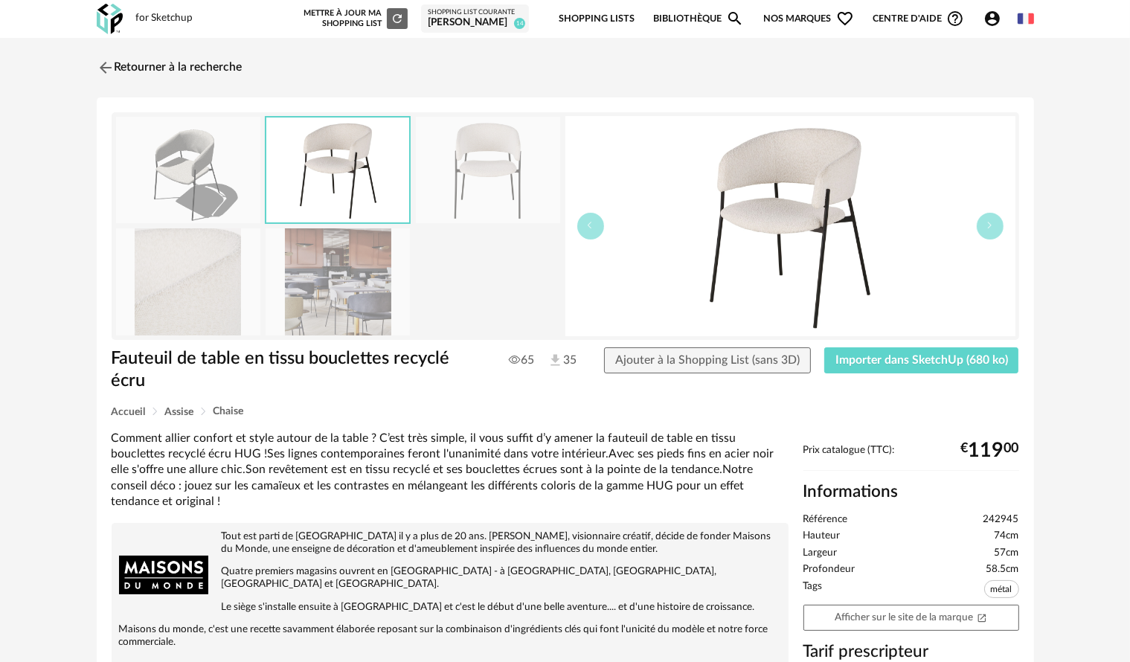
click at [462, 178] on img at bounding box center [488, 170] width 144 height 106
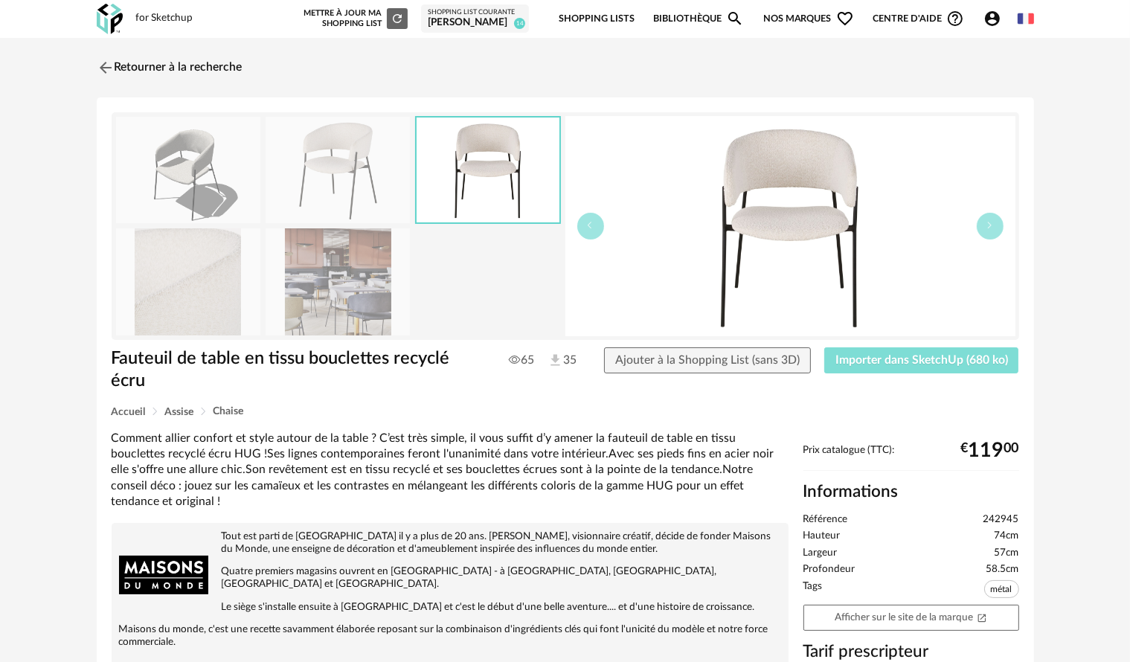
click at [921, 355] on span "Importer dans SketchUp (680 ko)" at bounding box center [921, 360] width 173 height 12
click at [116, 65] on link "Retourner à la recherche" at bounding box center [166, 67] width 146 height 33
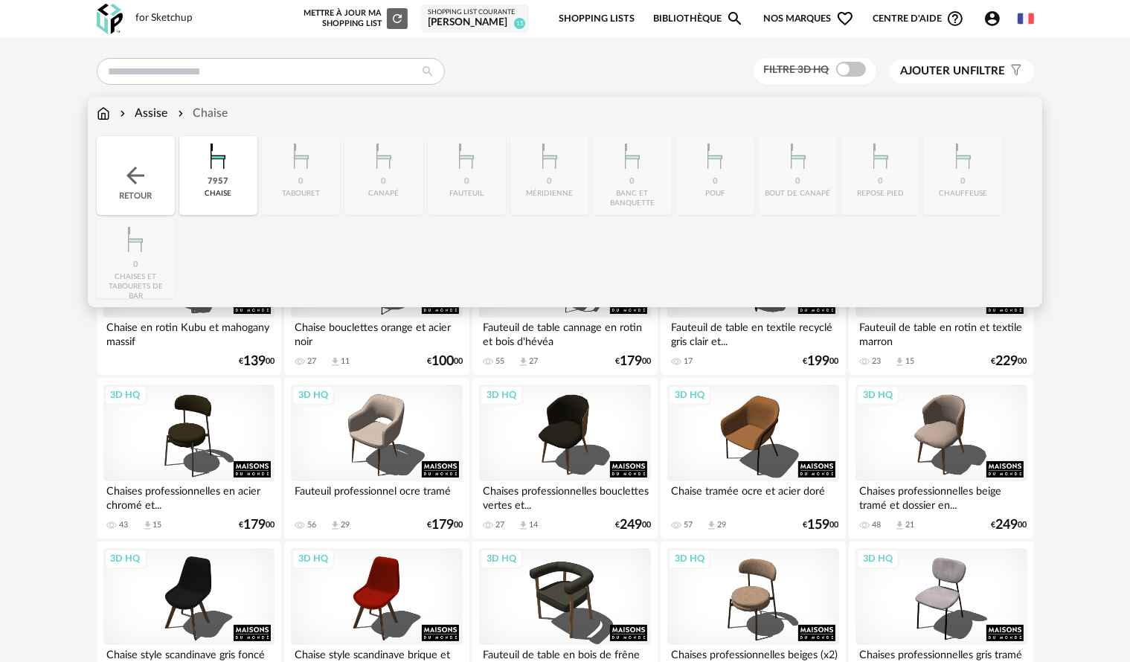
click at [158, 113] on div "Assise" at bounding box center [142, 113] width 51 height 17
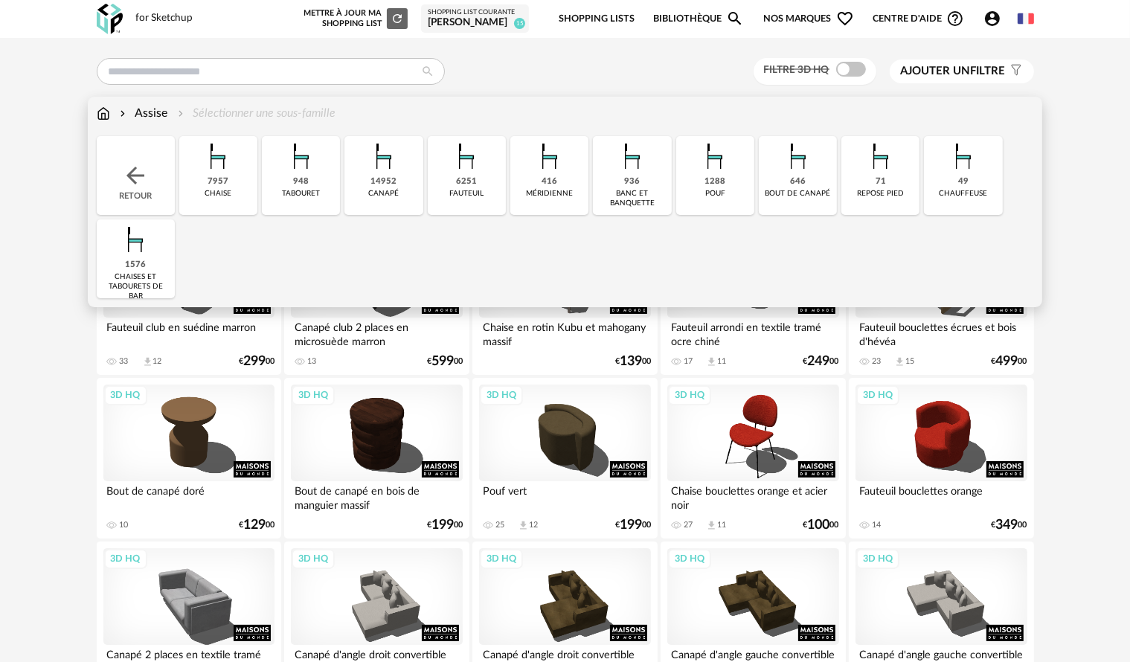
click at [298, 192] on div "tabouret" at bounding box center [301, 194] width 38 height 10
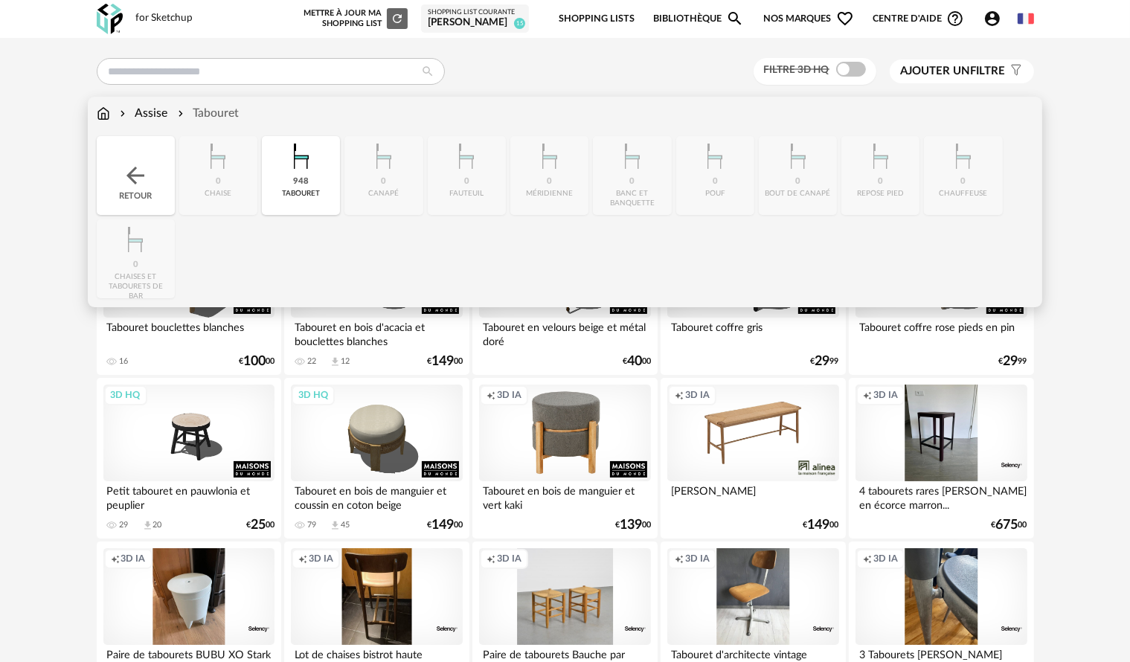
click at [297, 192] on div "tabouret" at bounding box center [301, 194] width 38 height 10
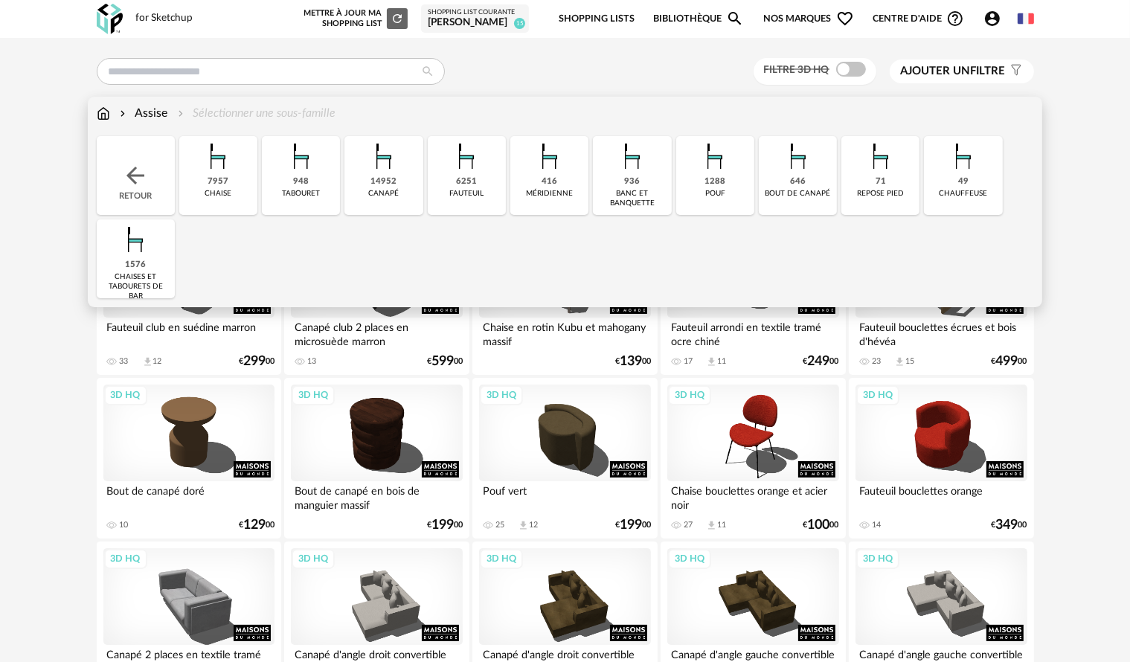
click at [147, 268] on div "1576 chaises et tabourets de bar" at bounding box center [136, 258] width 78 height 79
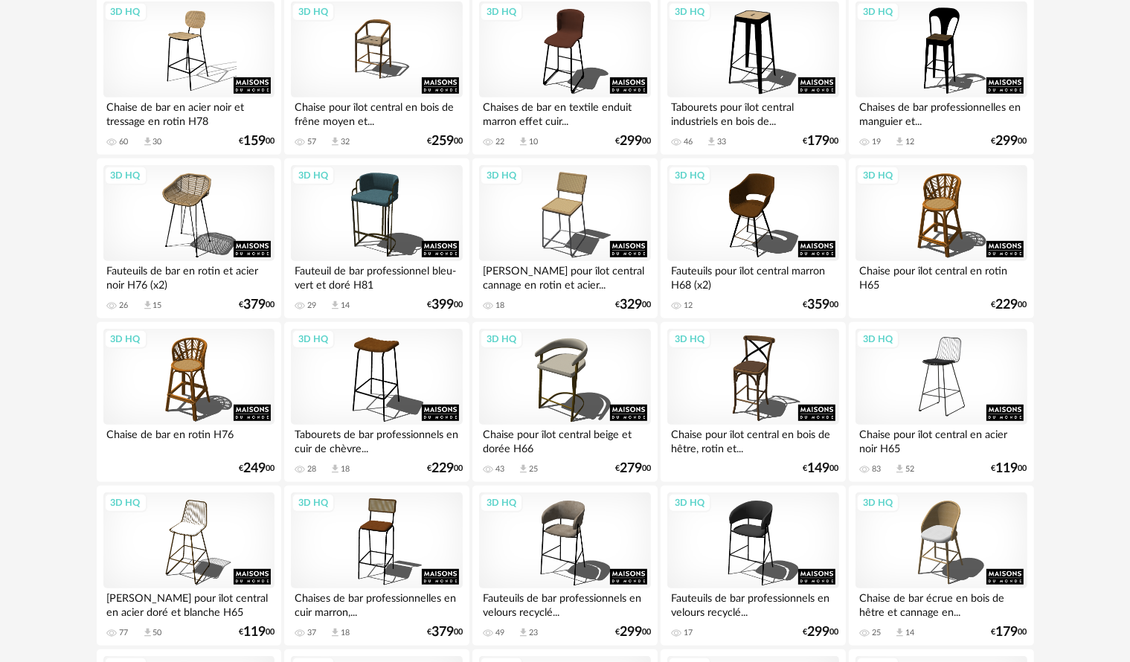
scroll to position [744, 0]
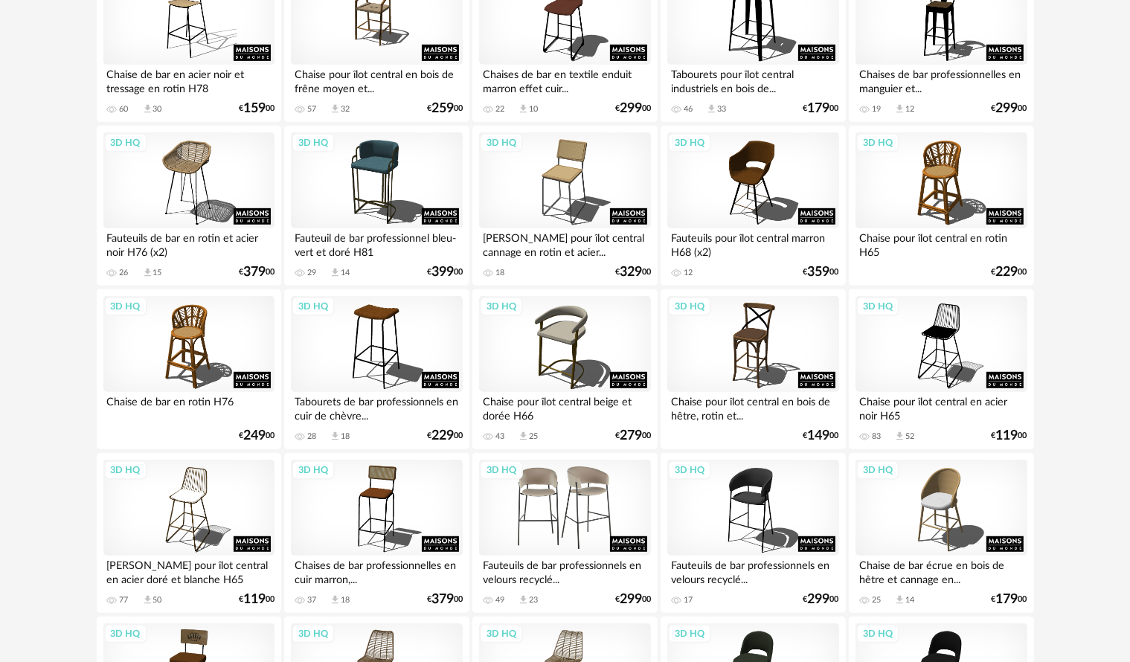
click at [611, 511] on div "3D HQ" at bounding box center [564, 508] width 171 height 97
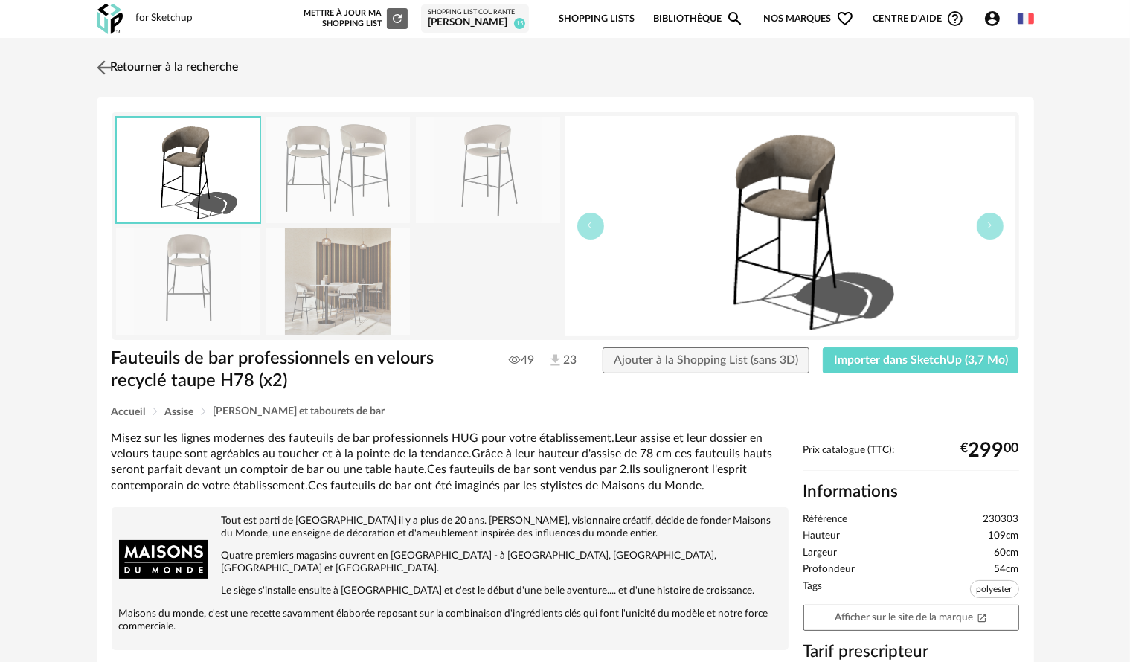
click at [112, 69] on img at bounding box center [104, 68] width 22 height 22
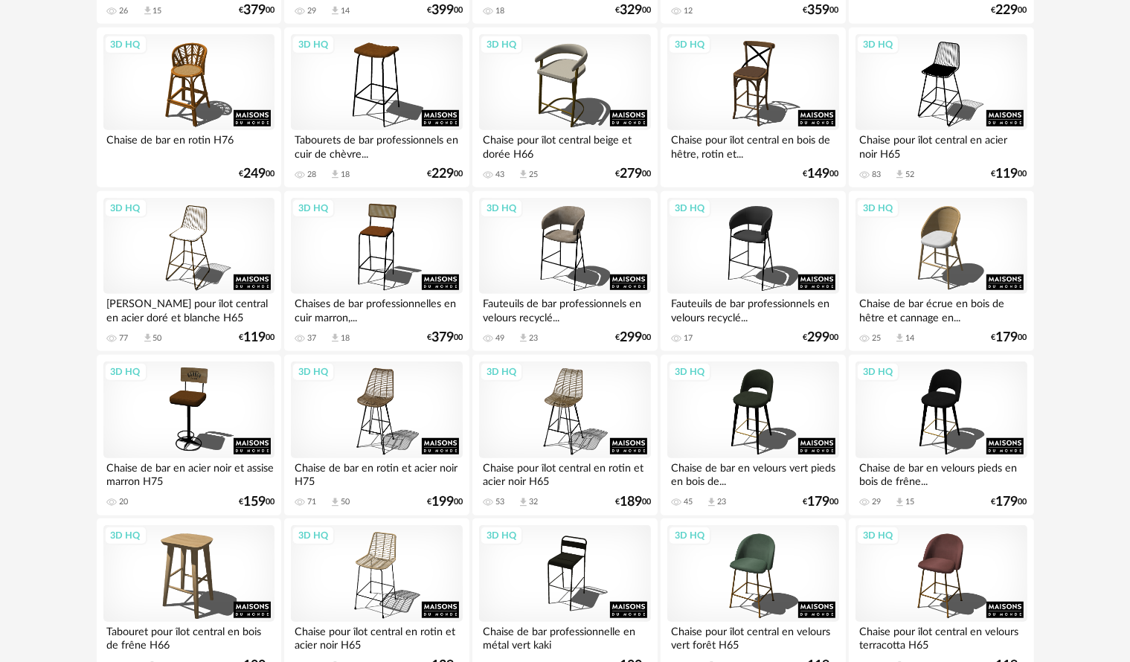
scroll to position [1190, 0]
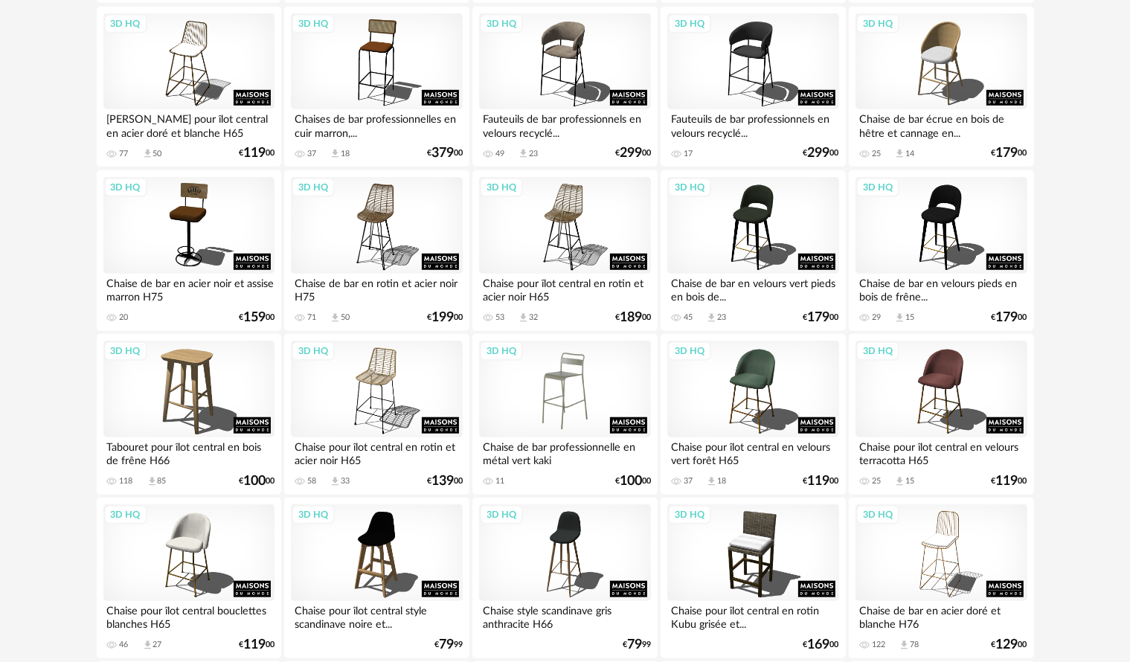
click at [563, 410] on div "3D HQ" at bounding box center [564, 389] width 171 height 97
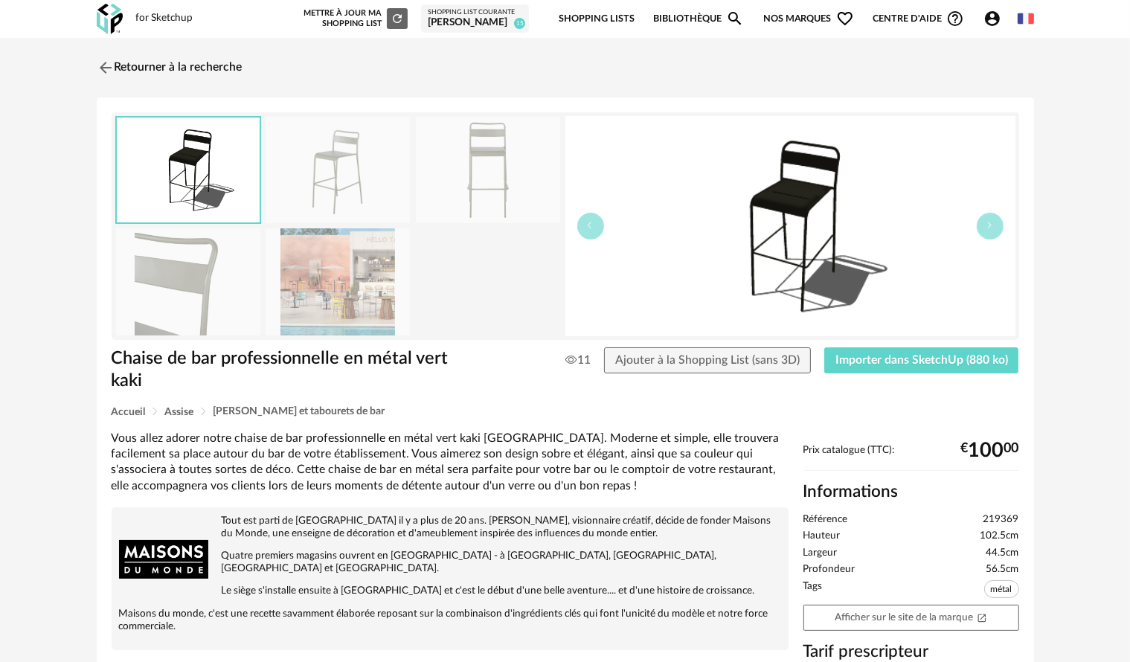
click at [361, 165] on img at bounding box center [337, 170] width 144 height 106
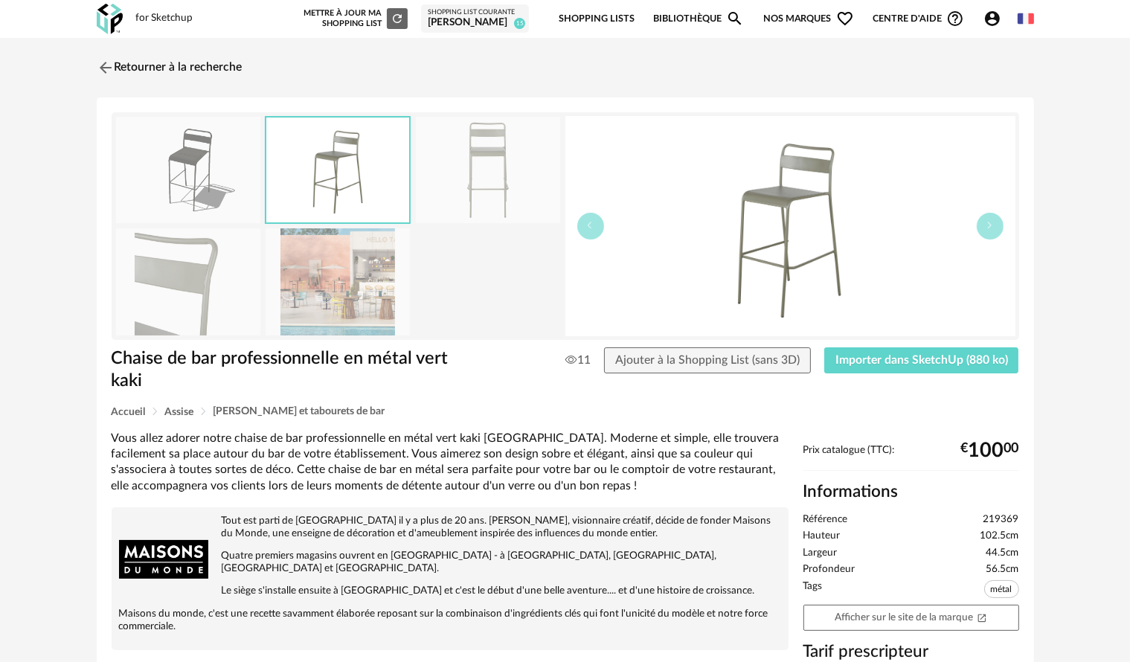
click at [500, 166] on img at bounding box center [488, 170] width 144 height 106
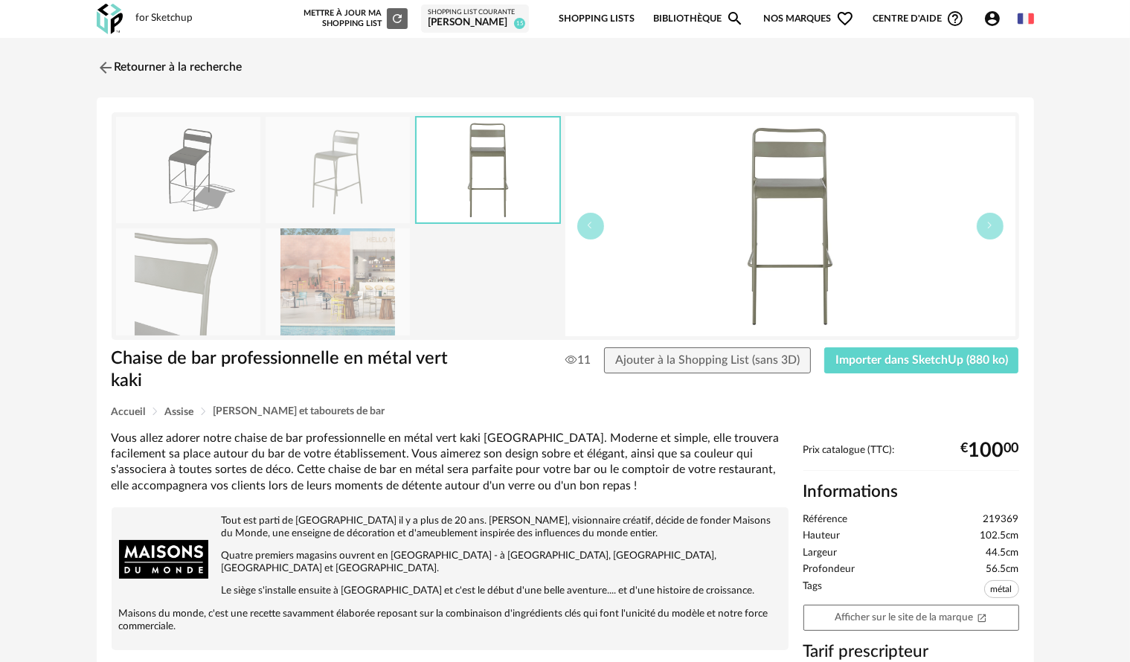
click at [210, 286] on img at bounding box center [188, 281] width 144 height 106
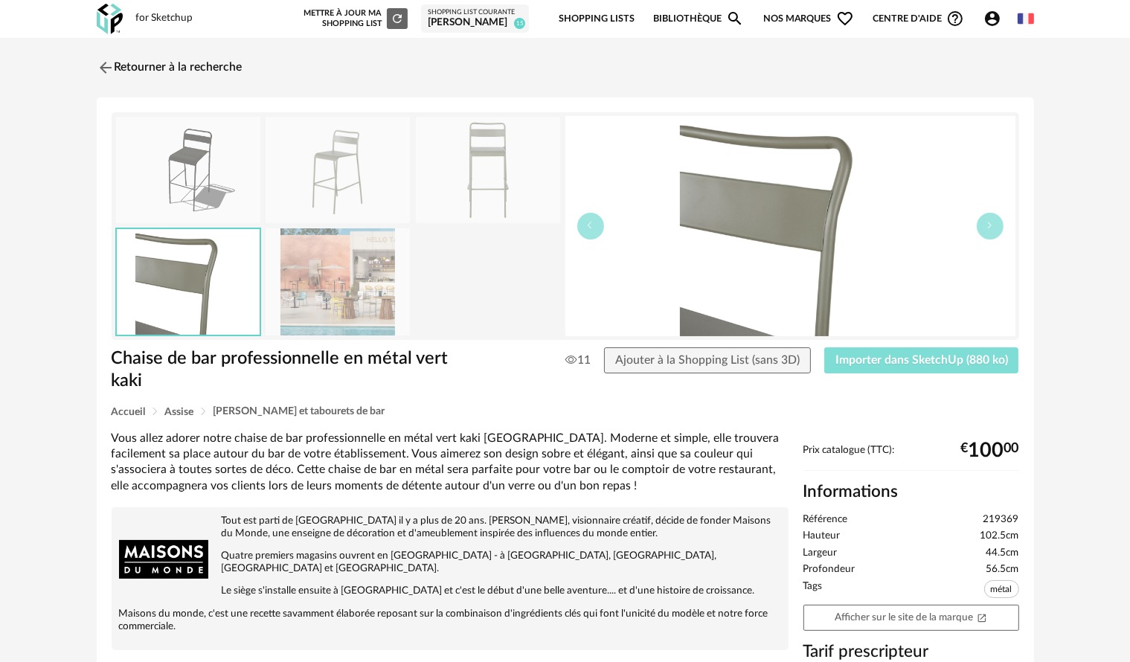
click at [844, 356] on span "Importer dans SketchUp (880 ko)" at bounding box center [921, 360] width 173 height 12
click at [99, 69] on img at bounding box center [104, 68] width 22 height 22
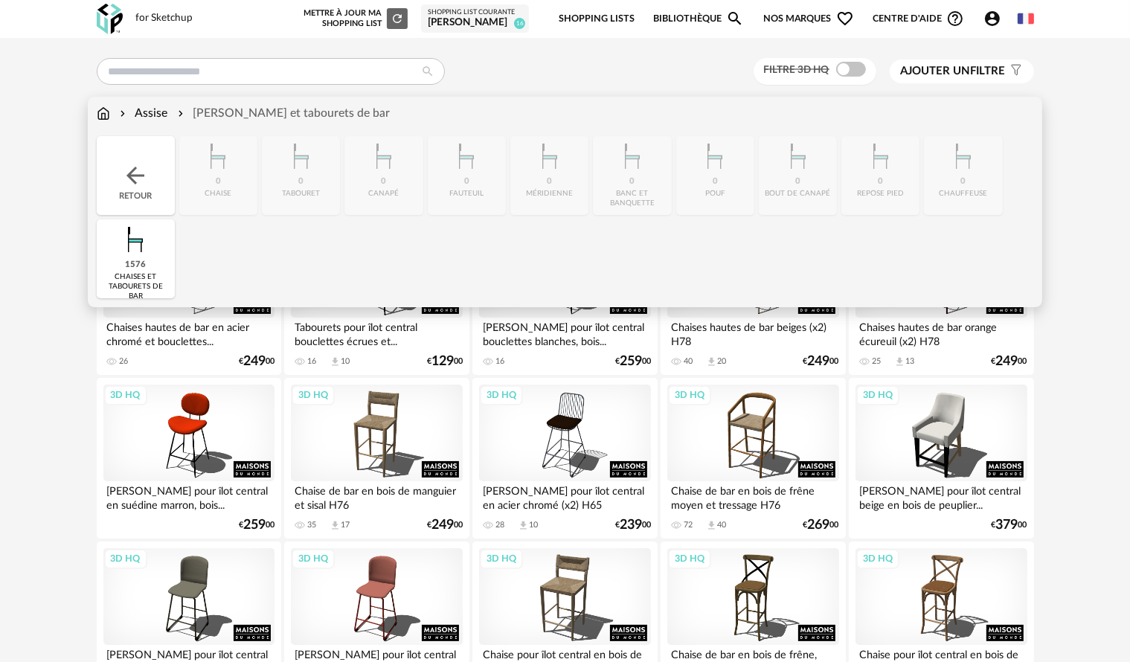
click at [96, 118] on div "Assise Chaises et tabourets de bar Close icon Retour 0 chaise 0 tabouret 0 cana…" at bounding box center [565, 202] width 954 height 210
click at [103, 117] on img at bounding box center [103, 113] width 13 height 17
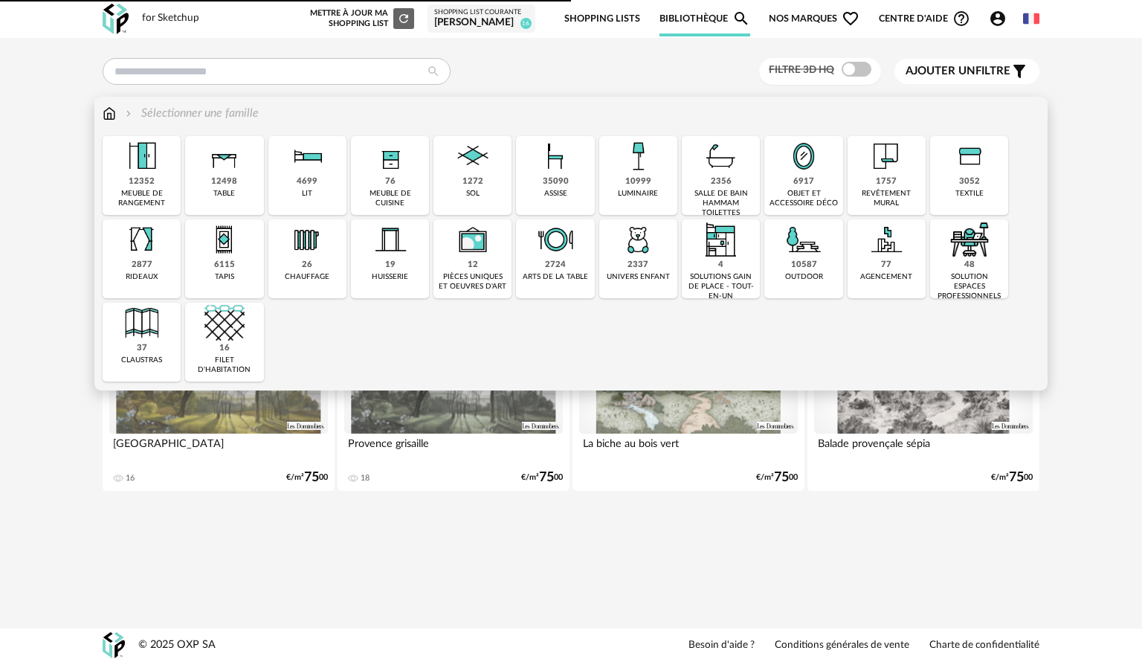
click at [236, 196] on div "12498 table" at bounding box center [224, 175] width 78 height 79
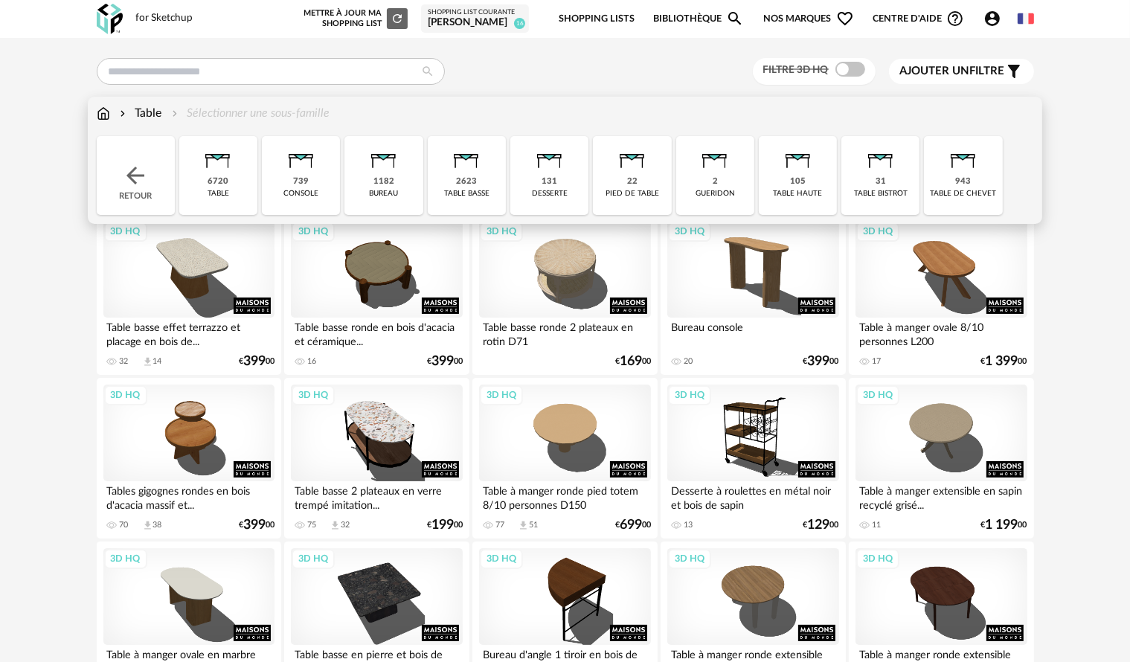
click at [494, 182] on div "2623 table basse" at bounding box center [467, 175] width 78 height 79
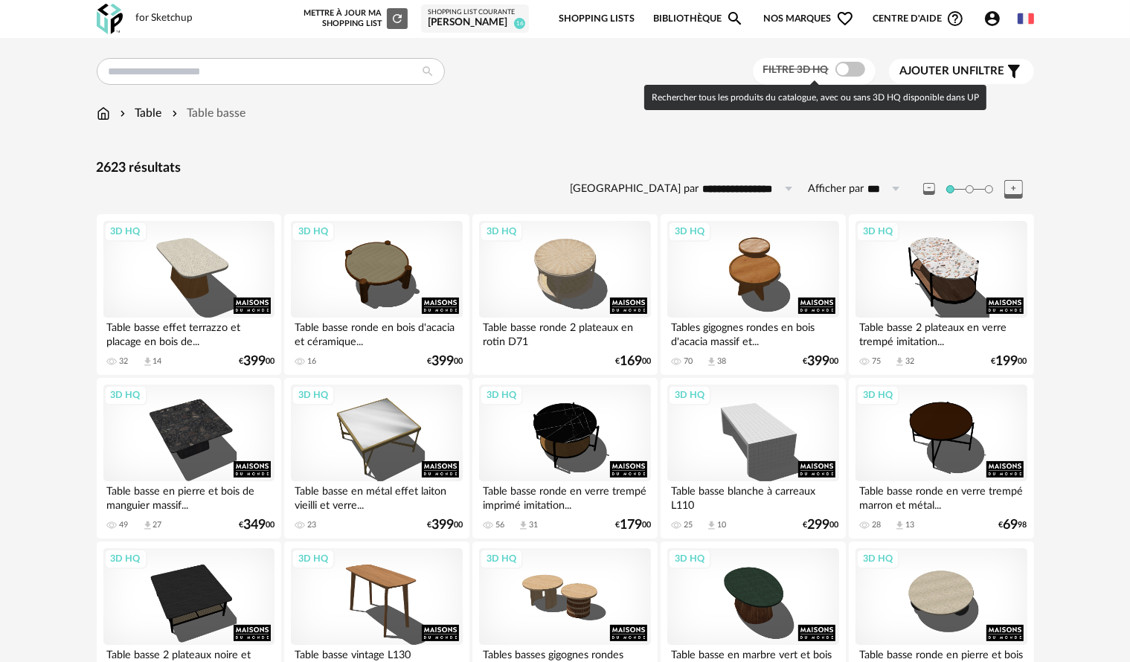
click at [858, 74] on span at bounding box center [850, 69] width 30 height 15
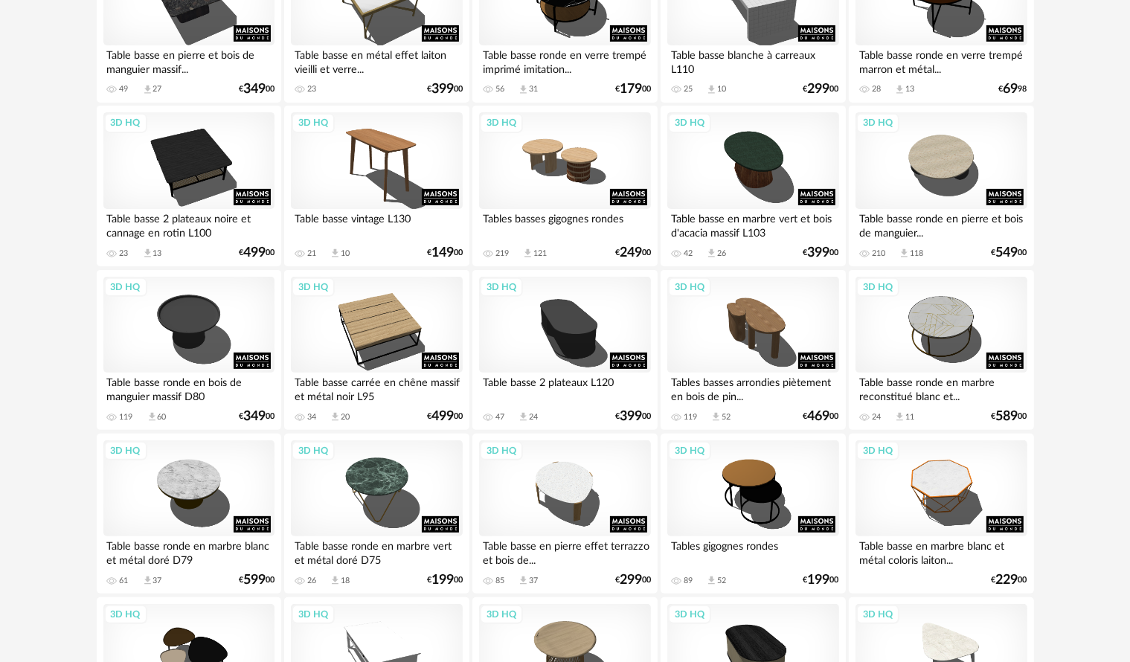
scroll to position [446, 0]
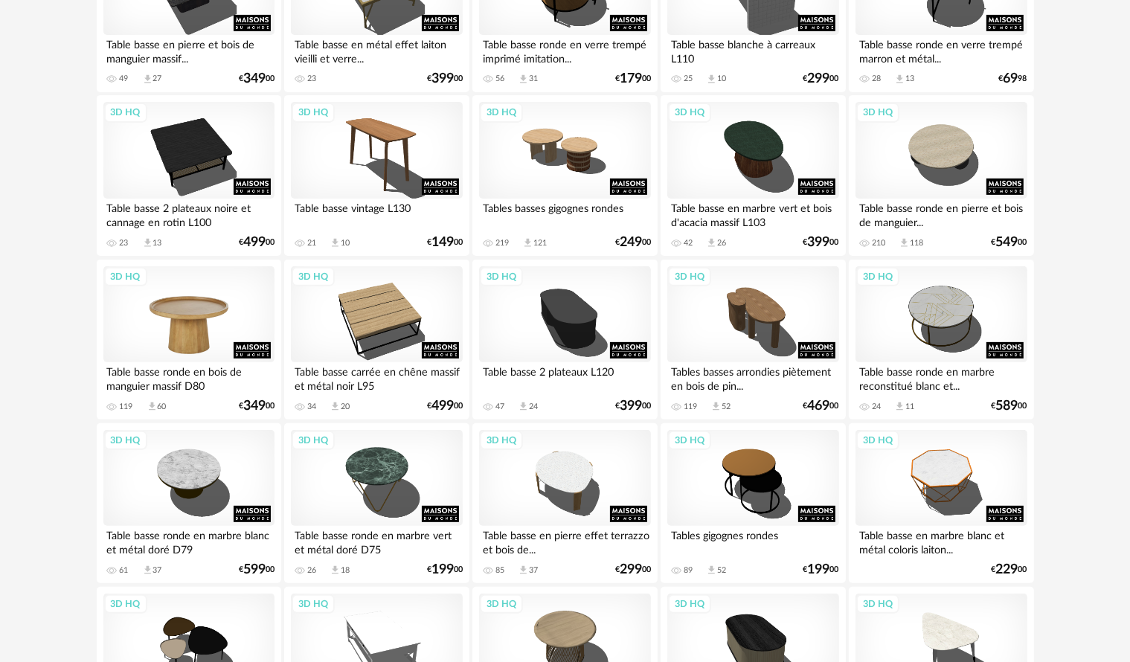
click at [187, 326] on div "3D HQ" at bounding box center [188, 314] width 171 height 97
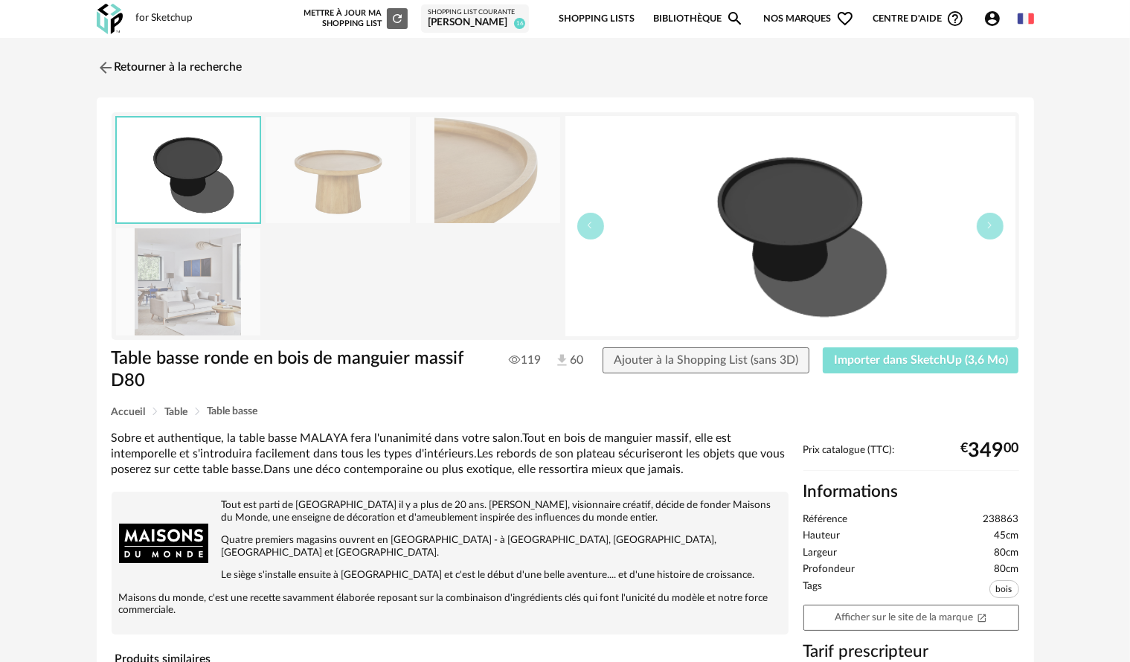
click at [929, 351] on button "Importer dans SketchUp (3,6 Mo)" at bounding box center [920, 360] width 196 height 27
click at [1118, 0] on header "for Sketchup Nouvelle shopping list Mettre à jour ma Shopping List Refresh icon…" at bounding box center [565, 19] width 1130 height 38
